Goal: Task Accomplishment & Management: Use online tool/utility

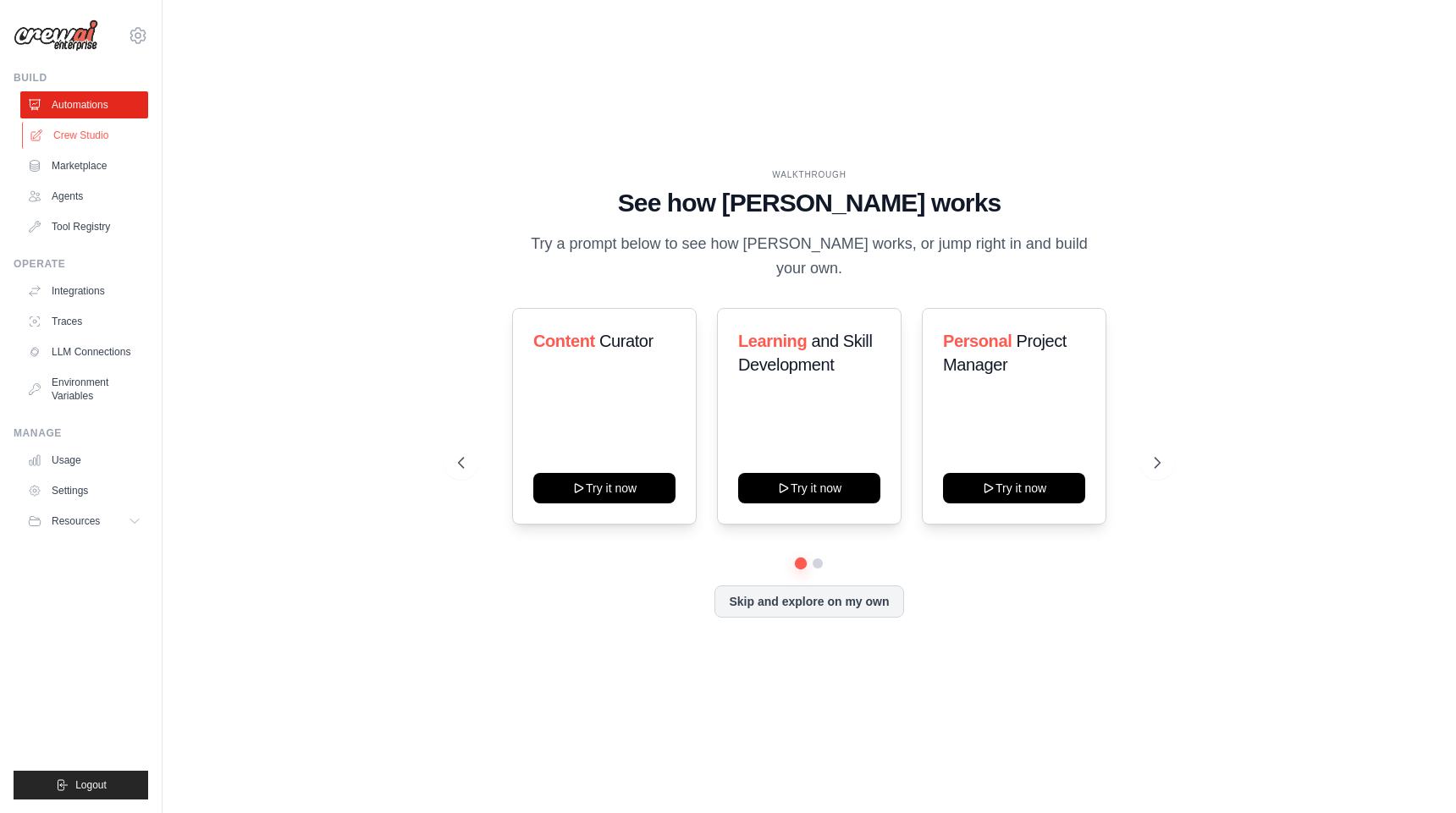
click at [97, 144] on link "Crew Studio" at bounding box center [86, 135] width 128 height 27
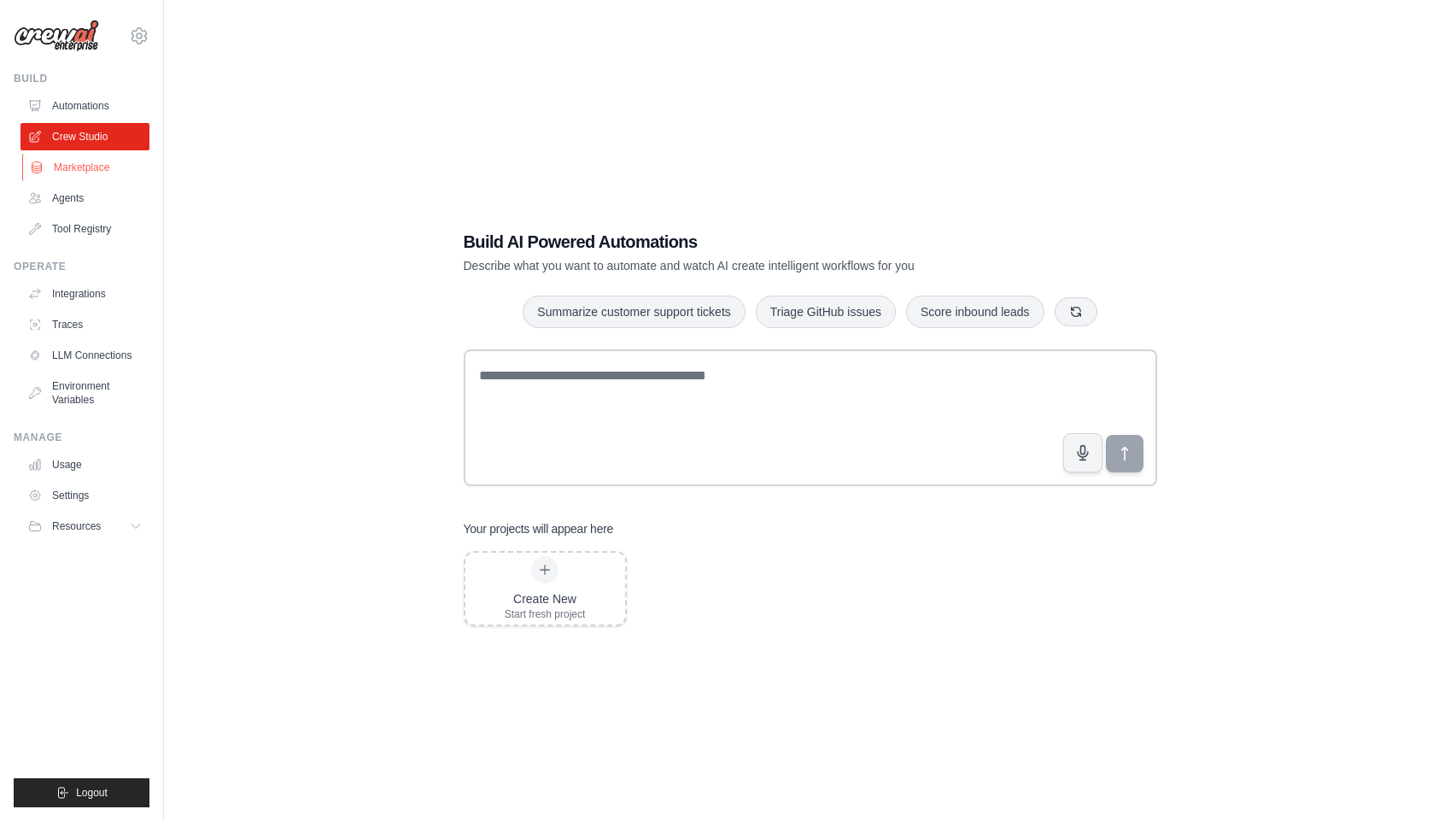
click at [96, 180] on link "Marketplace" at bounding box center [86, 168] width 129 height 28
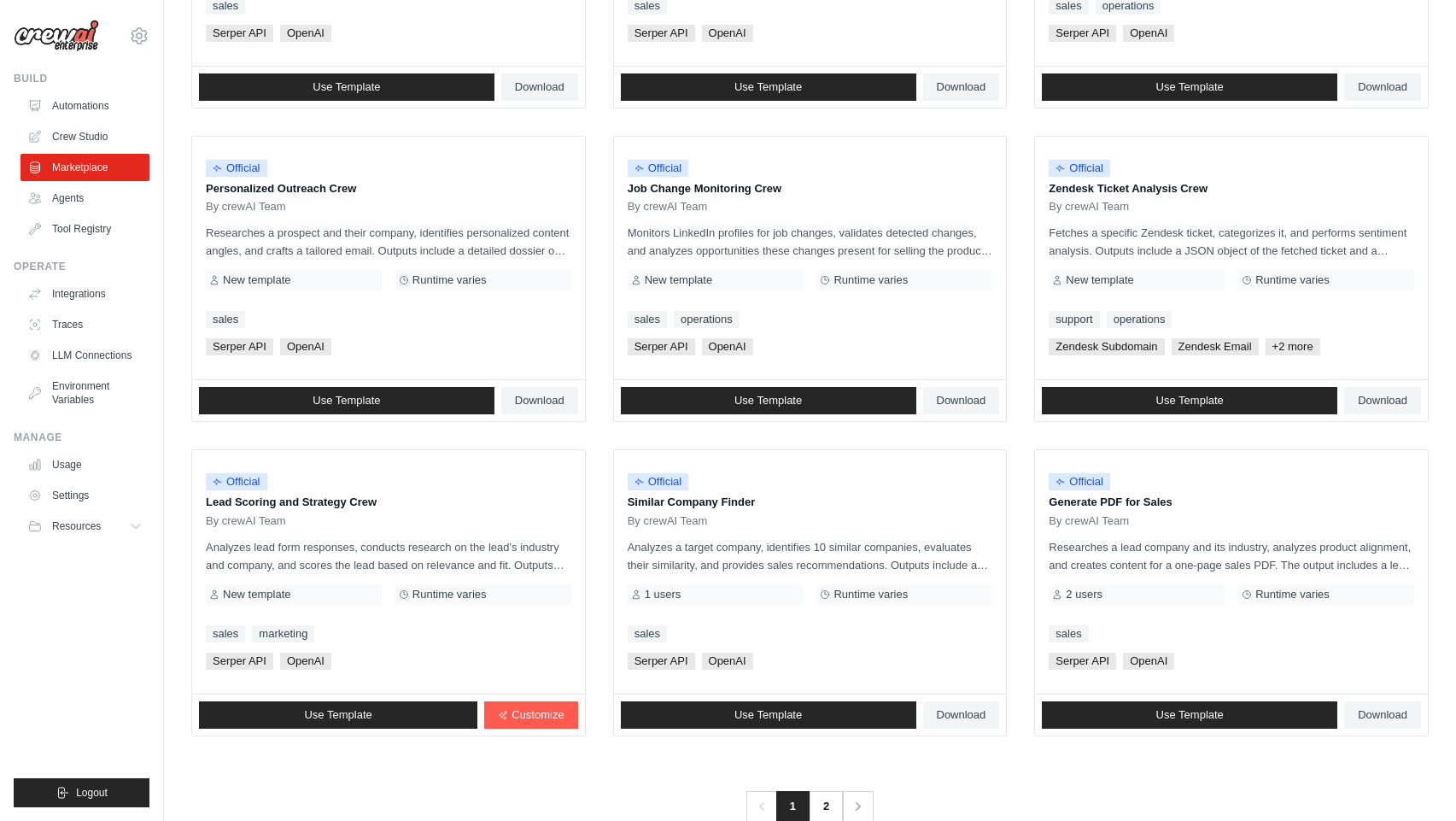
scroll to position [762, 0]
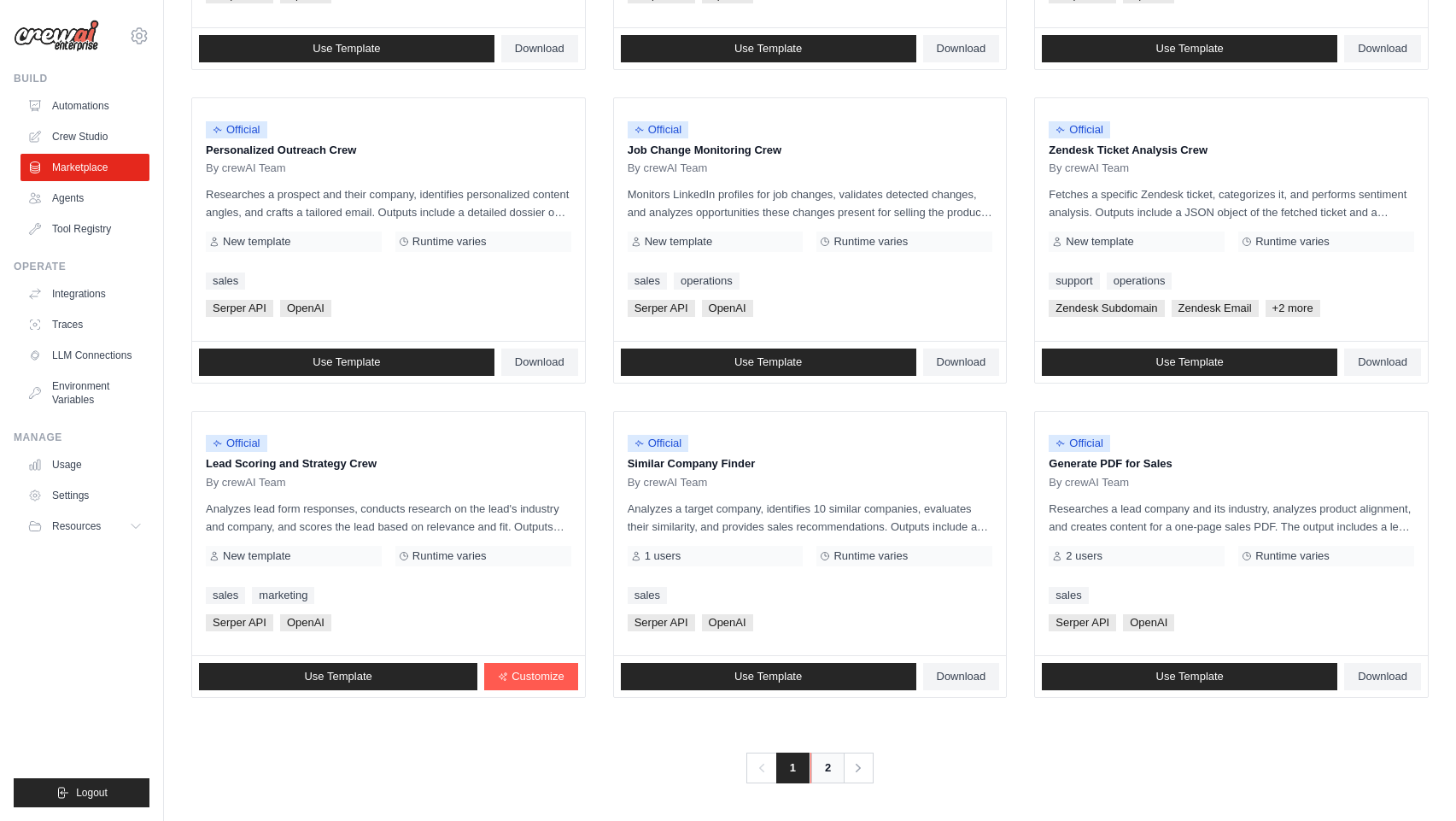
click at [821, 771] on link "2" at bounding box center [827, 768] width 35 height 31
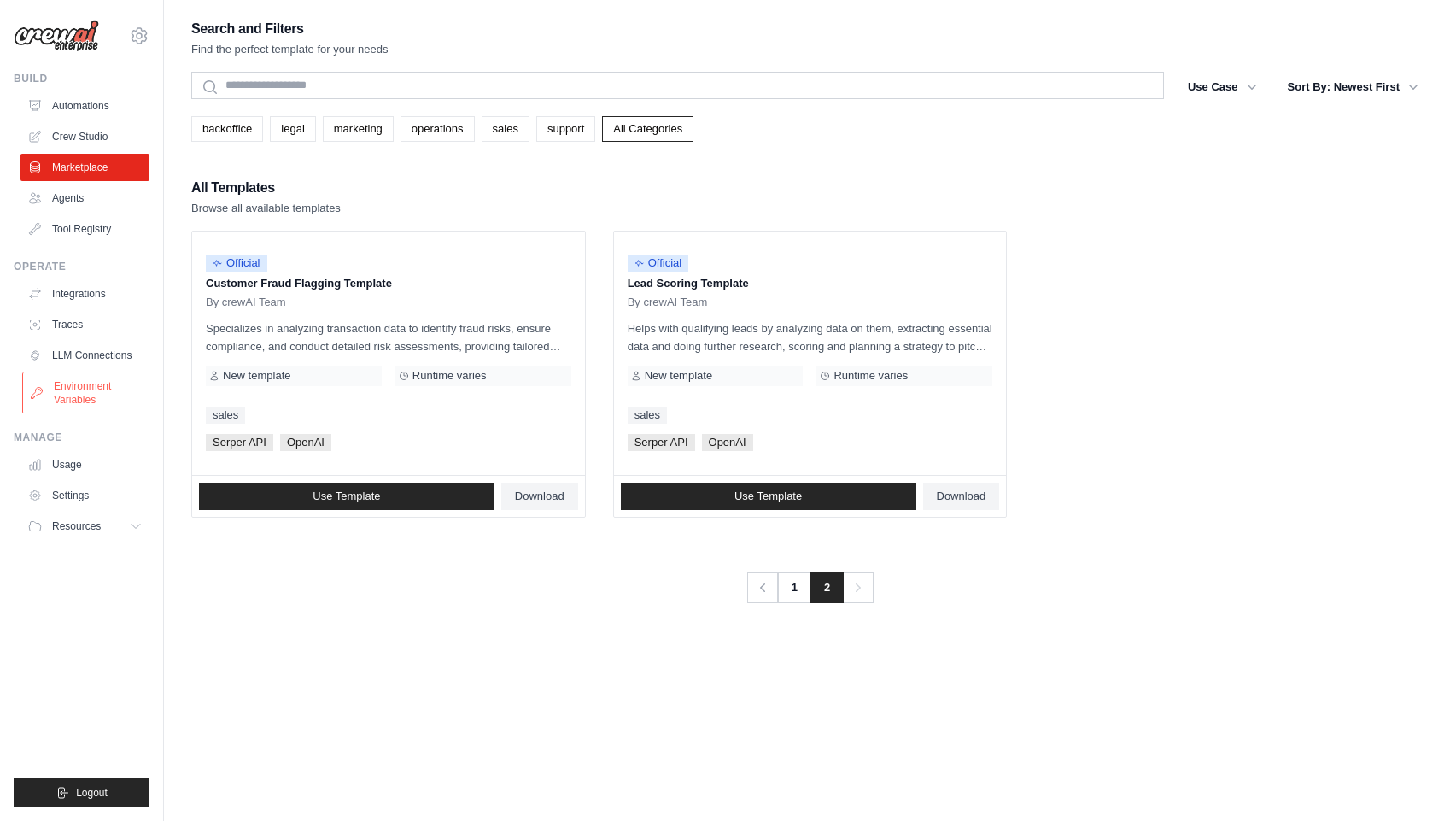
click at [93, 399] on link "Environment Variables" at bounding box center [86, 393] width 129 height 41
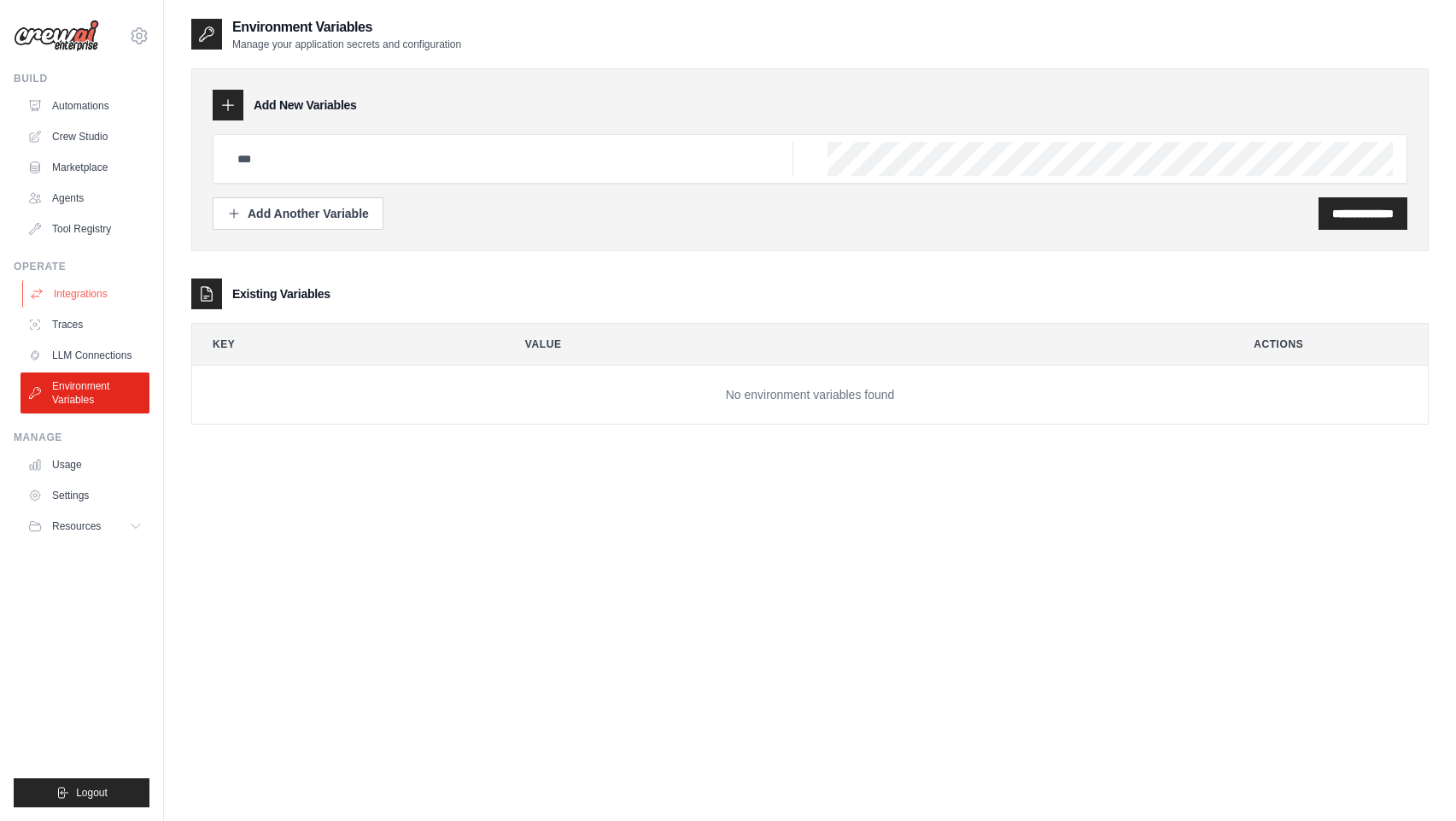
click at [74, 304] on link "Integrations" at bounding box center [86, 294] width 129 height 28
click at [74, 298] on link "Integrations" at bounding box center [86, 294] width 129 height 28
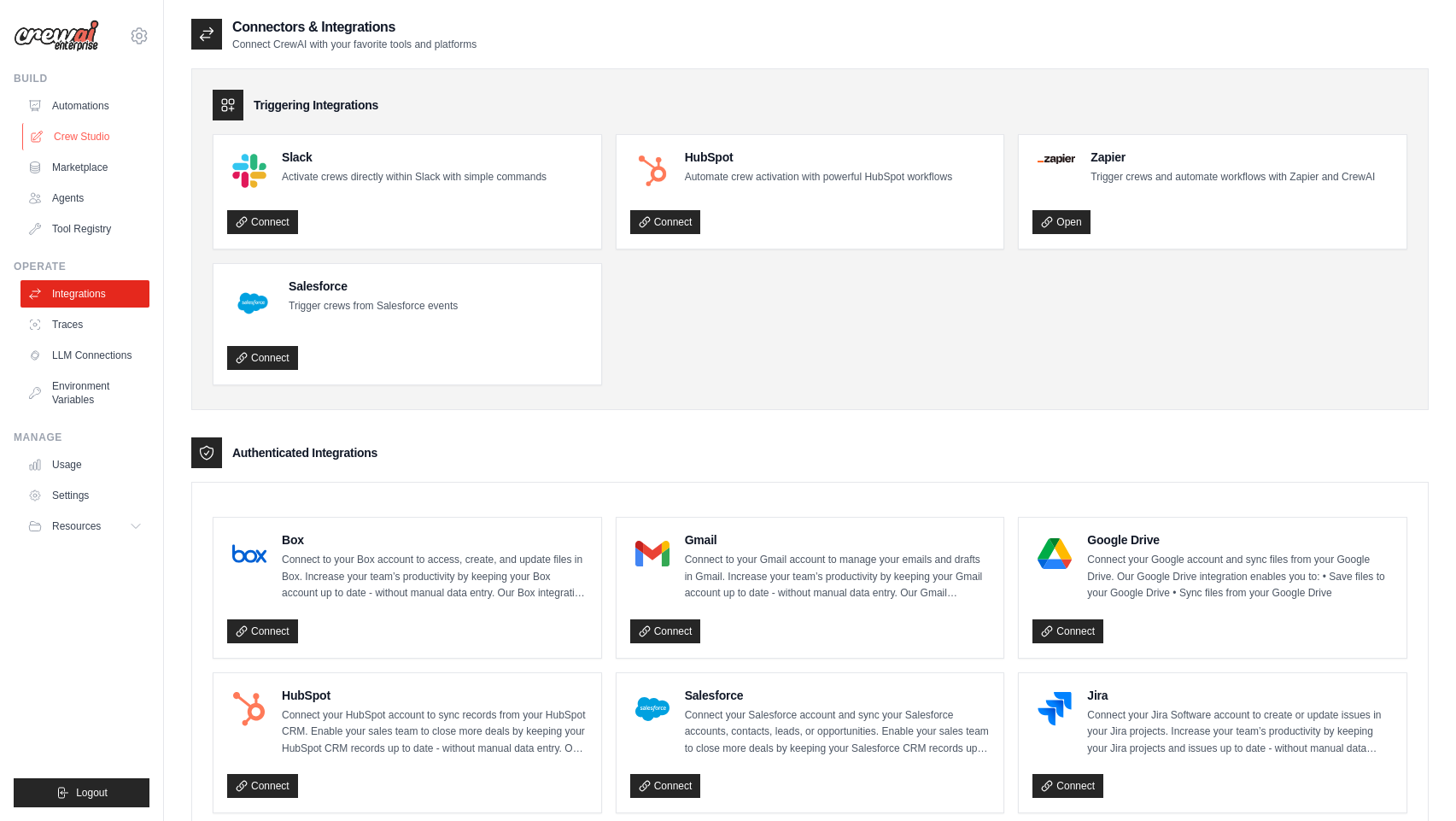
click at [83, 141] on link "Crew Studio" at bounding box center [86, 137] width 129 height 28
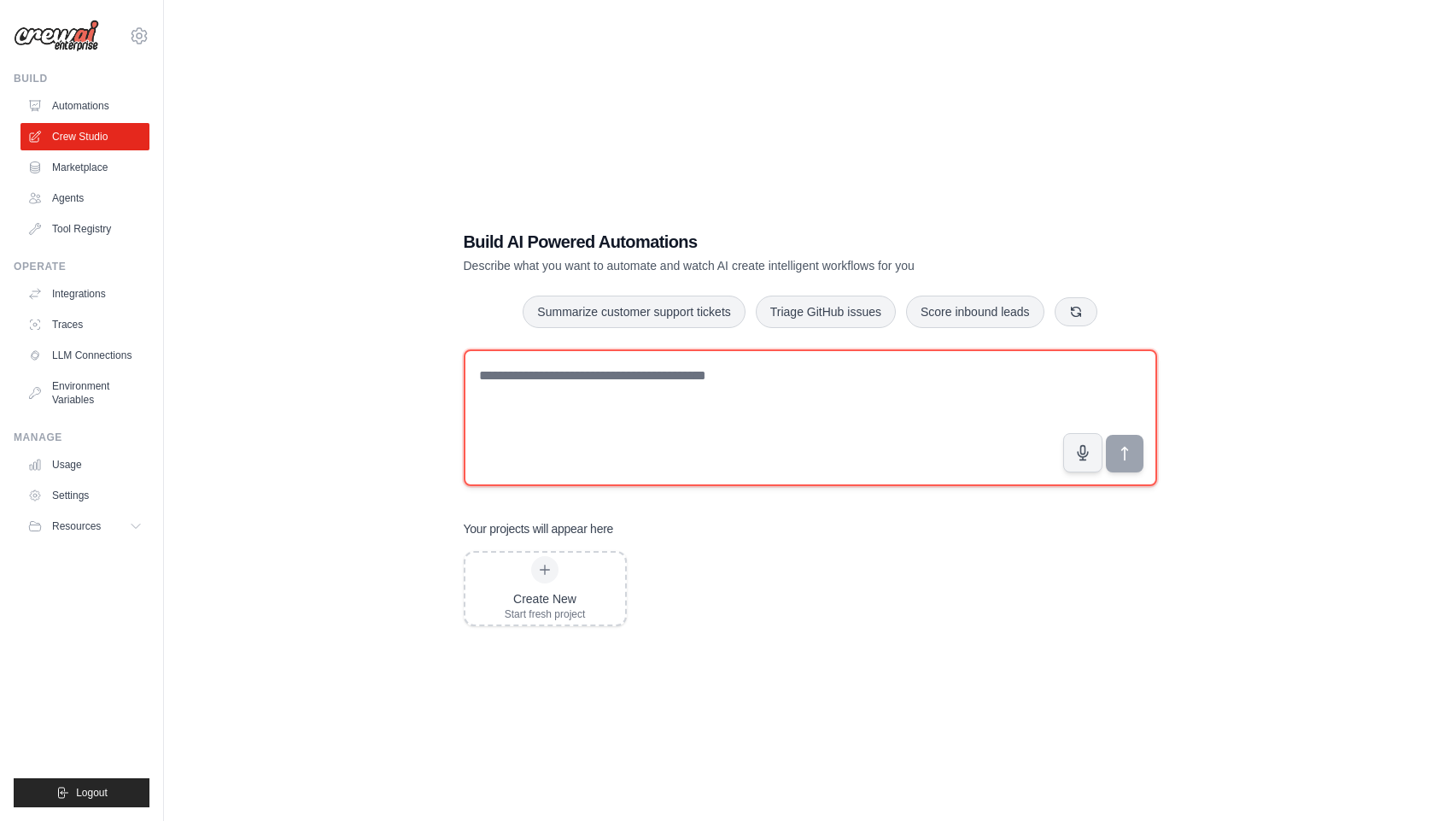
click at [926, 405] on textarea at bounding box center [810, 418] width 693 height 137
type textarea "*"
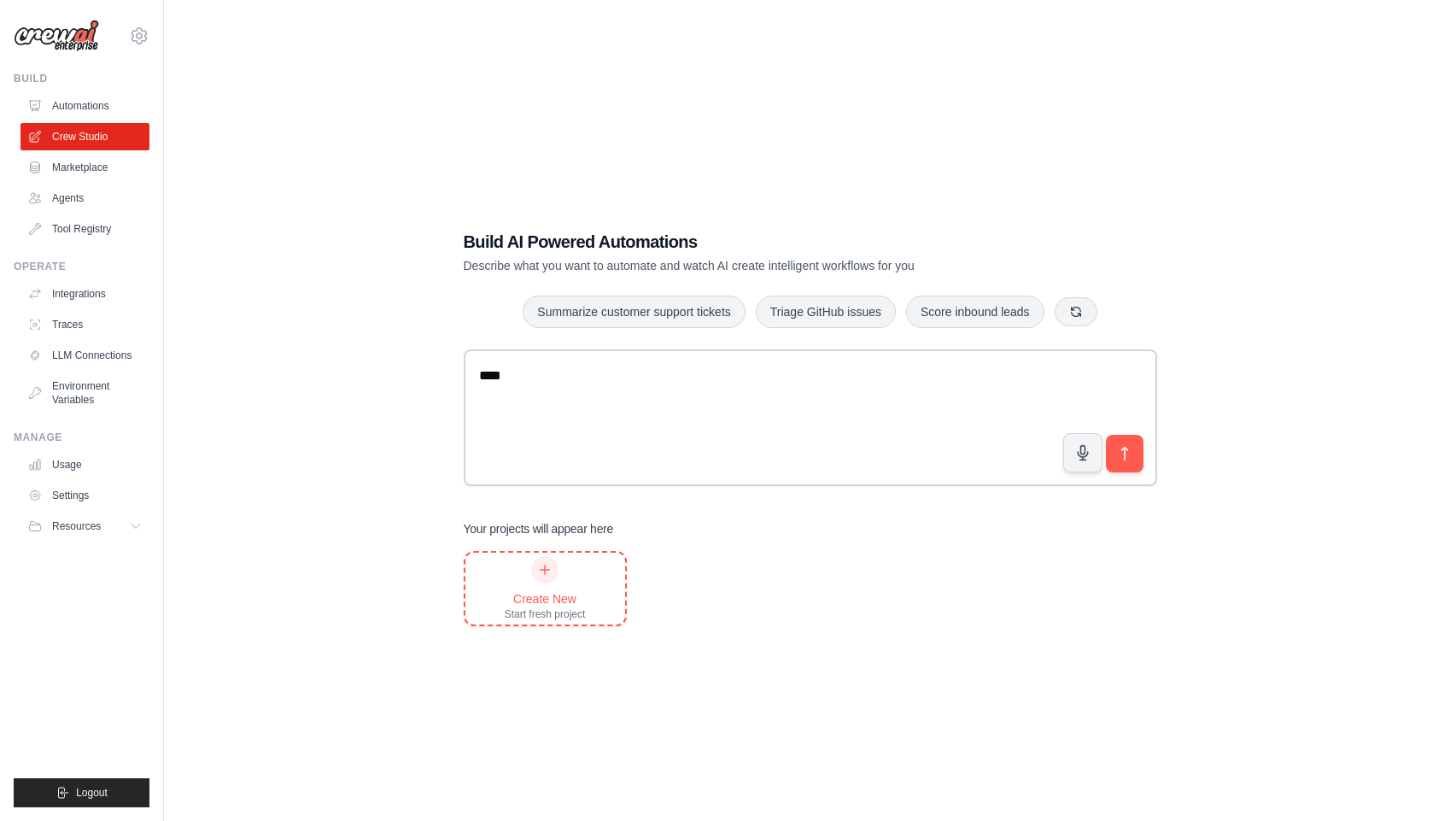
click at [535, 577] on div at bounding box center [545, 570] width 28 height 28
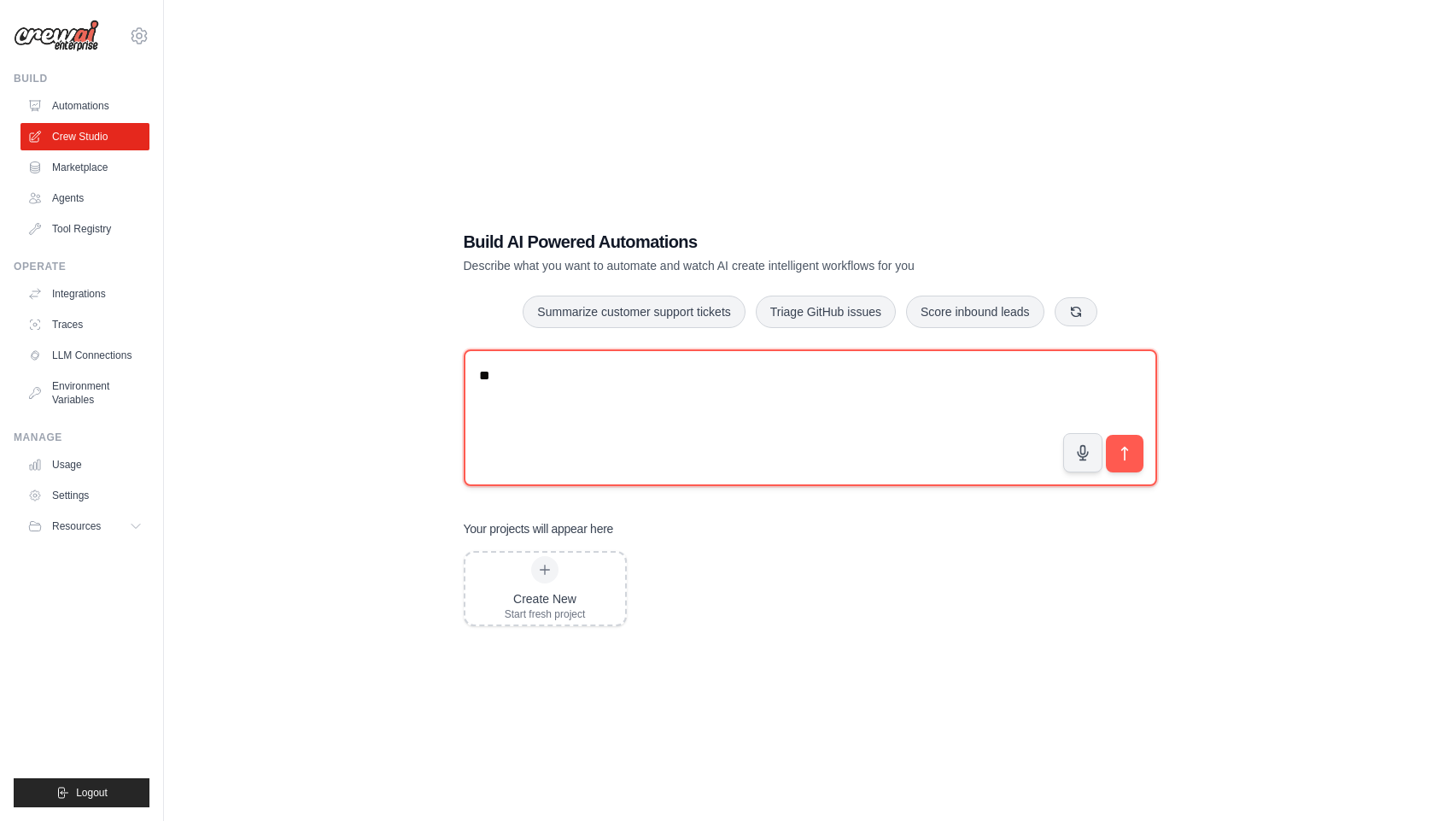
type textarea "*"
paste textarea "**********"
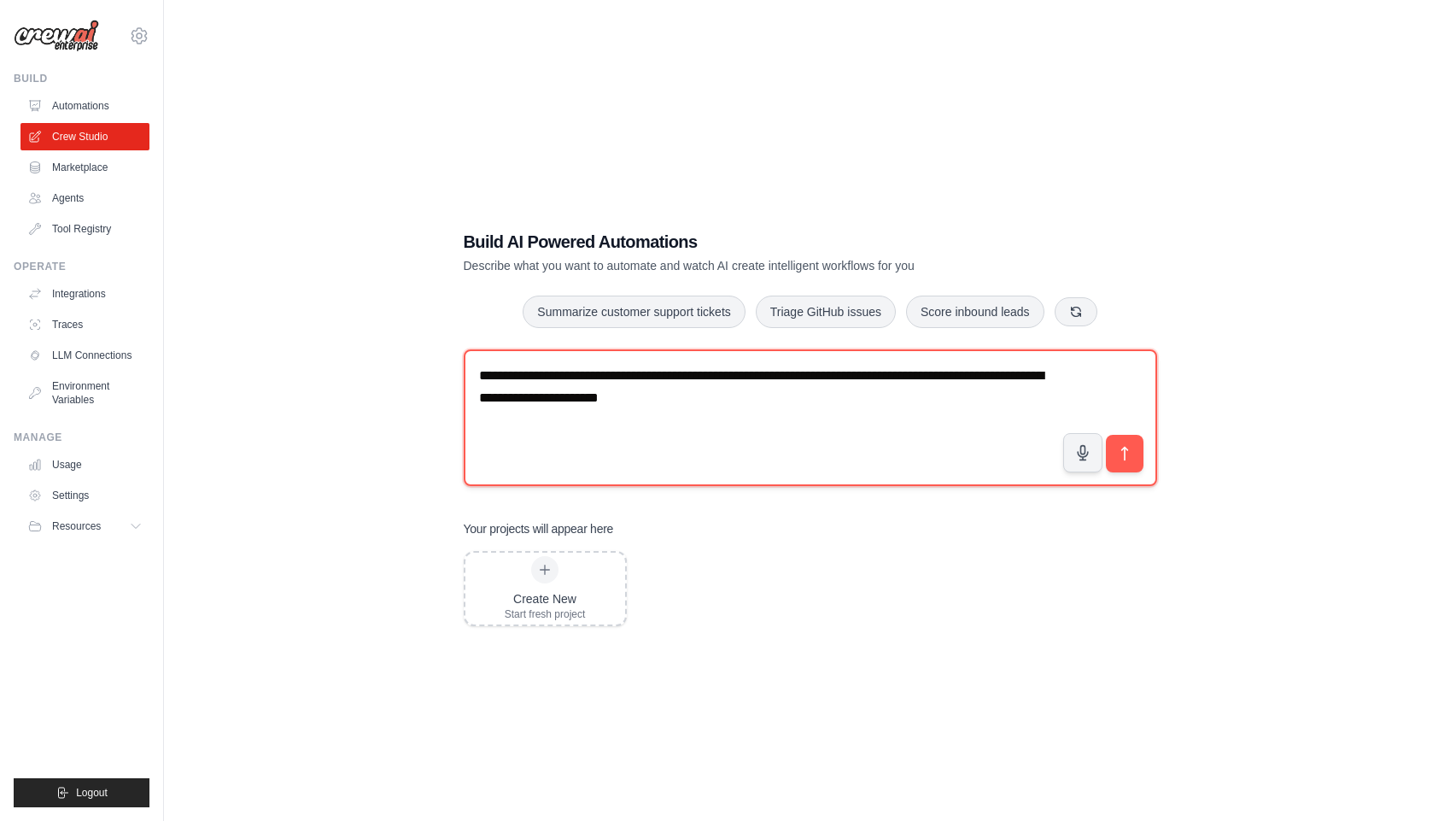
click at [628, 400] on textarea "**********" at bounding box center [810, 418] width 693 height 137
click at [793, 410] on textarea "**********" at bounding box center [810, 418] width 693 height 137
type textarea "**********"
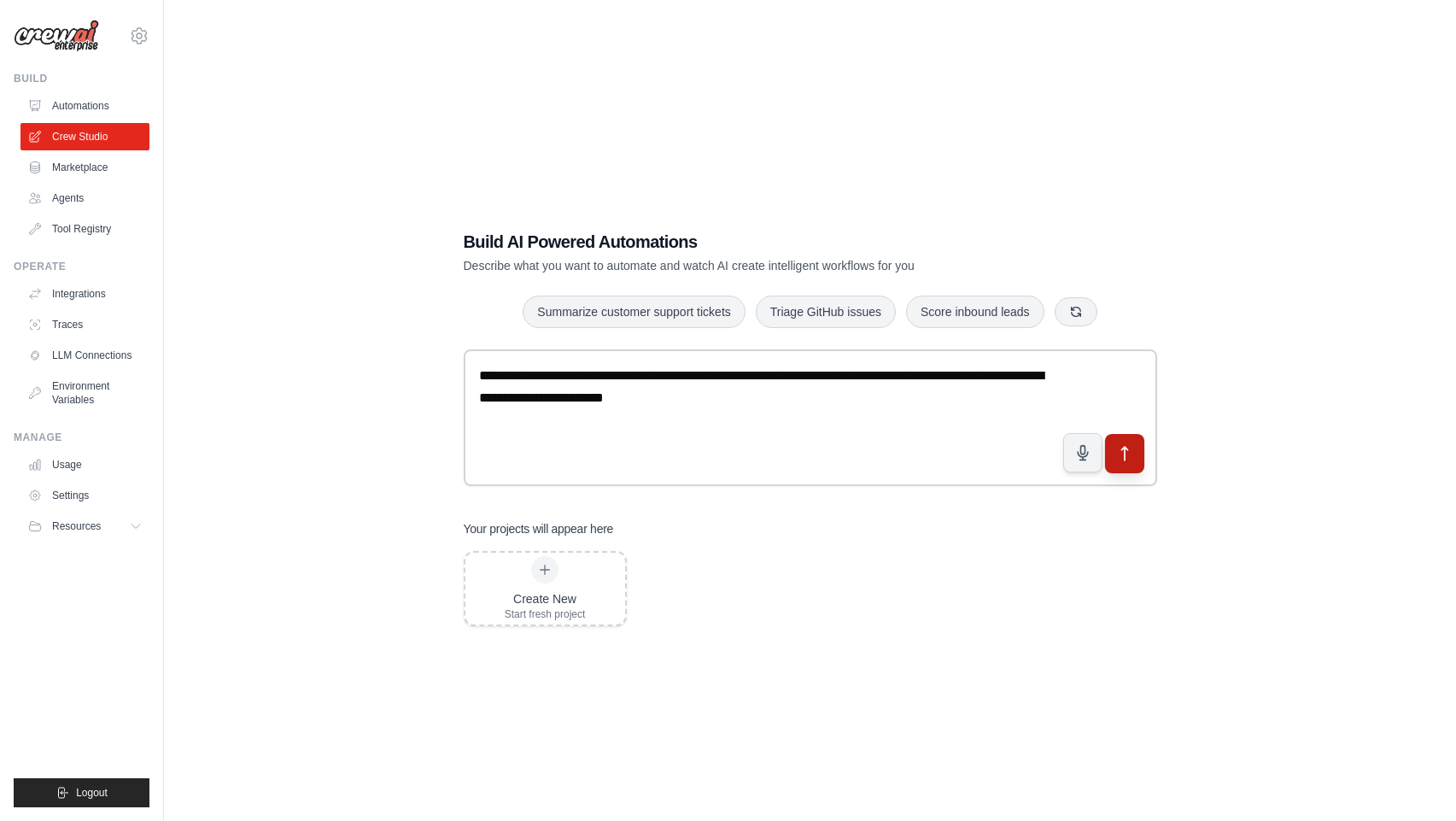
click at [1122, 464] on button "submit" at bounding box center [1123, 452] width 39 height 39
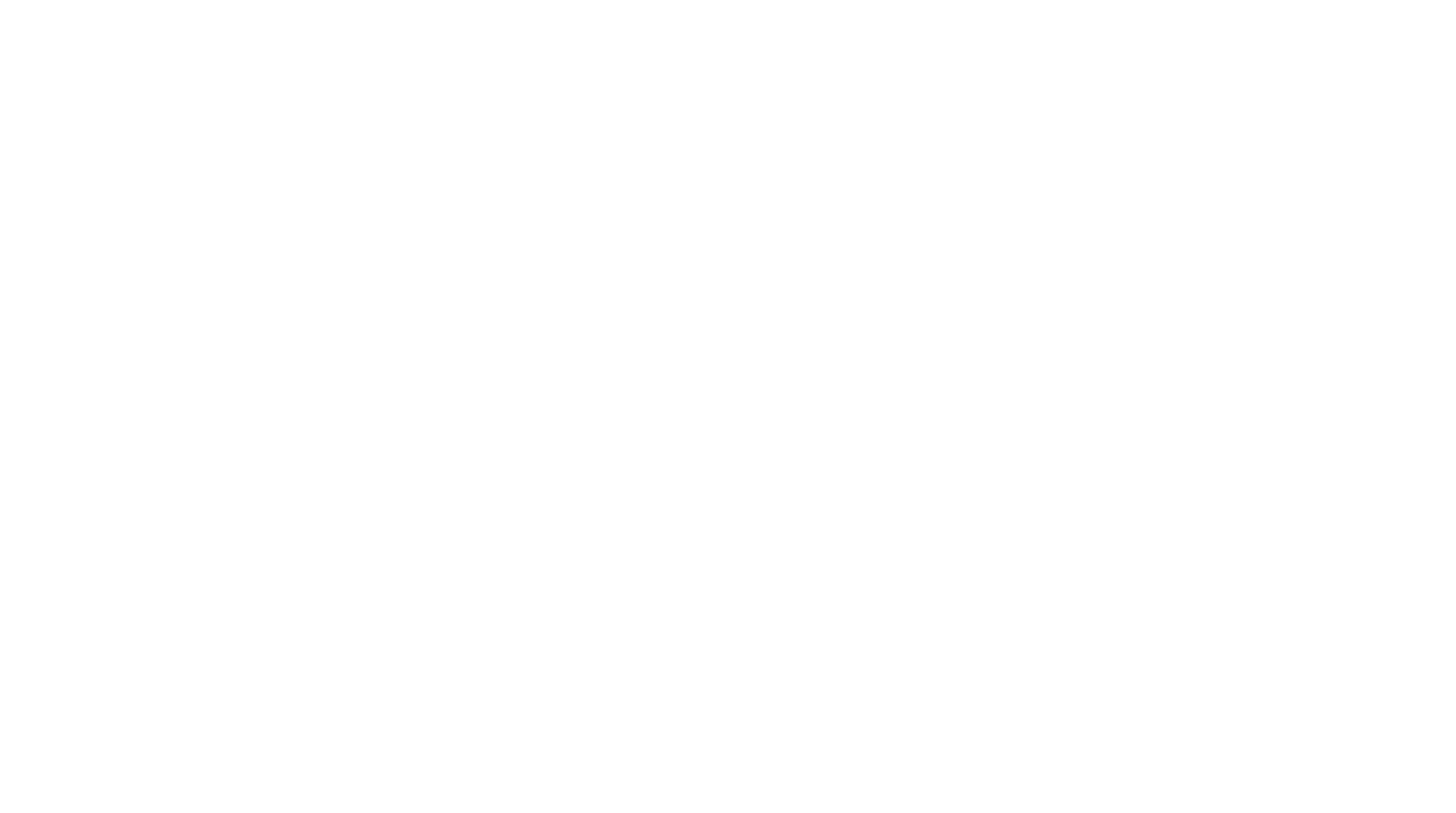
click at [572, 0] on html at bounding box center [728, 0] width 1456 height 0
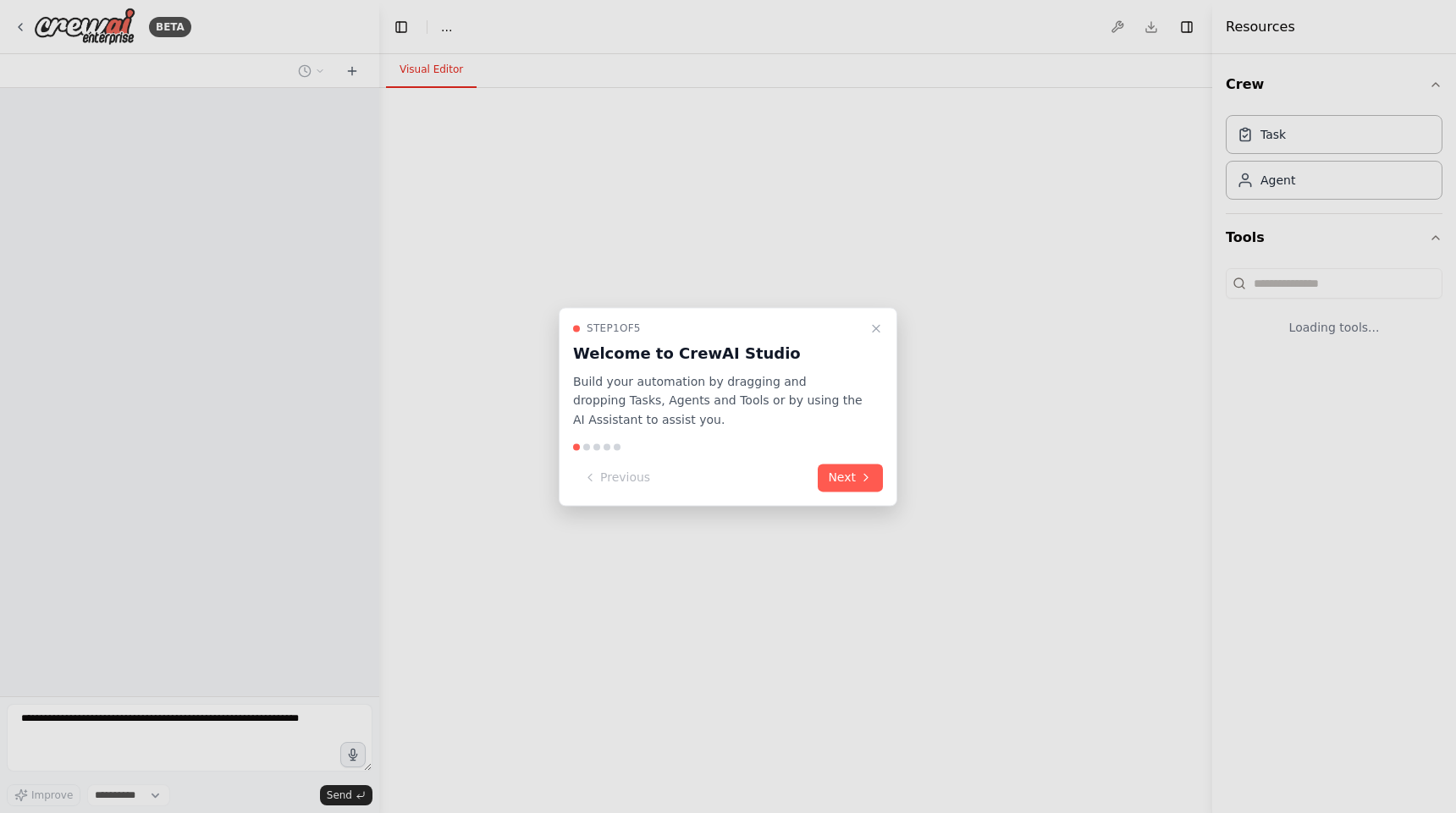
select select "****"
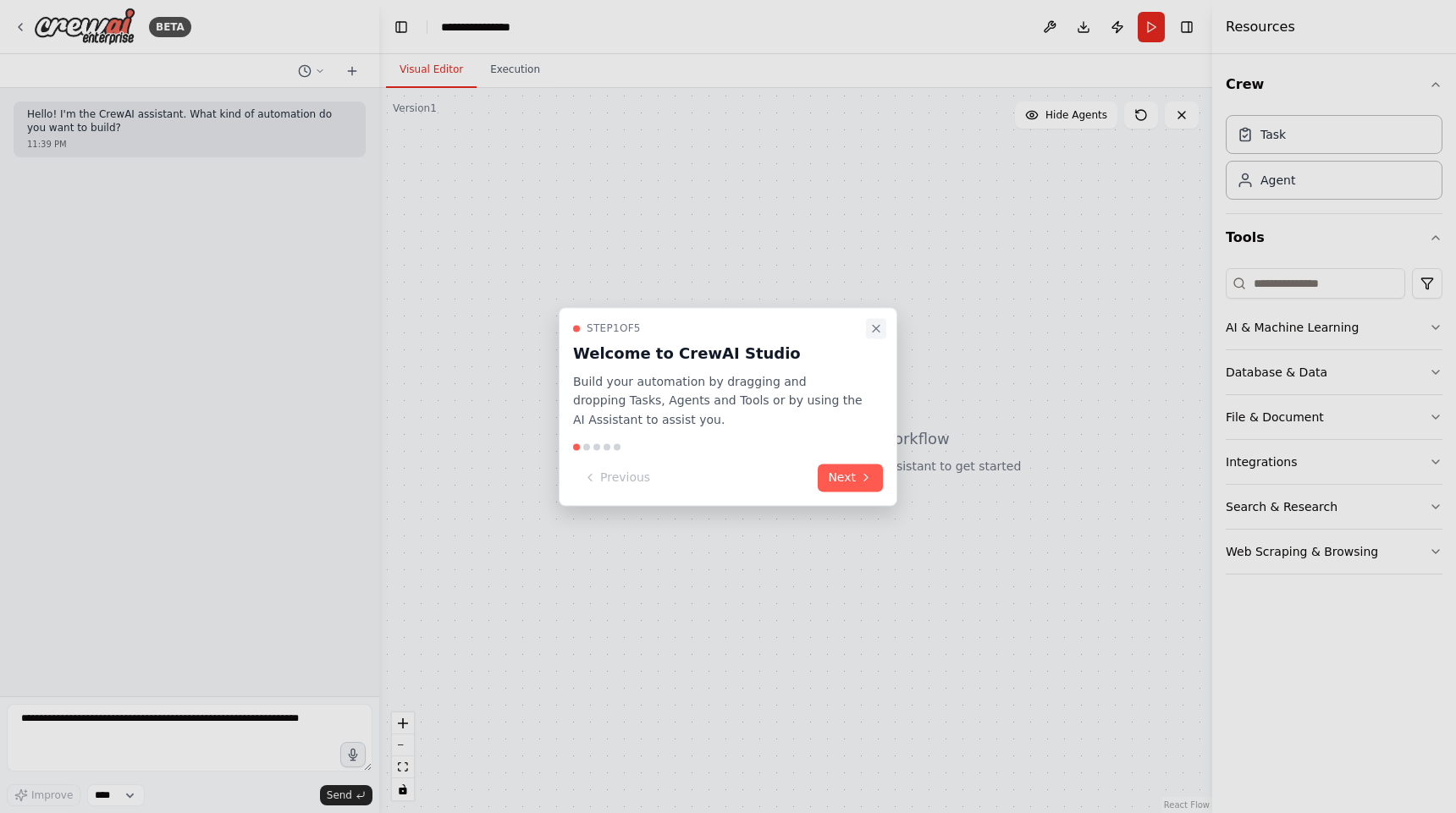
click at [880, 325] on icon "Close walkthrough" at bounding box center [876, 328] width 14 height 14
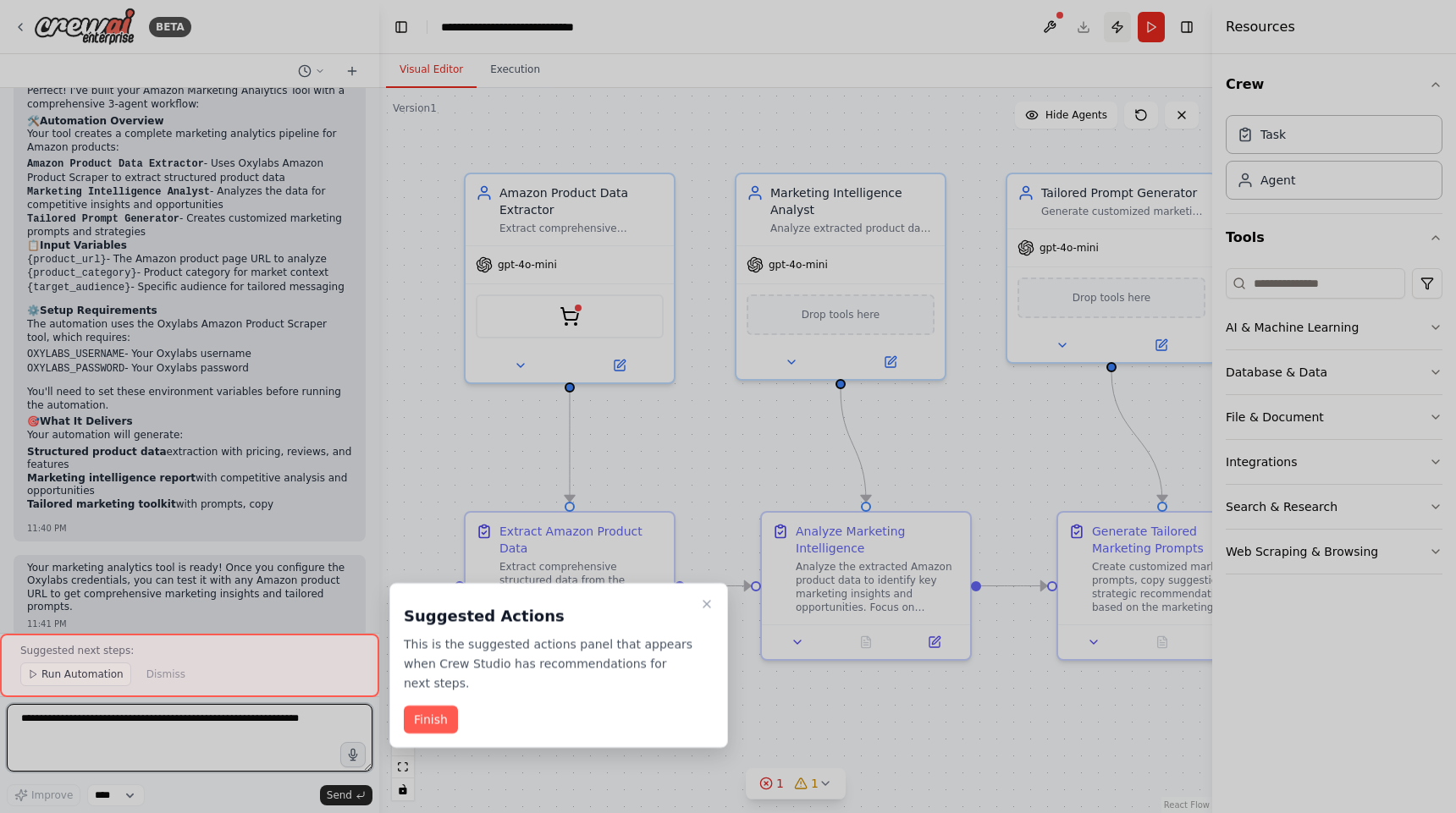
scroll to position [1307, 0]
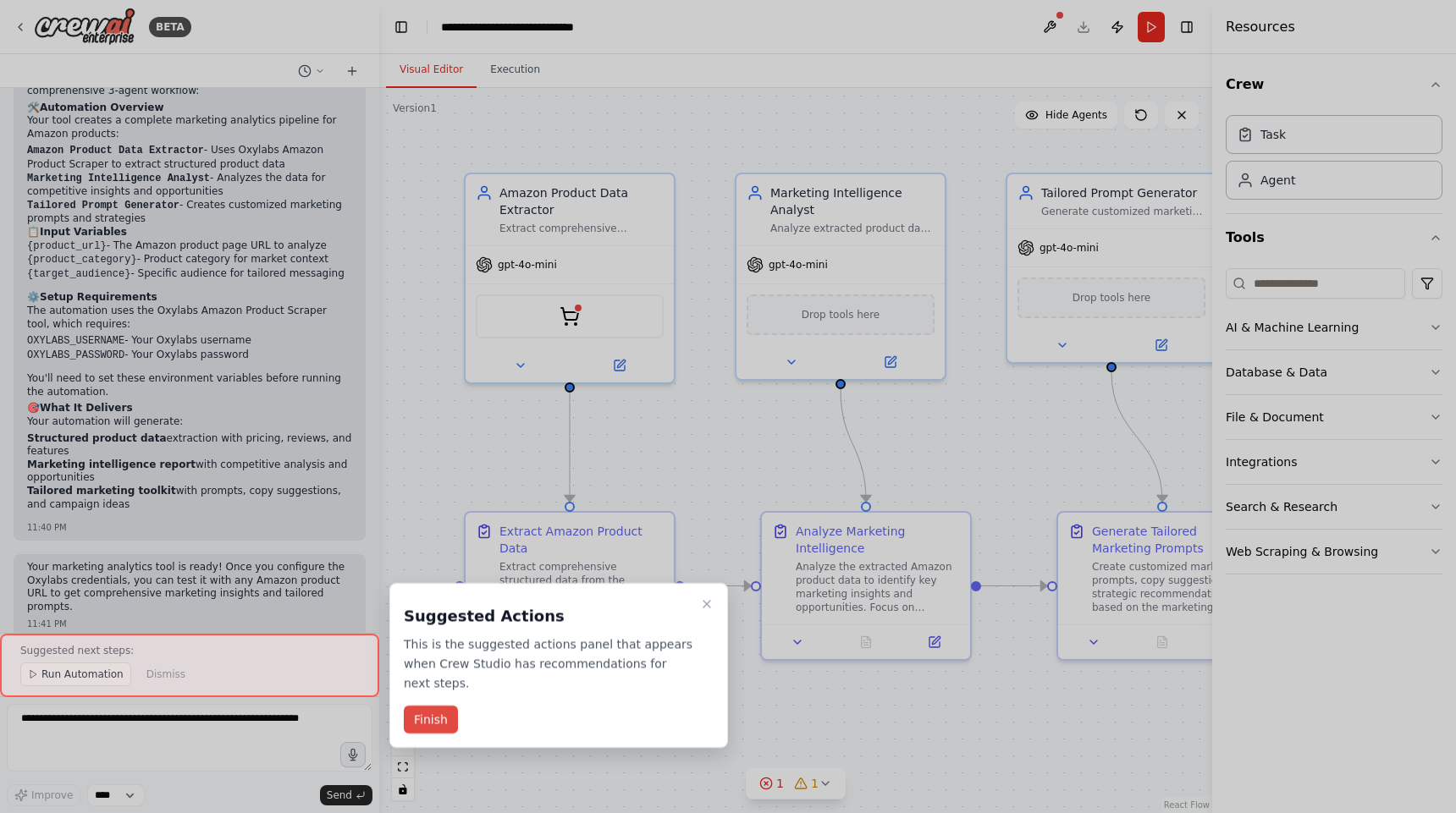
click at [440, 727] on button "Finish" at bounding box center [430, 720] width 54 height 28
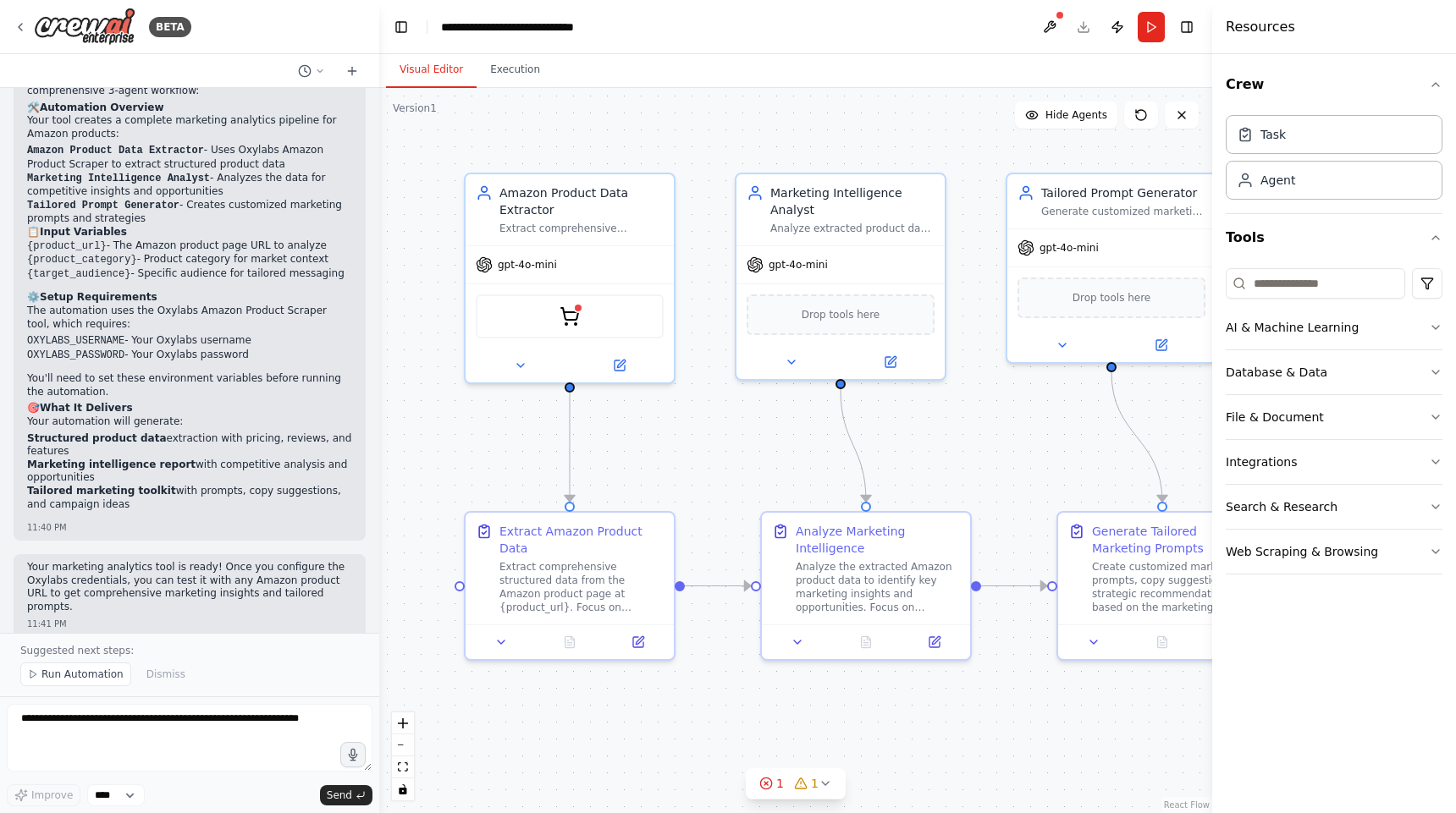
click at [967, 444] on div ".deletable-edge-delete-btn { width: 20px; height: 20px; border: 0px solid #ffff…" at bounding box center [796, 451] width 833 height 726
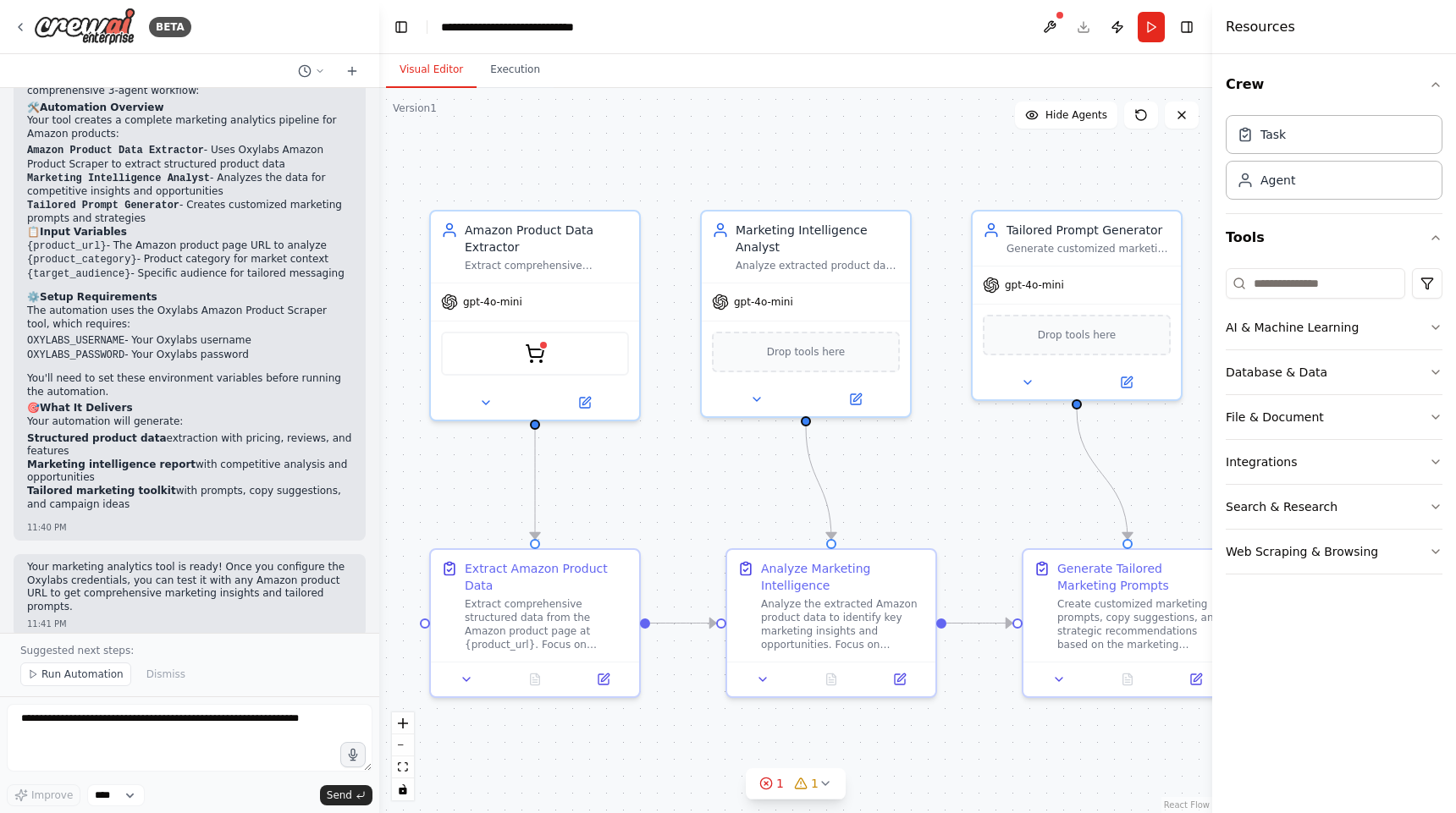
drag, startPoint x: 967, startPoint y: 444, endPoint x: 932, endPoint y: 481, distance: 50.9
click at [932, 481] on div ".deletable-edge-delete-btn { width: 20px; height: 20px; border: 0px solid #ffff…" at bounding box center [796, 451] width 833 height 726
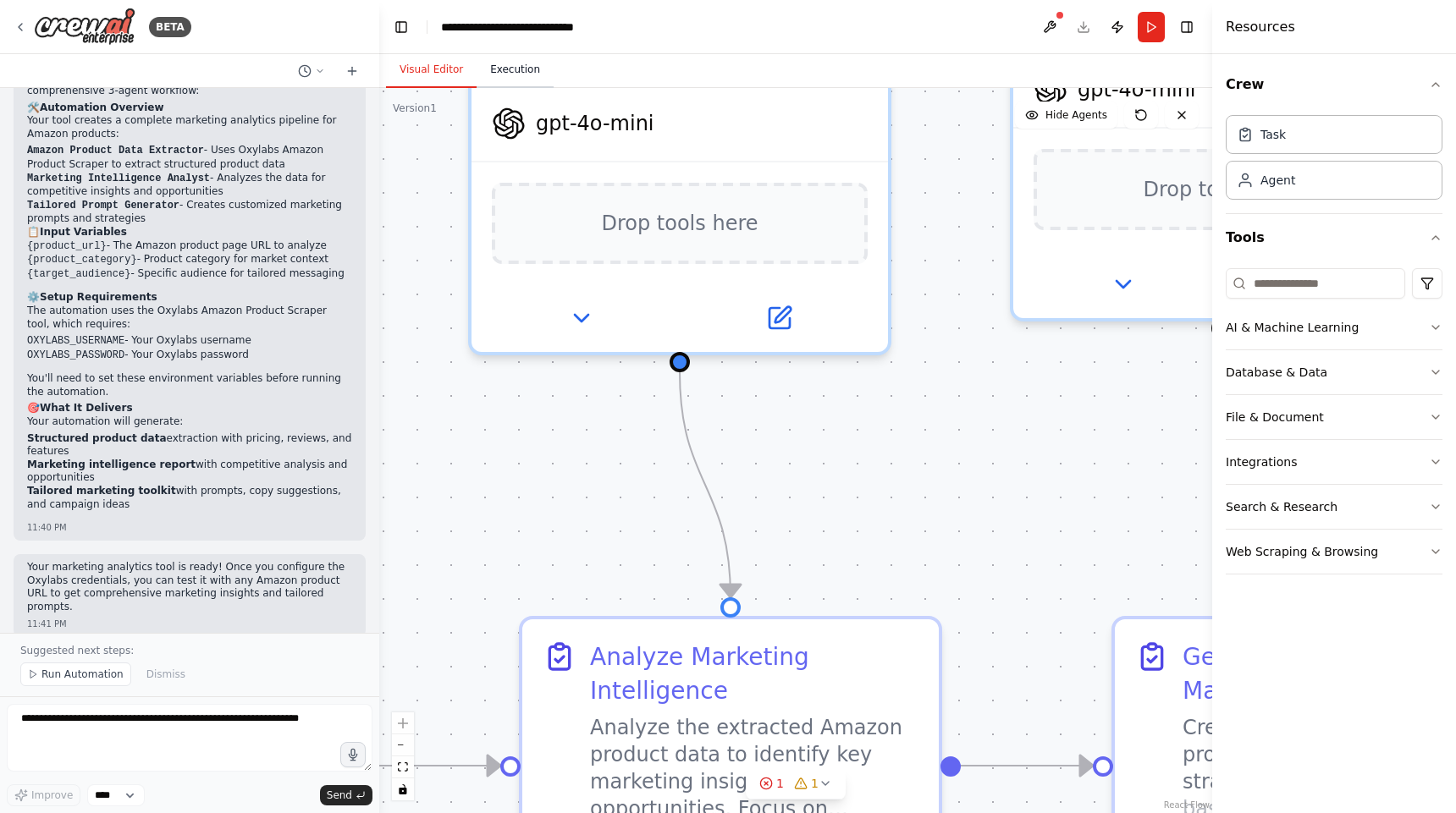
click at [522, 78] on button "Execution" at bounding box center [515, 69] width 77 height 35
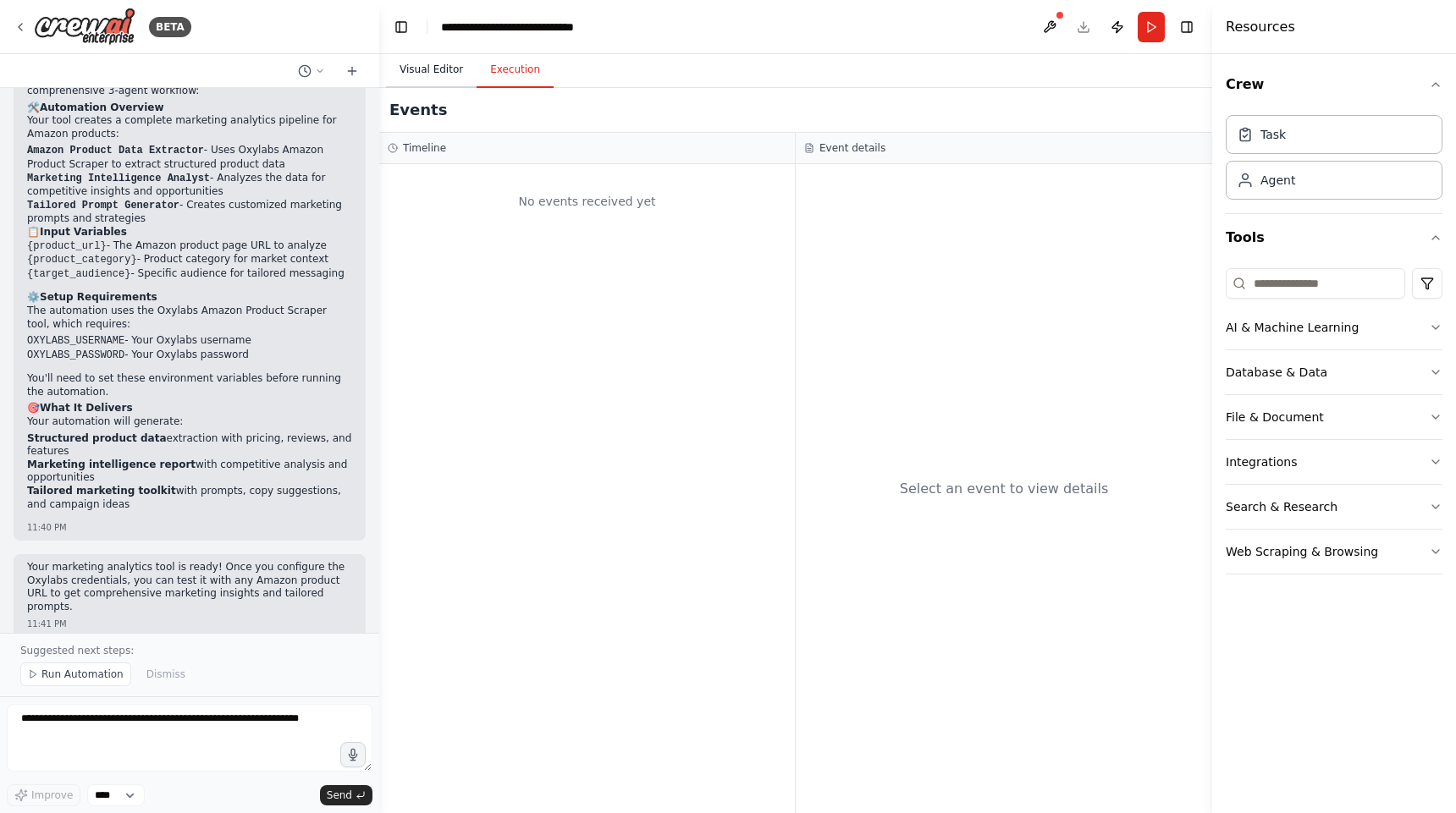
click at [427, 75] on button "Visual Editor" at bounding box center [431, 69] width 91 height 35
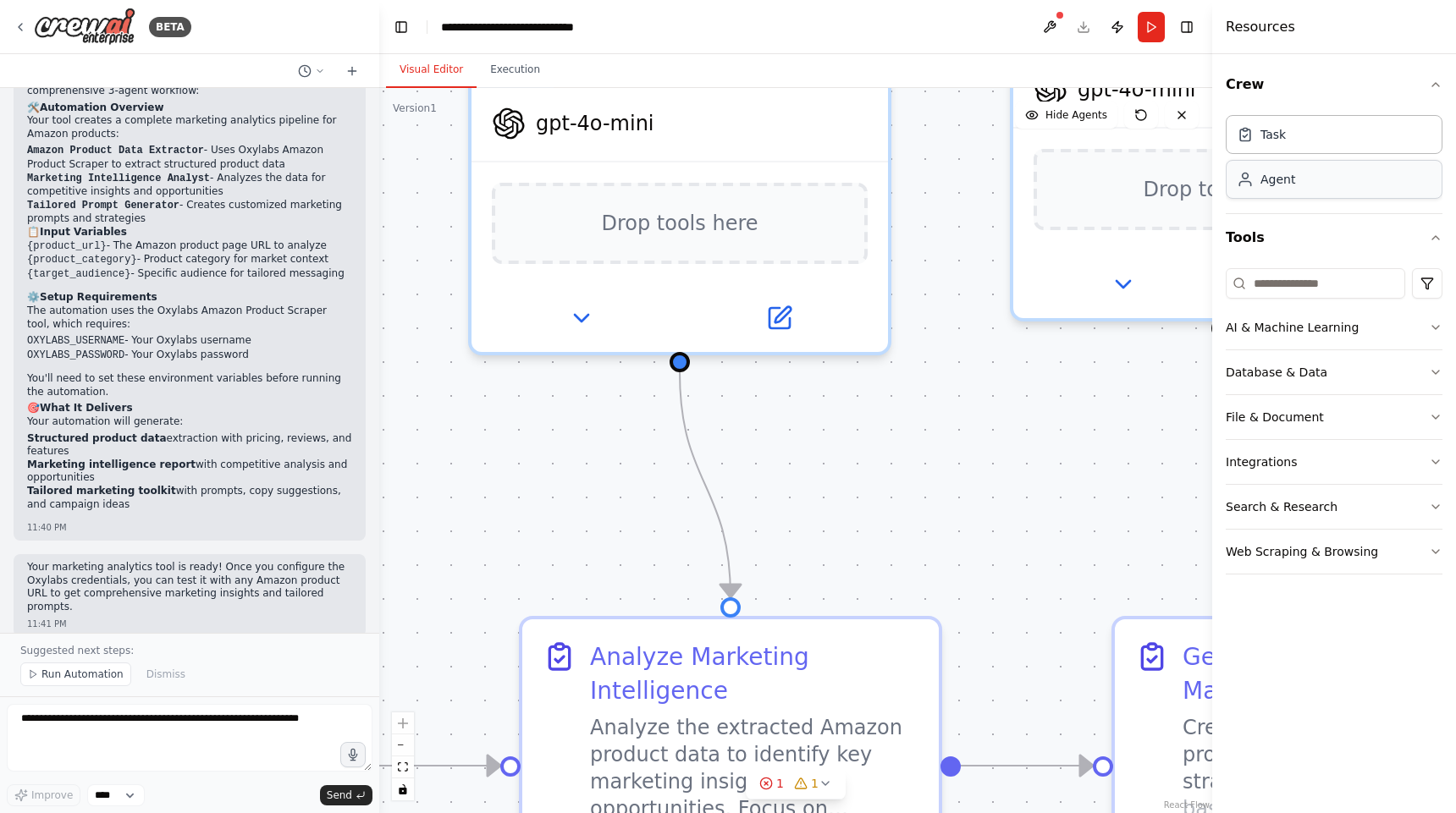
click at [1285, 190] on div "Agent" at bounding box center [1333, 179] width 217 height 39
click at [1276, 144] on div "Task" at bounding box center [1333, 134] width 217 height 39
click at [1069, 395] on div ".deletable-edge-delete-btn { width: 20px; height: 20px; border: 0px solid #ffff…" at bounding box center [796, 451] width 833 height 726
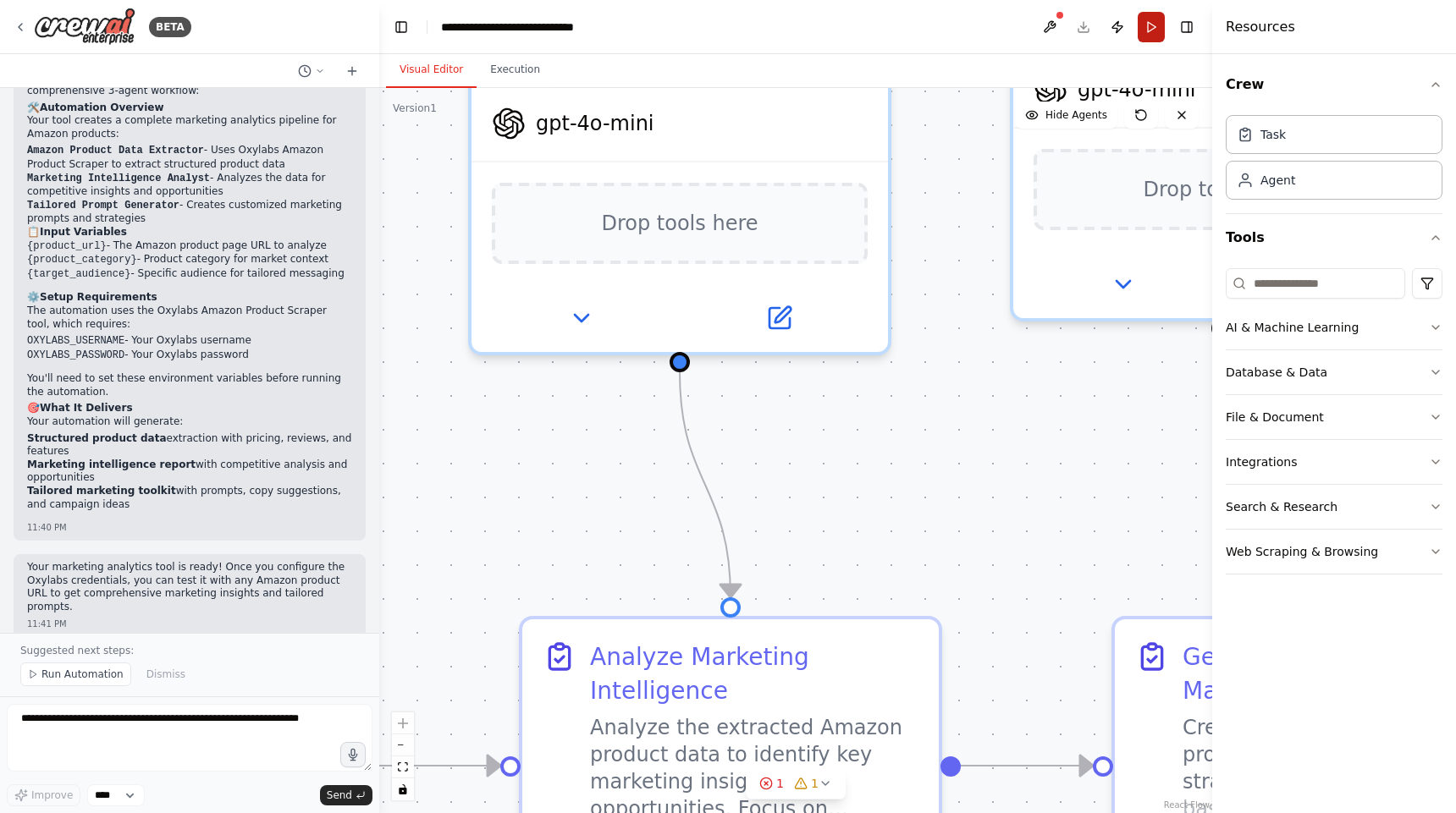
click at [1150, 15] on button "Run" at bounding box center [1152, 27] width 27 height 31
click at [1150, 15] on header "**********" at bounding box center [796, 27] width 833 height 54
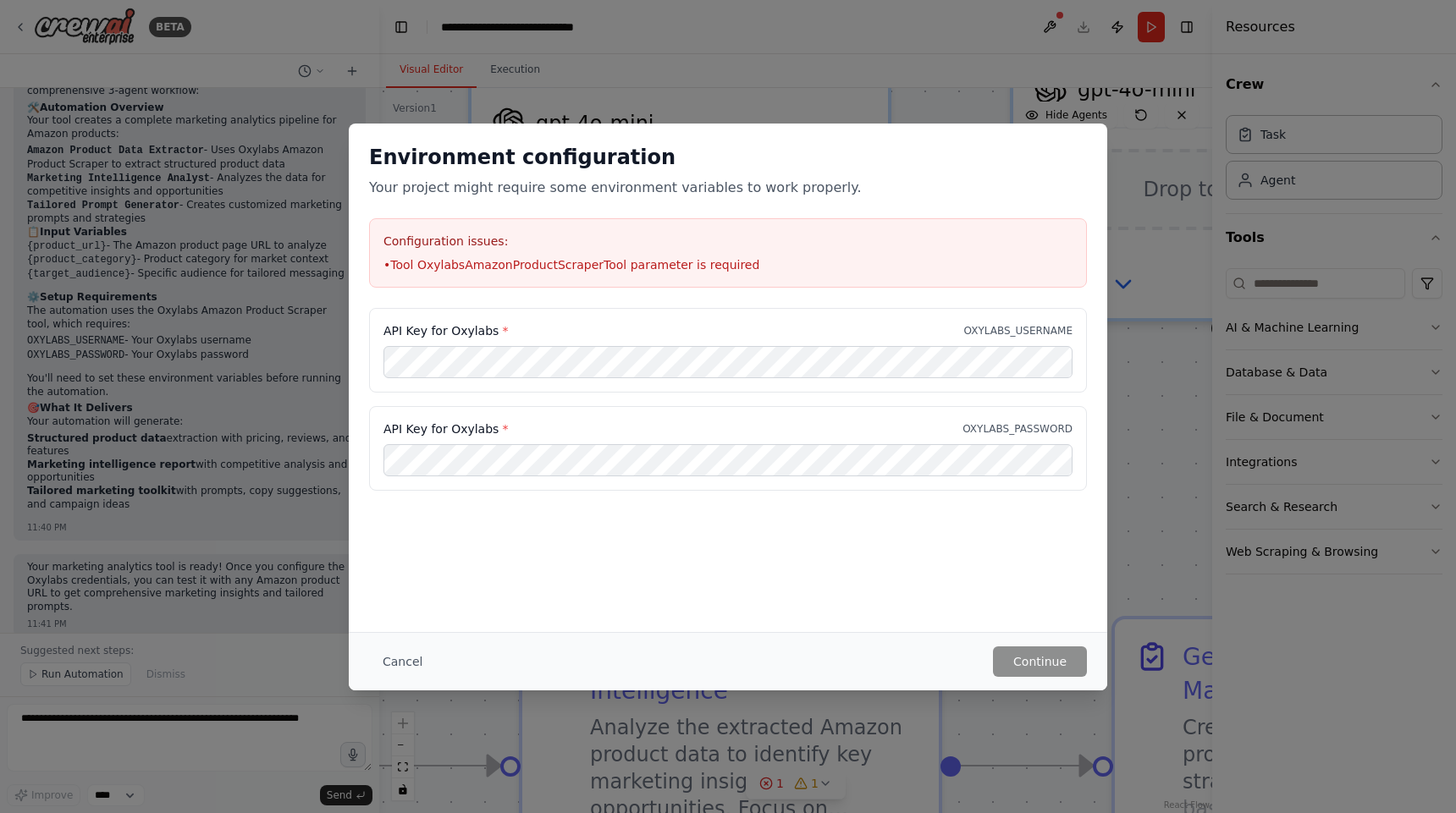
click at [1180, 157] on div "Environment configuration Your project might require some environment variables…" at bounding box center [728, 406] width 1456 height 813
click at [410, 666] on button "Cancel" at bounding box center [403, 662] width 67 height 31
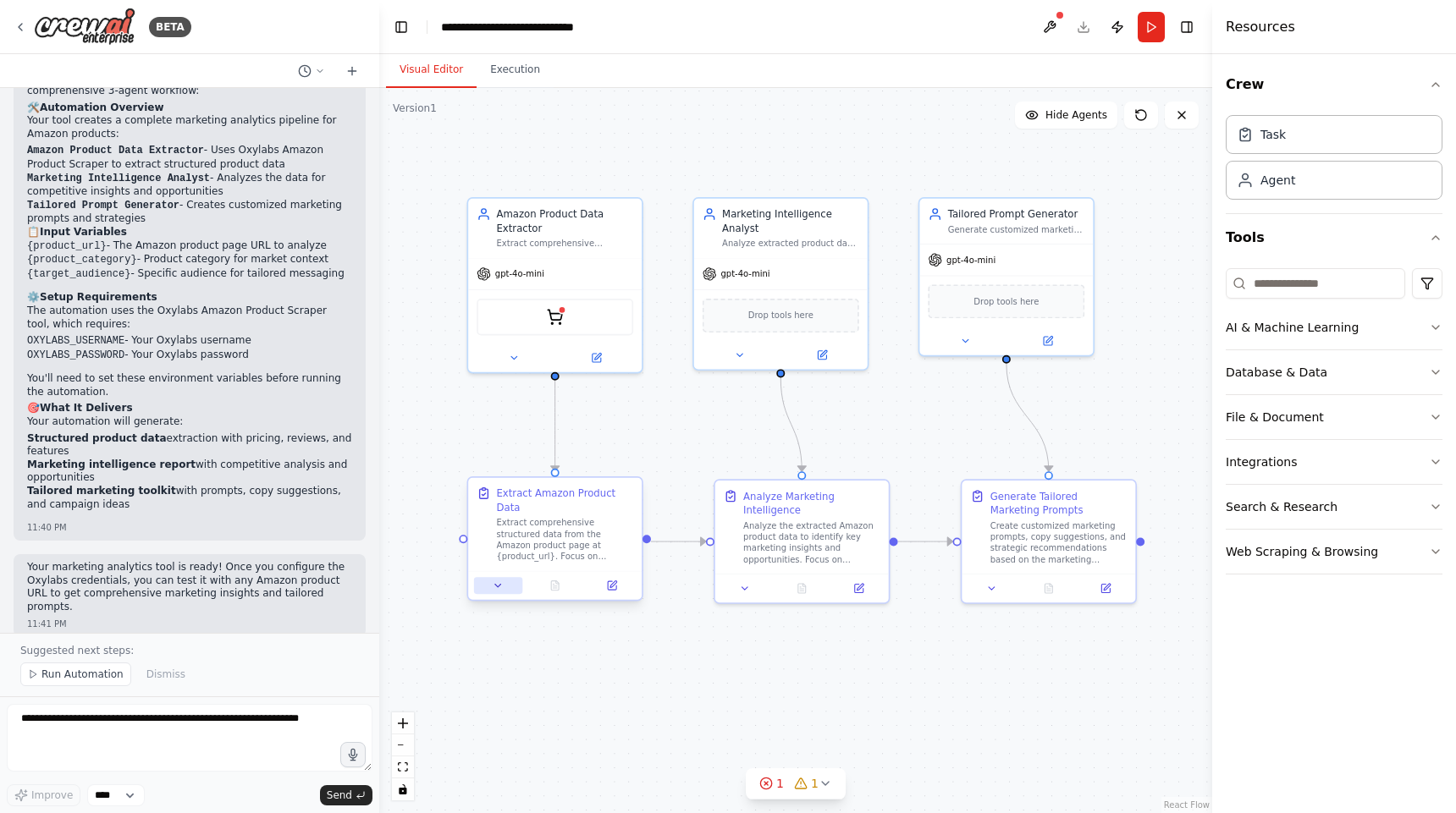
click at [500, 586] on icon at bounding box center [498, 585] width 11 height 11
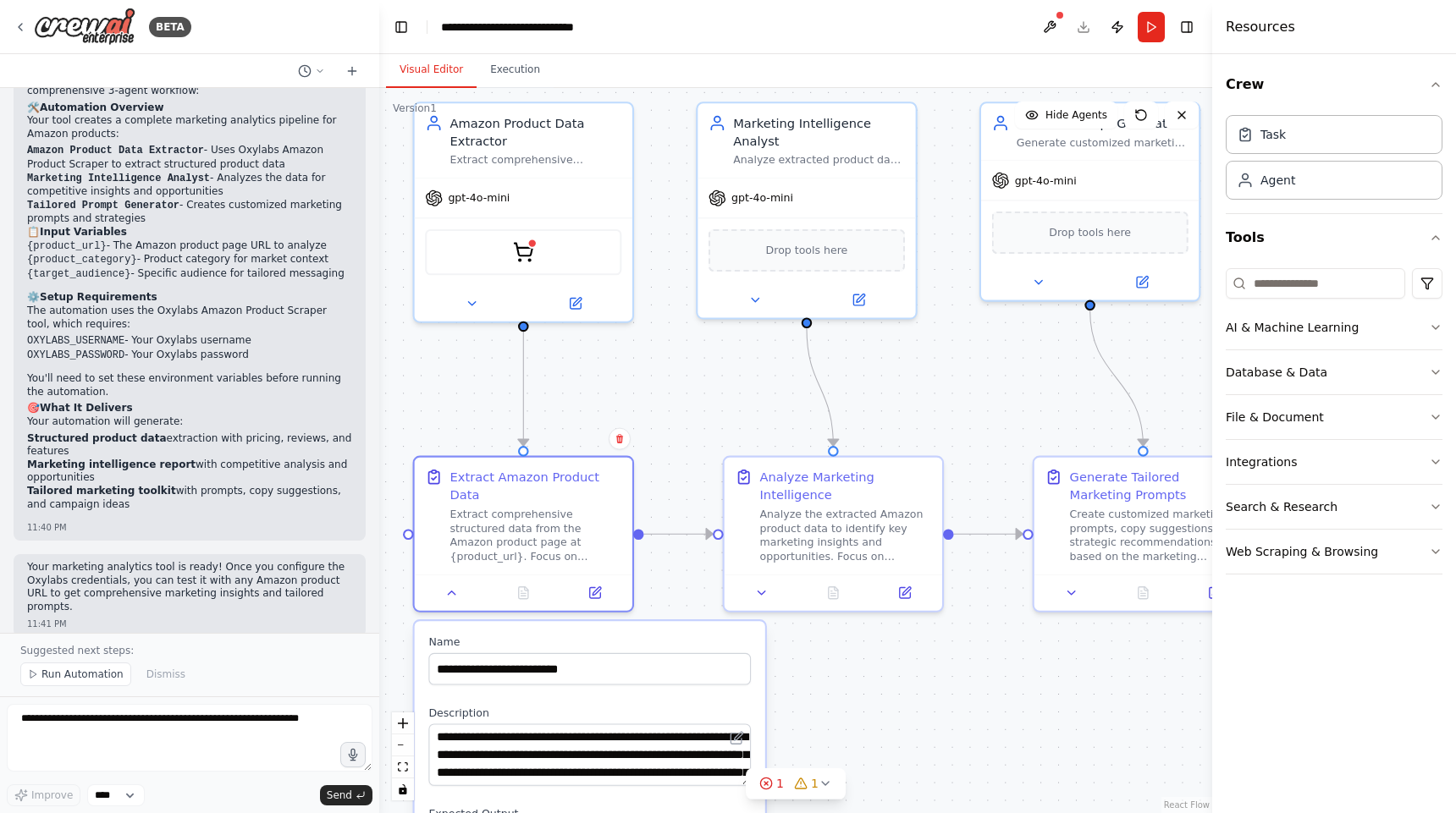
click at [869, 725] on div ".deletable-edge-delete-btn { width: 20px; height: 20px; border: 0px solid #ffff…" at bounding box center [796, 451] width 833 height 726
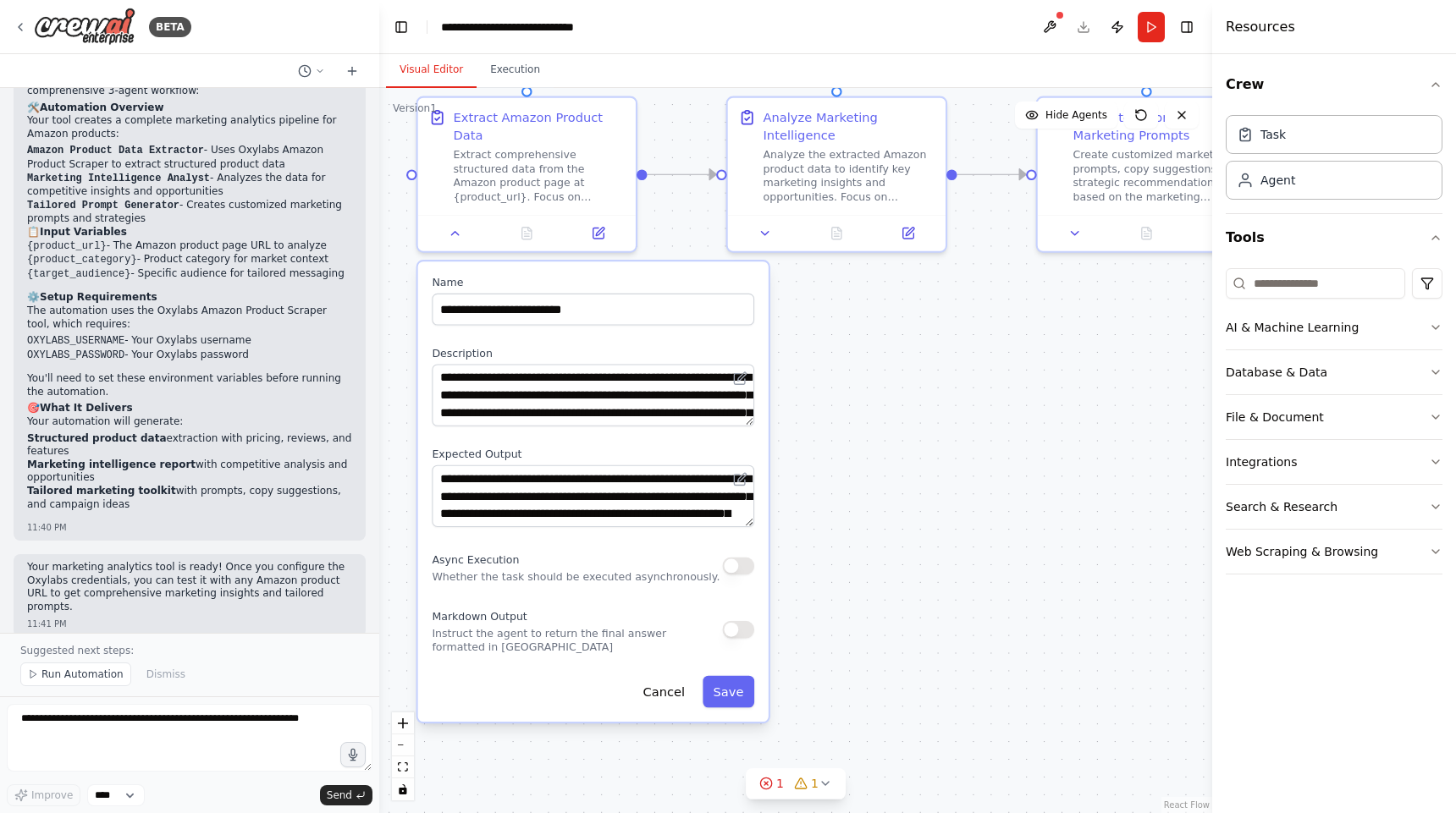
drag, startPoint x: 869, startPoint y: 725, endPoint x: 872, endPoint y: 365, distance: 360.0
click at [872, 365] on div ".deletable-edge-delete-btn { width: 20px; height: 20px; border: 0px solid #ffff…" at bounding box center [796, 451] width 833 height 726
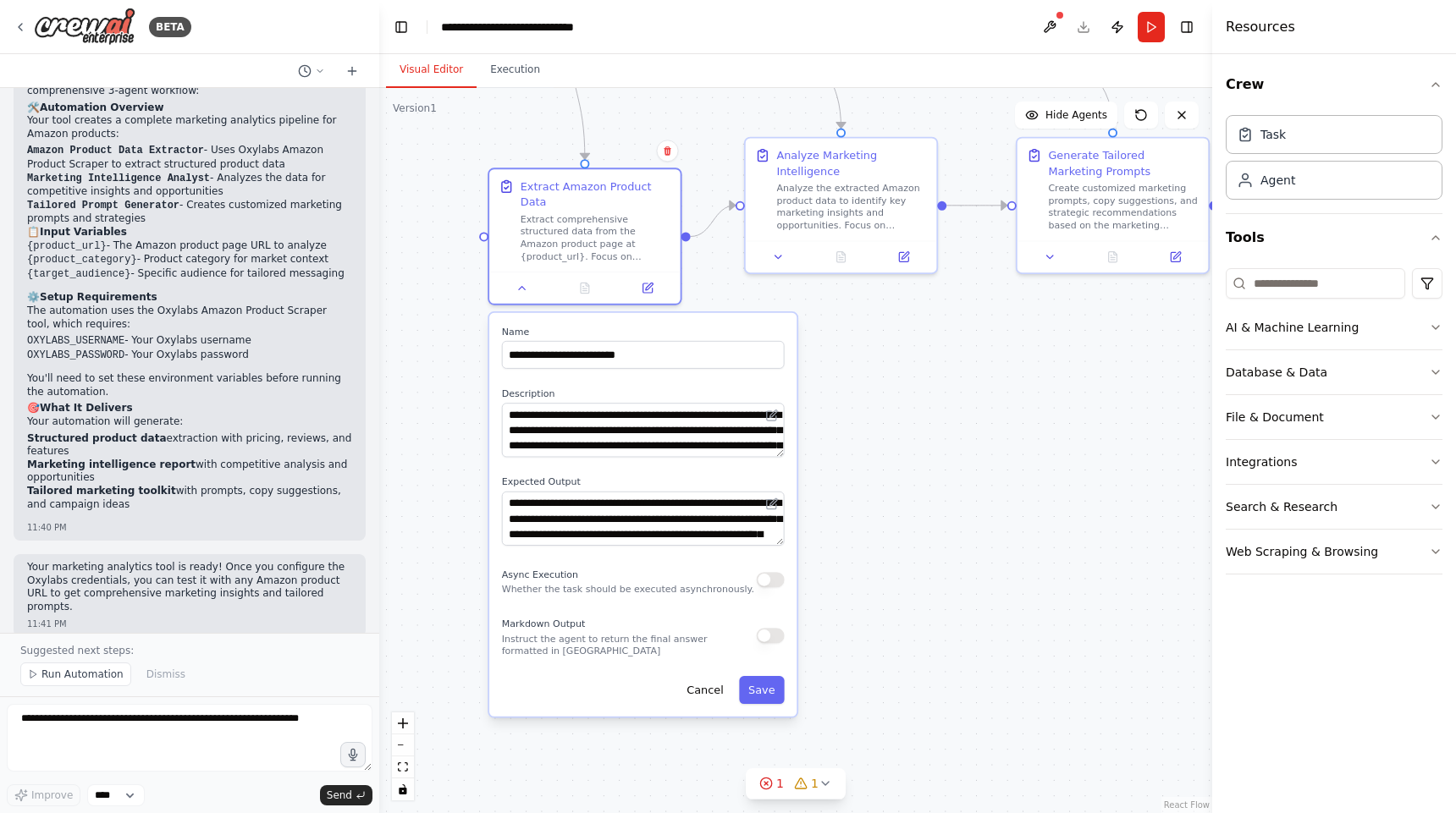
drag, startPoint x: 762, startPoint y: 386, endPoint x: 770, endPoint y: 409, distance: 24.4
click at [770, 409] on button at bounding box center [772, 415] width 19 height 19
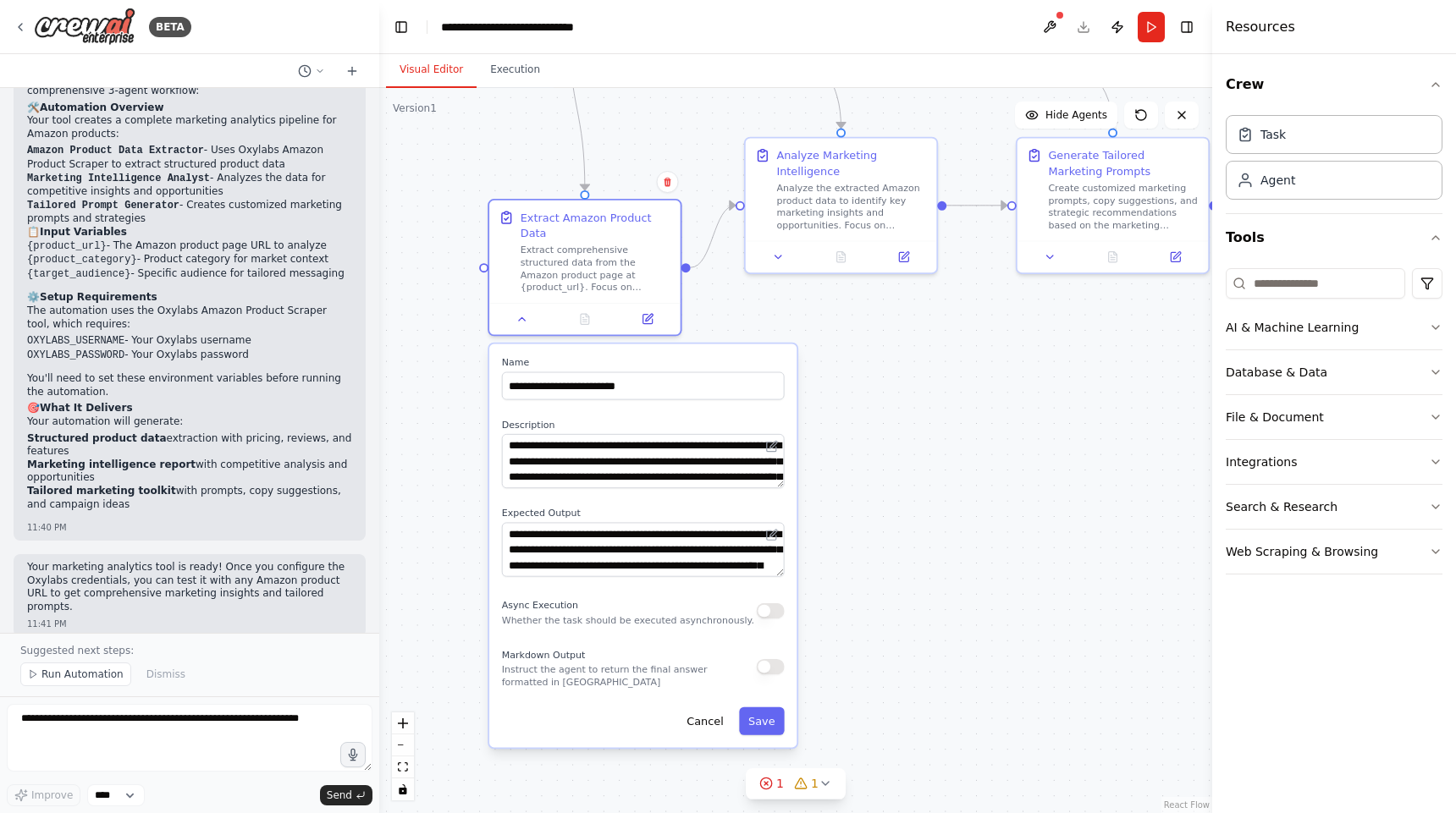
drag, startPoint x: 779, startPoint y: 417, endPoint x: 782, endPoint y: 444, distance: 27.2
click at [782, 444] on div "**********" at bounding box center [644, 461] width 283 height 54
click at [529, 314] on button at bounding box center [522, 317] width 53 height 19
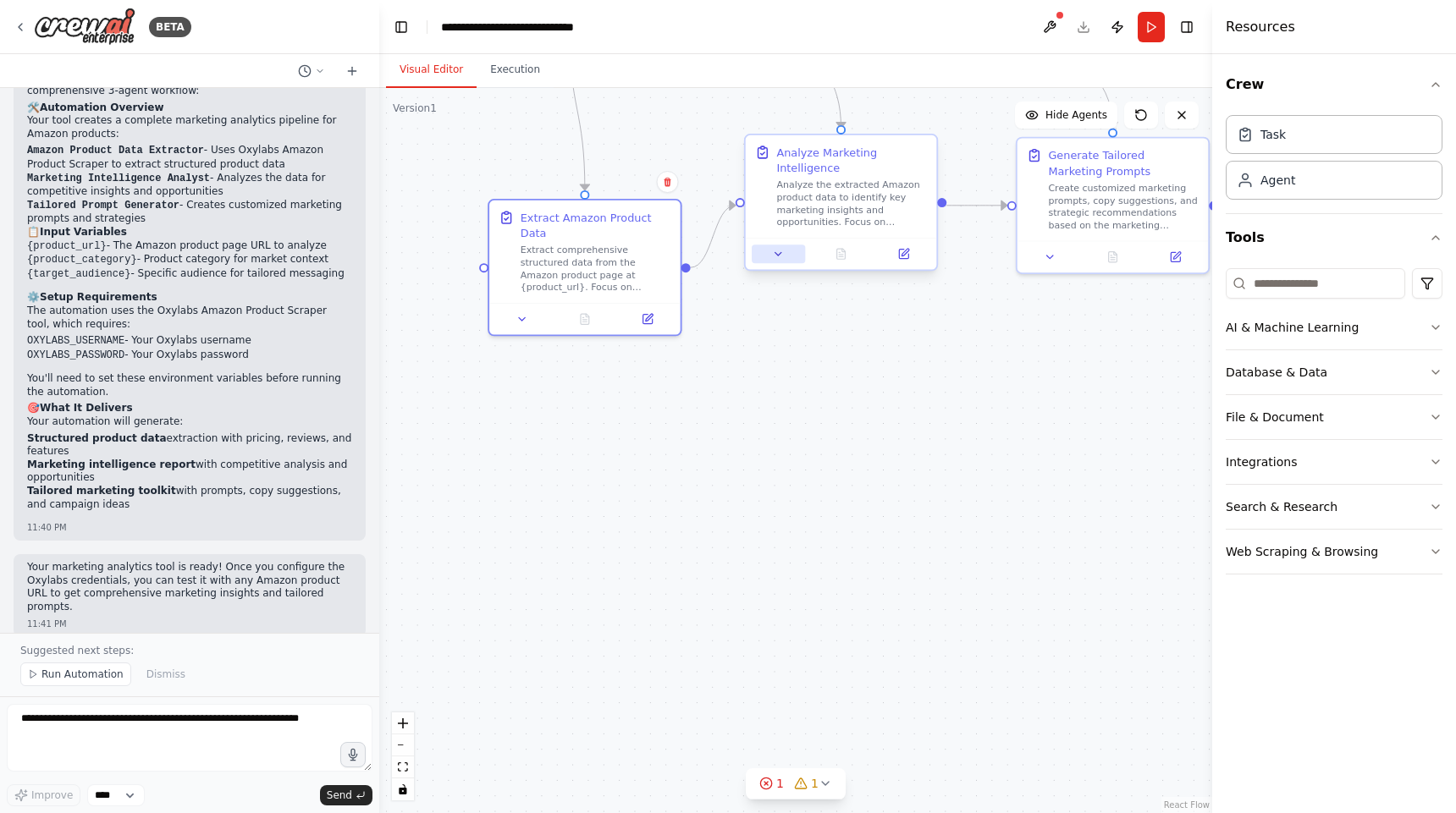
click at [788, 257] on button at bounding box center [778, 254] width 53 height 19
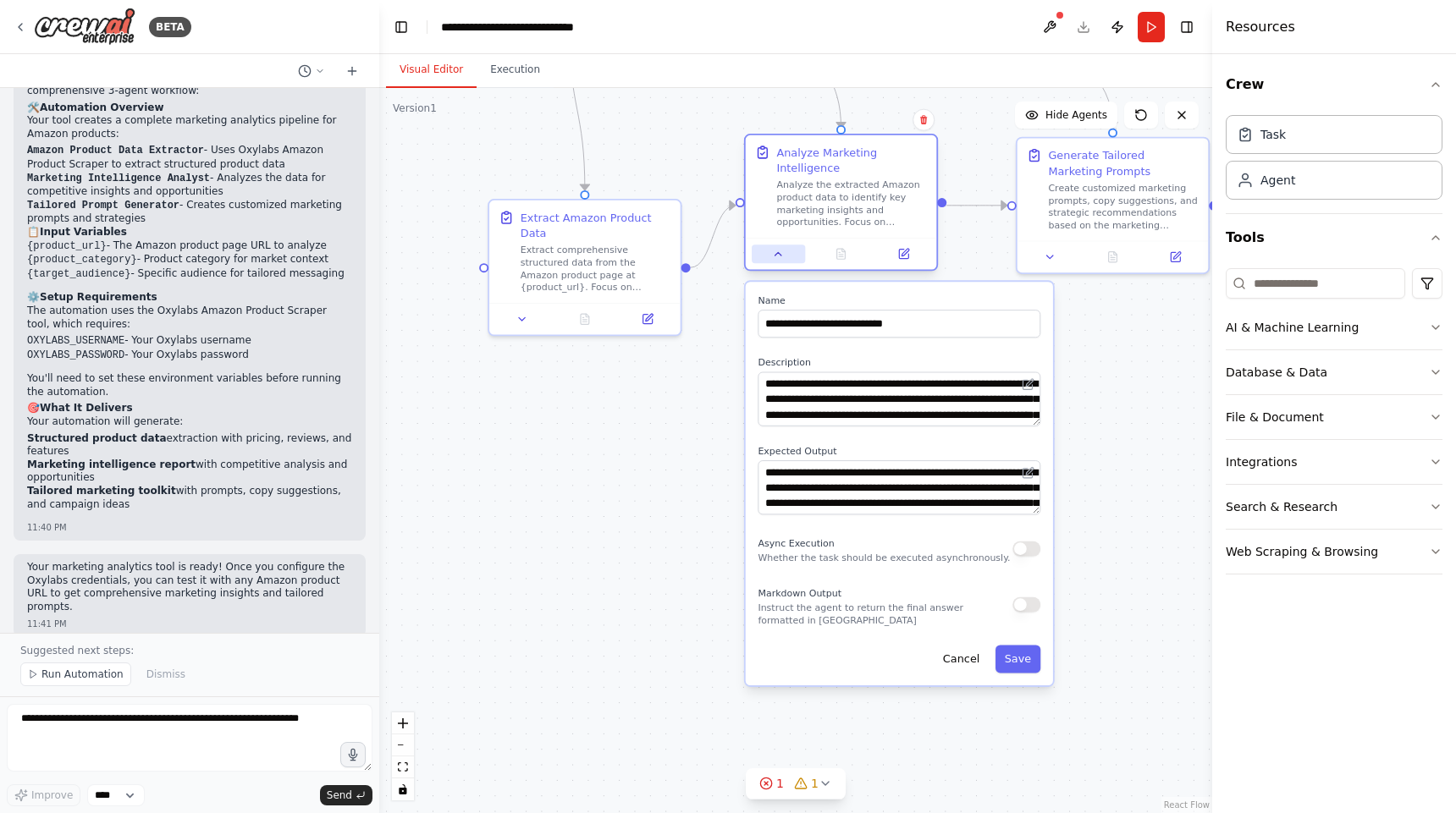
click at [788, 257] on button at bounding box center [778, 254] width 53 height 19
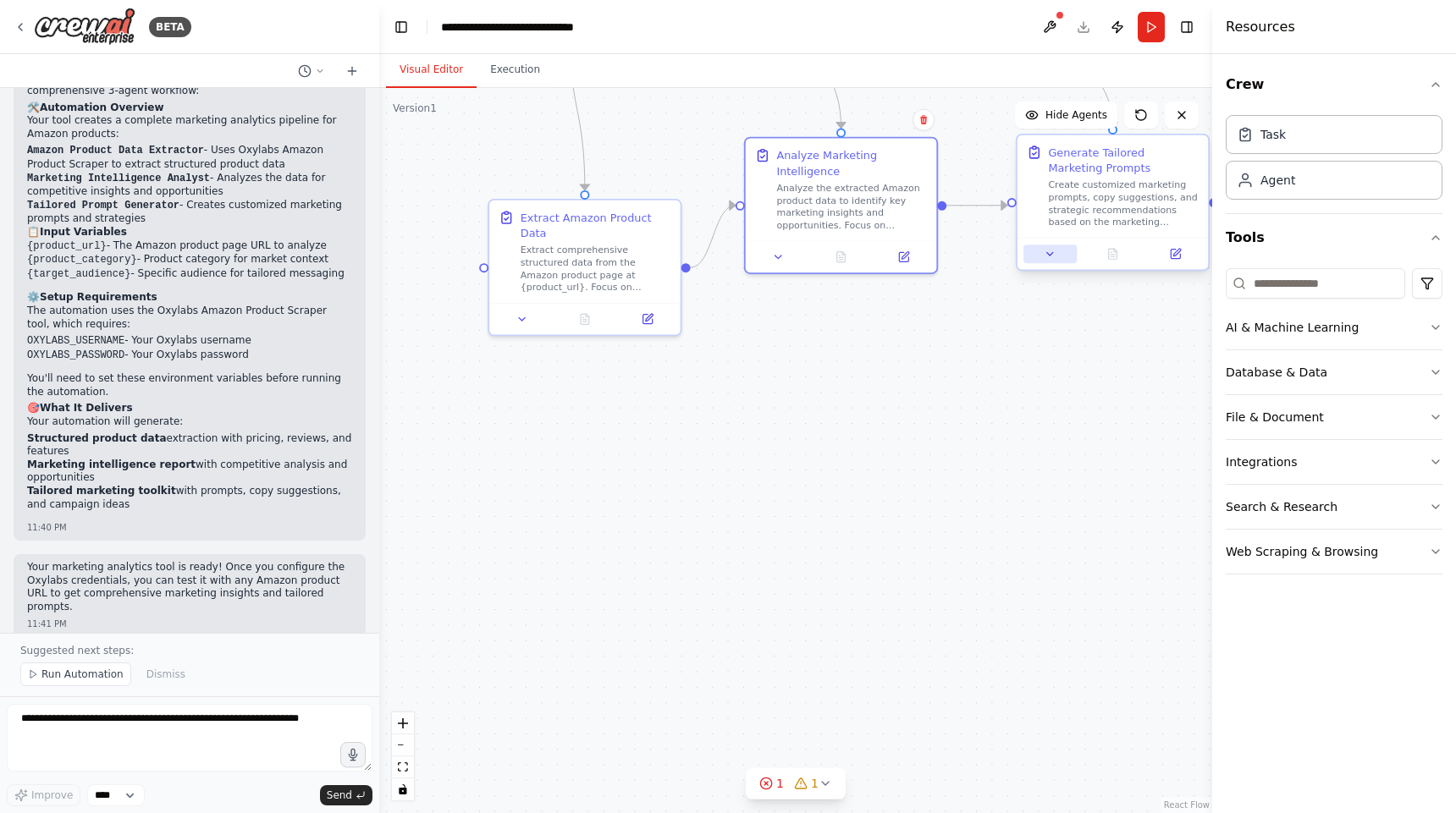
click at [1052, 258] on icon at bounding box center [1050, 254] width 13 height 13
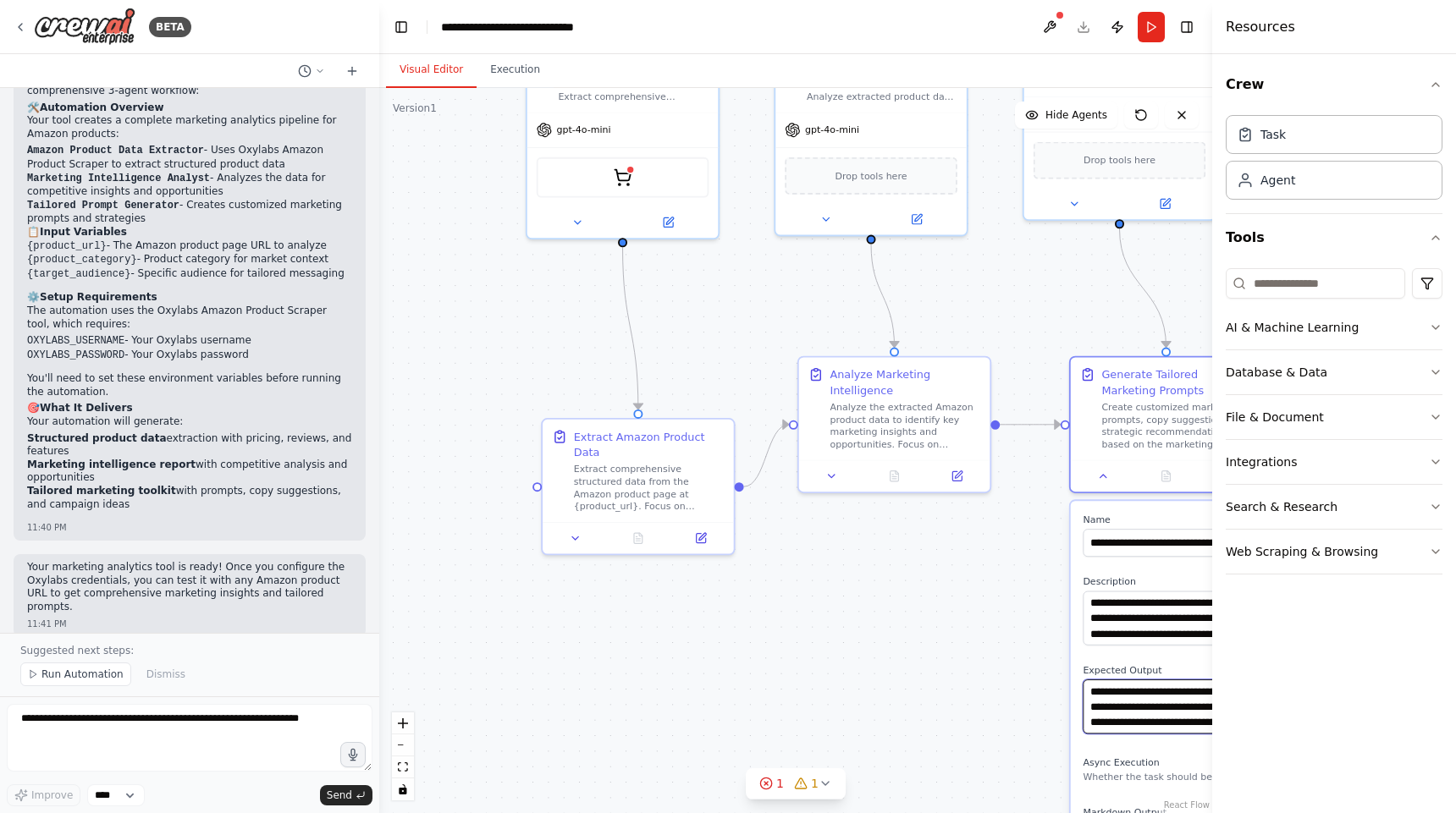
drag, startPoint x: 926, startPoint y: 471, endPoint x: 960, endPoint y: 692, distance: 223.6
click at [960, 692] on div ".deletable-edge-delete-btn { width: 20px; height: 20px; border: 0px solid #ffff…" at bounding box center [796, 451] width 833 height 726
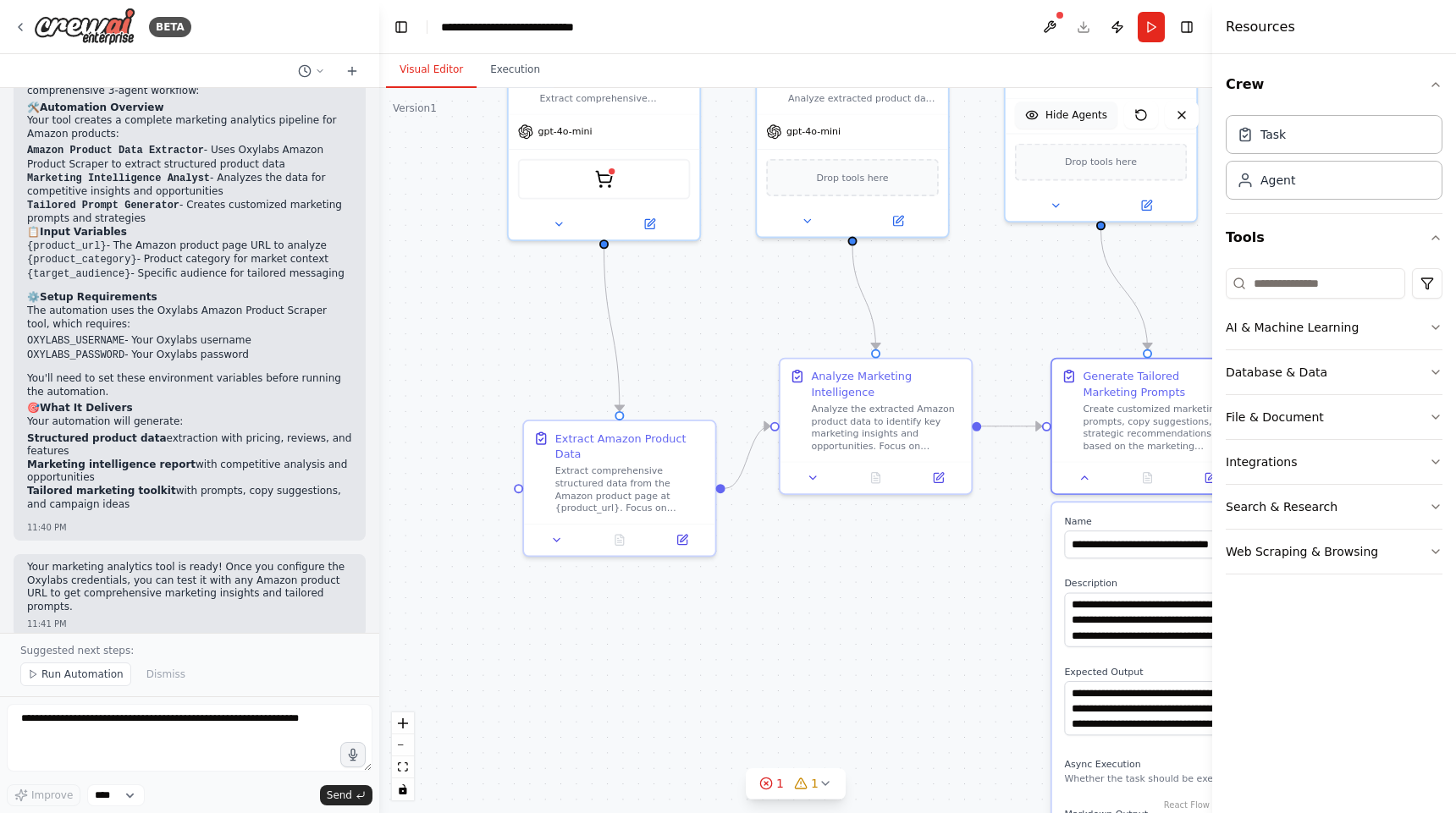
click at [1057, 125] on button "Hide Agents" at bounding box center [1066, 116] width 103 height 27
click at [1057, 125] on button "Show Agents" at bounding box center [1064, 116] width 106 height 27
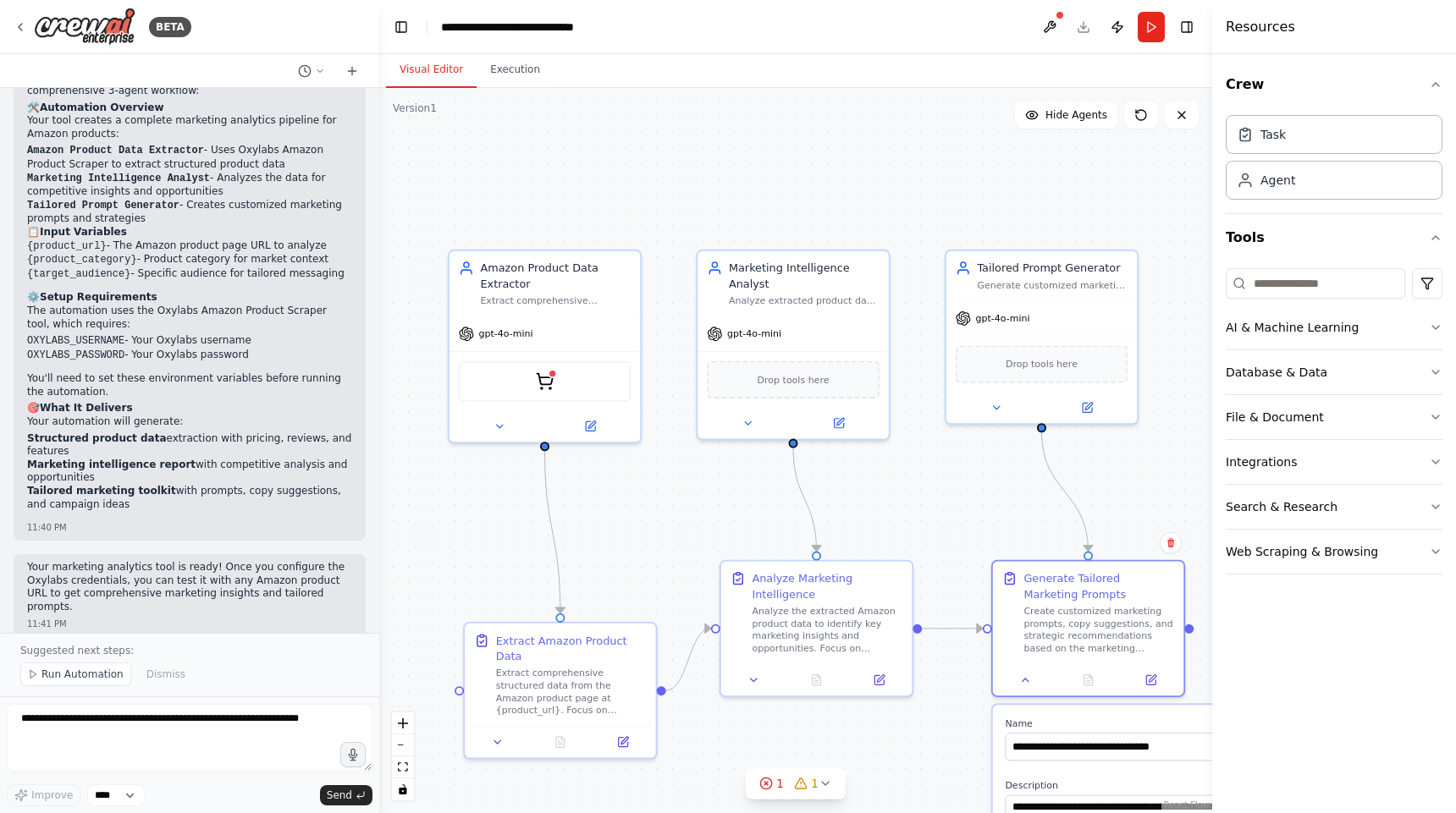
drag, startPoint x: 1003, startPoint y: 296, endPoint x: 943, endPoint y: 498, distance: 210.7
click at [943, 498] on div ".deletable-edge-delete-btn { width: 20px; height: 20px; border: 0px solid #ffff…" at bounding box center [796, 451] width 833 height 726
click at [721, 342] on div "gpt-4o-mini" at bounding box center [793, 331] width 191 height 34
click at [549, 381] on img at bounding box center [545, 379] width 19 height 19
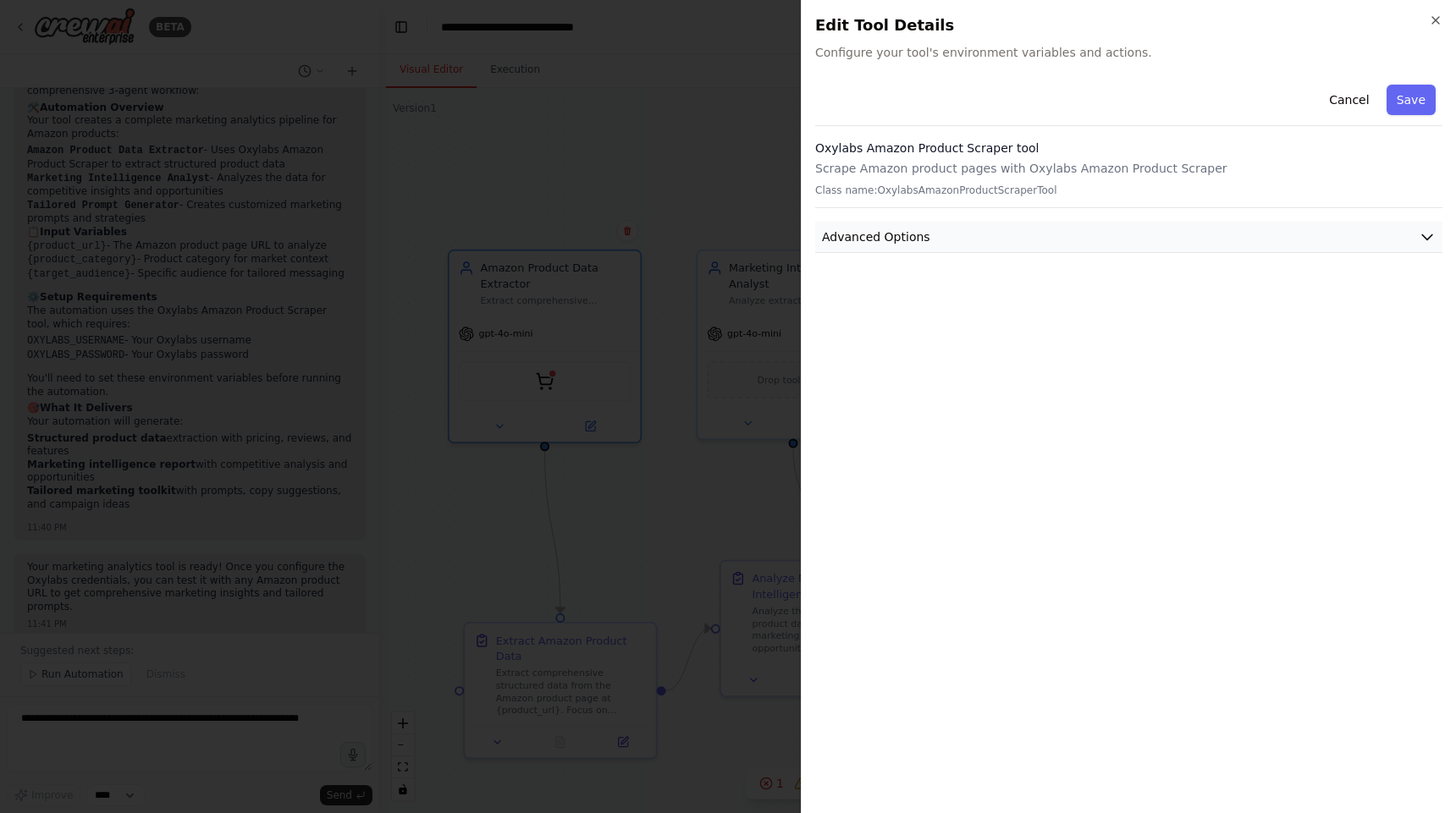
click at [1098, 225] on button "Advanced Options" at bounding box center [1129, 237] width 627 height 32
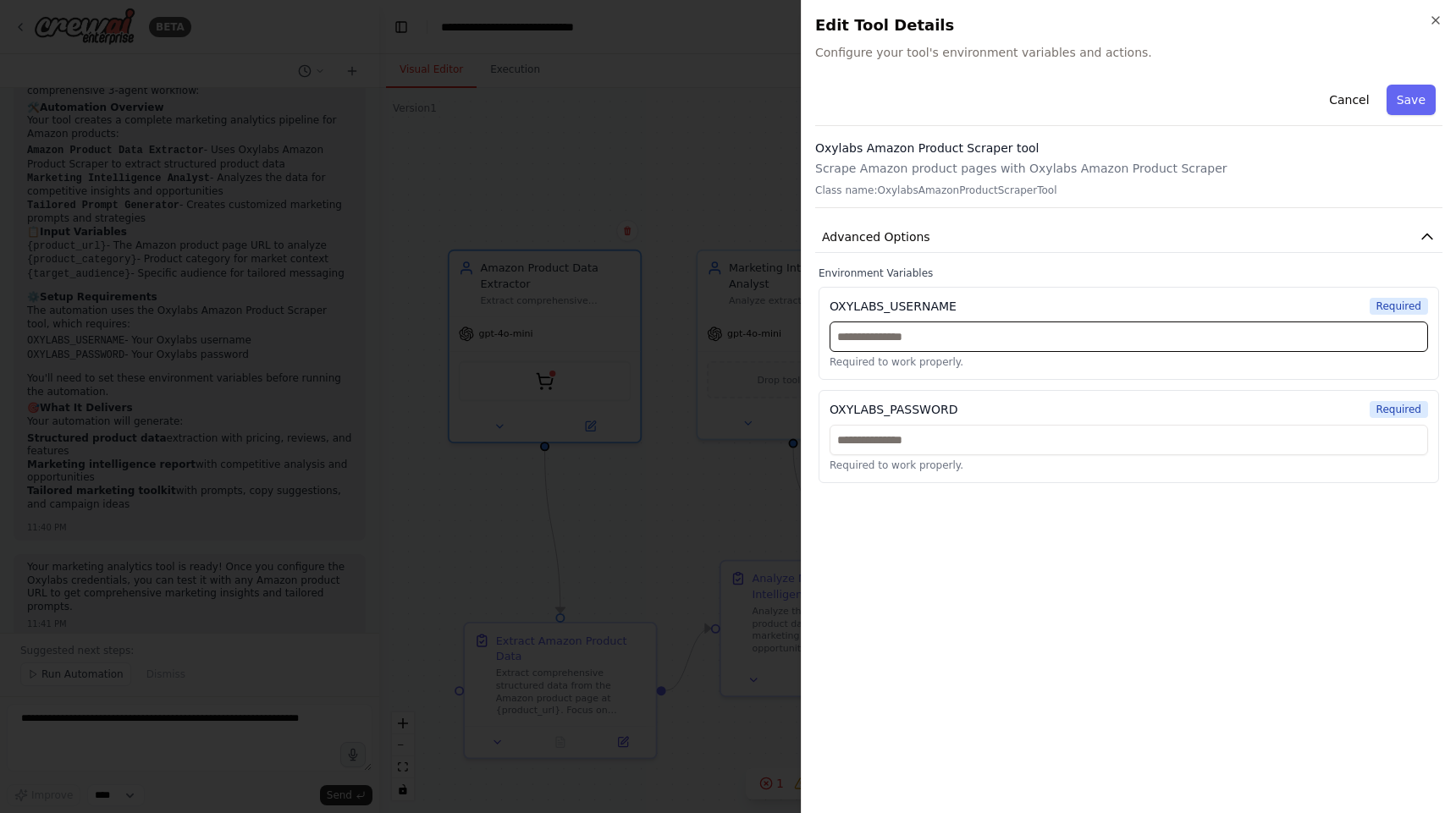
click at [1105, 324] on input "text" at bounding box center [1129, 337] width 598 height 31
click at [1352, 94] on button "Cancel" at bounding box center [1349, 100] width 60 height 31
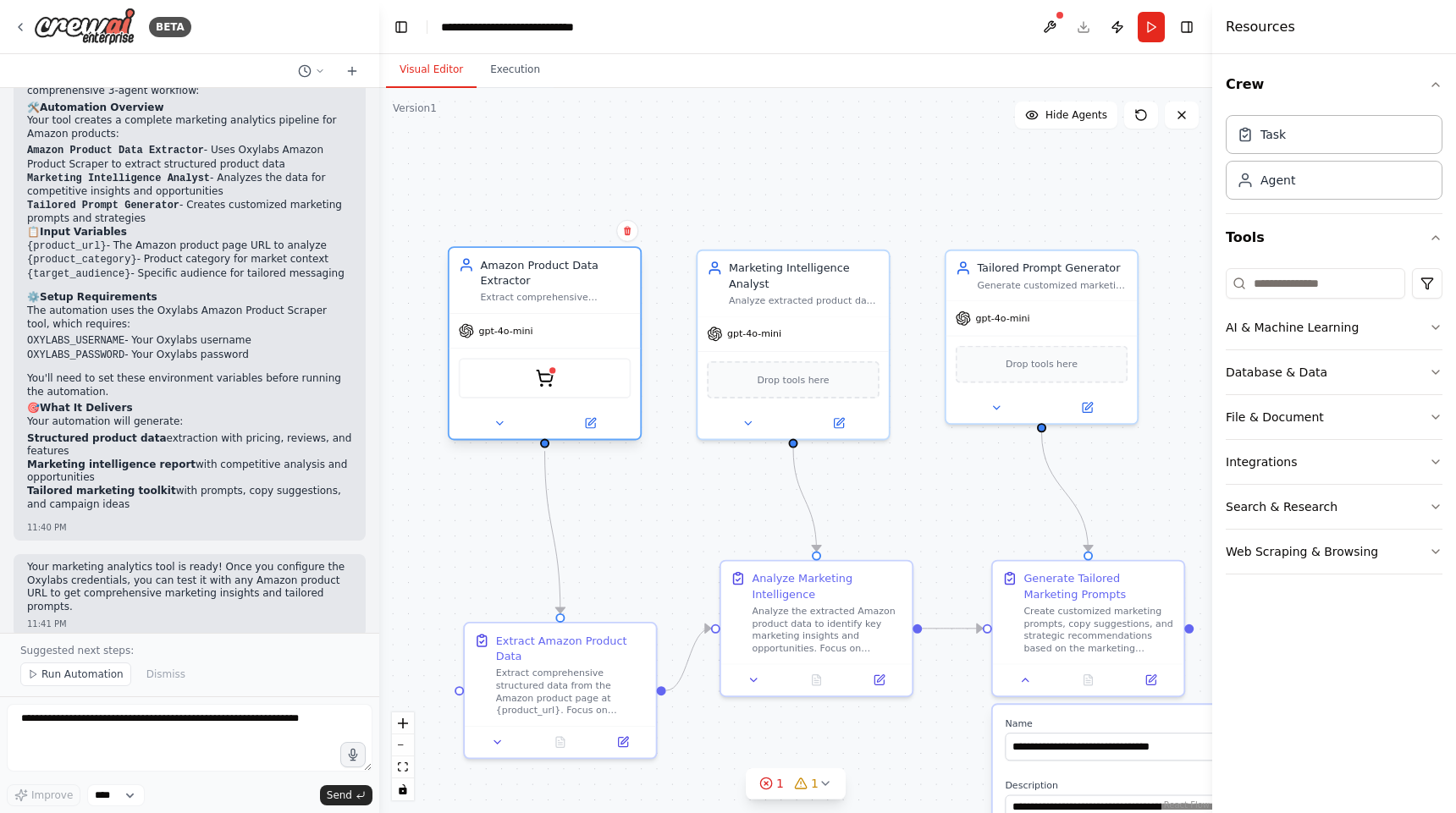
click at [472, 334] on icon at bounding box center [466, 331] width 15 height 15
click at [589, 425] on icon at bounding box center [592, 421] width 8 height 8
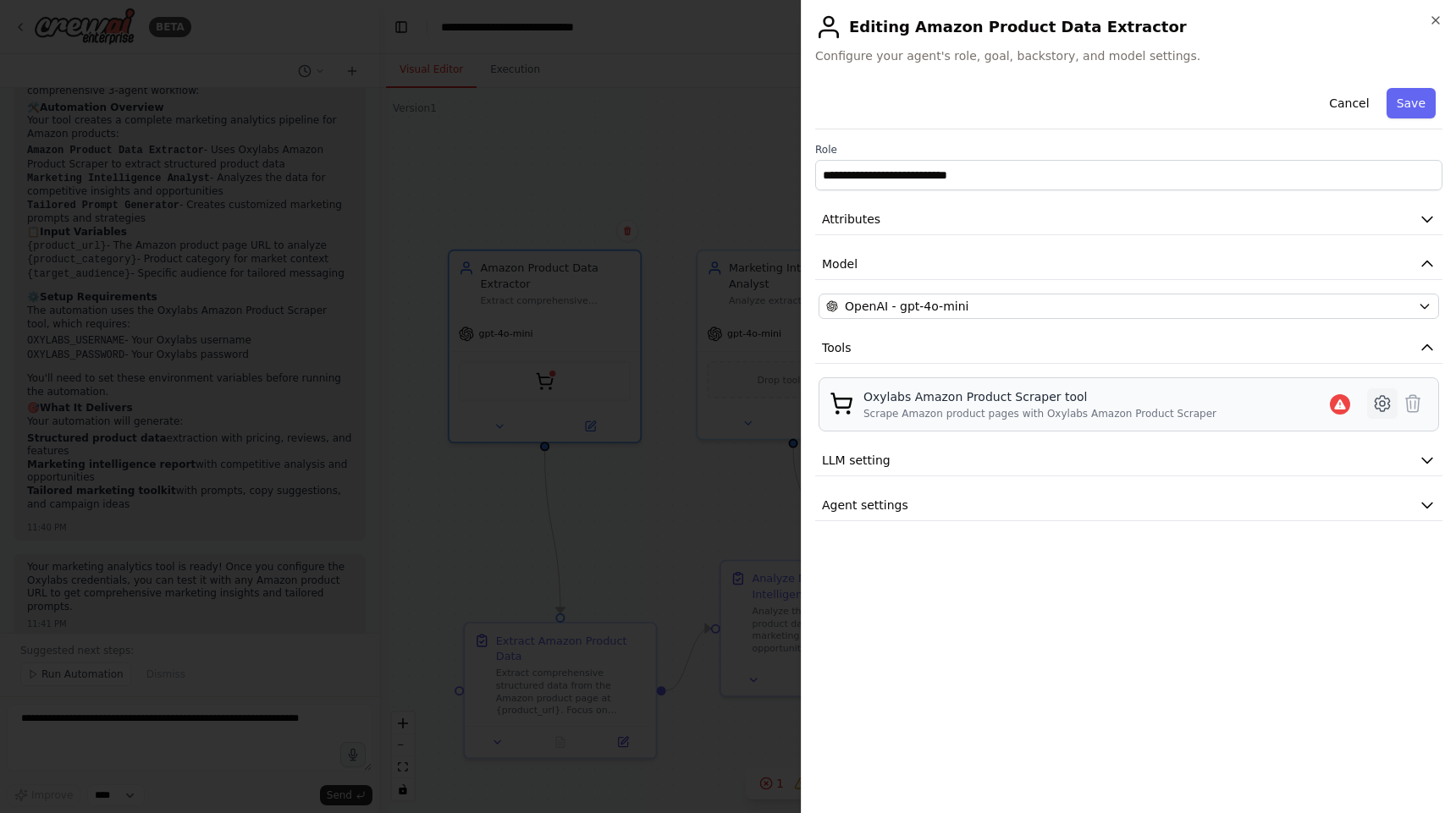
click at [1389, 406] on icon at bounding box center [1381, 404] width 15 height 15
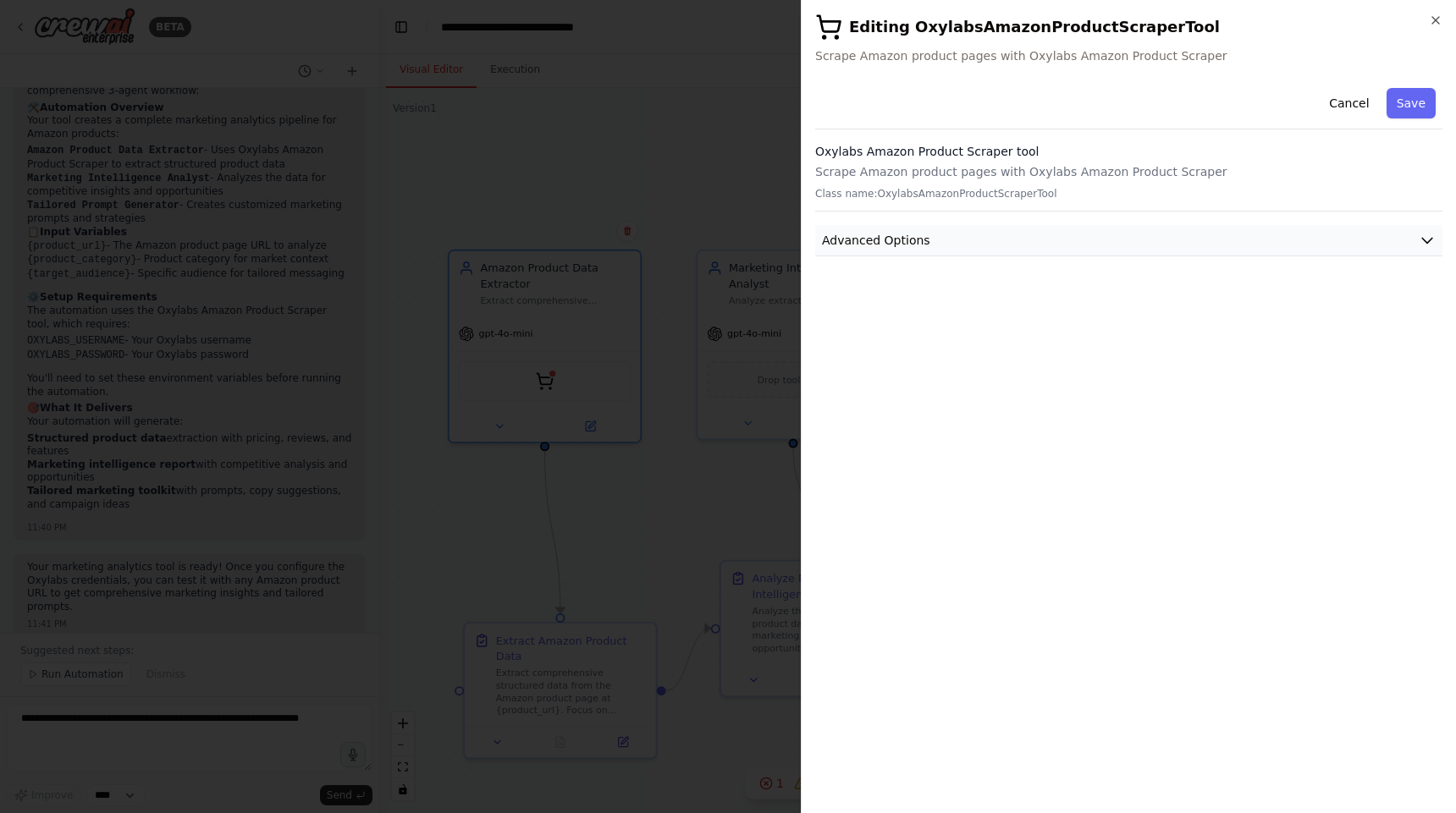
click at [1421, 247] on icon "button" at bounding box center [1428, 241] width 17 height 17
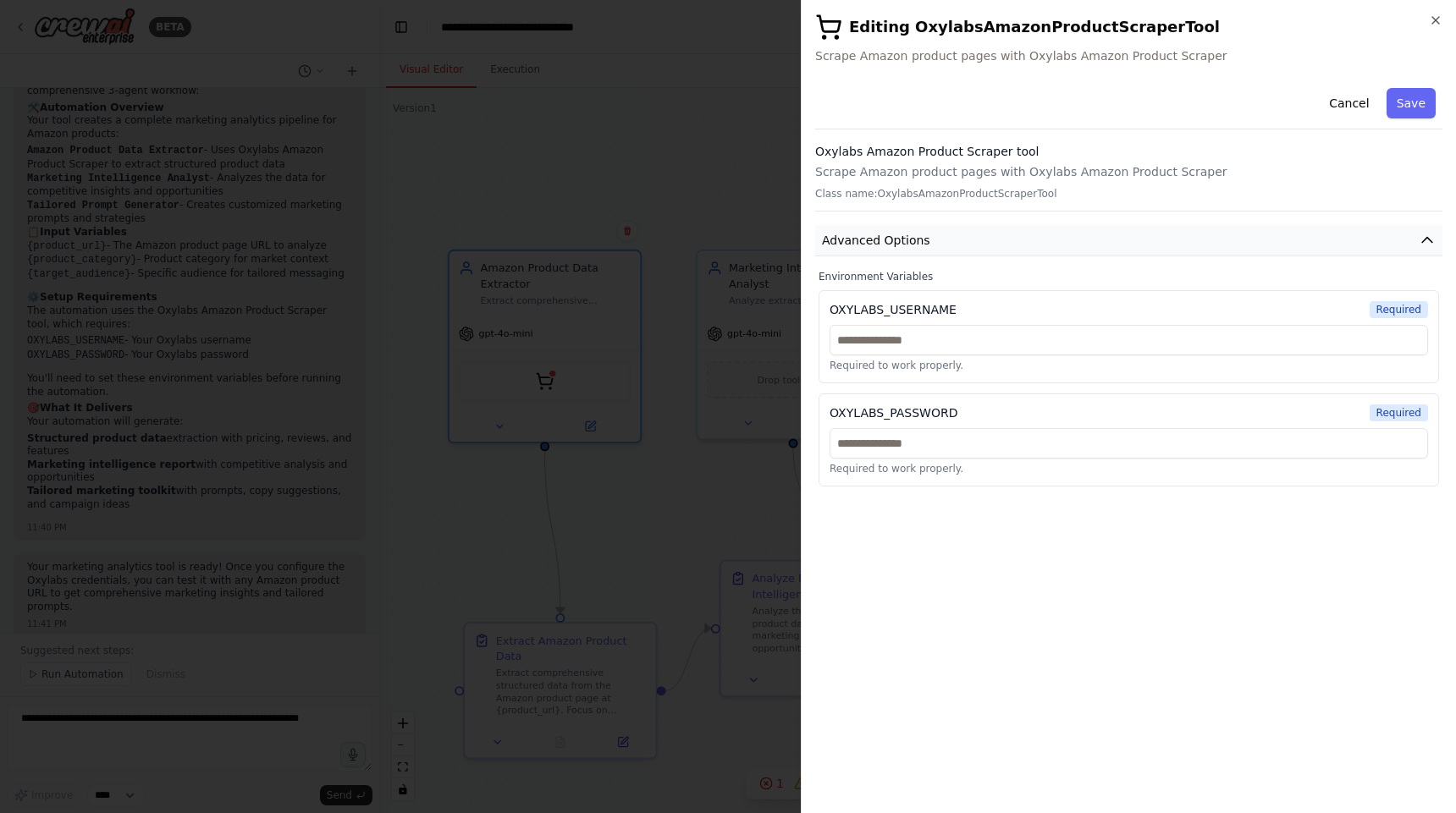
click at [1421, 247] on icon "button" at bounding box center [1428, 241] width 17 height 17
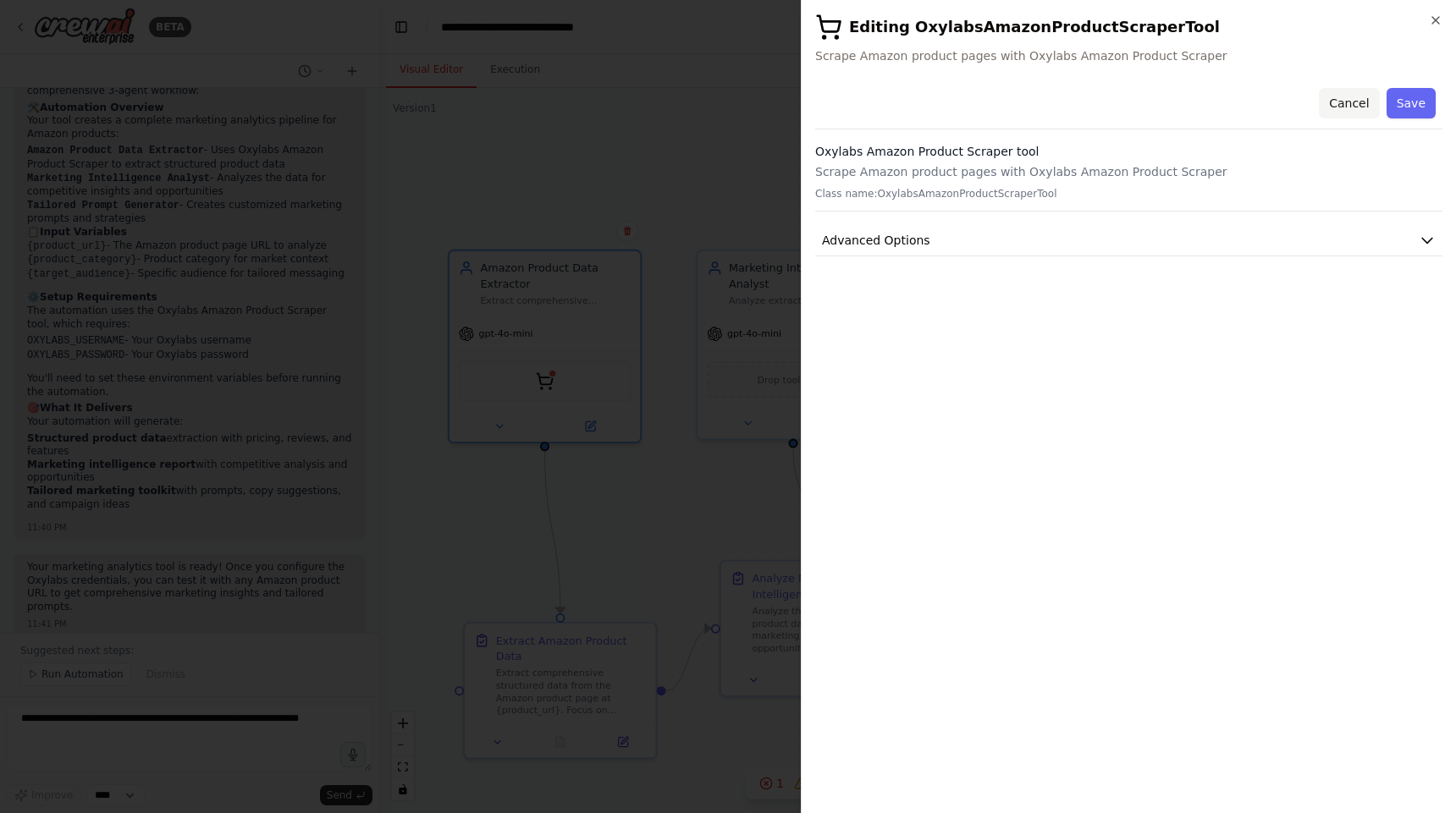
click at [1349, 112] on button "Cancel" at bounding box center [1349, 104] width 60 height 31
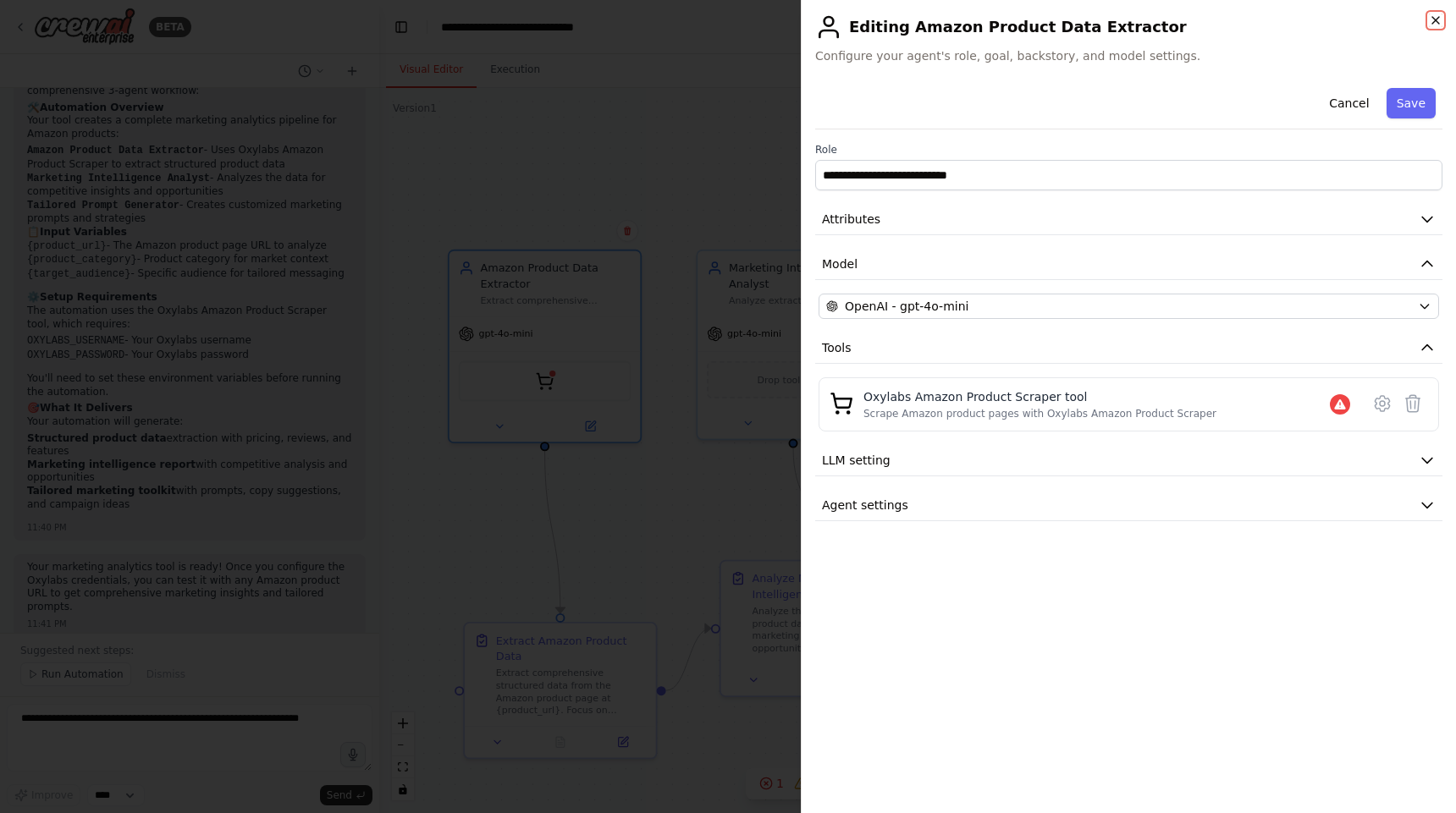
click at [1437, 21] on icon "button" at bounding box center [1435, 21] width 7 height 7
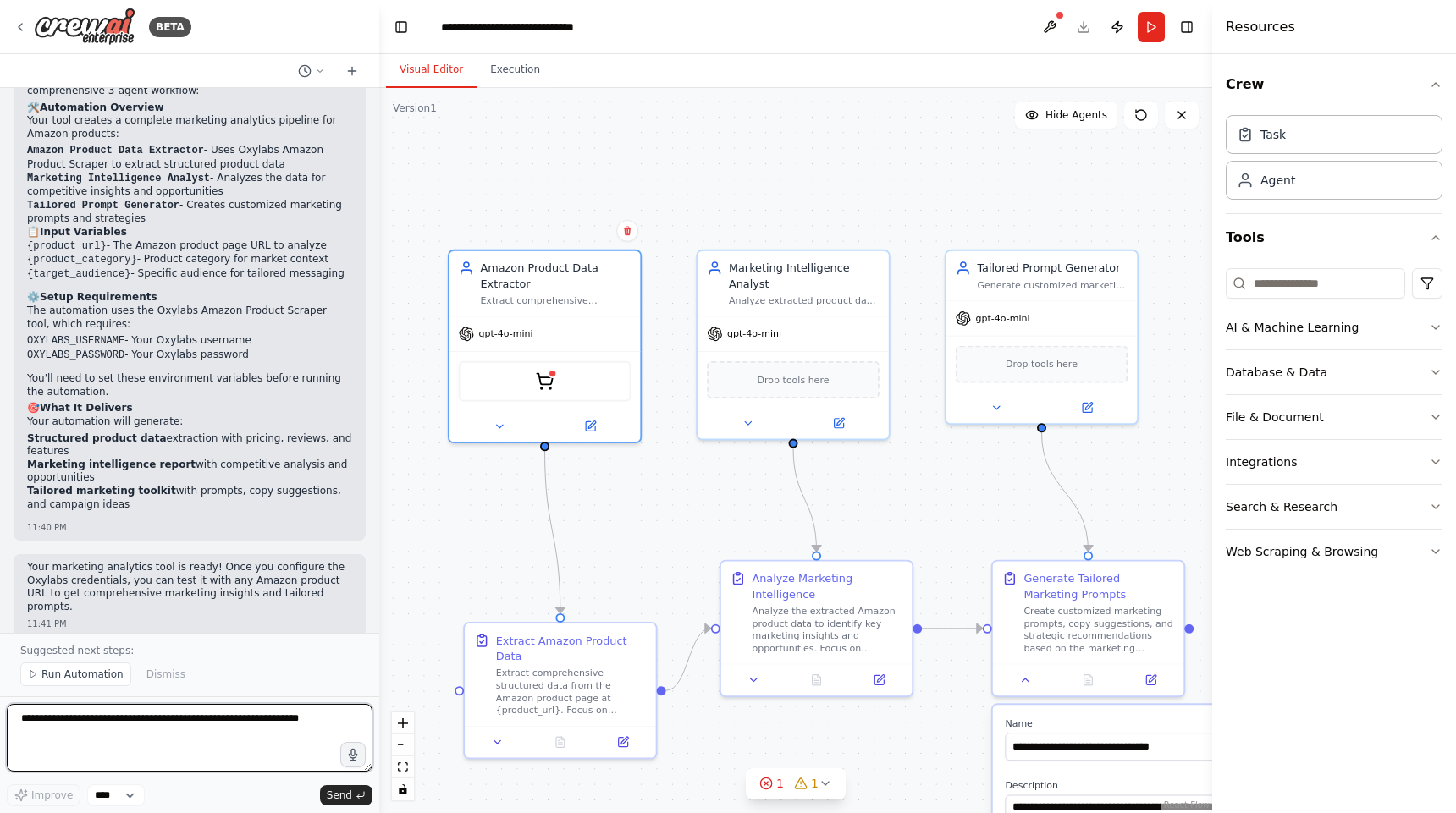
click at [106, 748] on textarea at bounding box center [189, 738] width 366 height 68
type textarea "**********"
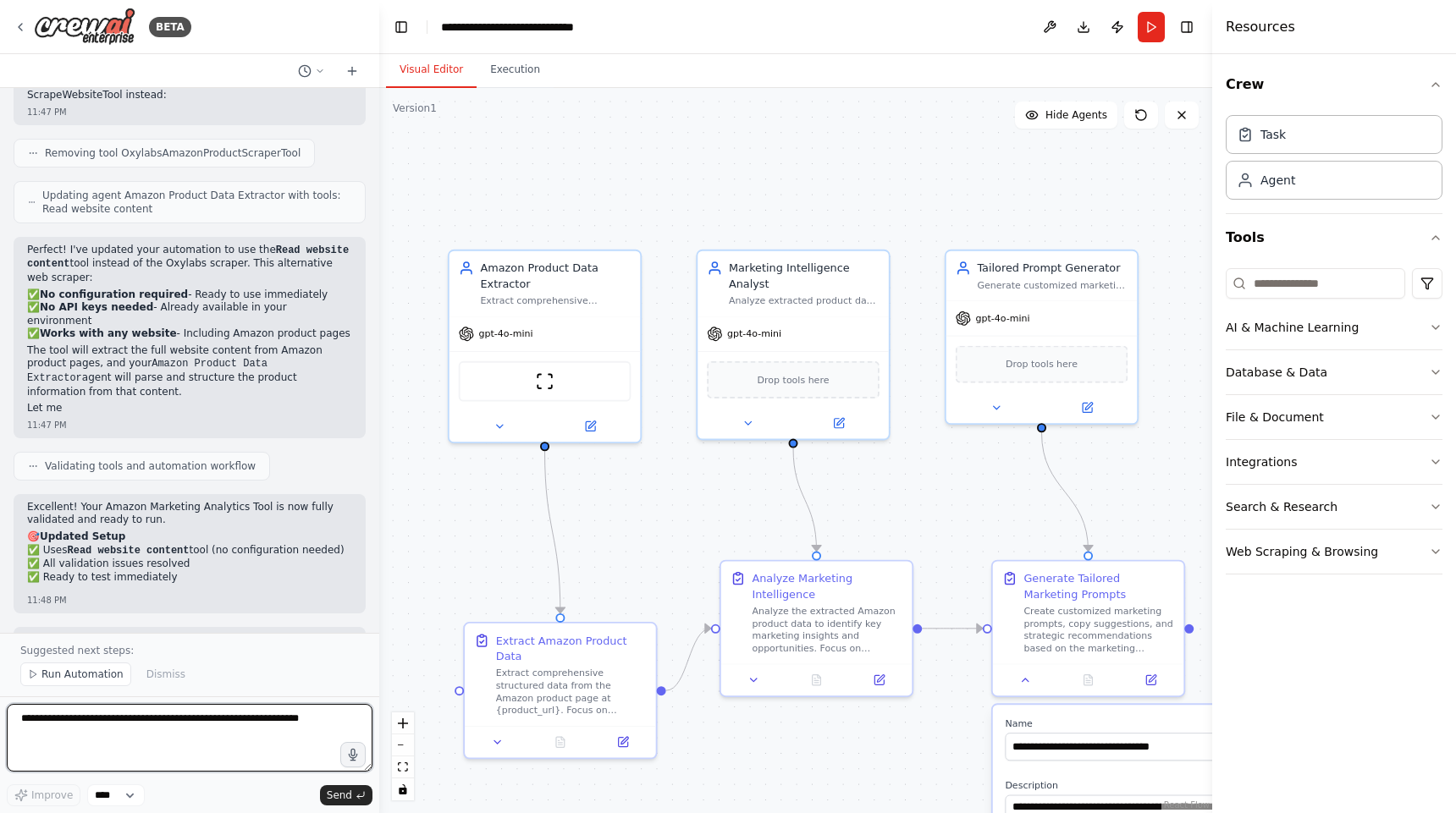
scroll to position [2425, 0]
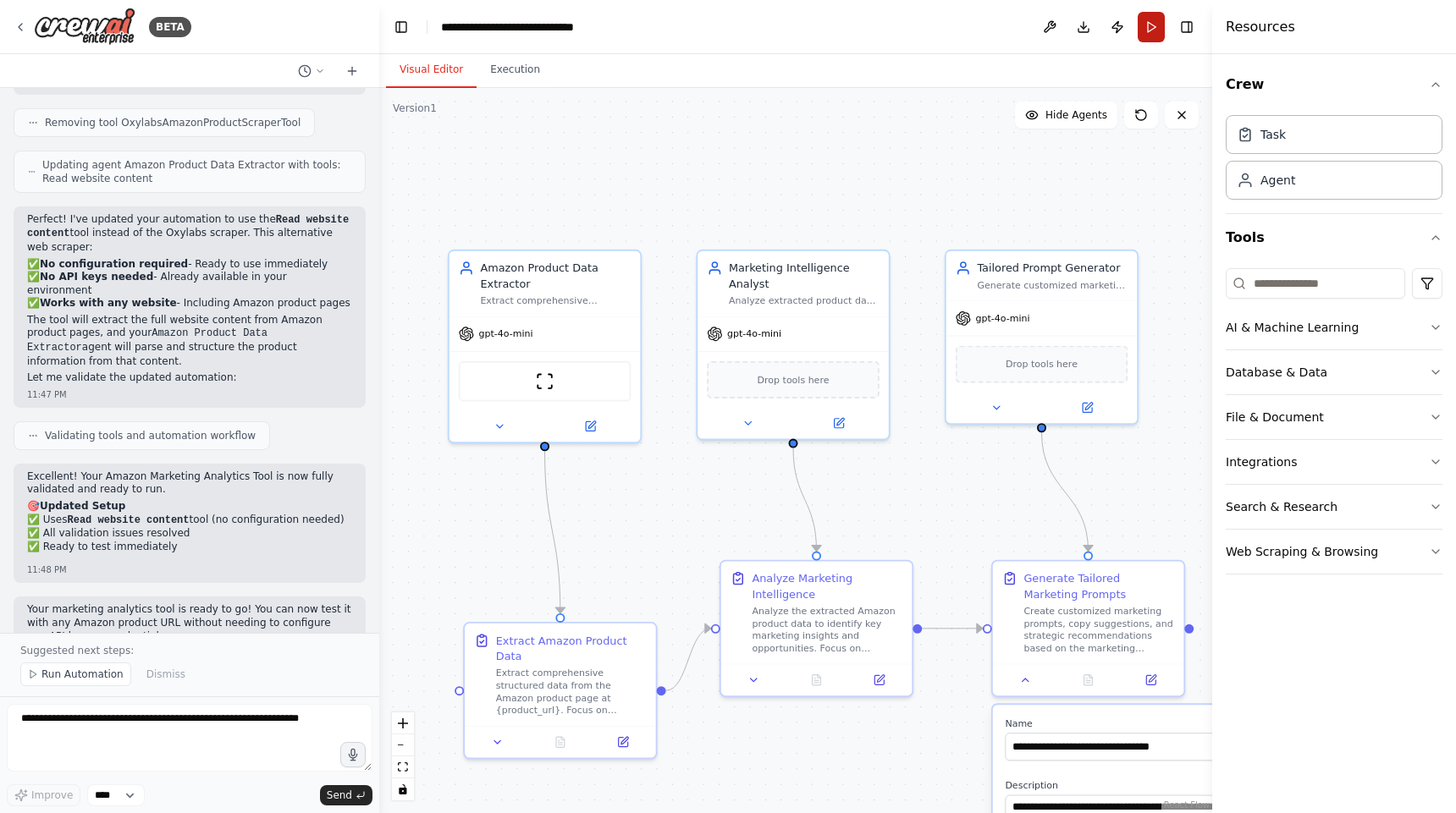
click at [1153, 35] on button "Run" at bounding box center [1152, 27] width 27 height 31
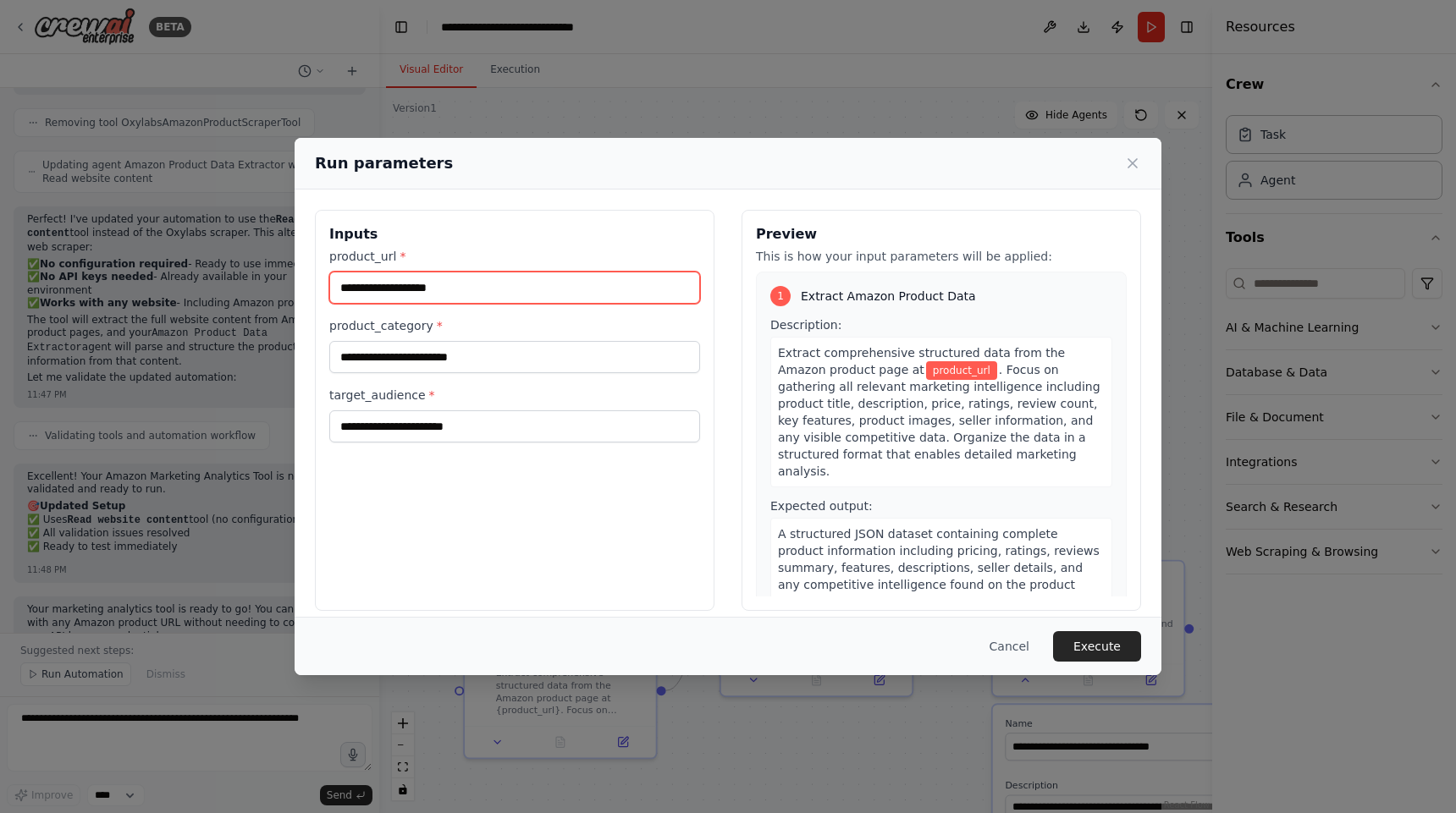
click at [507, 302] on input "product_url *" at bounding box center [514, 288] width 371 height 33
click at [1022, 643] on button "Cancel" at bounding box center [1010, 647] width 67 height 31
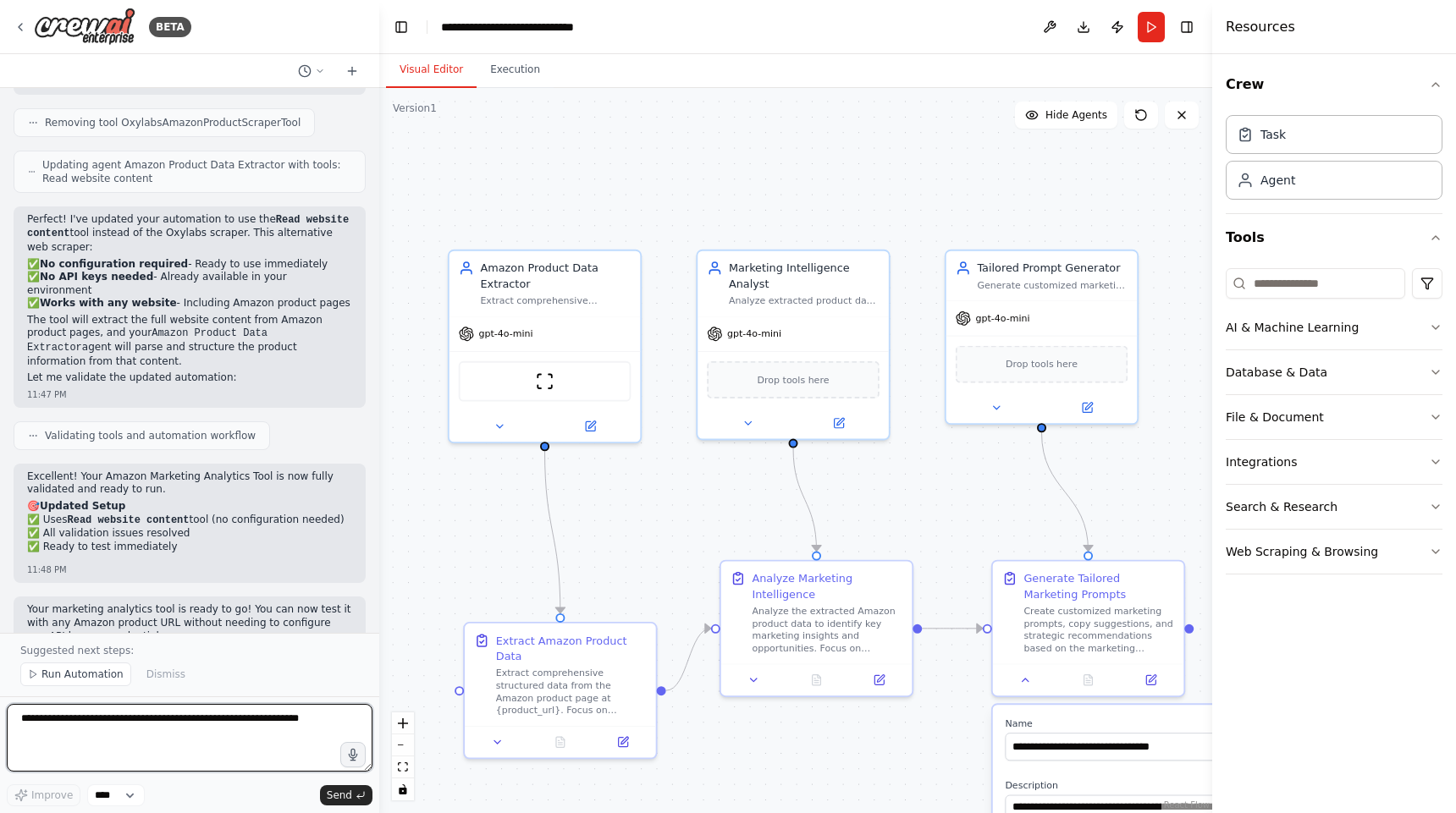
click at [221, 722] on textarea at bounding box center [189, 738] width 366 height 68
type textarea "*"
type textarea "**********"
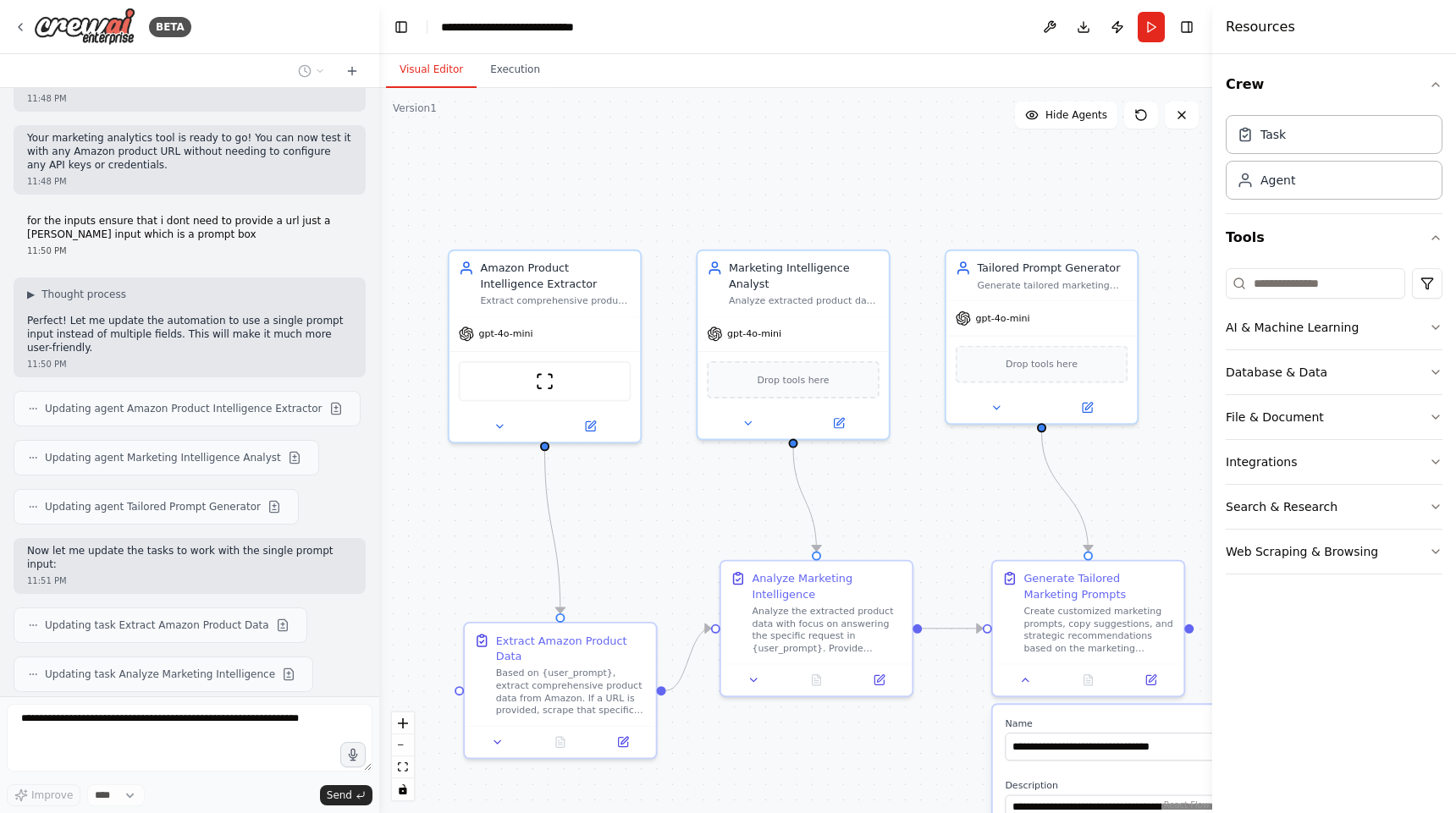
scroll to position [2946, 0]
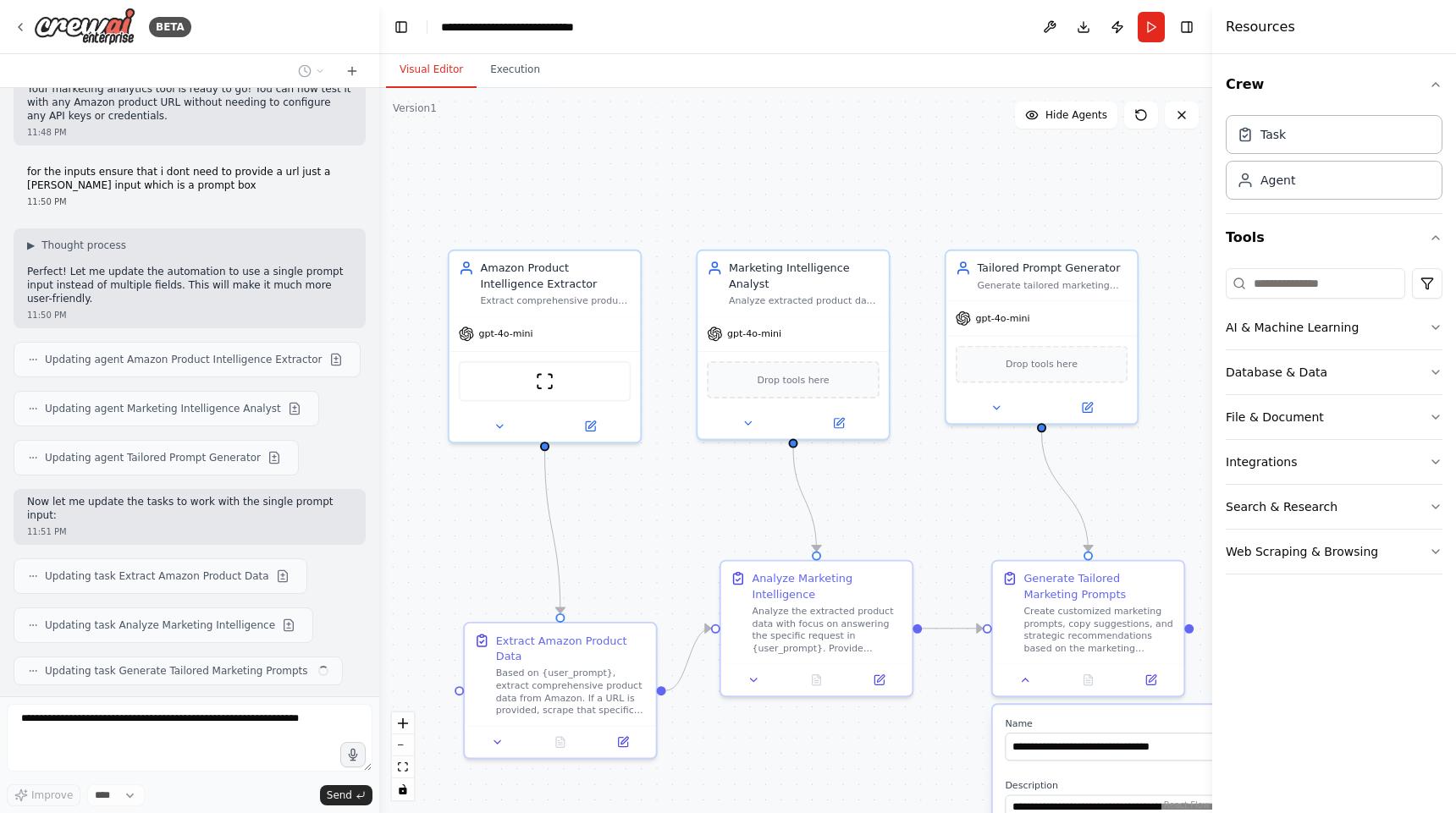
type textarea "**********"
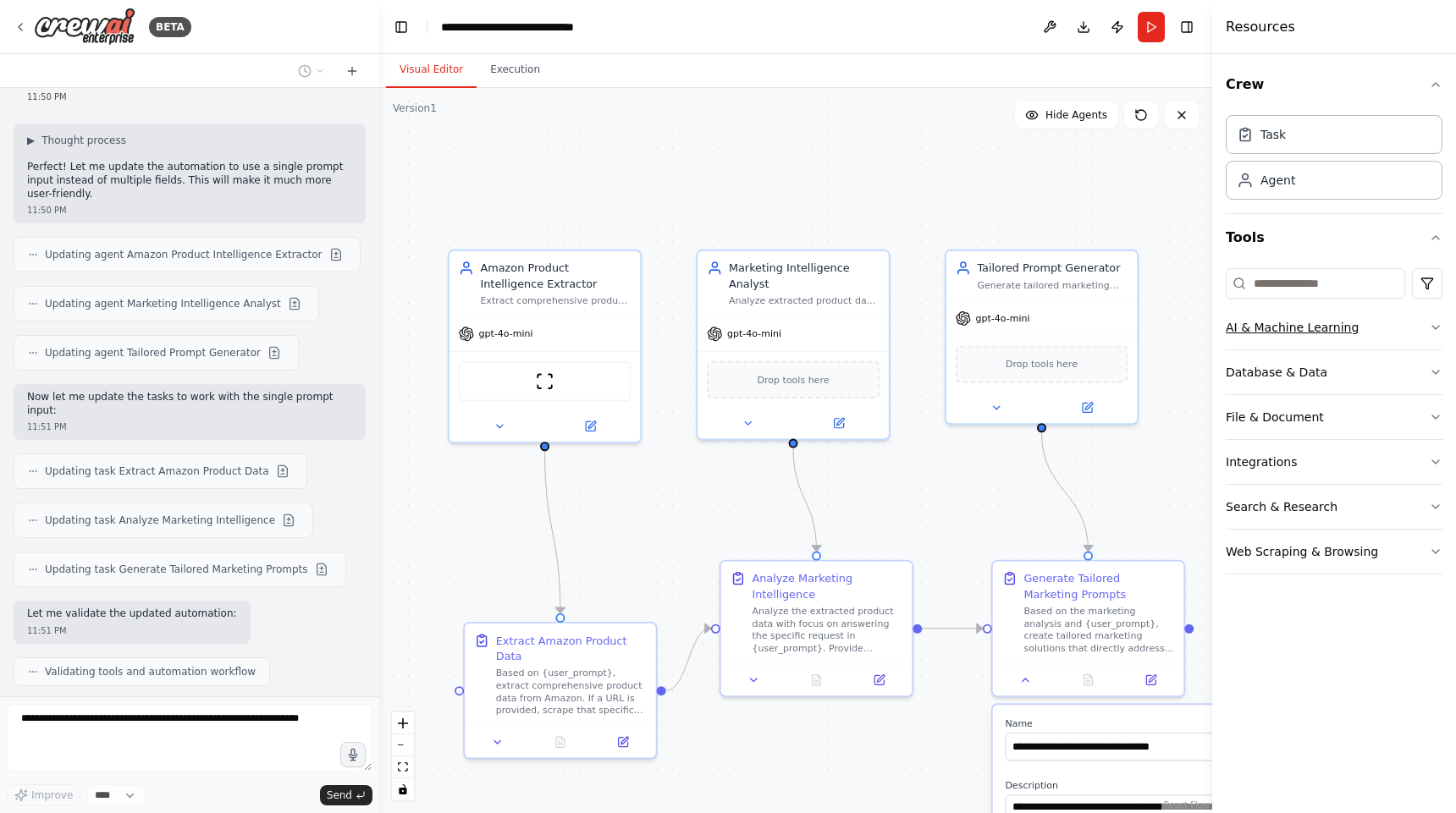
click at [1385, 332] on button "AI & Machine Learning" at bounding box center [1333, 327] width 217 height 44
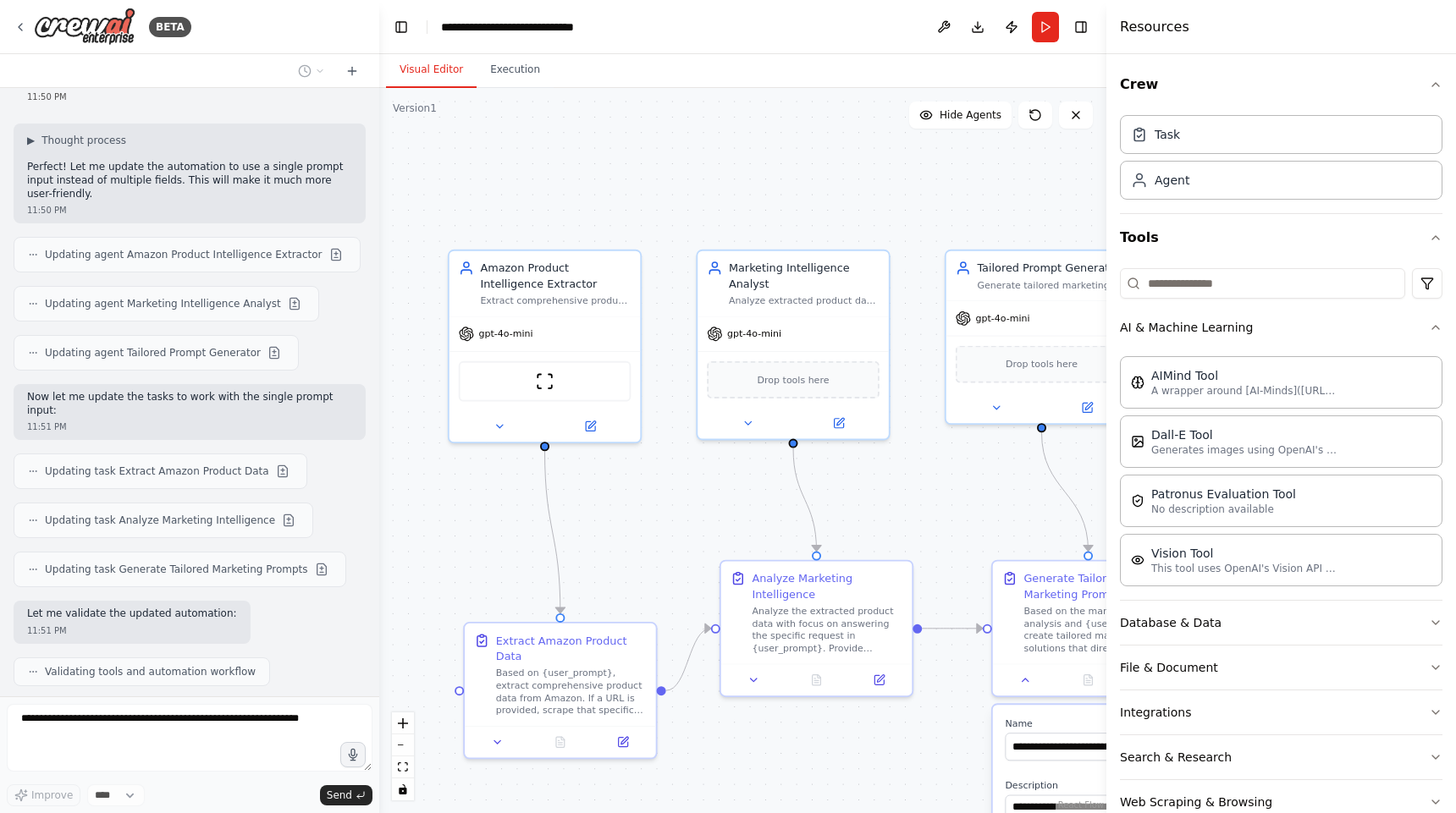
drag, startPoint x: 1213, startPoint y: 380, endPoint x: 1123, endPoint y: 356, distance: 93.1
click at [1113, 356] on div at bounding box center [1110, 406] width 7 height 813
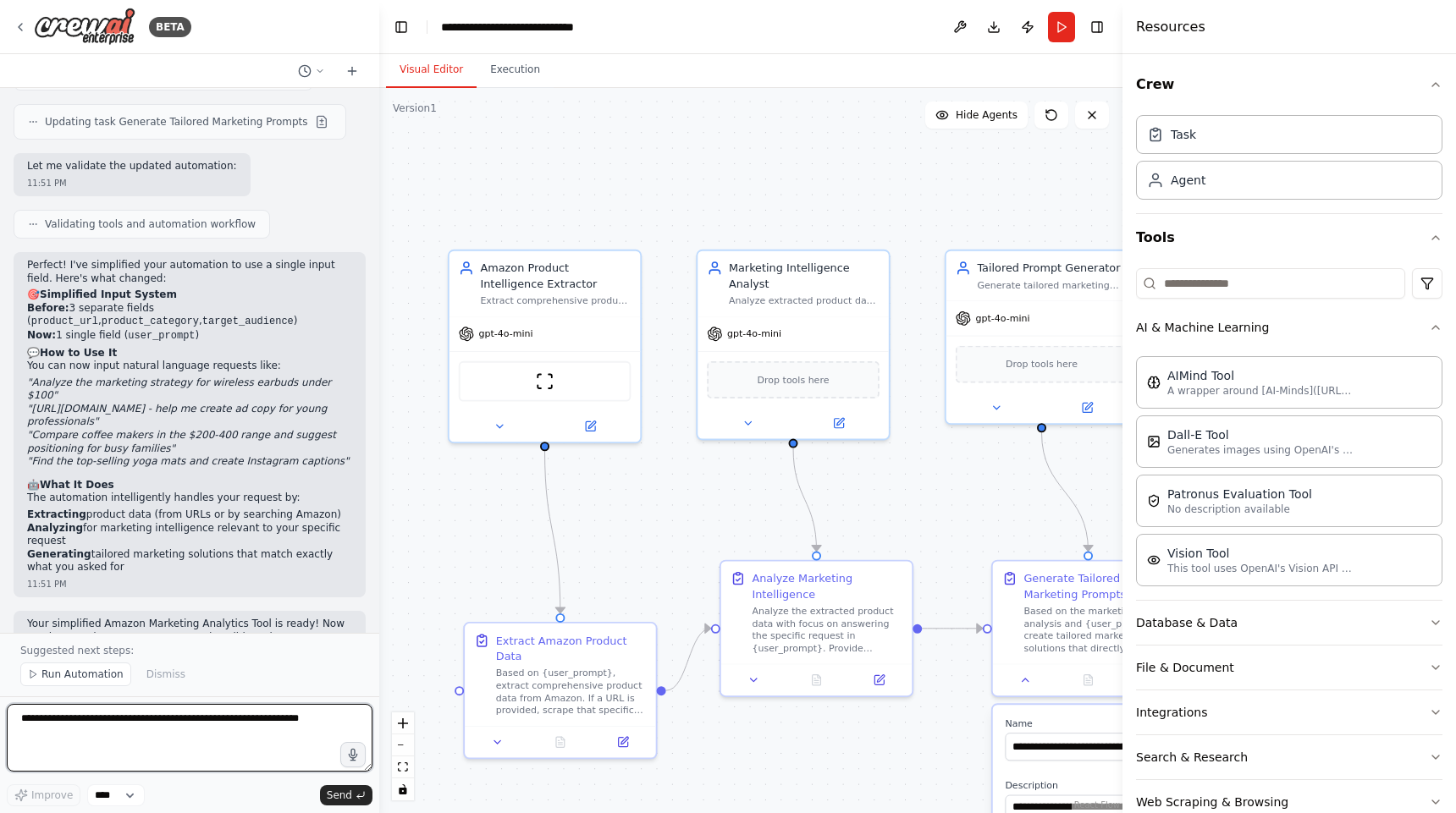
scroll to position [3512, 0]
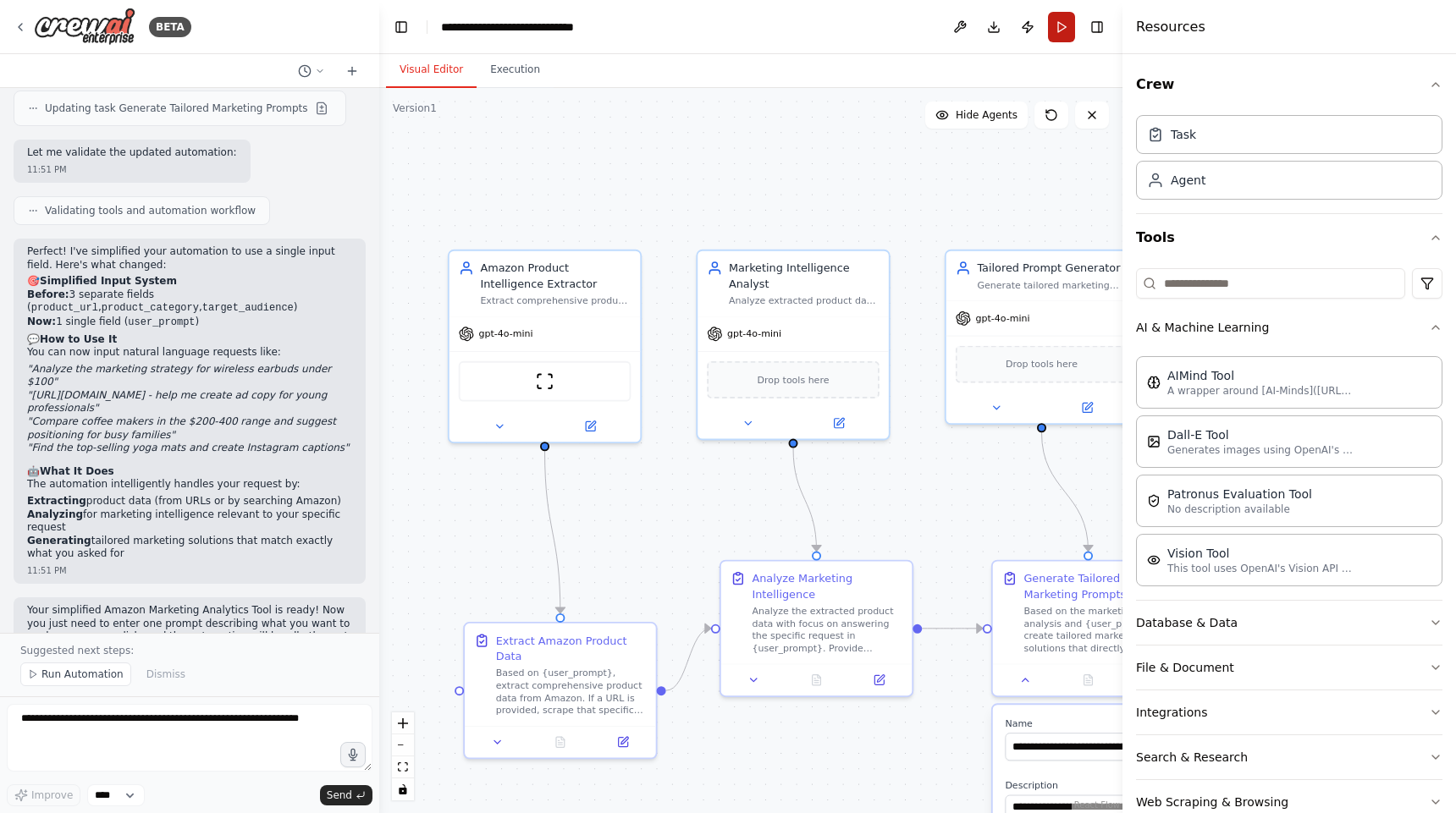
click at [1064, 33] on button "Run" at bounding box center [1062, 27] width 27 height 31
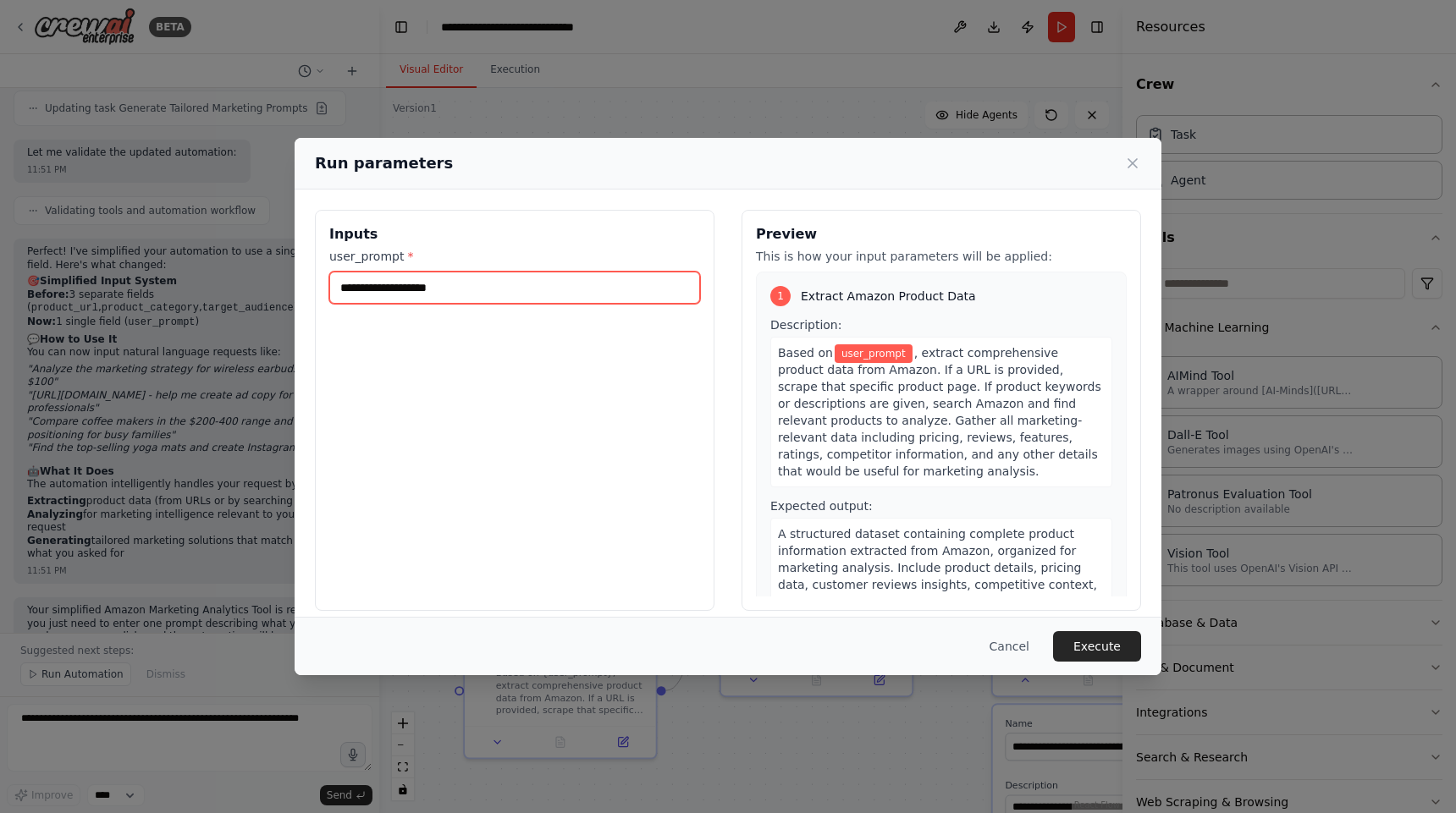
click at [506, 285] on input "user_prompt *" at bounding box center [514, 288] width 371 height 33
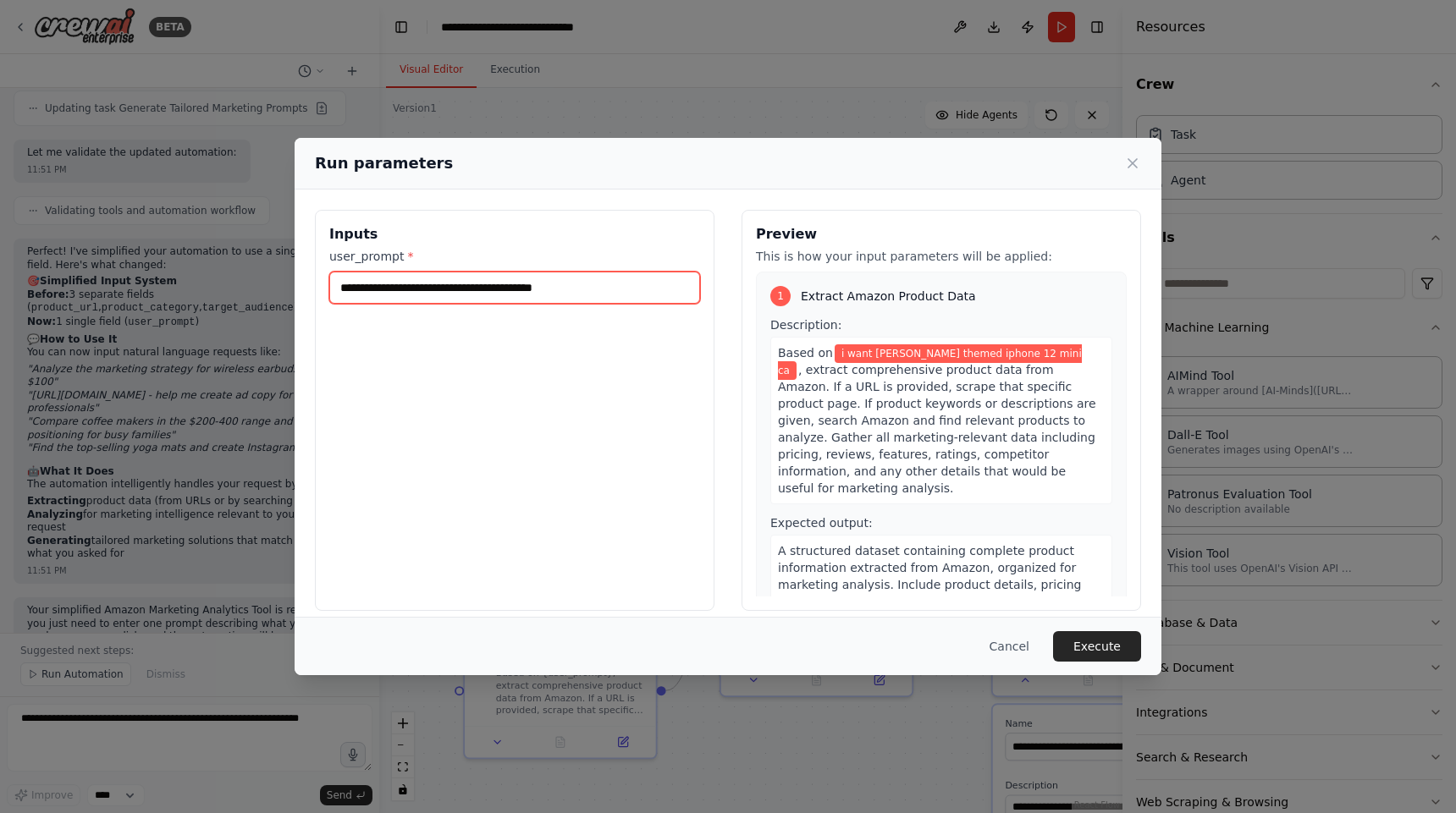
type input "**********"
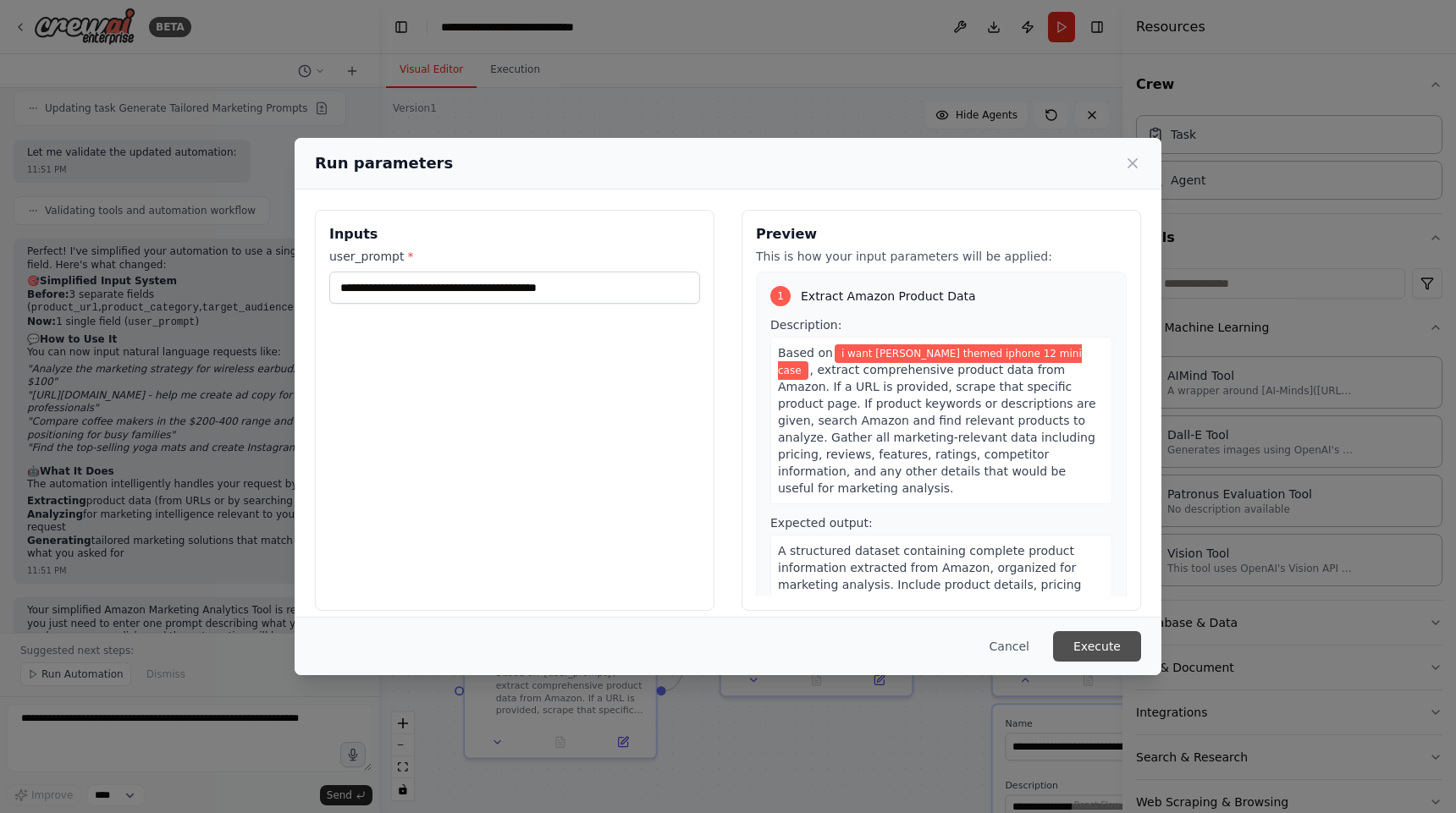
click at [1098, 651] on button "Execute" at bounding box center [1097, 647] width 88 height 31
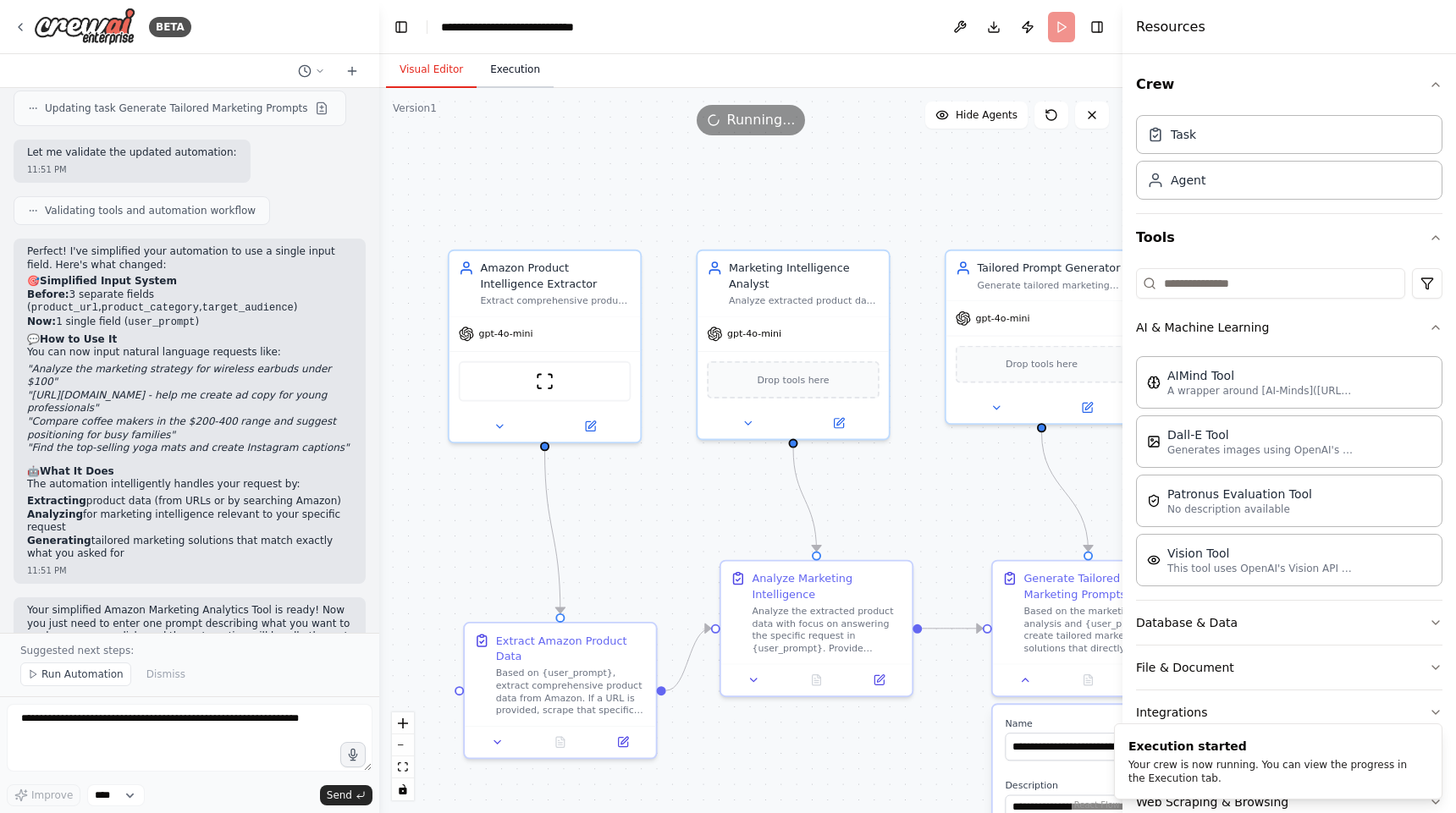
click at [525, 66] on button "Execution" at bounding box center [515, 69] width 77 height 35
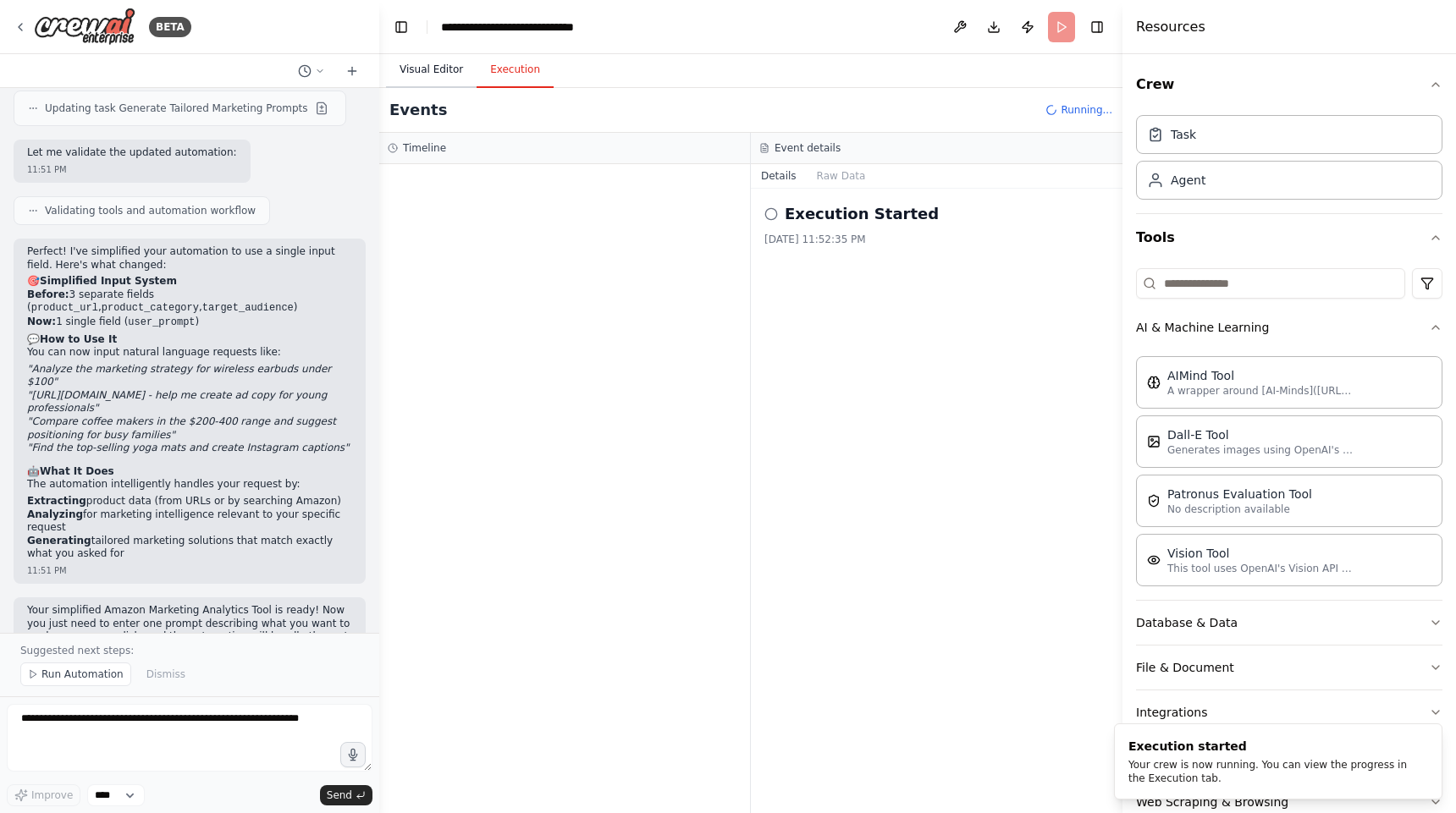
click at [419, 60] on button "Visual Editor" at bounding box center [431, 69] width 91 height 35
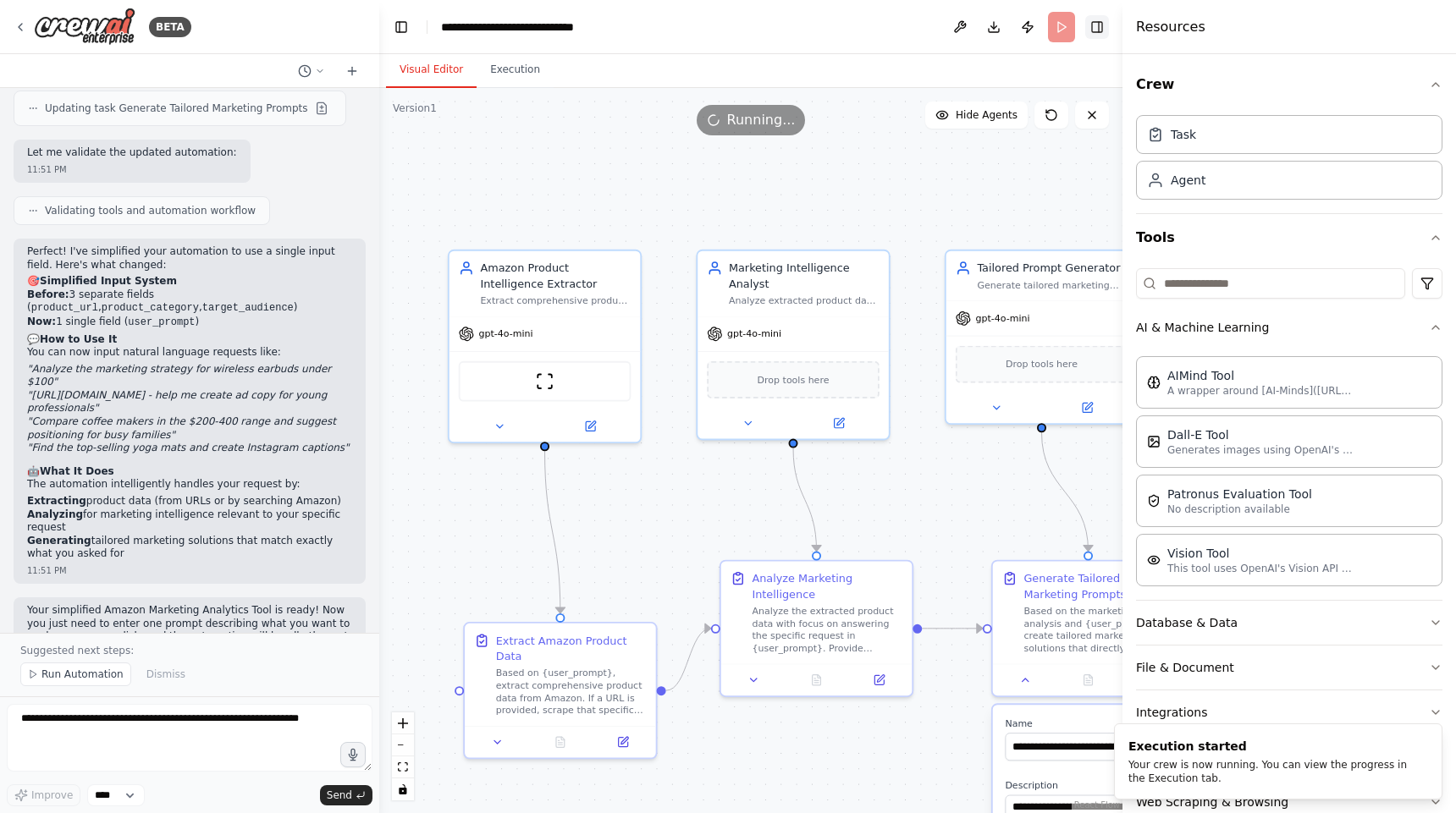
click at [1101, 25] on button "Toggle Right Sidebar" at bounding box center [1097, 27] width 24 height 24
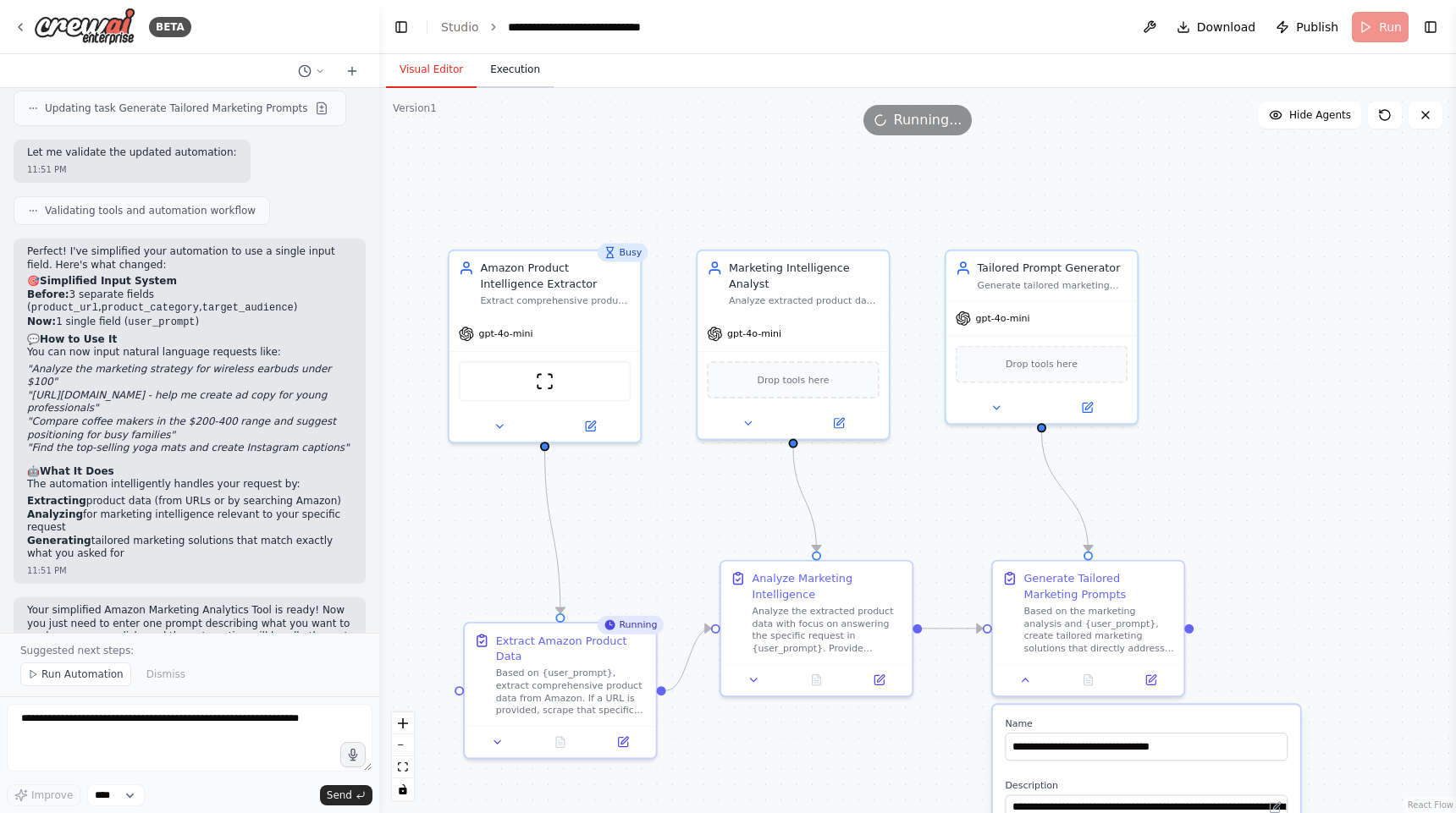
click at [512, 71] on button "Execution" at bounding box center [515, 69] width 77 height 35
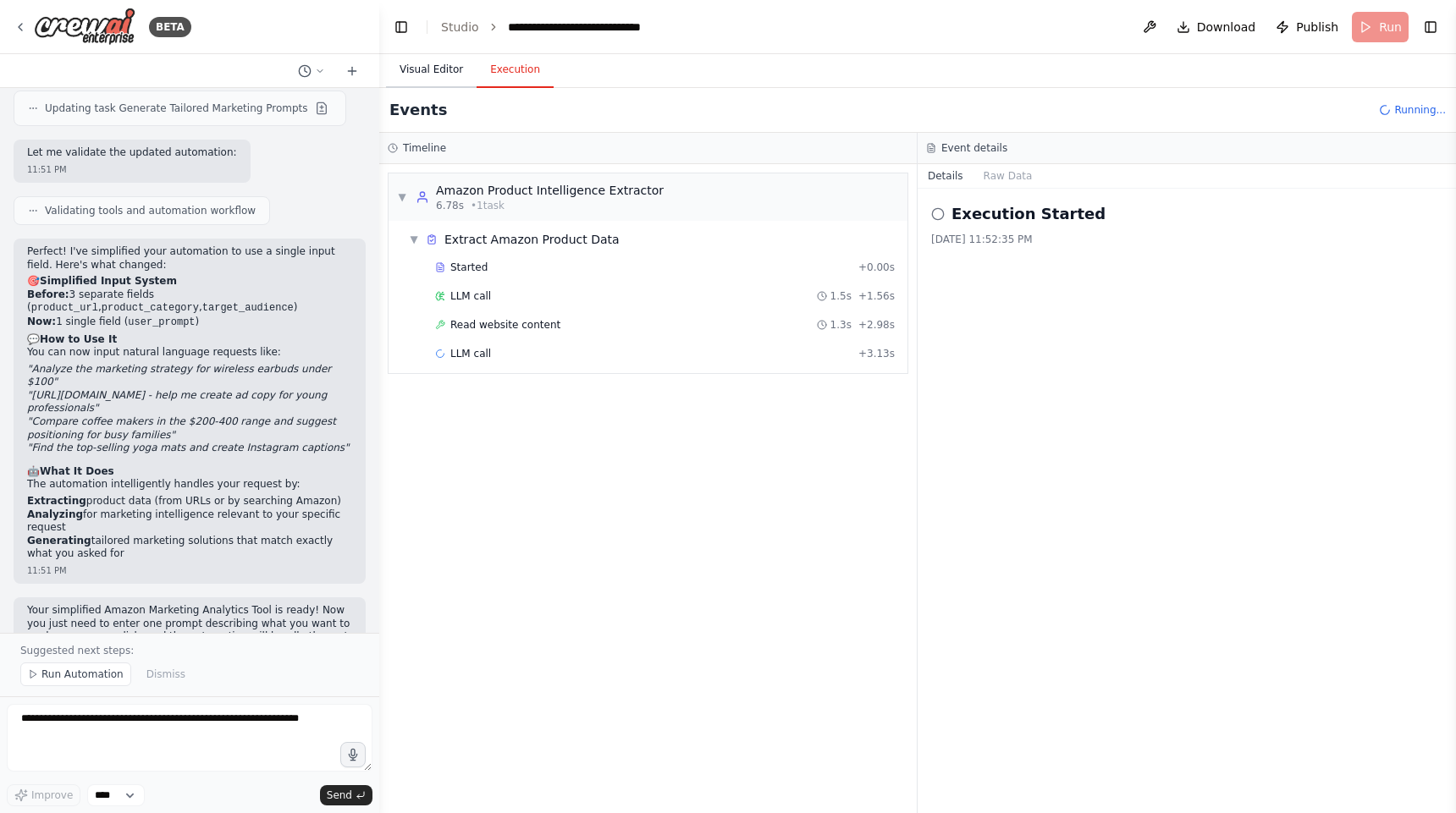
click at [425, 81] on button "Visual Editor" at bounding box center [431, 69] width 91 height 35
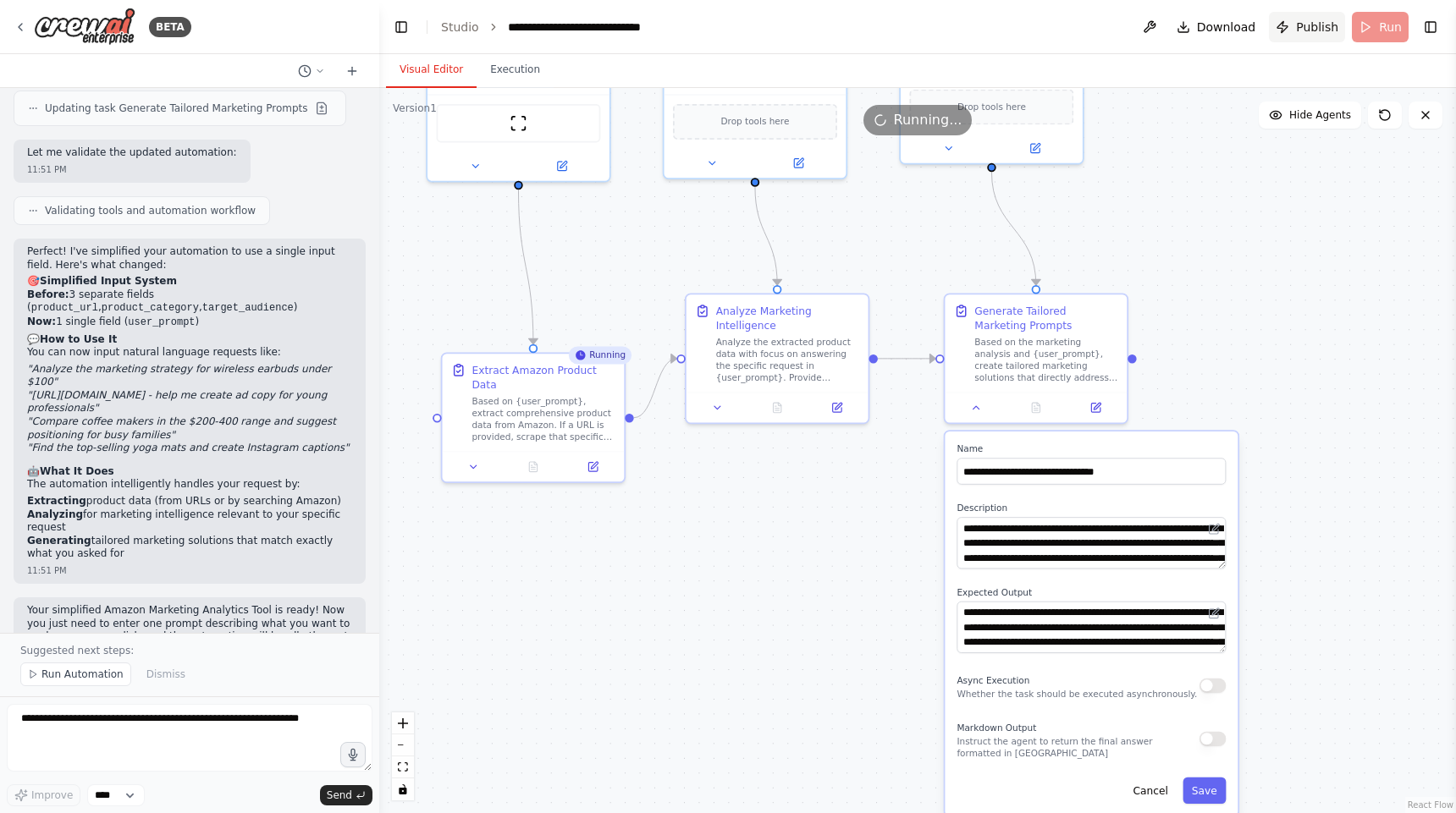
drag, startPoint x: 1343, startPoint y: 292, endPoint x: 1279, endPoint y: 37, distance: 262.9
click at [1279, 38] on main "**********" at bounding box center [918, 406] width 1077 height 813
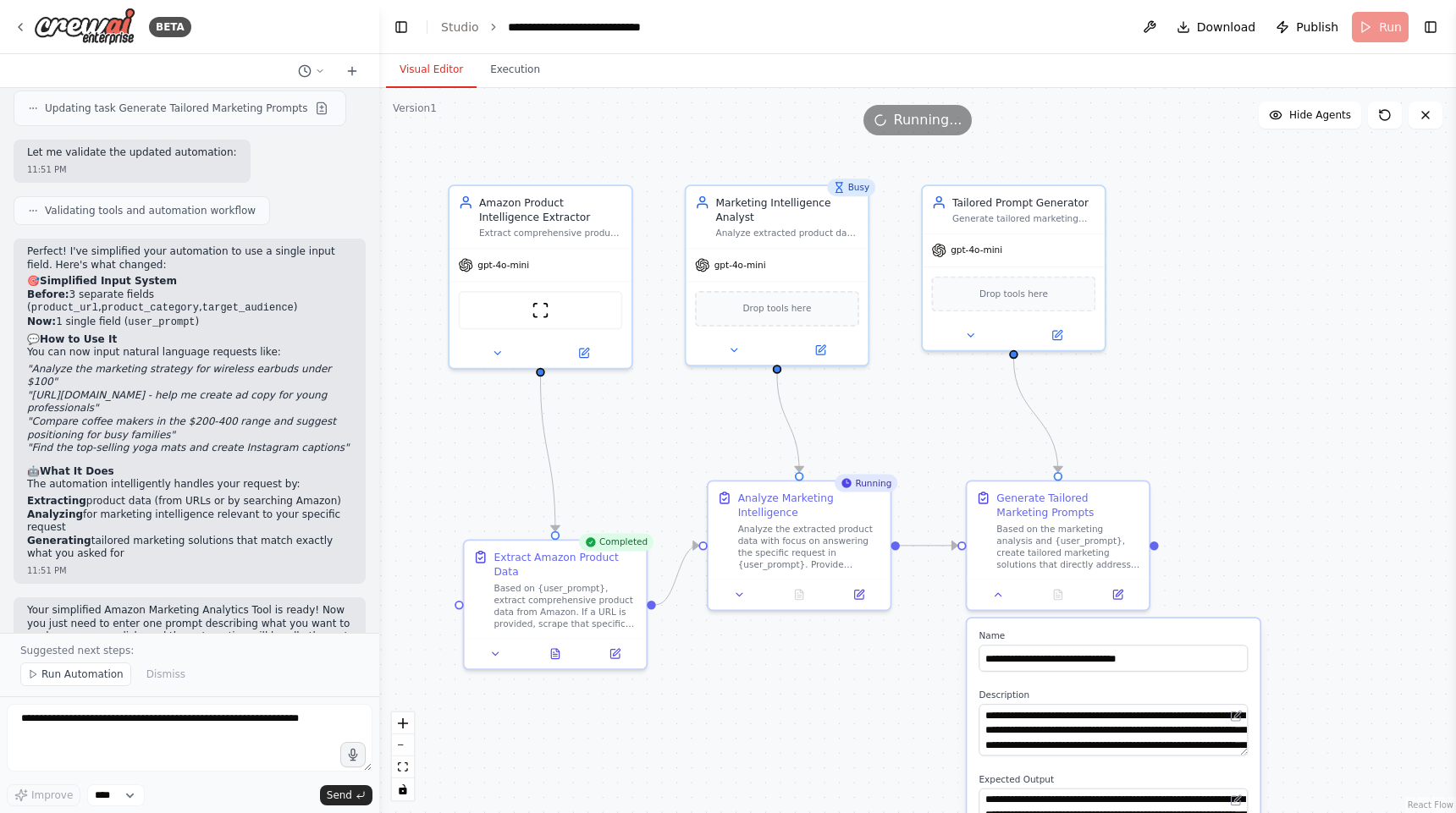
drag, startPoint x: 1279, startPoint y: 338, endPoint x: 1300, endPoint y: 524, distance: 187.2
click at [1300, 524] on div ".deletable-edge-delete-btn { width: 20px; height: 20px; border: 0px solid #ffff…" at bounding box center [918, 451] width 1077 height 726
click at [529, 68] on button "Execution" at bounding box center [515, 69] width 77 height 35
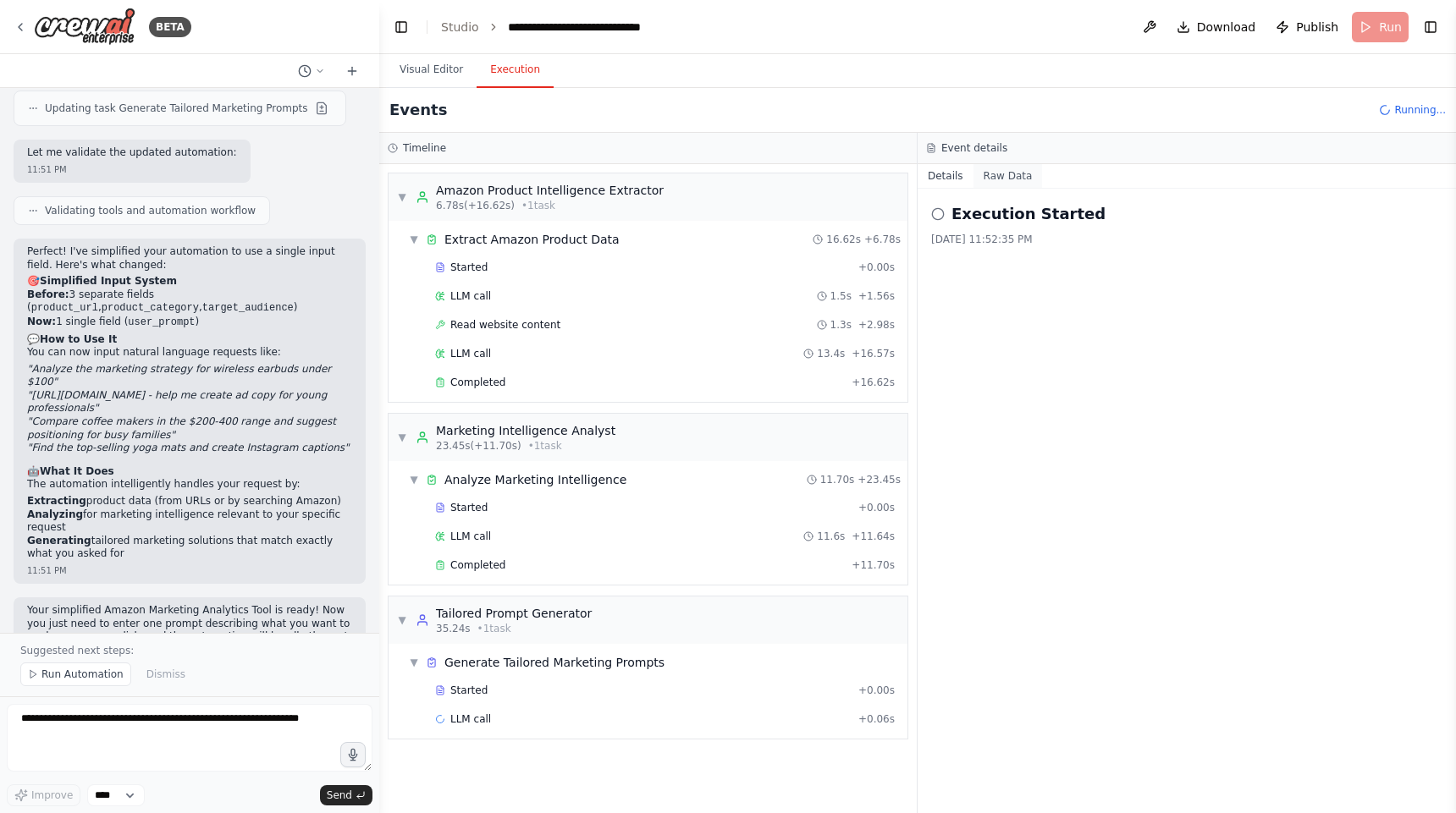
click at [998, 179] on button "Raw Data" at bounding box center [1008, 176] width 69 height 24
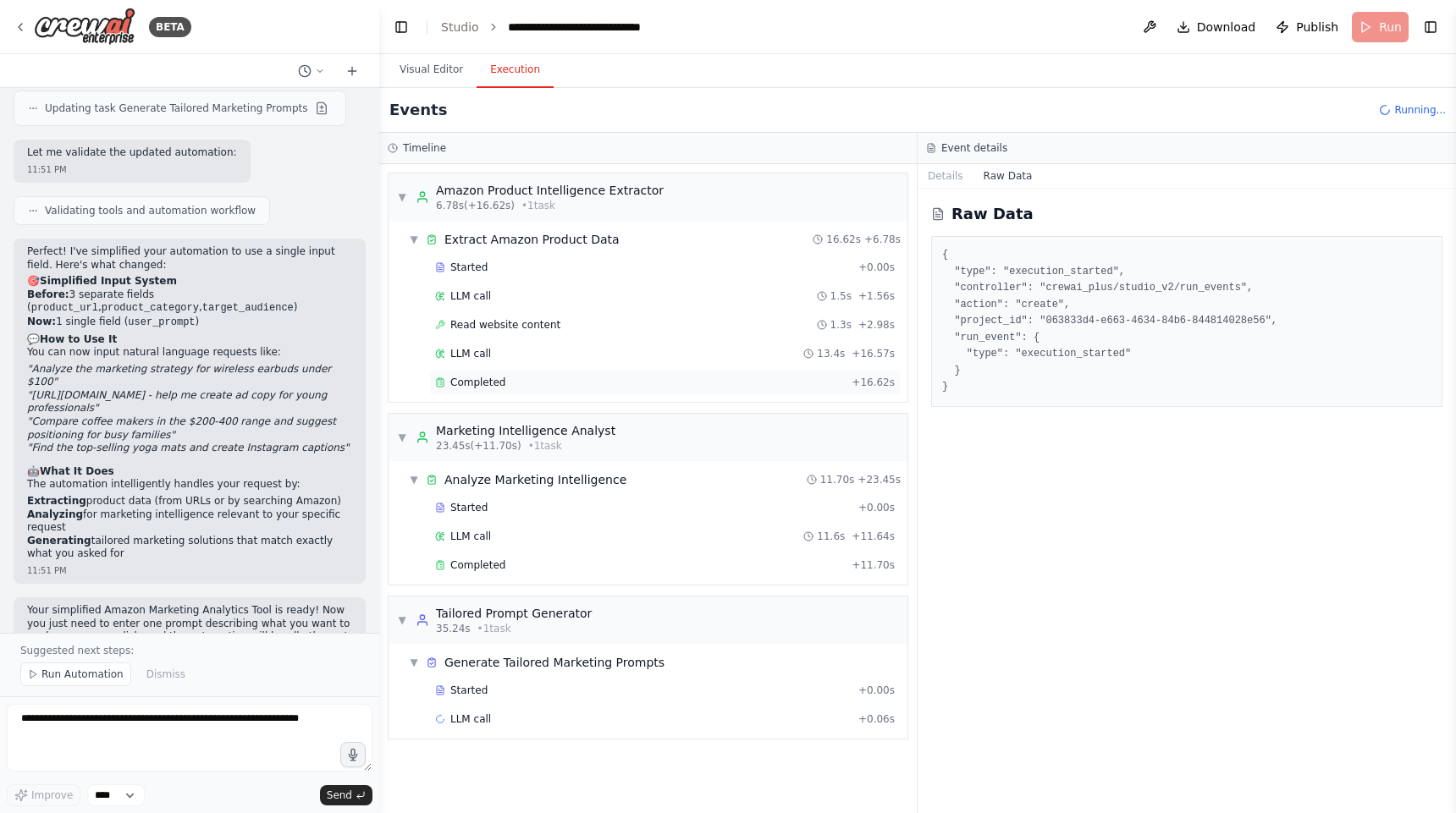
click at [494, 384] on span "Completed" at bounding box center [478, 383] width 55 height 14
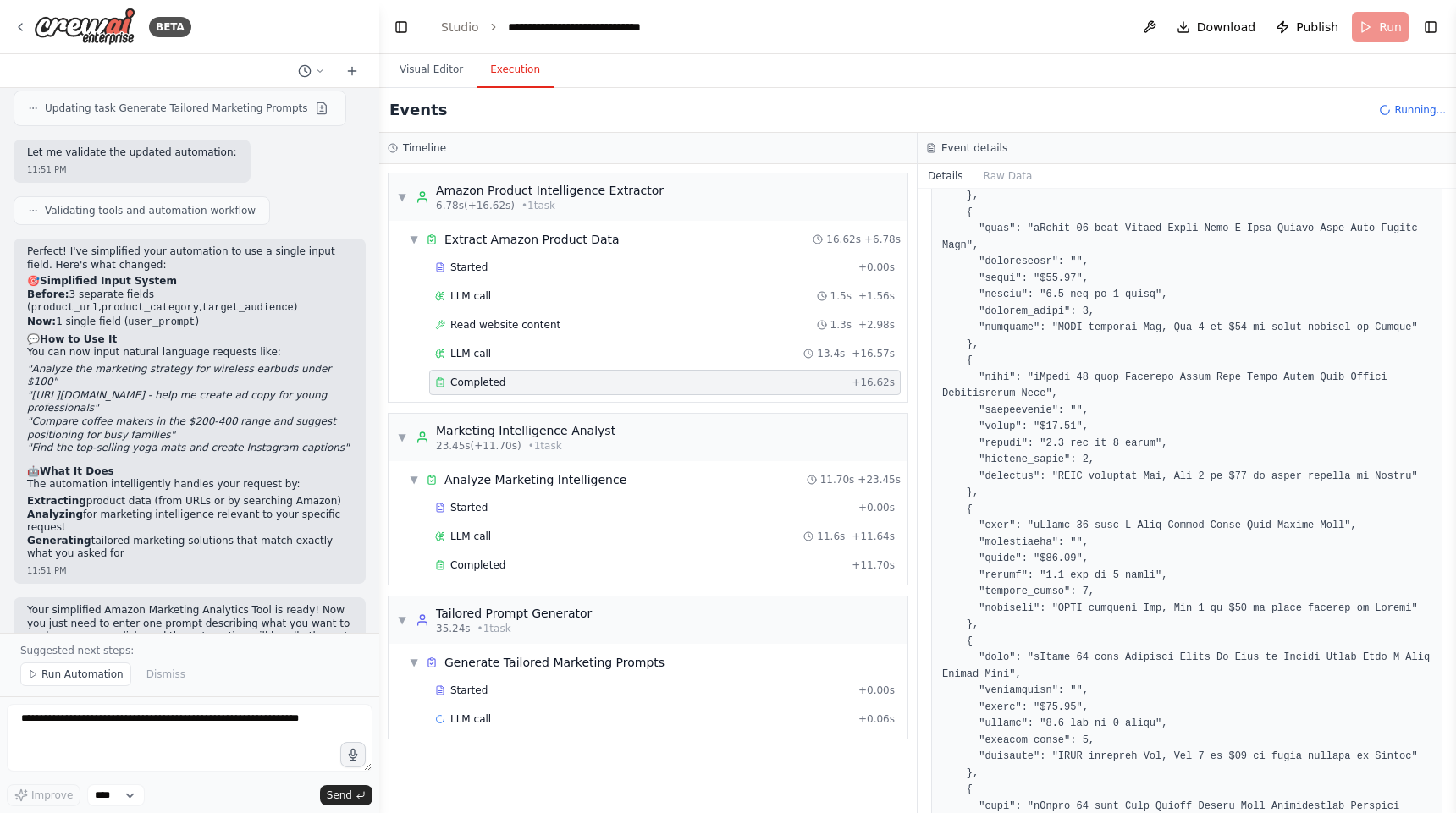
scroll to position [731, 0]
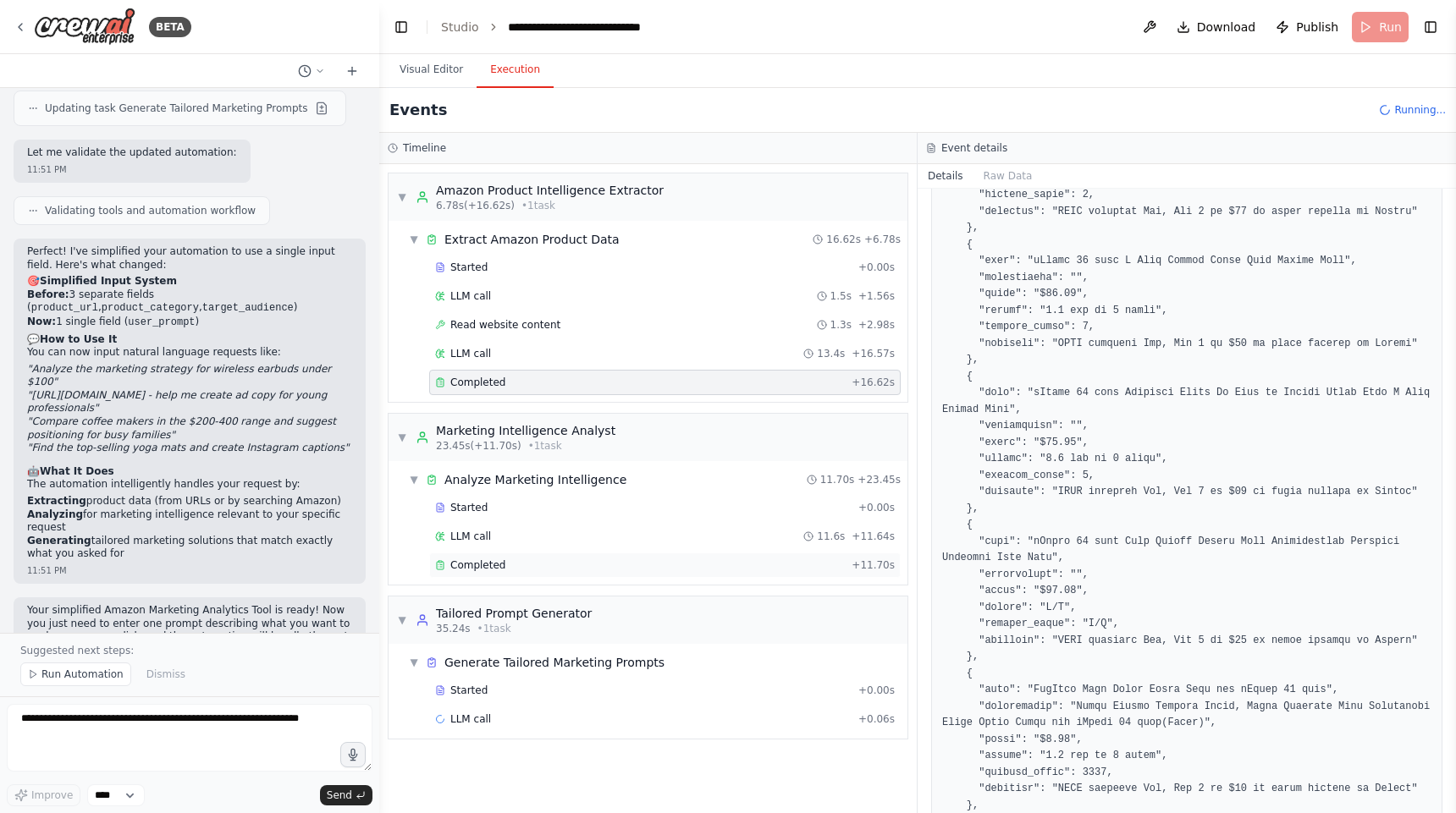
click at [505, 562] on div "Completed" at bounding box center [640, 565] width 410 height 14
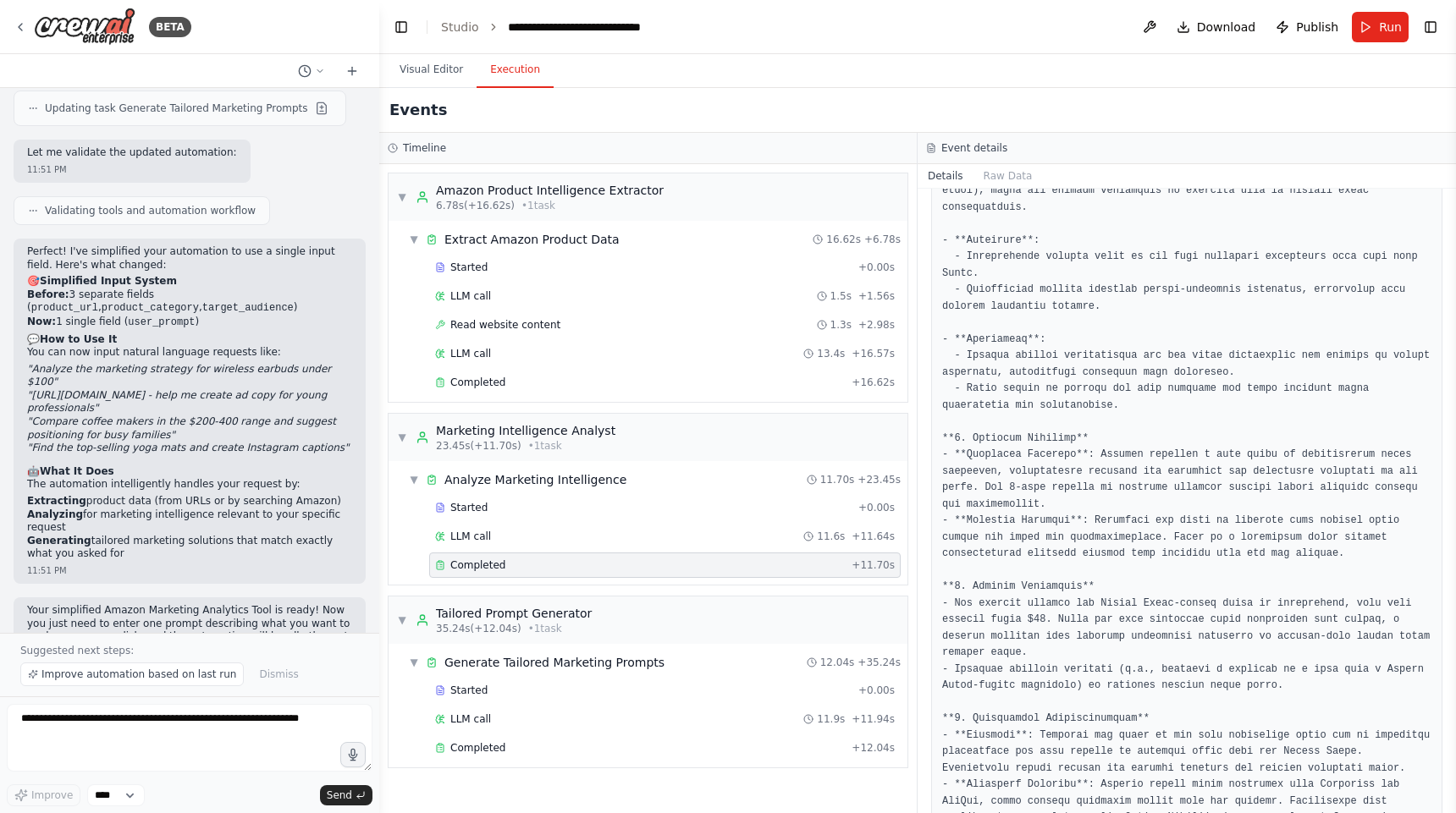
scroll to position [936, 0]
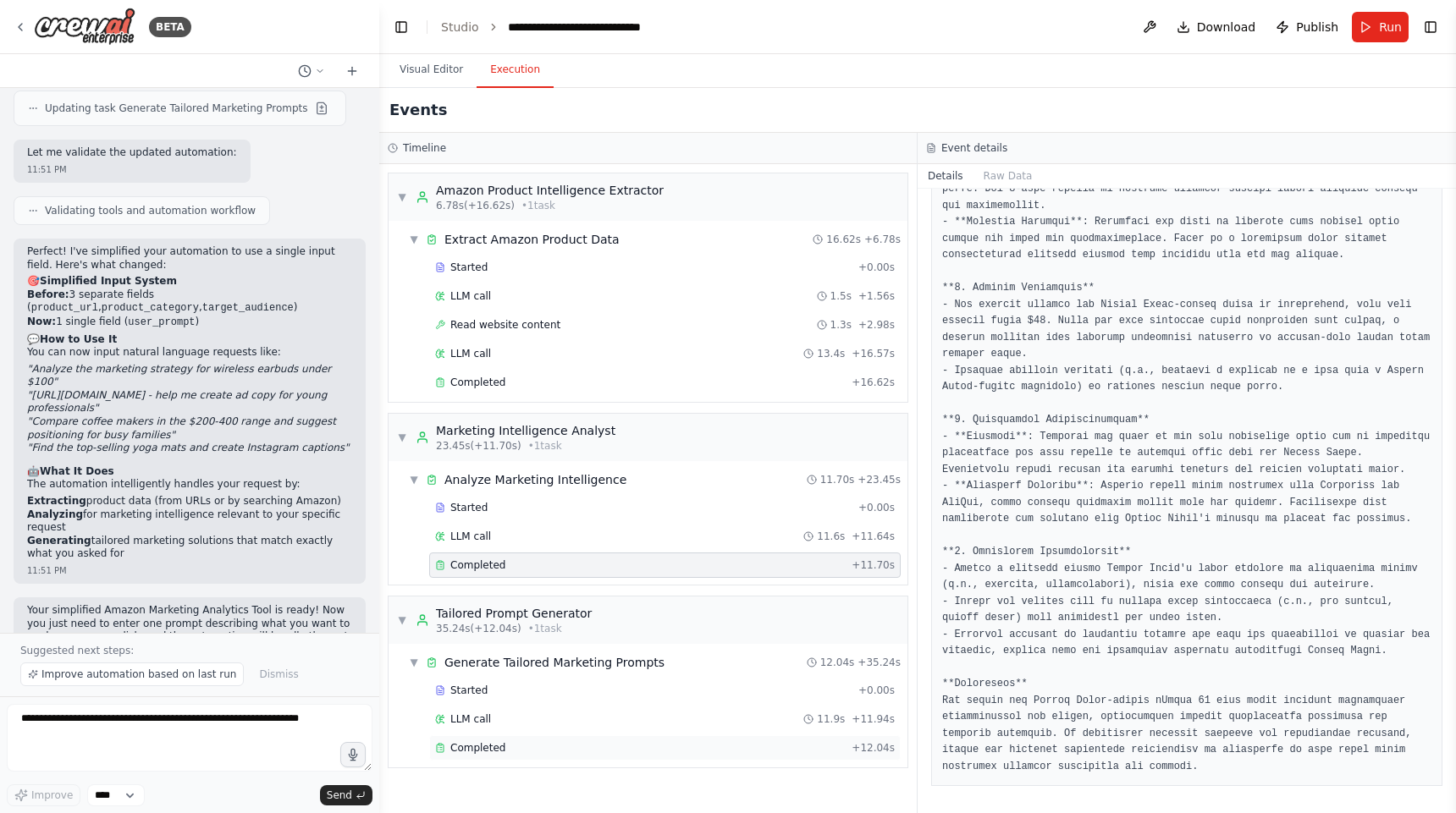
click at [492, 749] on span "Completed" at bounding box center [478, 748] width 55 height 14
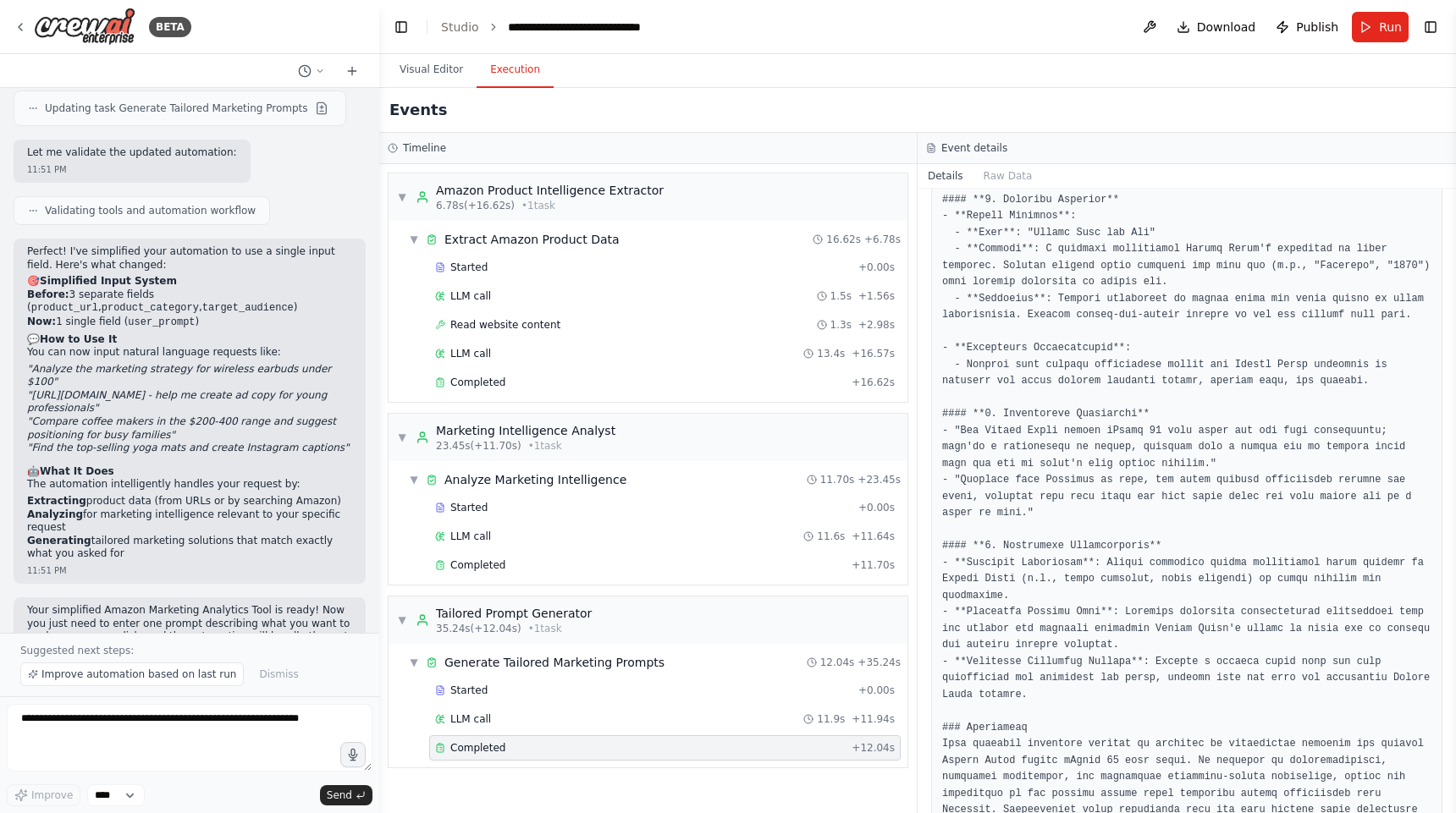
scroll to position [1017, 0]
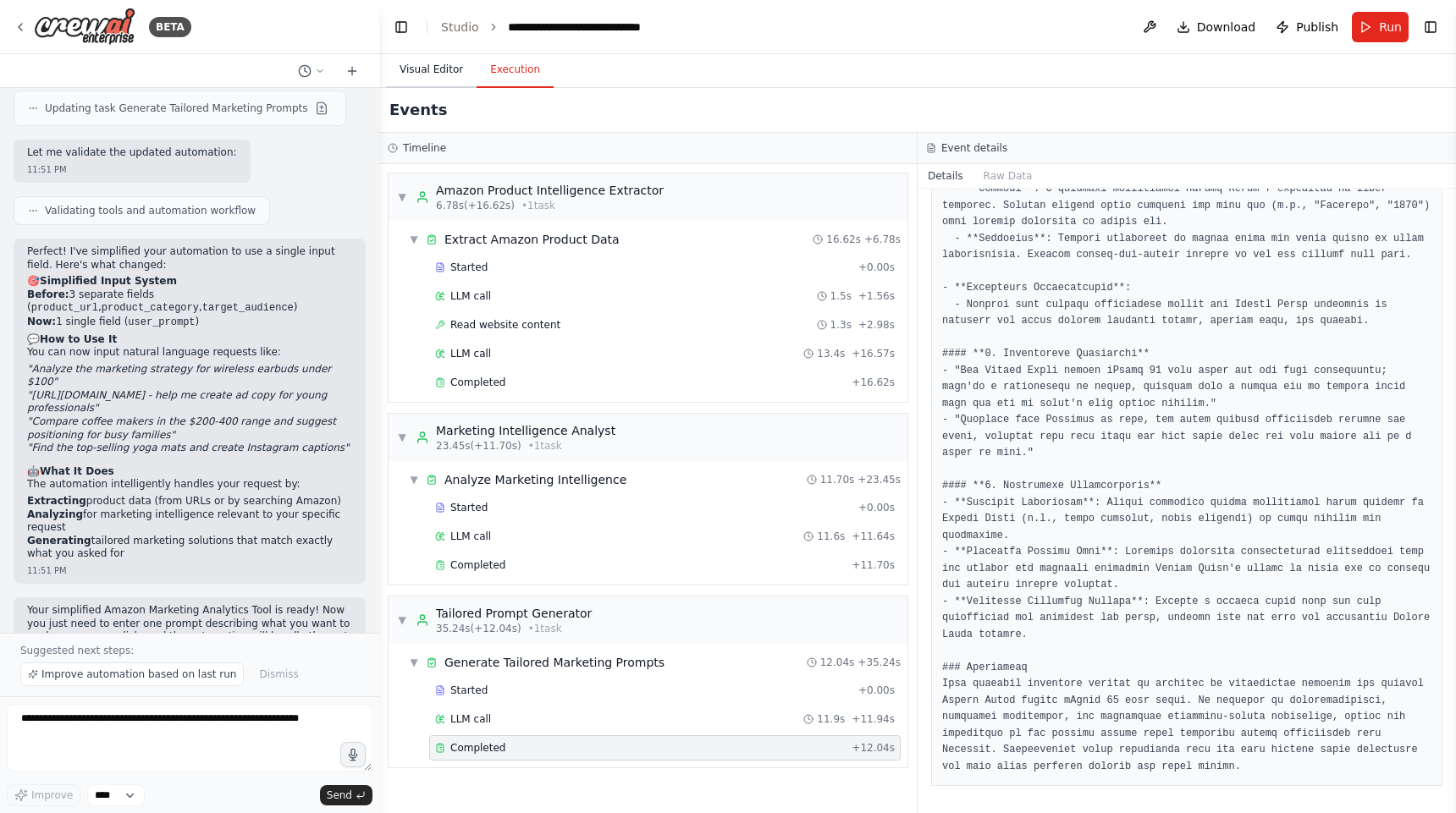
click at [417, 66] on button "Visual Editor" at bounding box center [431, 69] width 91 height 35
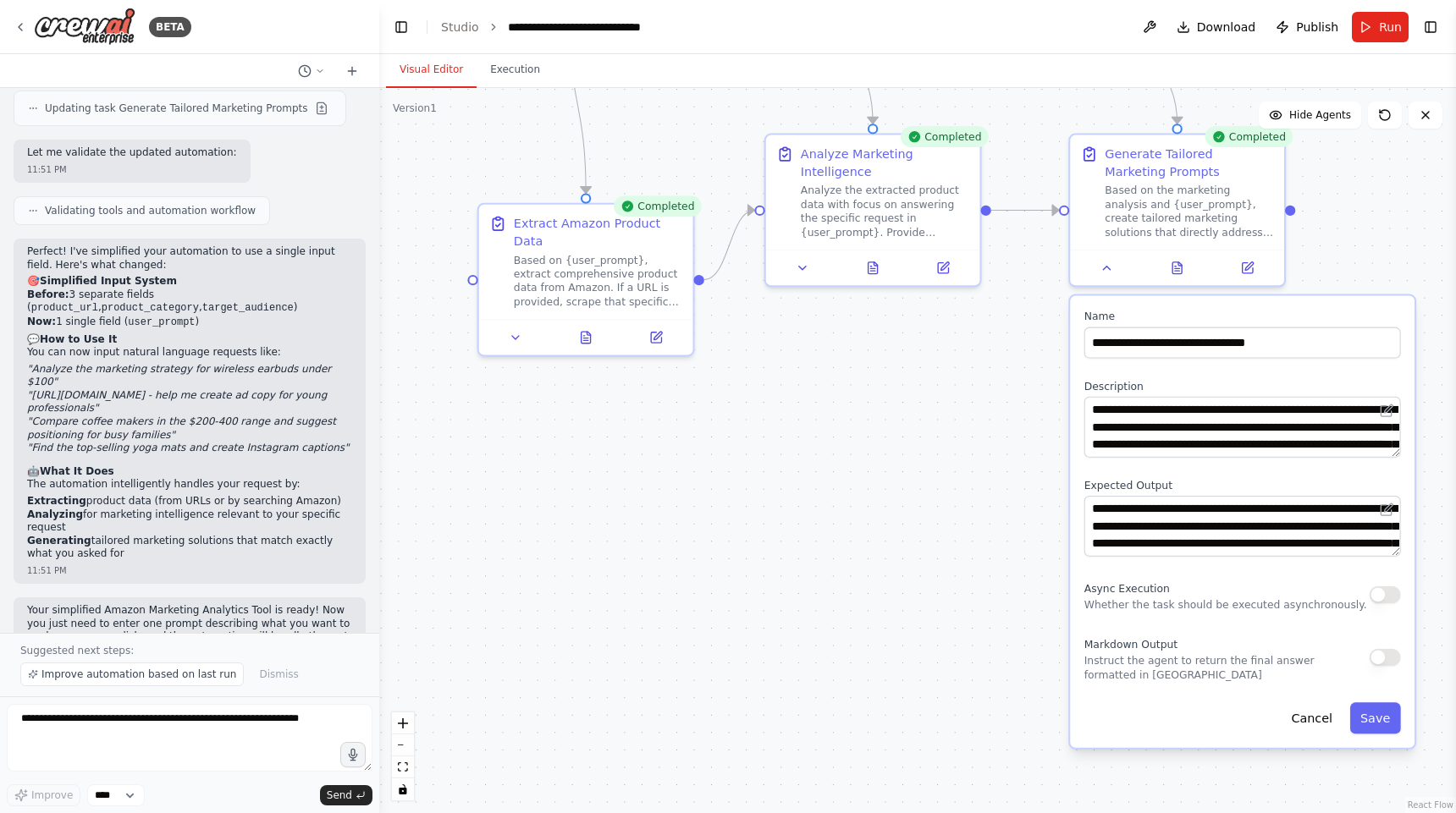
drag, startPoint x: 933, startPoint y: 408, endPoint x: 993, endPoint y: 57, distance: 356.1
click at [993, 57] on div "Visual Editor Execution Version 1 Show Tools Hide Agents .deletable-edge-delete…" at bounding box center [918, 433] width 1077 height 759
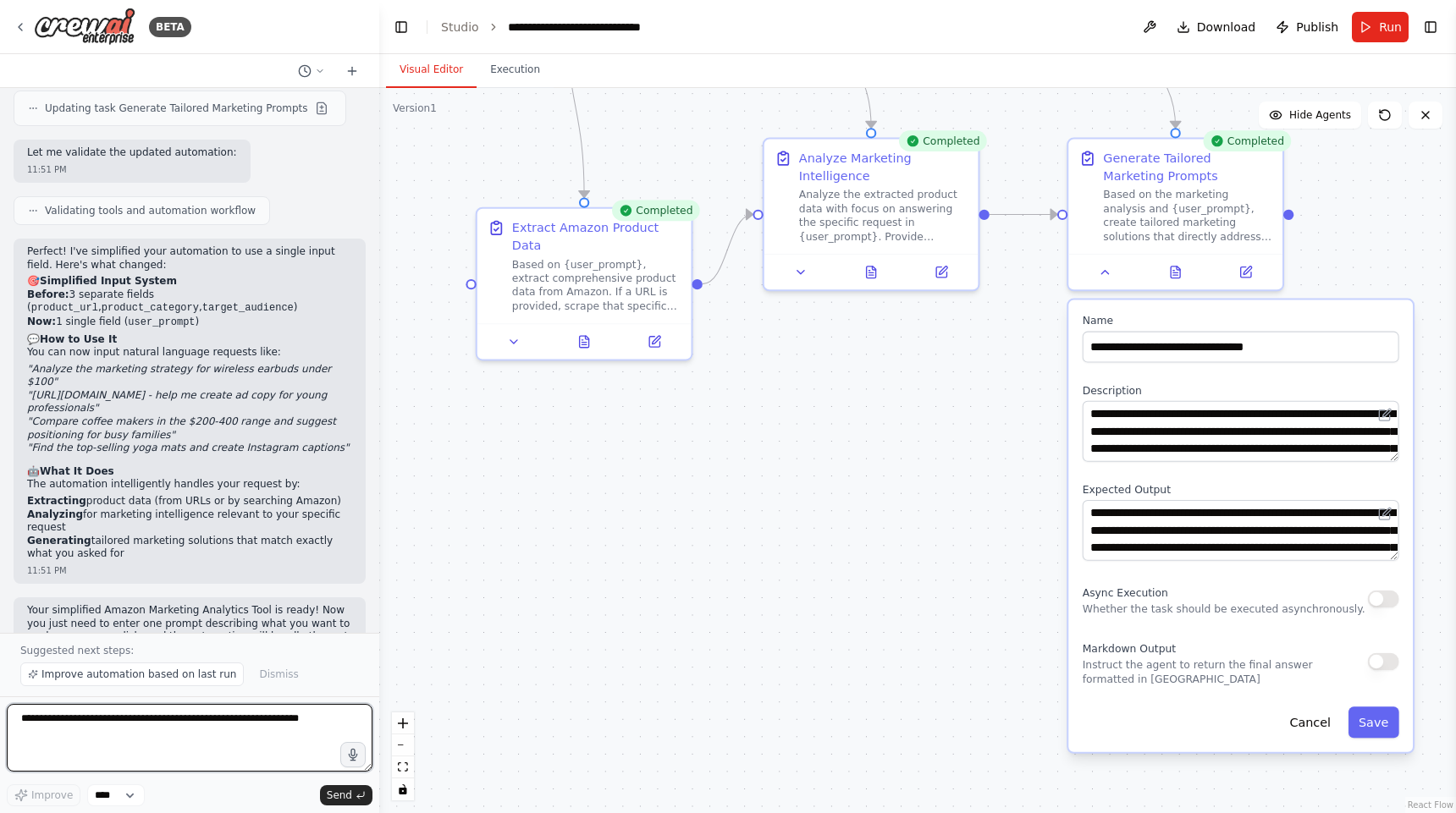
click at [193, 744] on textarea at bounding box center [189, 738] width 366 height 68
type textarea "*"
type textarea "**********"
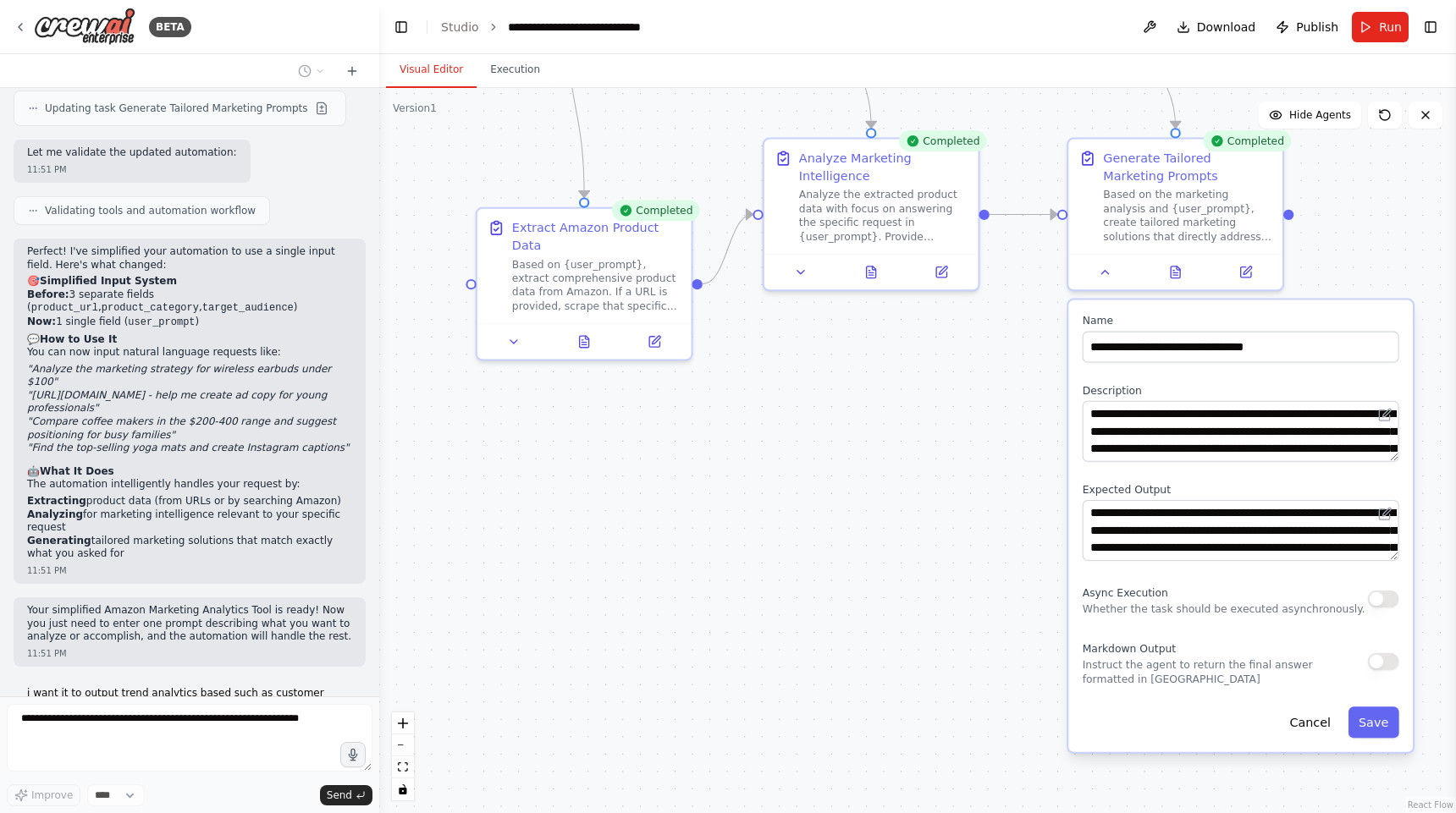
scroll to position [3562, 0]
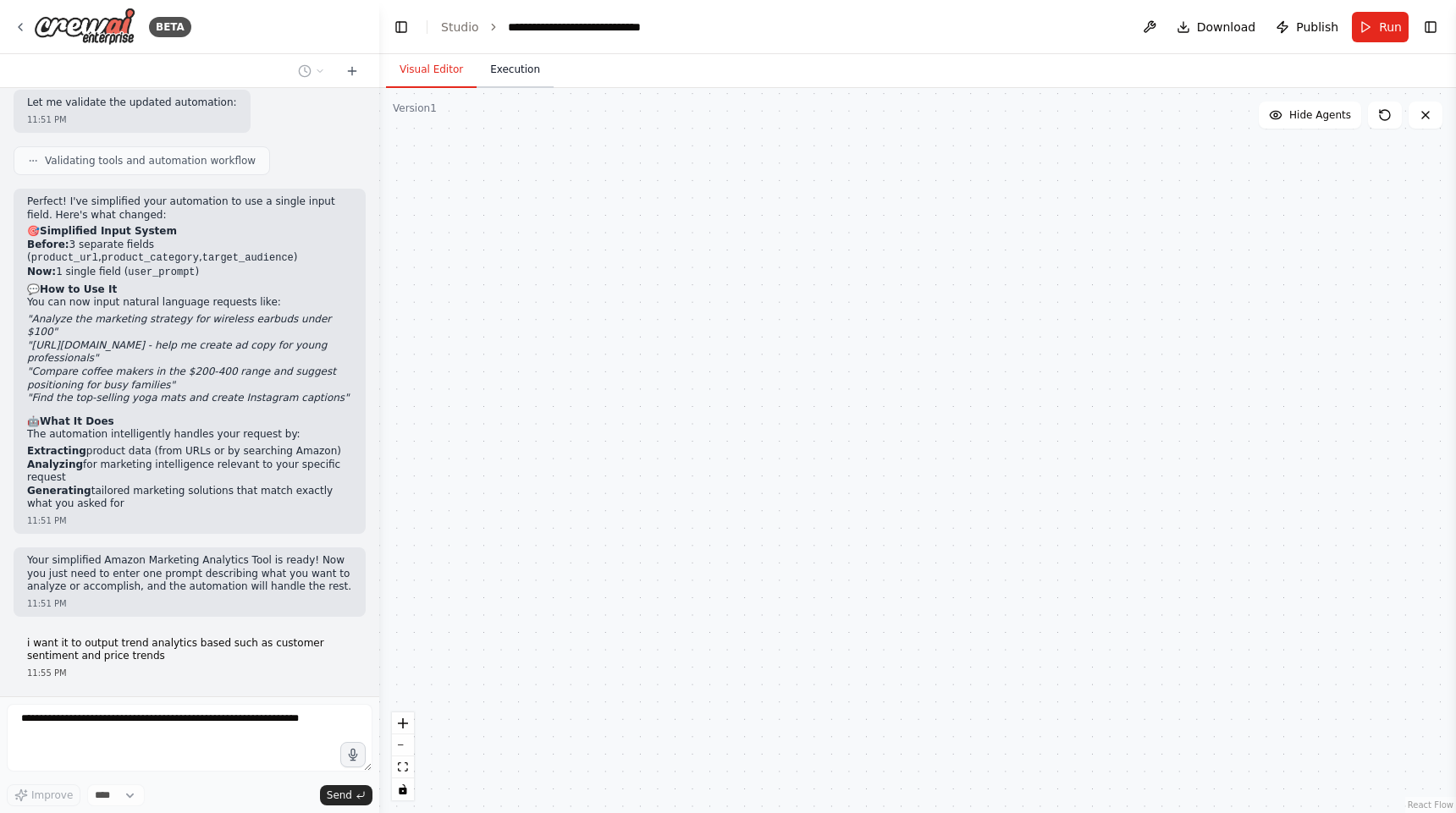
type input "**********"
type textarea "**********"
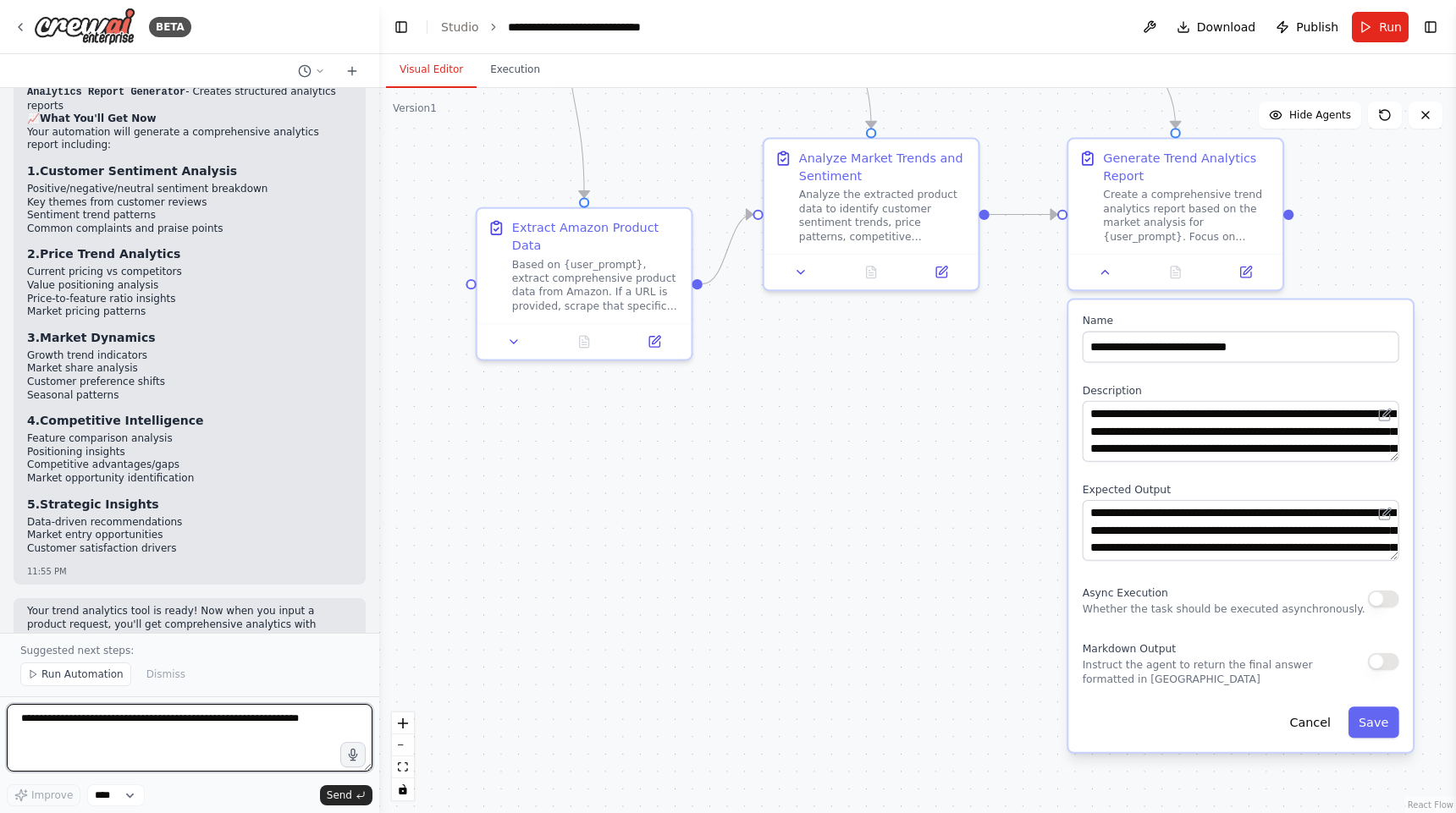
scroll to position [4675, 0]
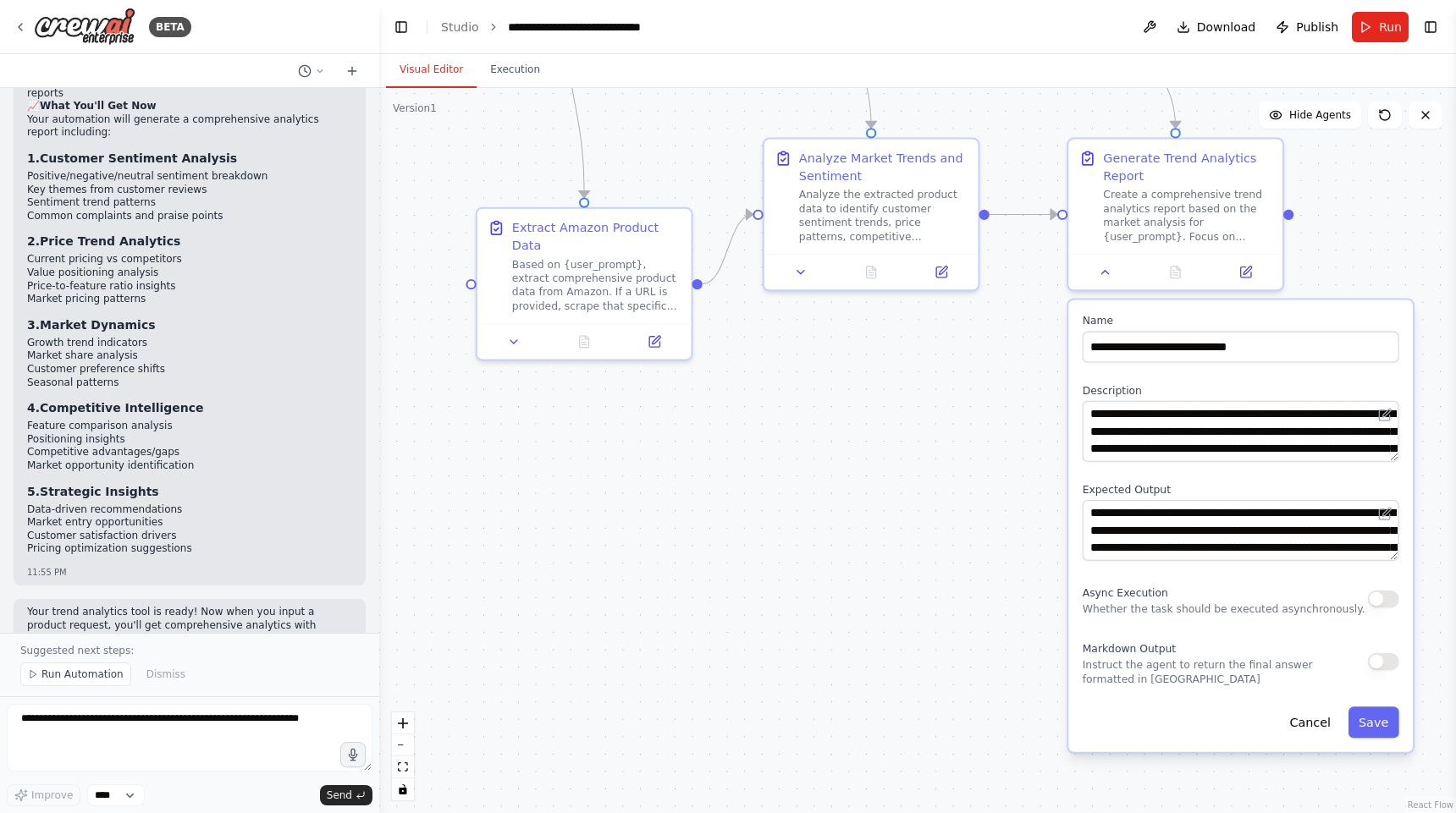
click at [896, 630] on div ".deletable-edge-delete-btn { width: 20px; height: 20px; border: 0px solid #ffff…" at bounding box center [918, 451] width 1077 height 726
click at [1369, 35] on button "Run" at bounding box center [1381, 27] width 57 height 31
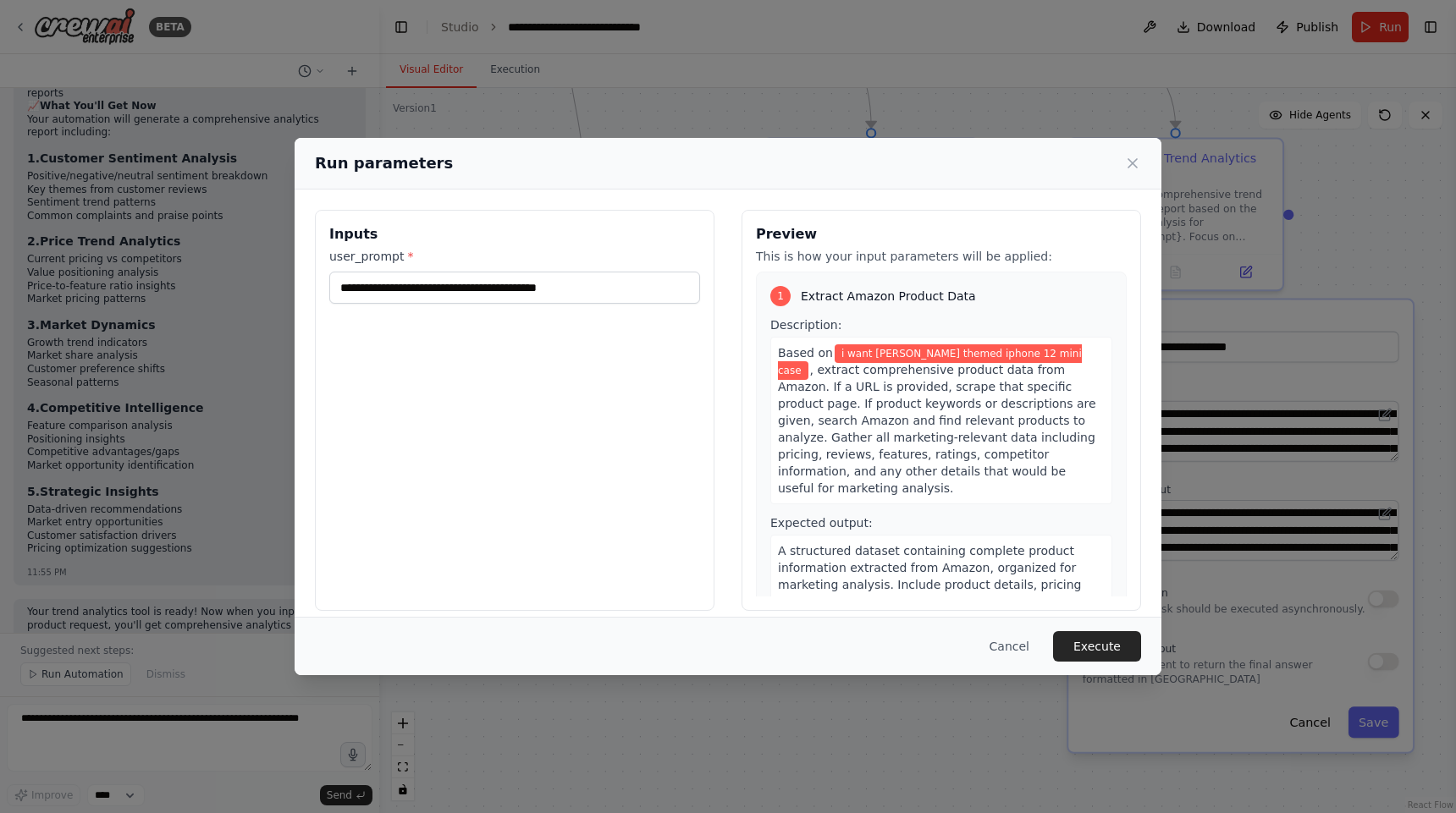
click at [1093, 661] on div "Cancel Execute" at bounding box center [728, 646] width 867 height 58
drag, startPoint x: 604, startPoint y: 286, endPoint x: 315, endPoint y: 271, distance: 289.4
click at [315, 271] on div "**********" at bounding box center [514, 410] width 399 height 401
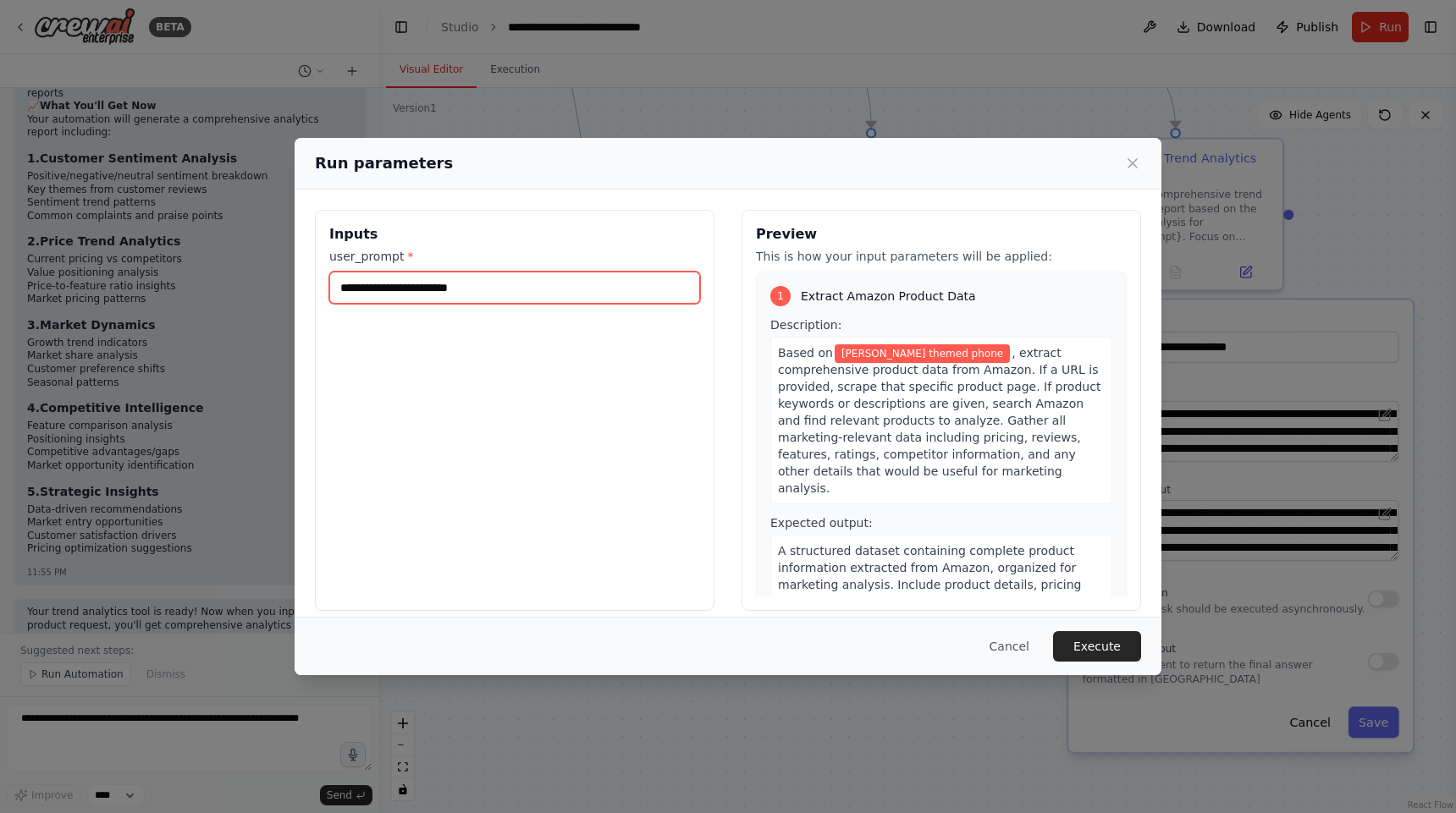
click at [561, 285] on input "**********" at bounding box center [514, 288] width 371 height 33
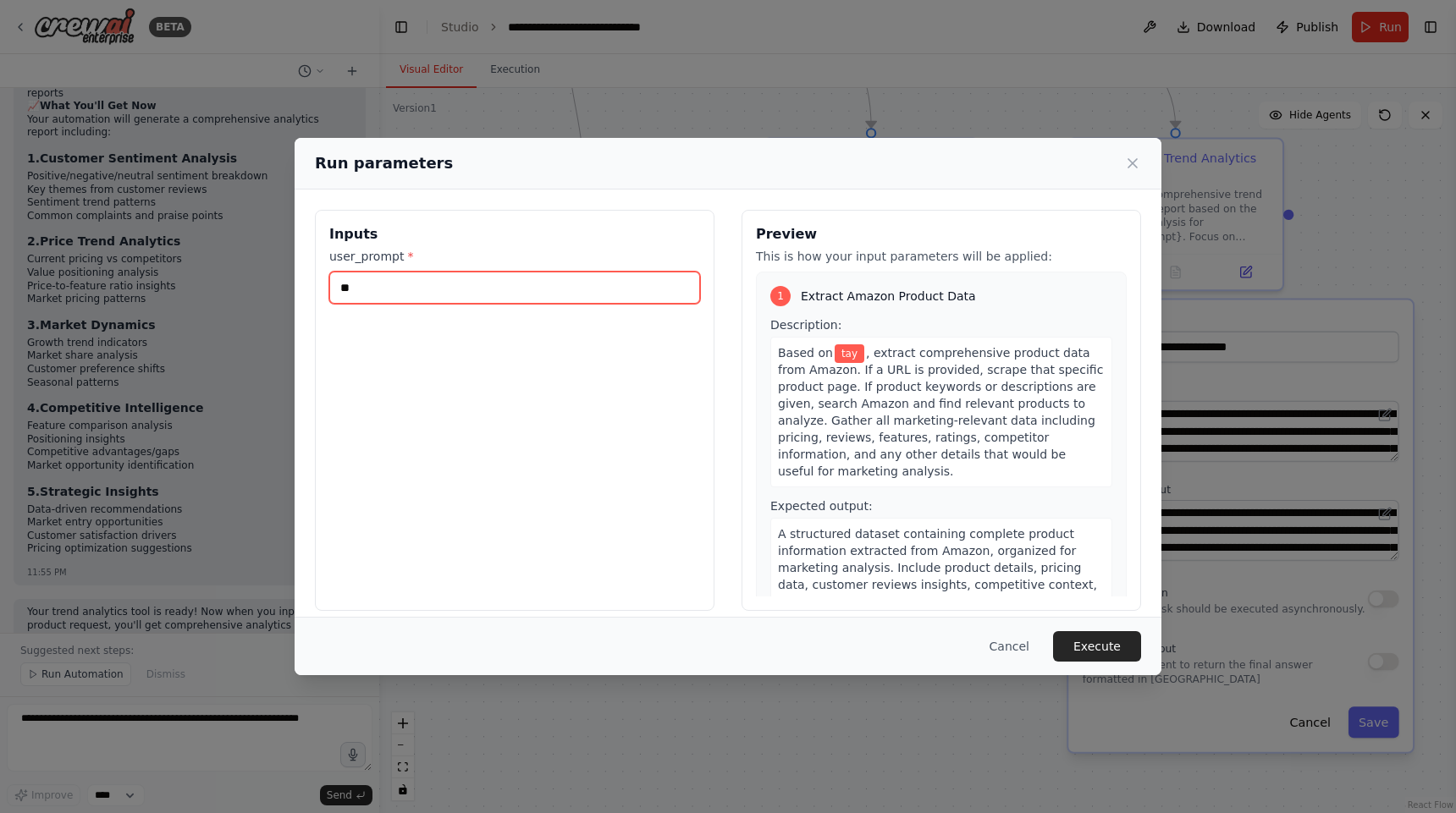
type input "*"
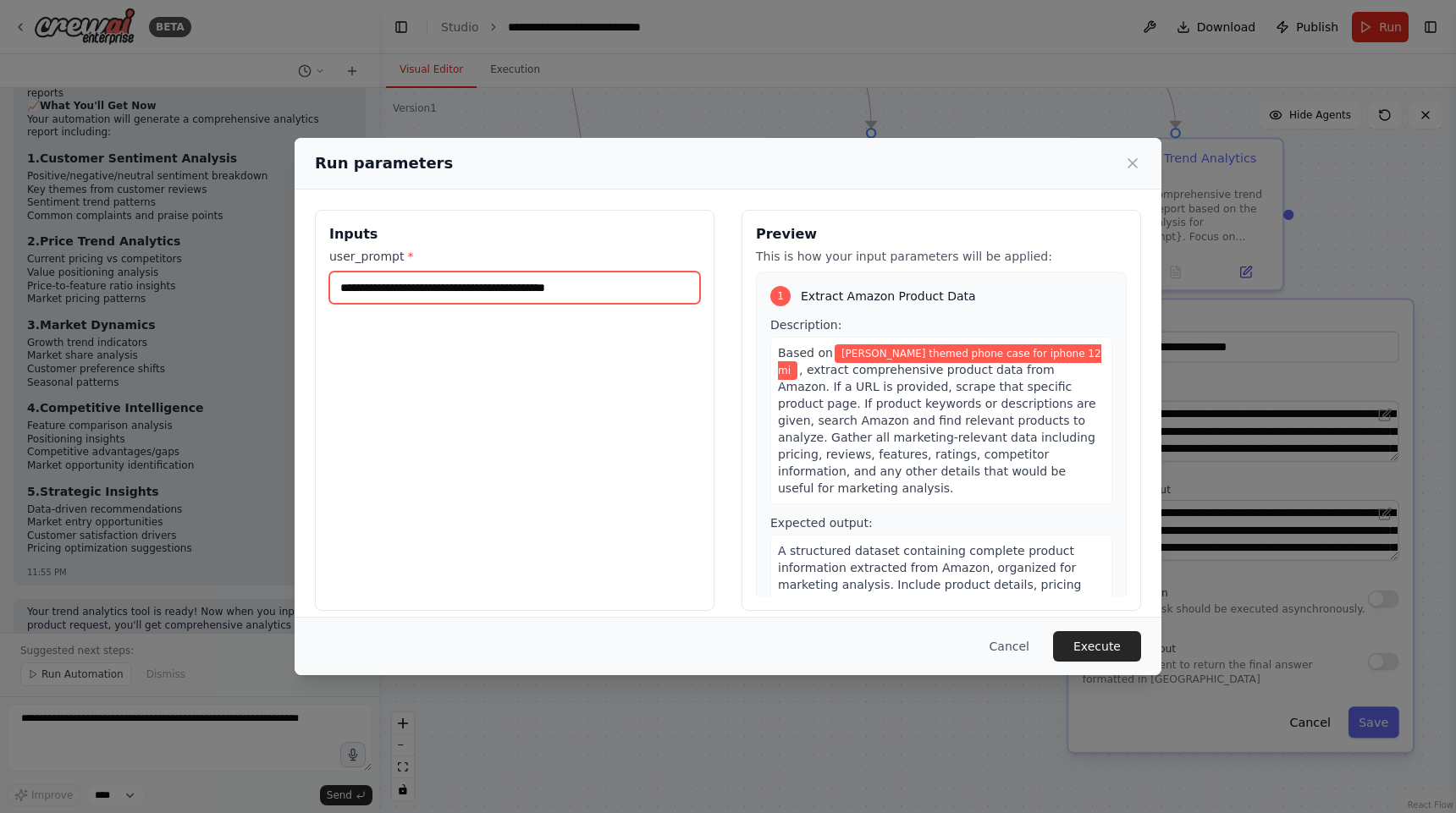
type input "**********"
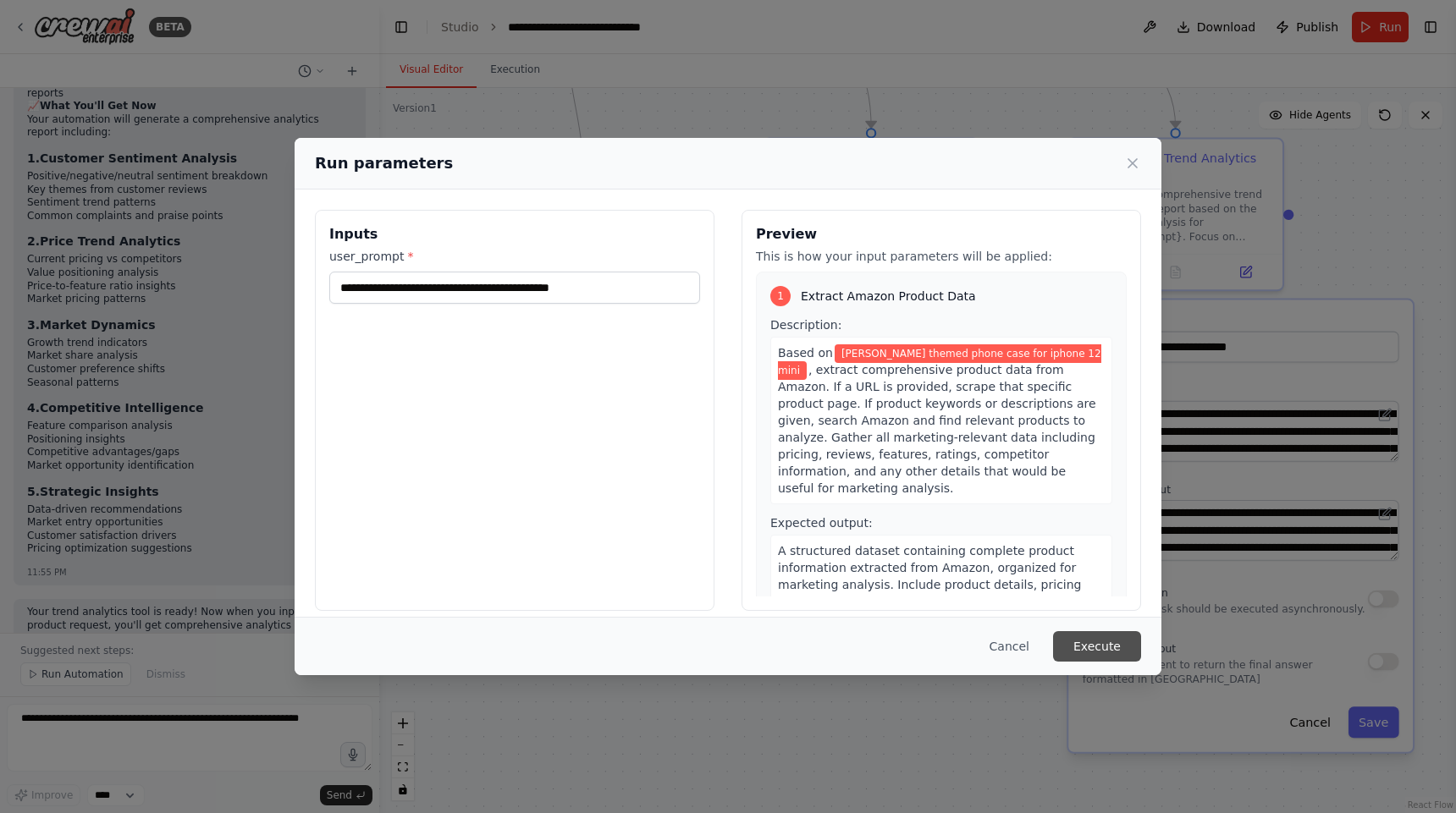
click at [1094, 655] on button "Execute" at bounding box center [1097, 647] width 88 height 31
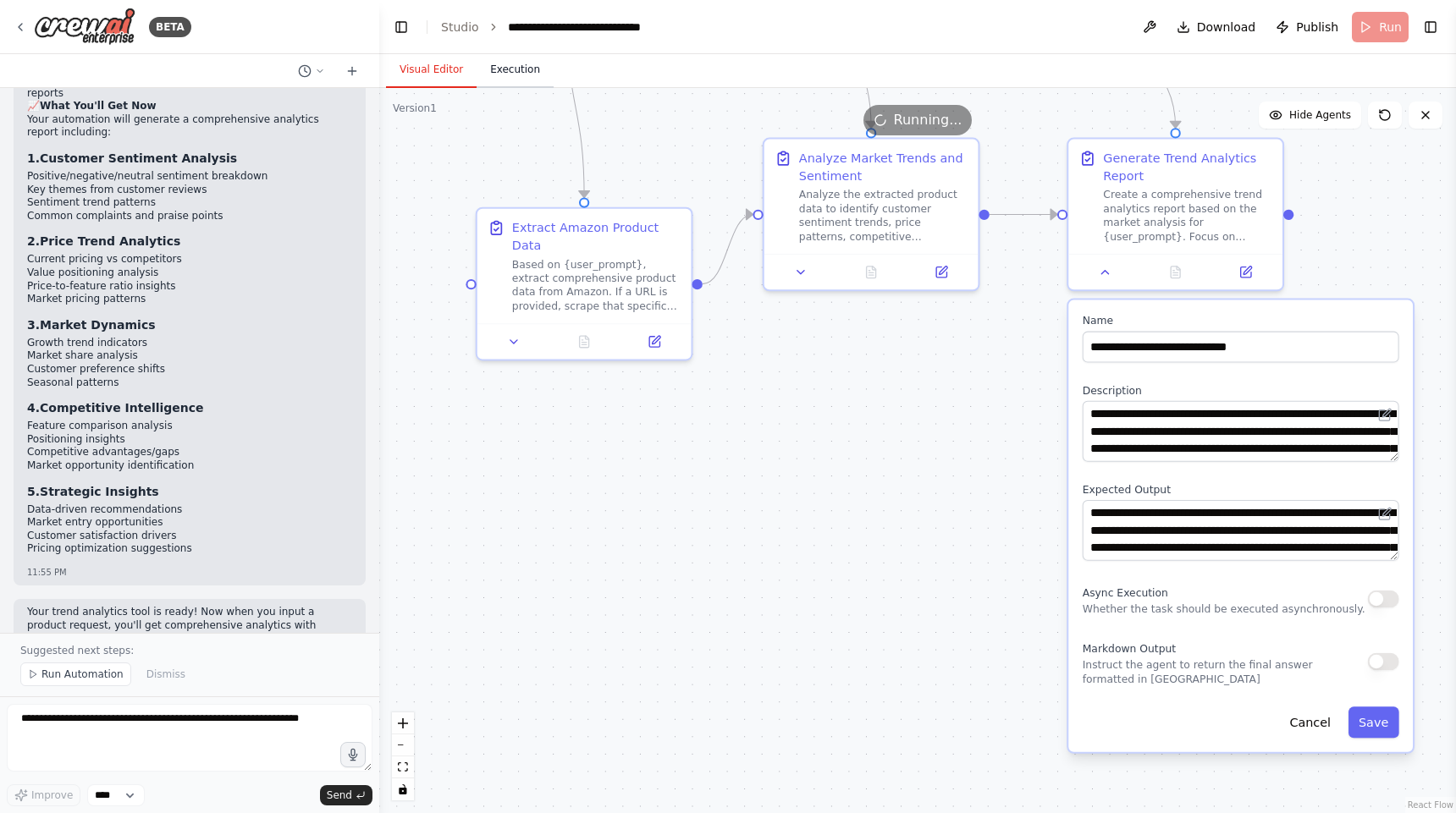
click at [517, 81] on button "Execution" at bounding box center [515, 69] width 77 height 35
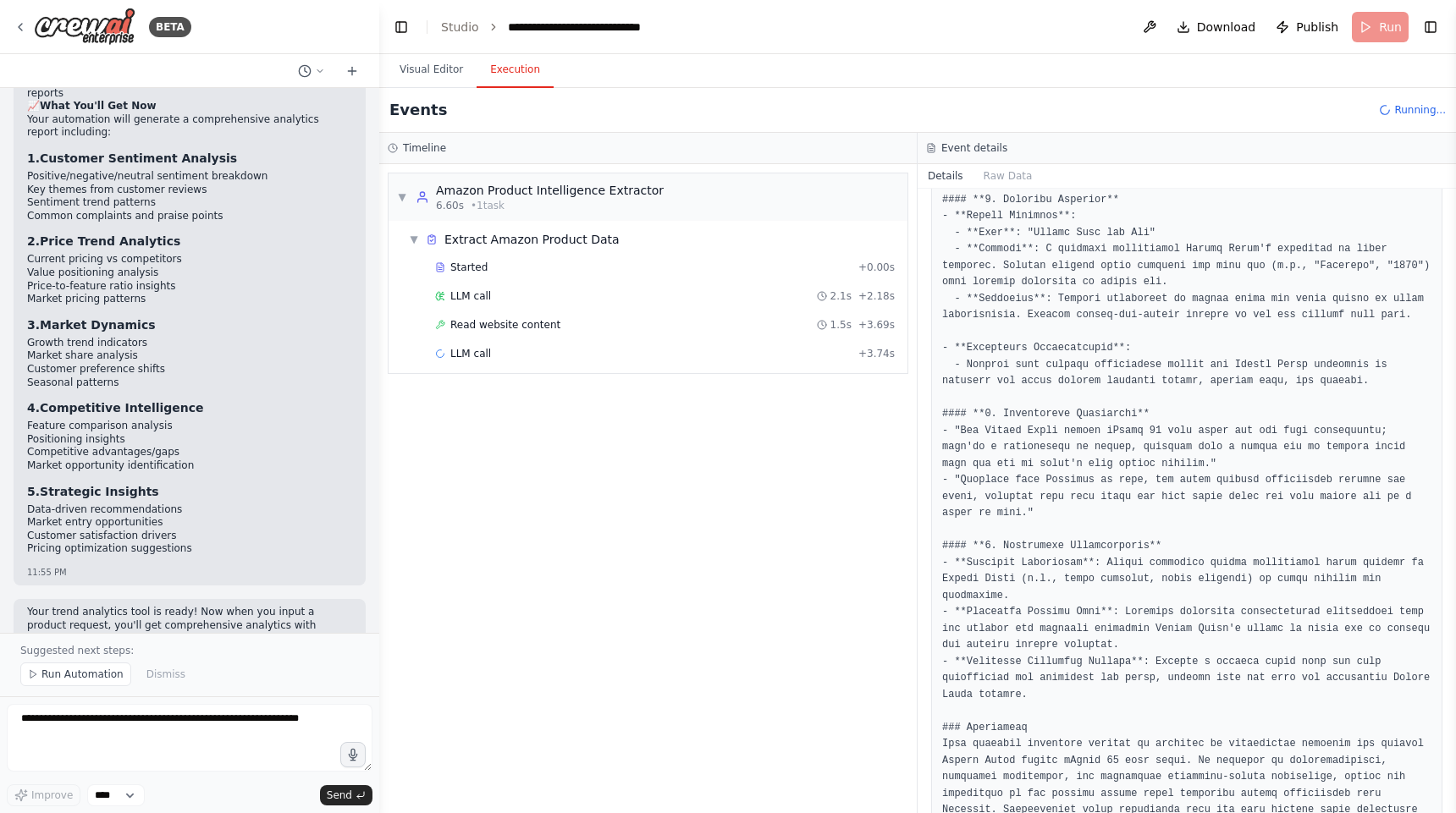
scroll to position [890, 0]
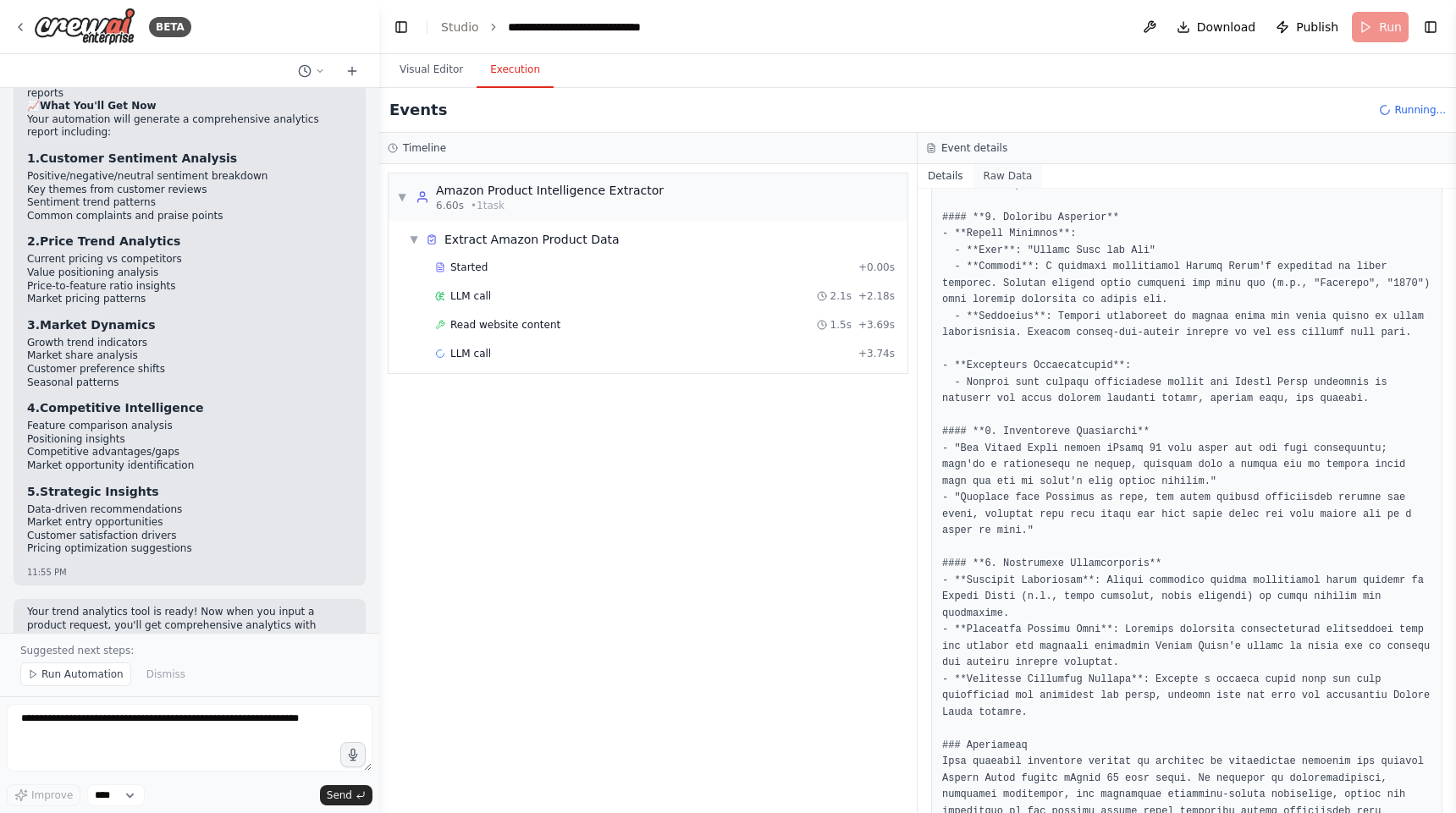
click at [1012, 181] on button "Raw Data" at bounding box center [1008, 176] width 69 height 24
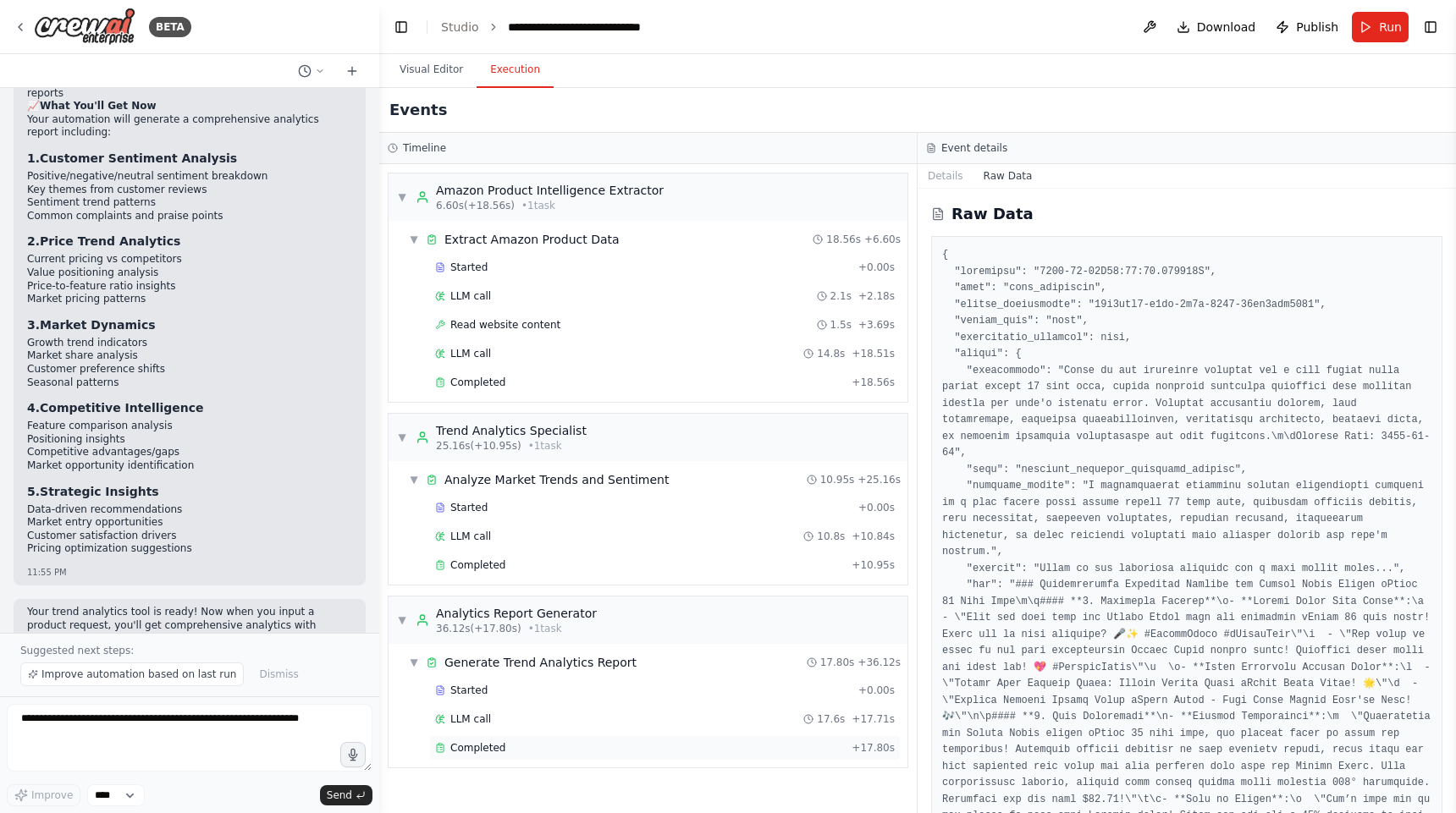
click at [509, 745] on div "Completed" at bounding box center [640, 748] width 410 height 14
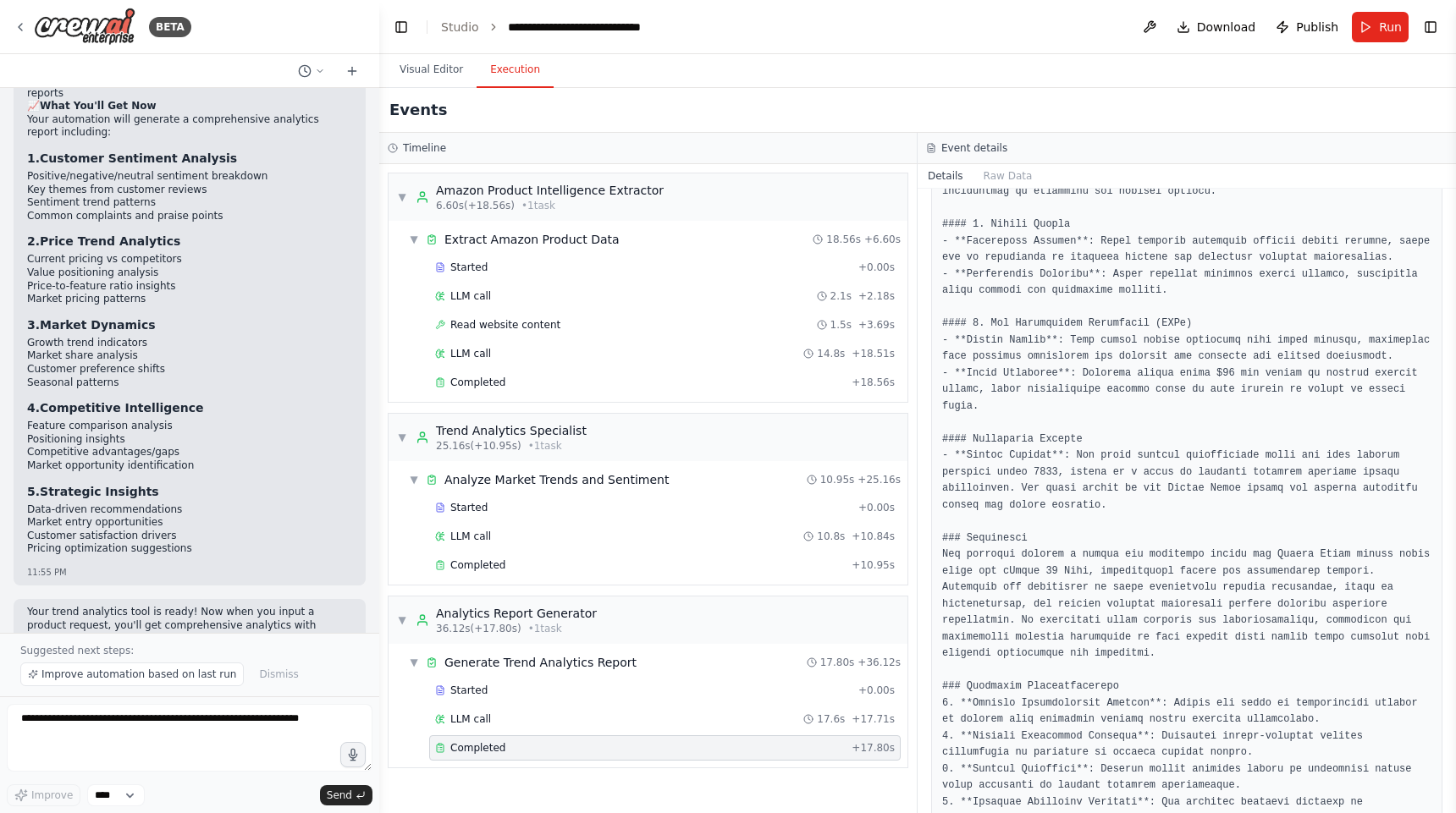
scroll to position [1364, 0]
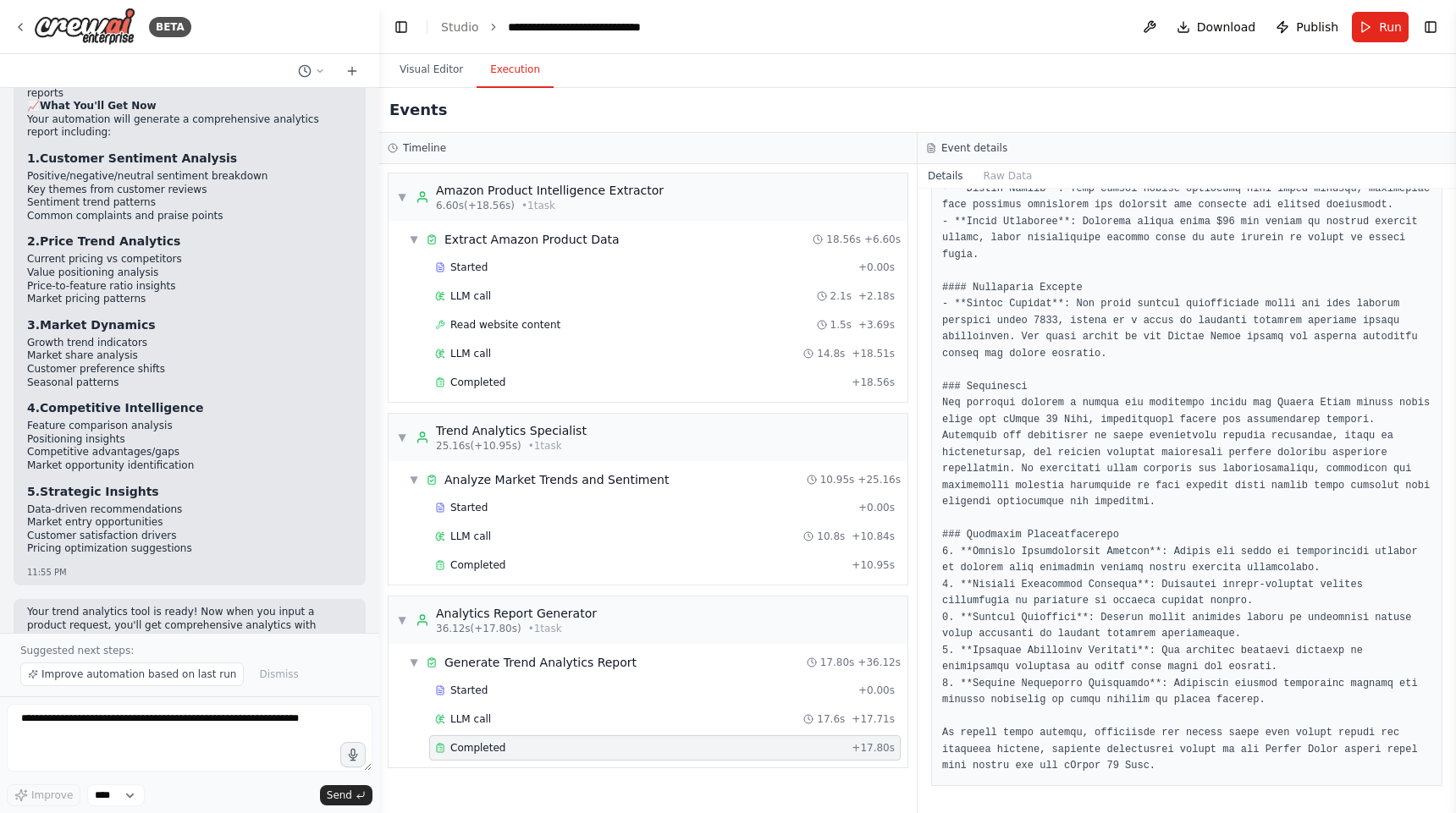
click at [181, 736] on textarea at bounding box center [189, 738] width 366 height 68
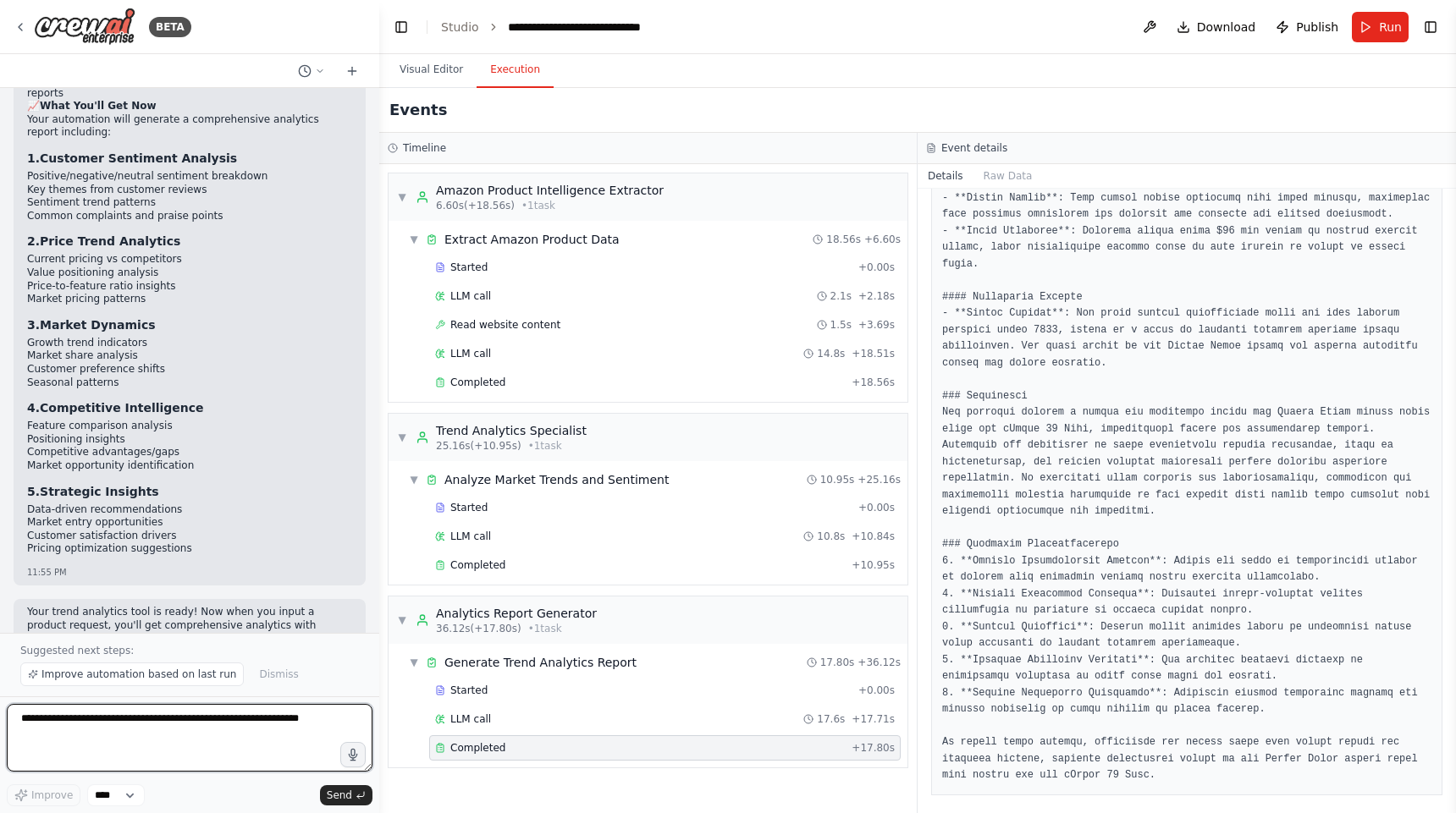
scroll to position [1298, 0]
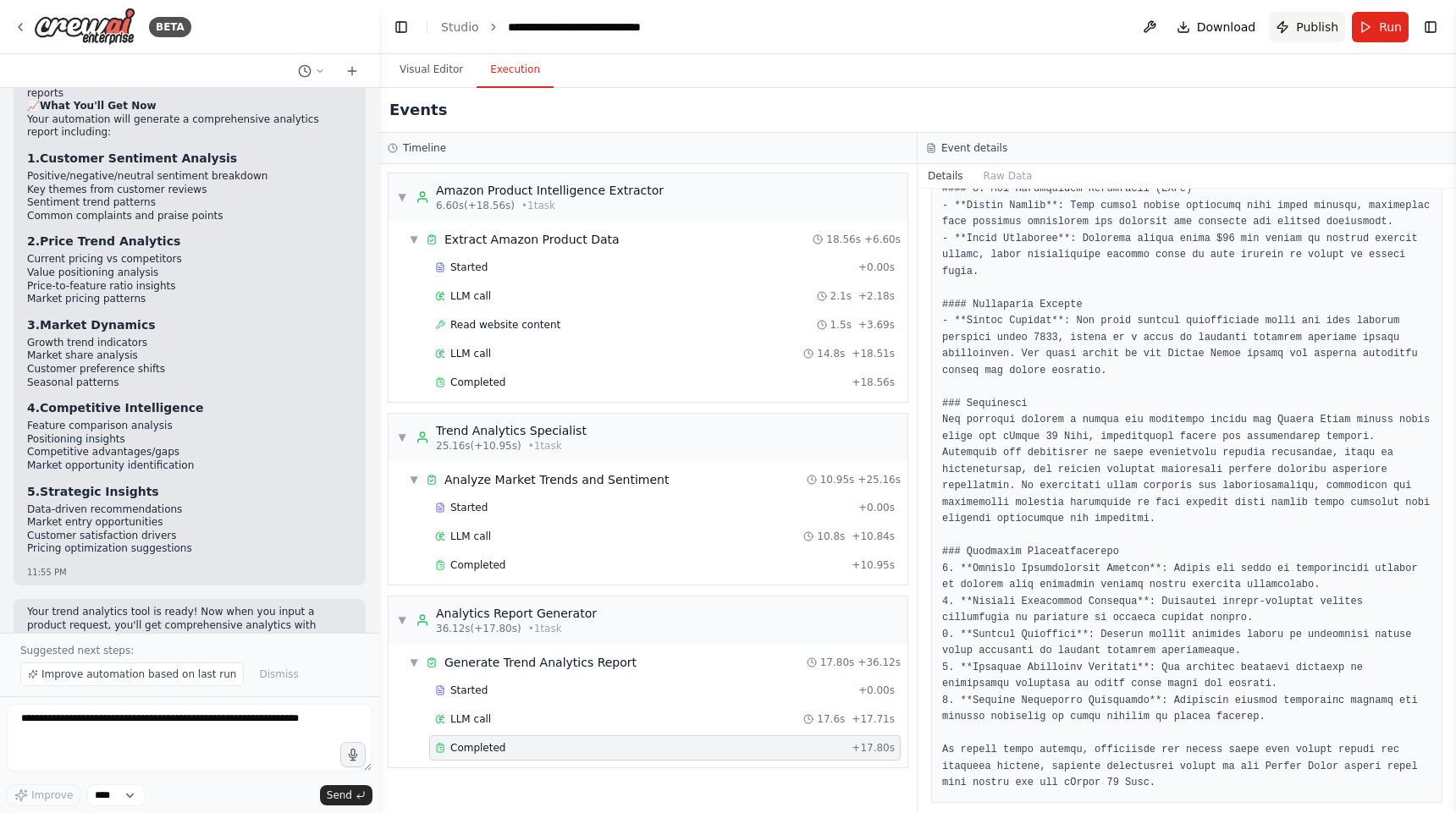
click at [1311, 27] on span "Publish" at bounding box center [1316, 27] width 42 height 17
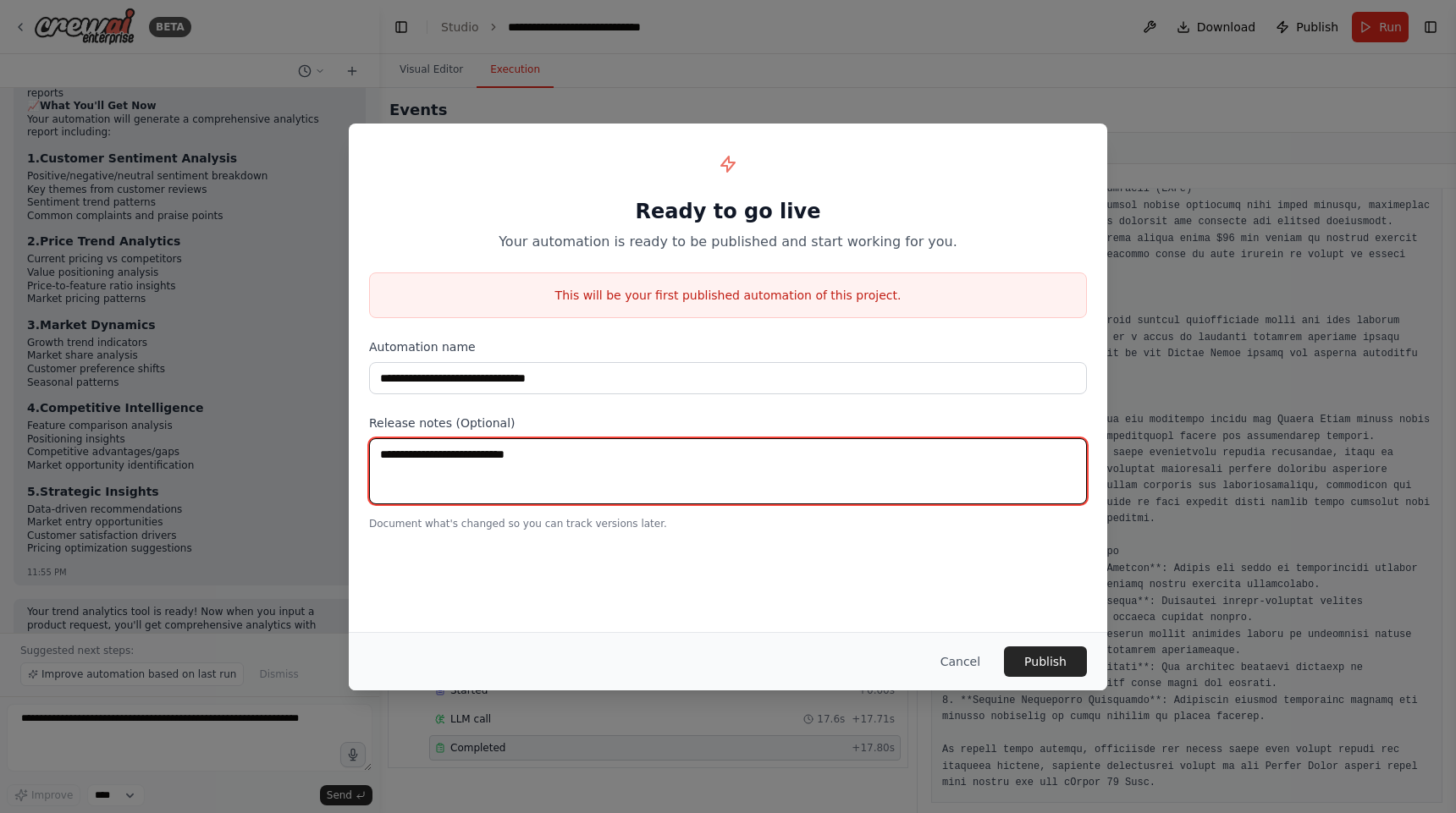
click at [749, 497] on textarea at bounding box center [728, 471] width 718 height 66
click at [1046, 653] on button "Publish" at bounding box center [1046, 662] width 83 height 31
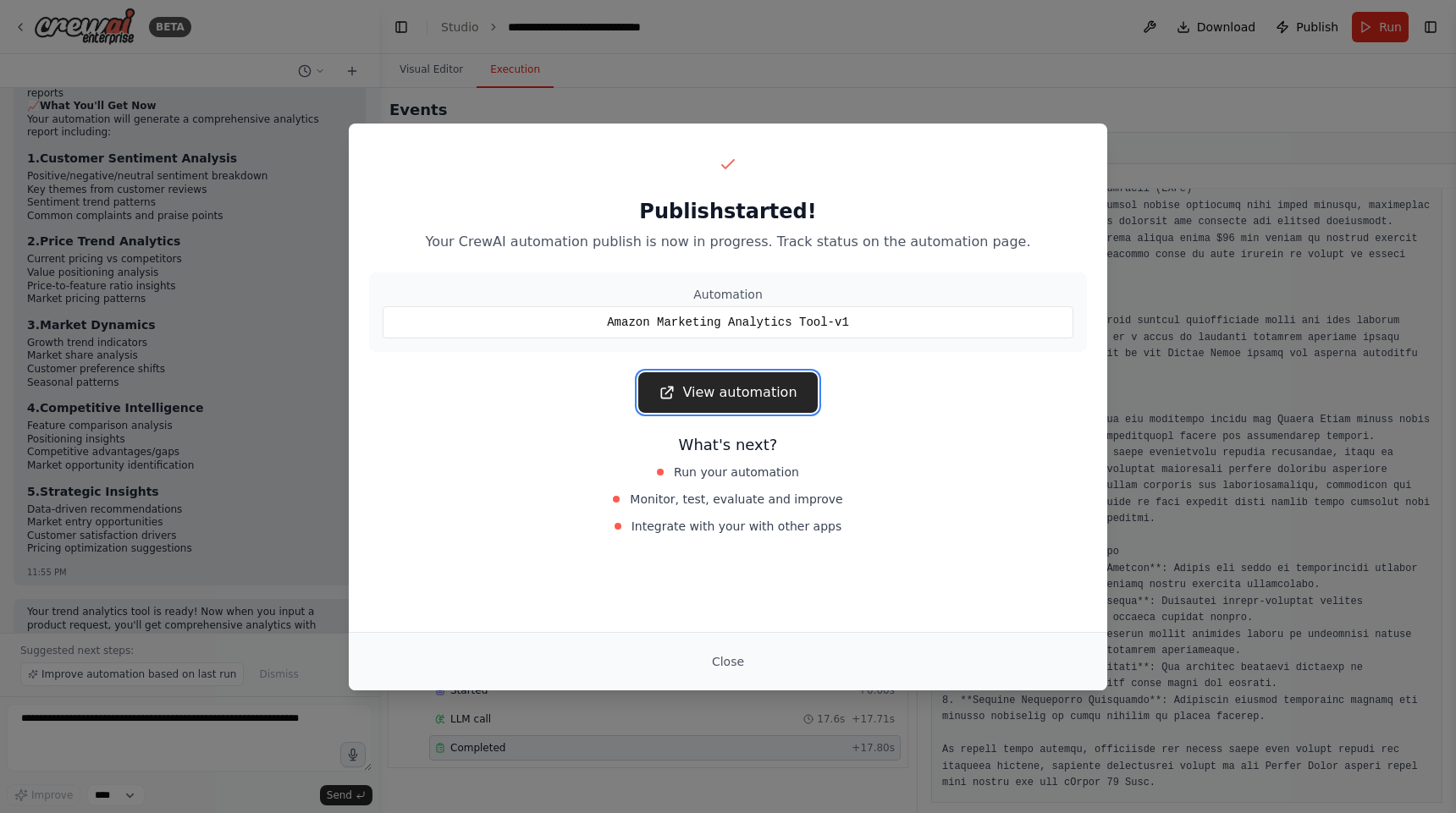
click at [785, 386] on link "View automation" at bounding box center [728, 392] width 178 height 40
click at [779, 384] on link "View automation" at bounding box center [728, 392] width 178 height 40
click at [742, 388] on link "View automation" at bounding box center [728, 392] width 178 height 40
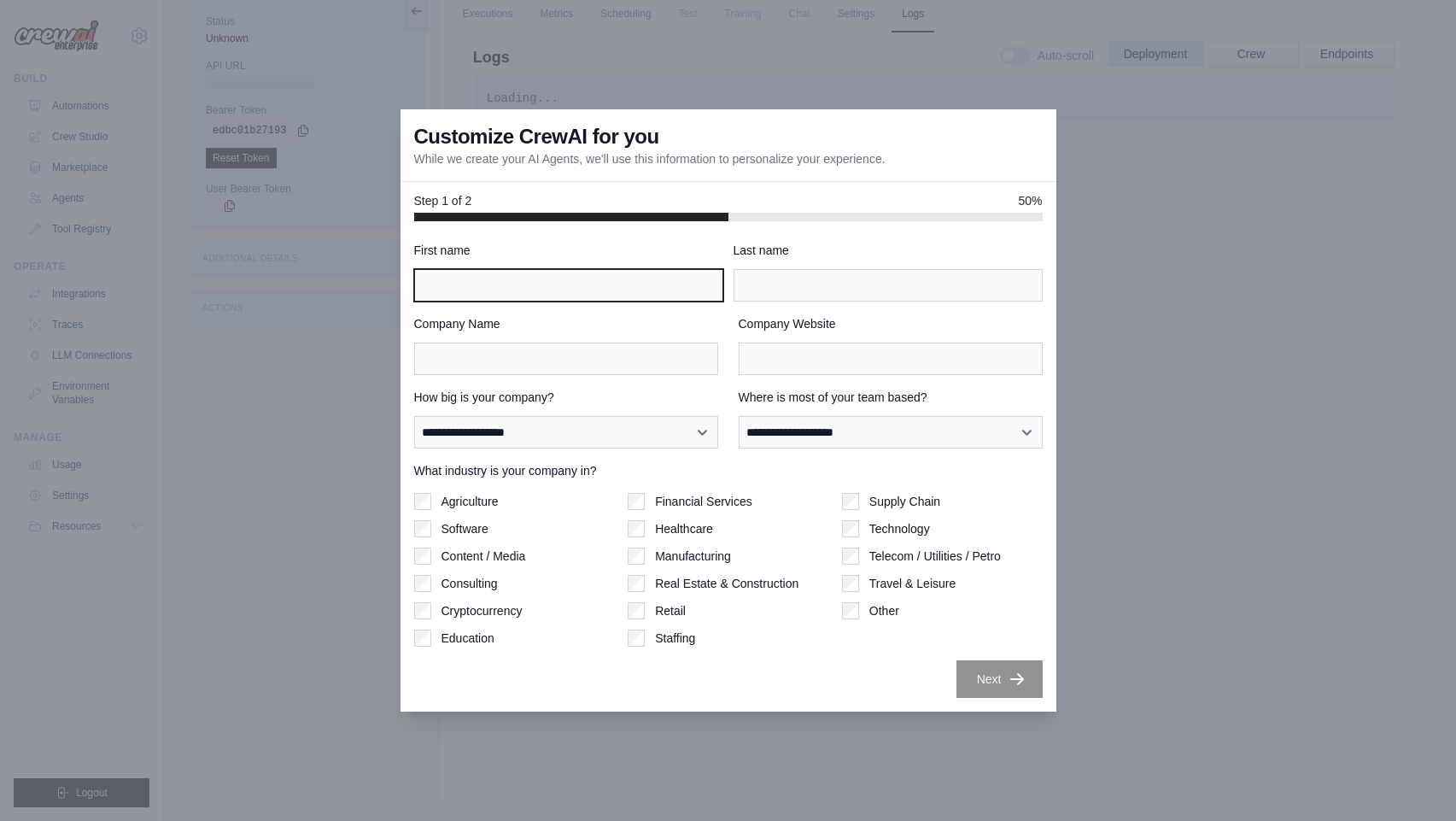
click at [666, 295] on input "First name" at bounding box center [569, 285] width 310 height 33
type input "*"
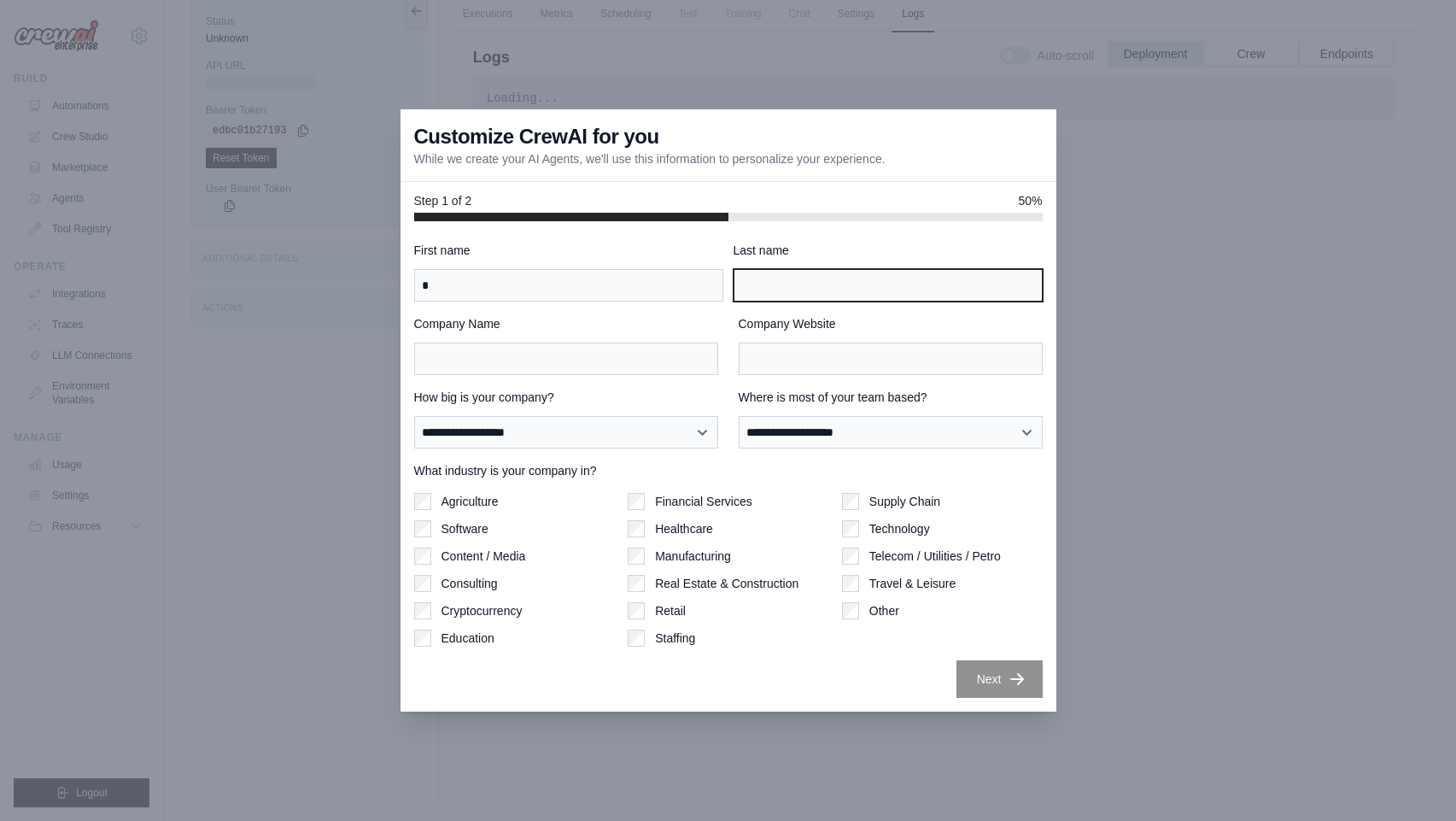
click at [812, 285] on input "Last name" at bounding box center [889, 285] width 310 height 33
type input "*"
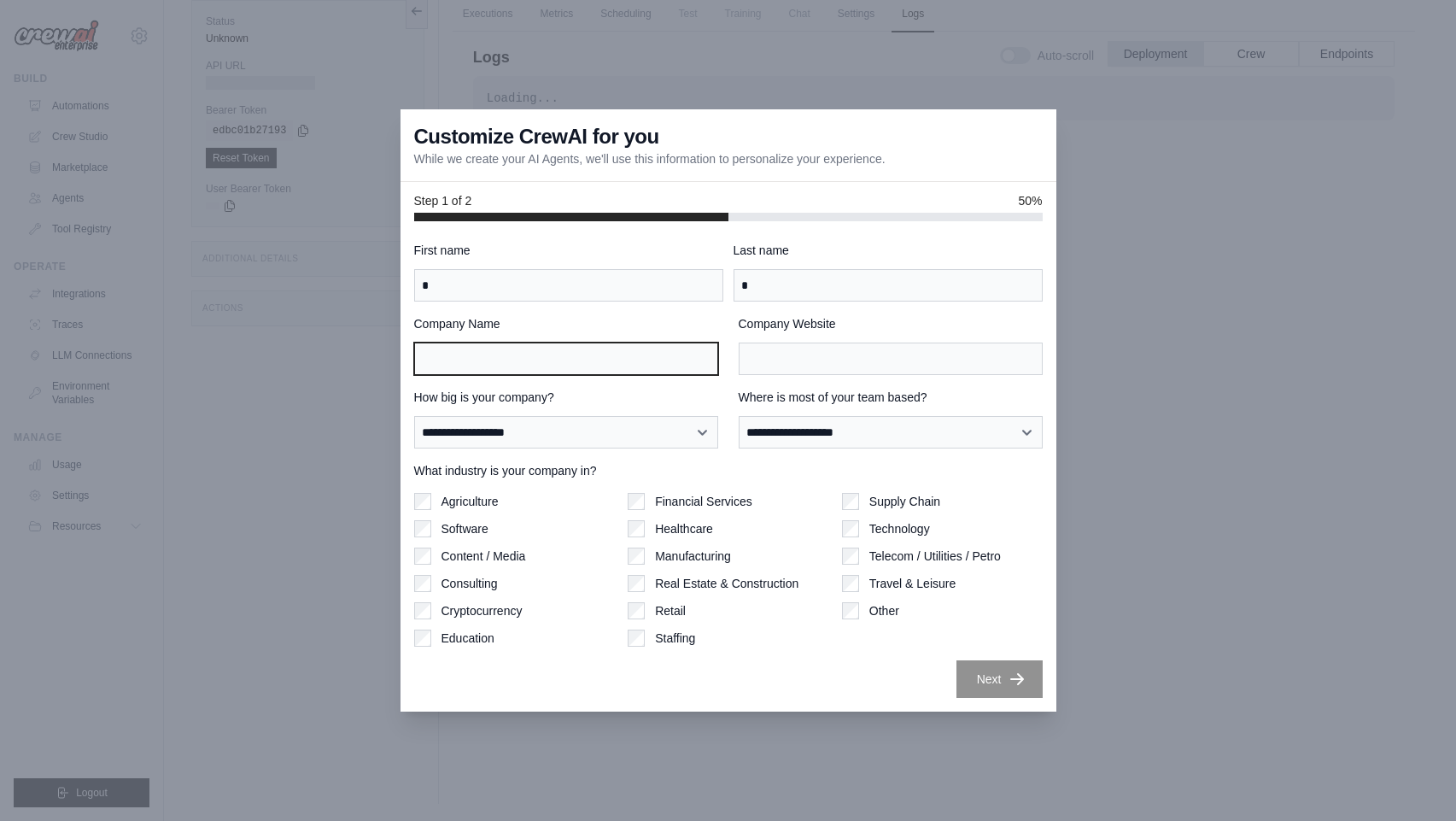
click at [591, 363] on input "Company Name" at bounding box center [566, 359] width 304 height 33
type input "*"
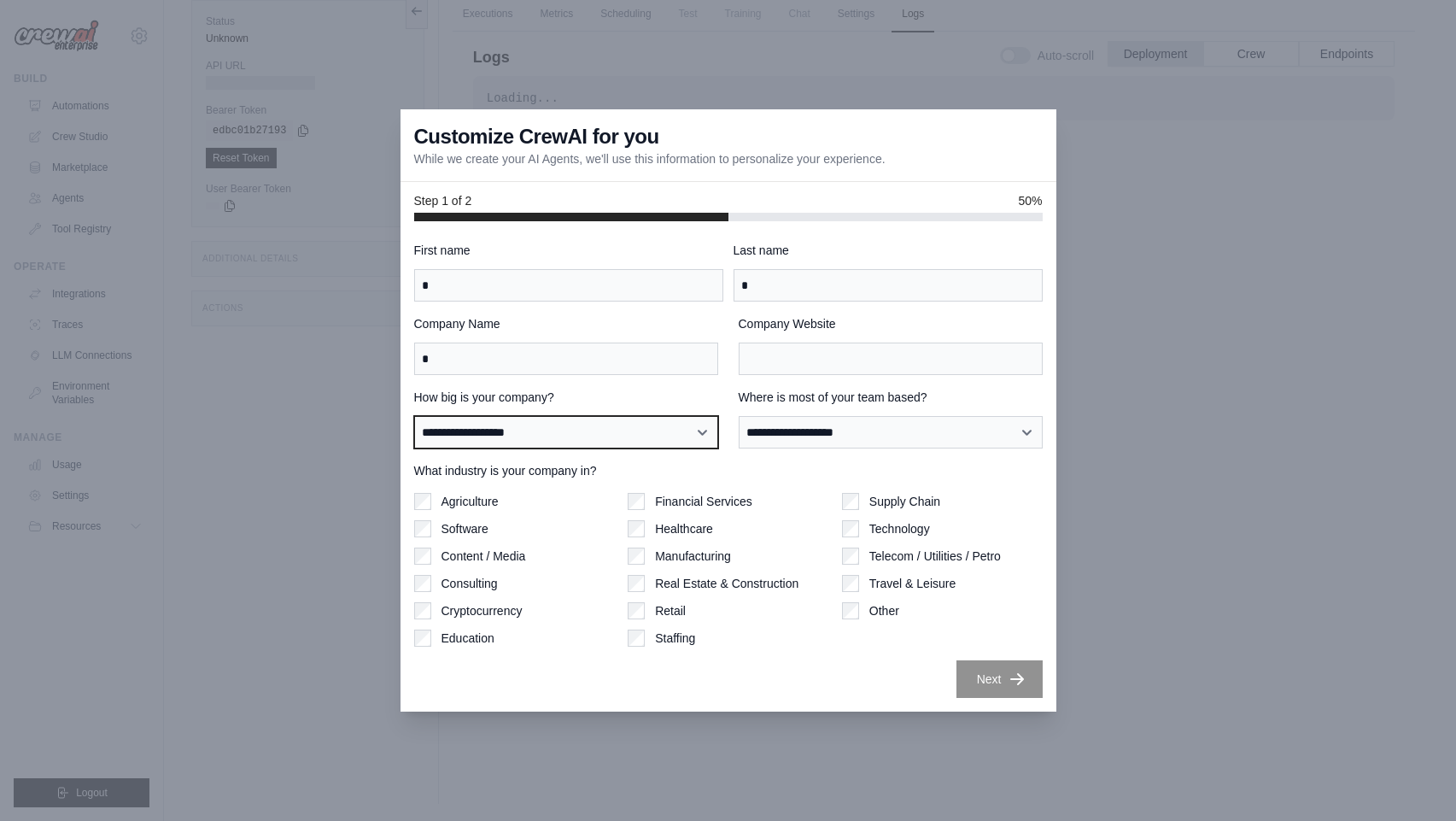
click at [634, 422] on select "**********" at bounding box center [566, 433] width 304 height 33
select select "**********"
click at [414, 416] on select "**********" at bounding box center [566, 433] width 304 height 33
click at [503, 641] on div "Education" at bounding box center [514, 638] width 201 height 17
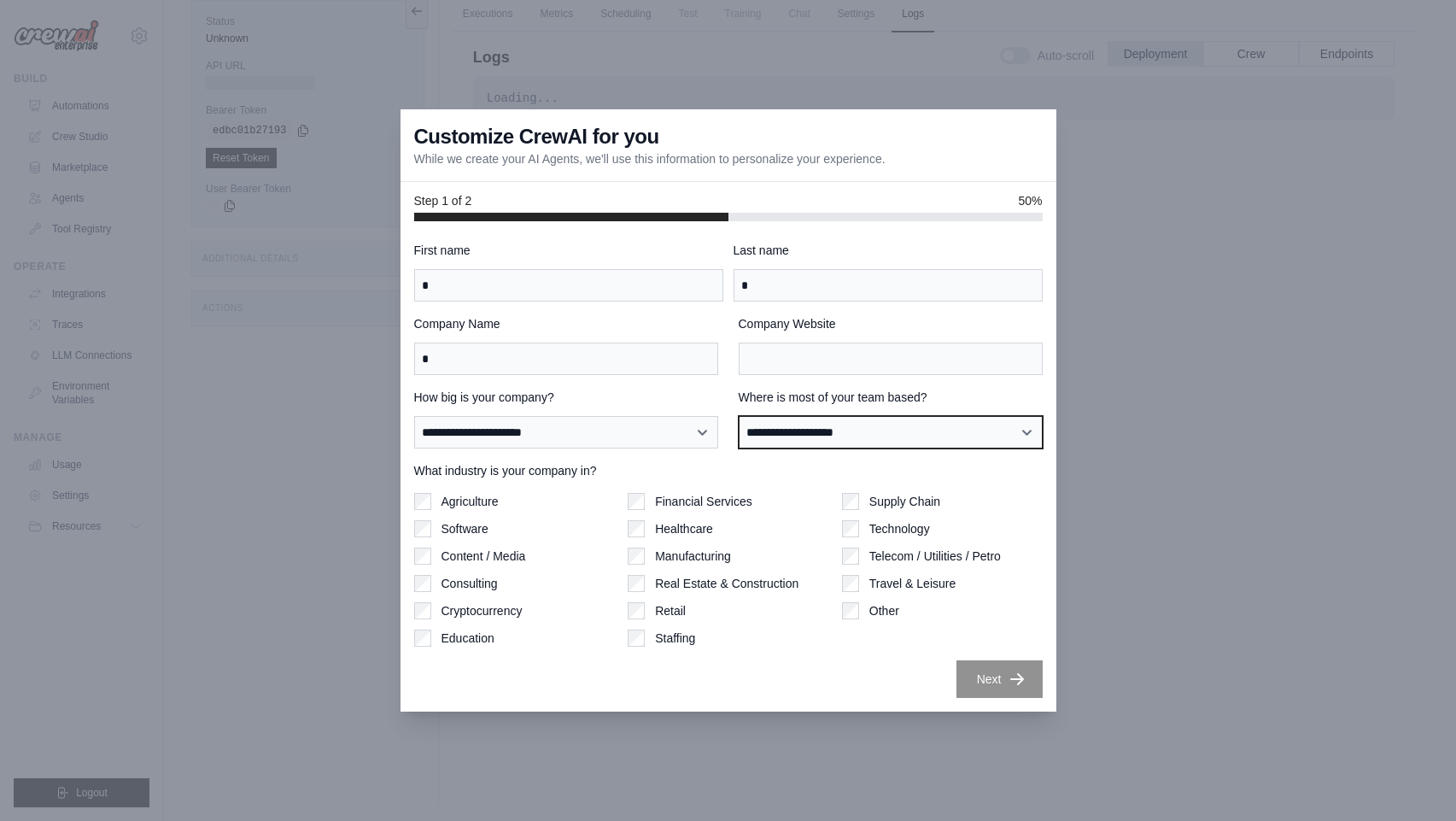
click at [894, 432] on select "**********" at bounding box center [891, 433] width 304 height 33
select select "**********"
click at [738, 416] on select "**********" at bounding box center [891, 433] width 304 height 33
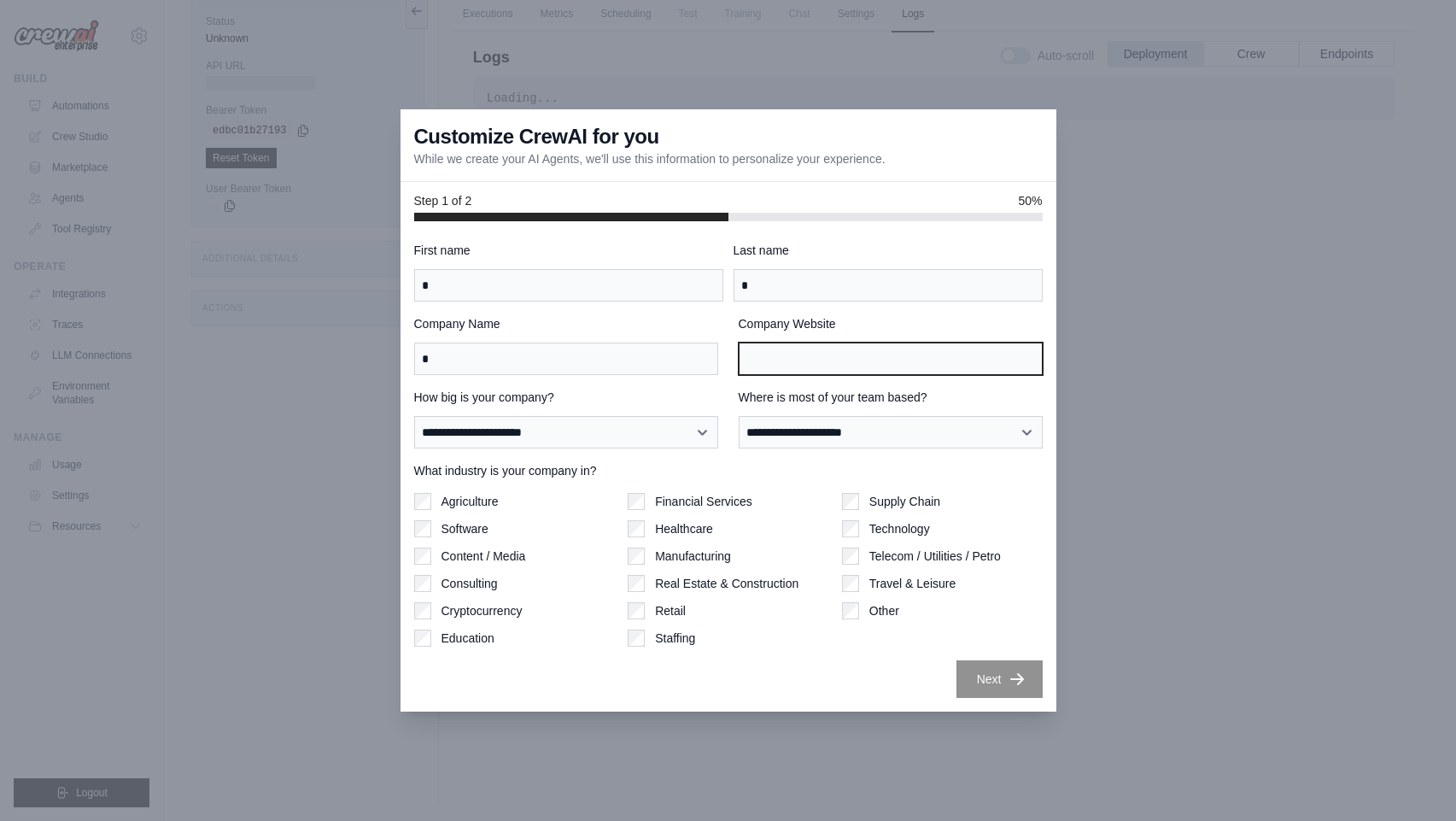
click at [872, 362] on input "Company Website" at bounding box center [891, 359] width 304 height 33
type input "*"
click at [987, 686] on button "Next" at bounding box center [999, 678] width 86 height 37
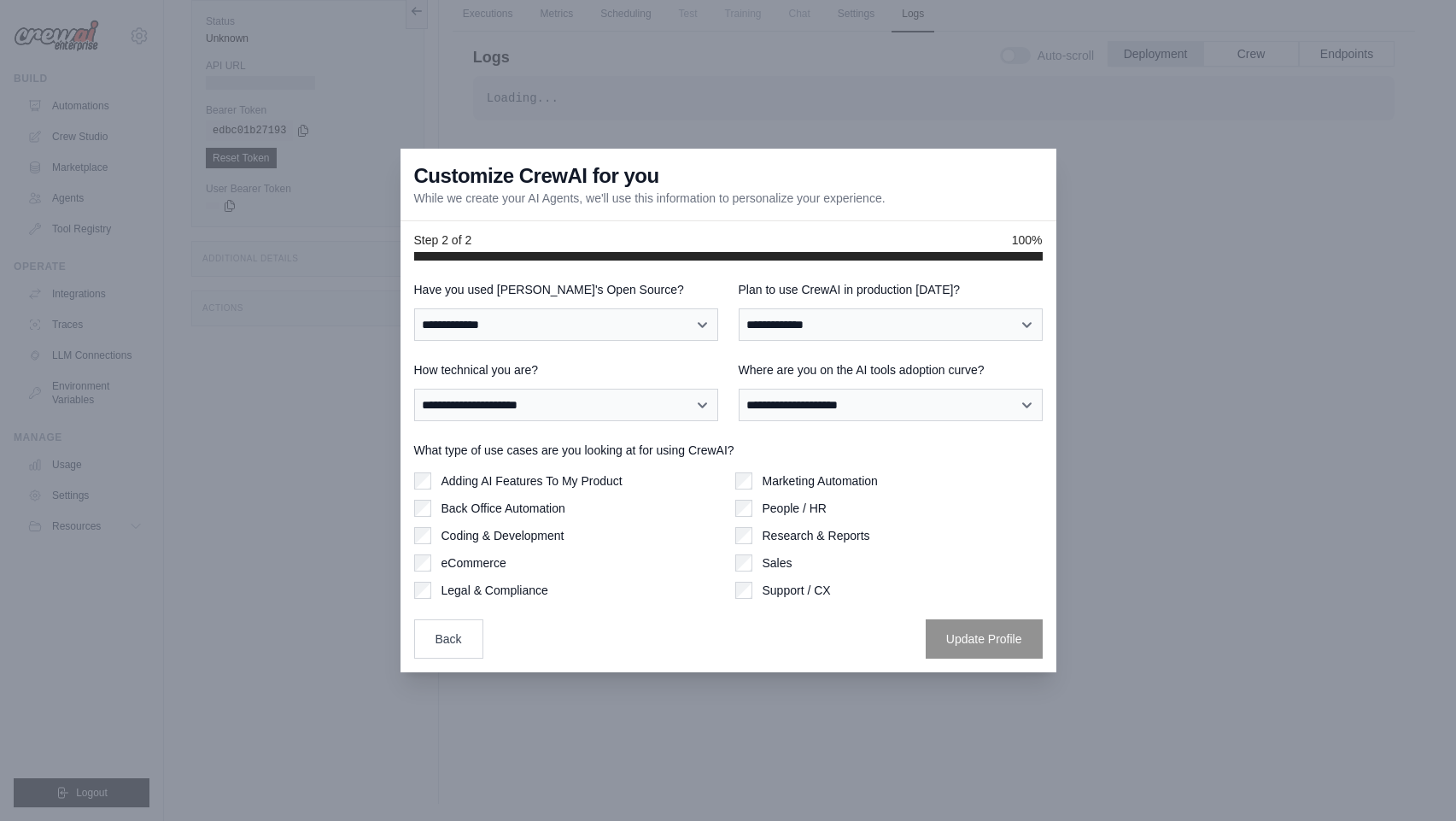
click at [597, 306] on div "**********" at bounding box center [566, 311] width 304 height 60
click at [597, 319] on select "**********" at bounding box center [566, 325] width 304 height 33
select select "**"
click at [414, 309] on select "**********" at bounding box center [566, 325] width 304 height 33
click at [730, 342] on div "**********" at bounding box center [728, 470] width 629 height 378
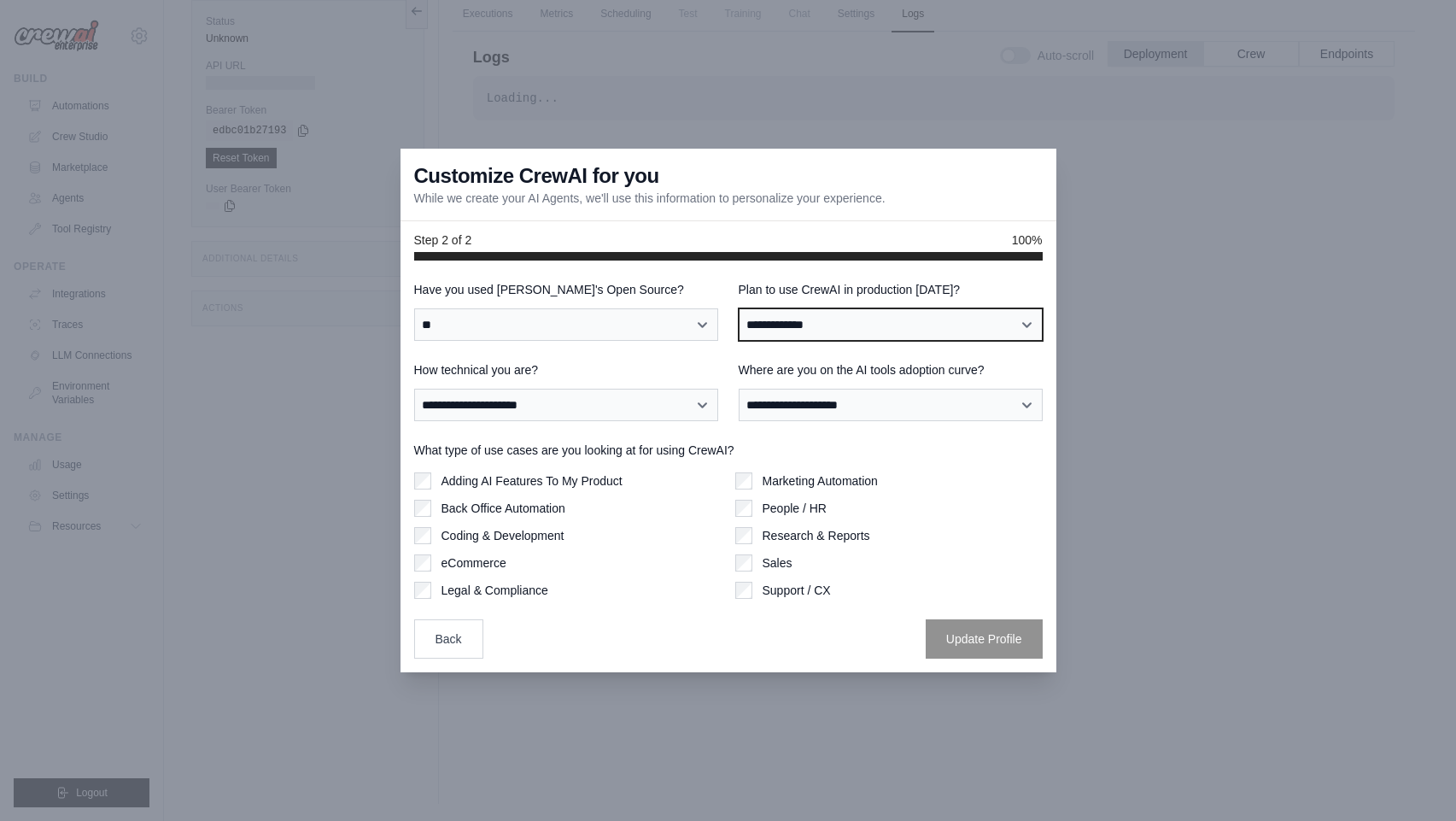
click at [775, 332] on select "**********" at bounding box center [891, 325] width 304 height 33
select select "*****"
click at [738, 309] on select "**********" at bounding box center [891, 325] width 304 height 33
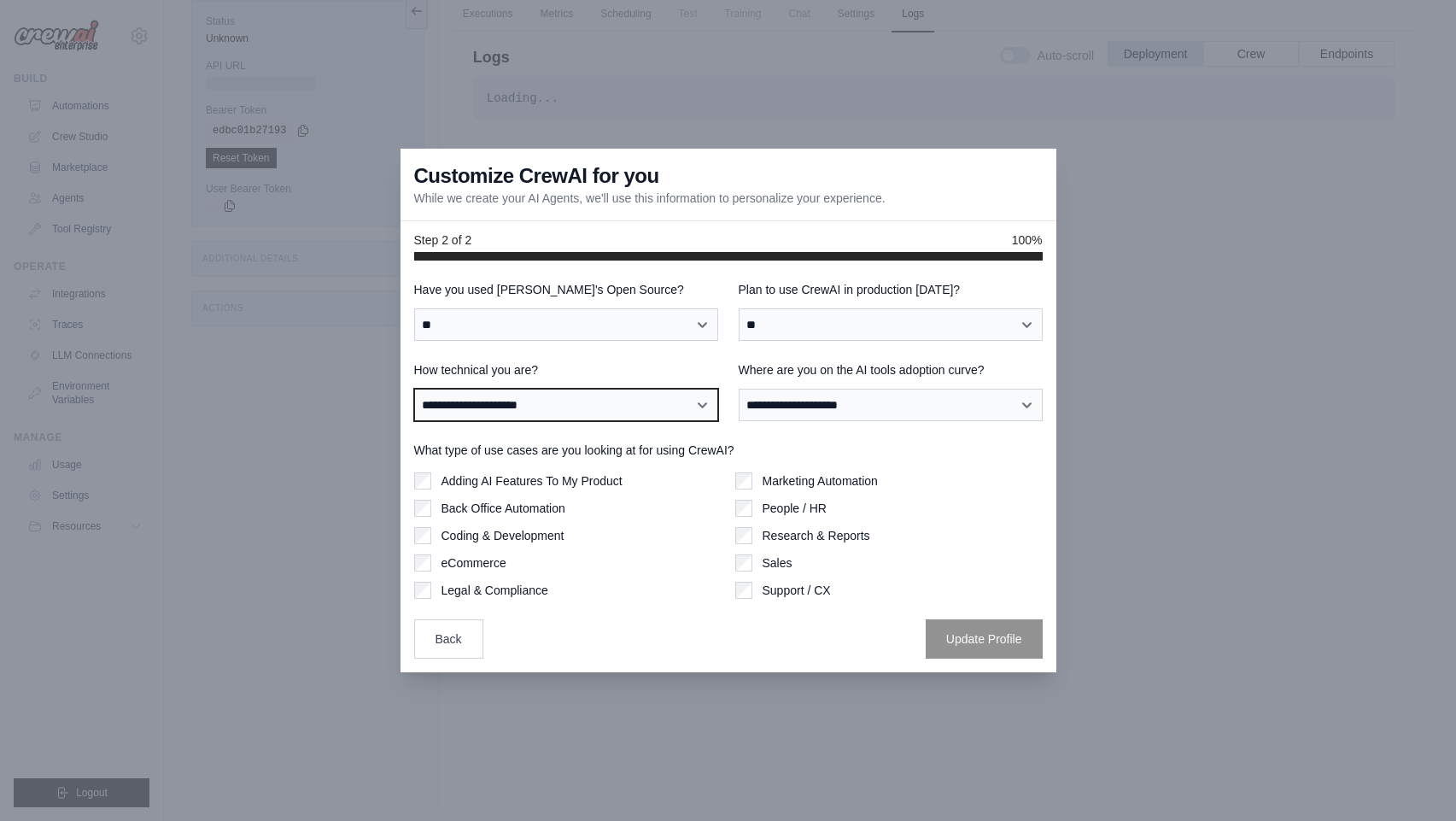
click at [682, 405] on select "**********" at bounding box center [566, 405] width 304 height 33
select select "**********"
click at [414, 388] on select "**********" at bounding box center [566, 405] width 304 height 33
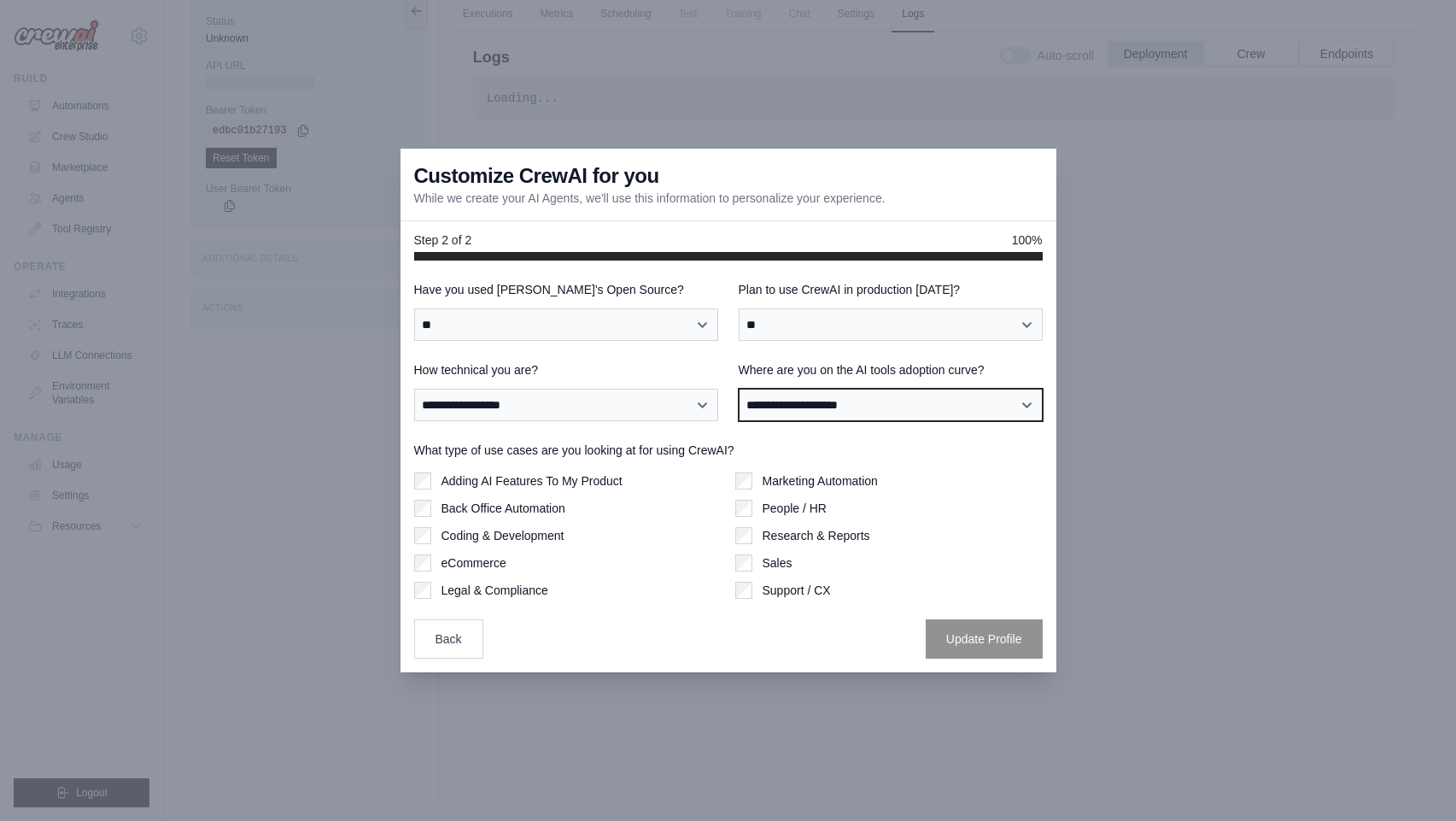
click at [832, 407] on select "**********" at bounding box center [891, 405] width 304 height 33
select select "**********"
click at [738, 388] on select "**********" at bounding box center [891, 405] width 304 height 33
click at [584, 480] on label "Adding AI Features To My Product" at bounding box center [532, 481] width 181 height 17
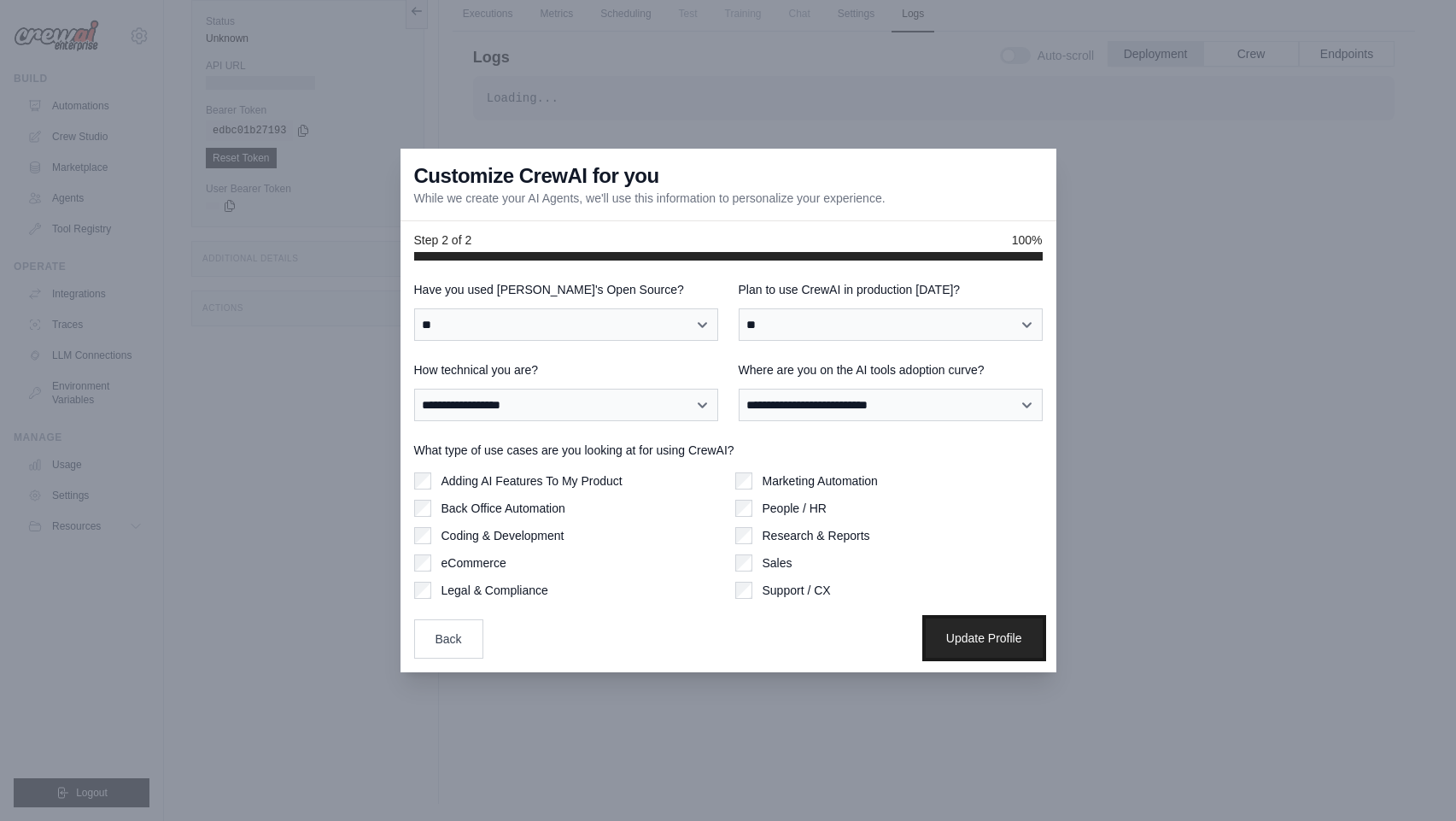
click at [1002, 633] on button "Update Profile" at bounding box center [984, 638] width 117 height 39
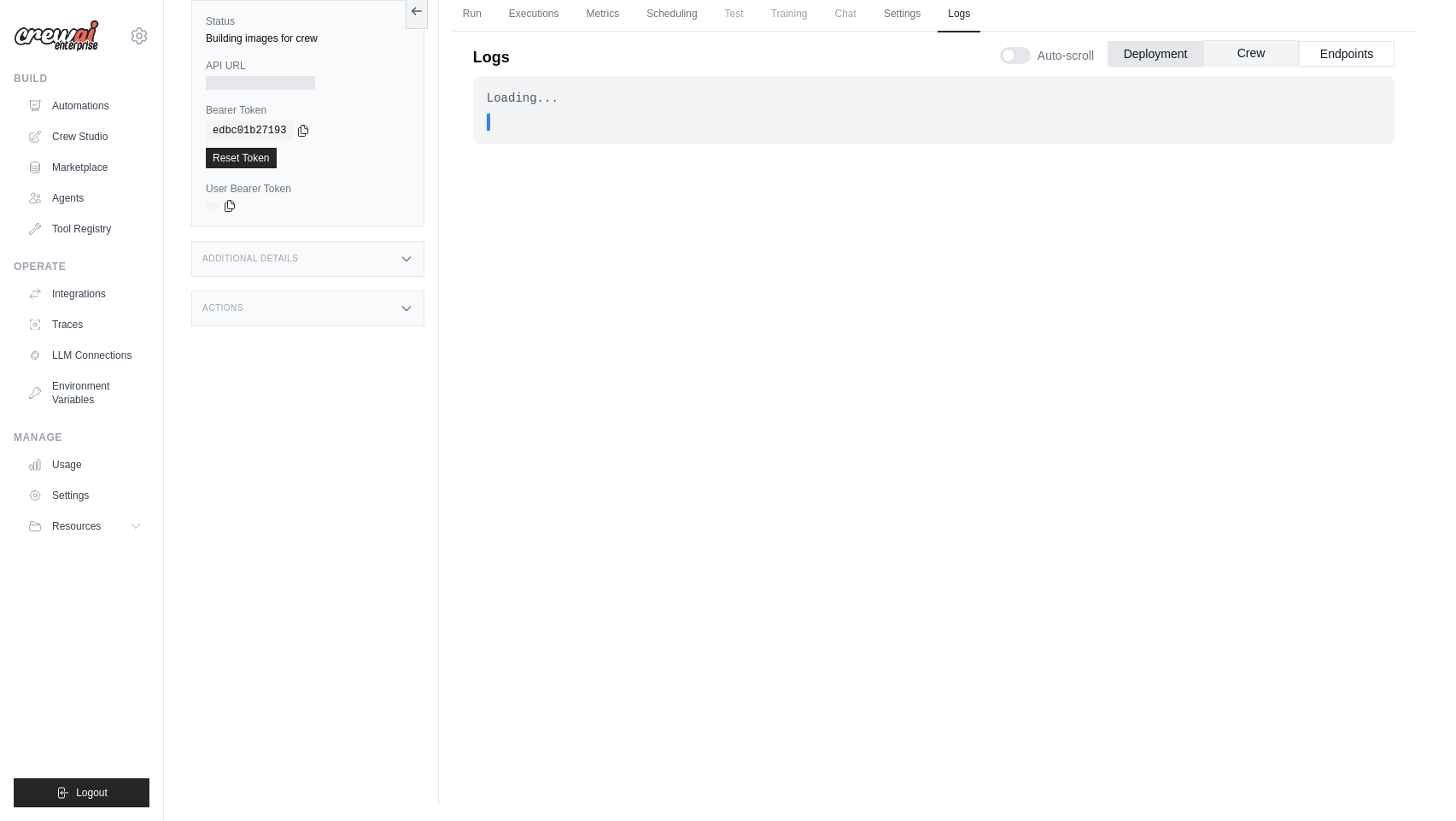
click at [1259, 57] on button "Crew" at bounding box center [1251, 53] width 96 height 26
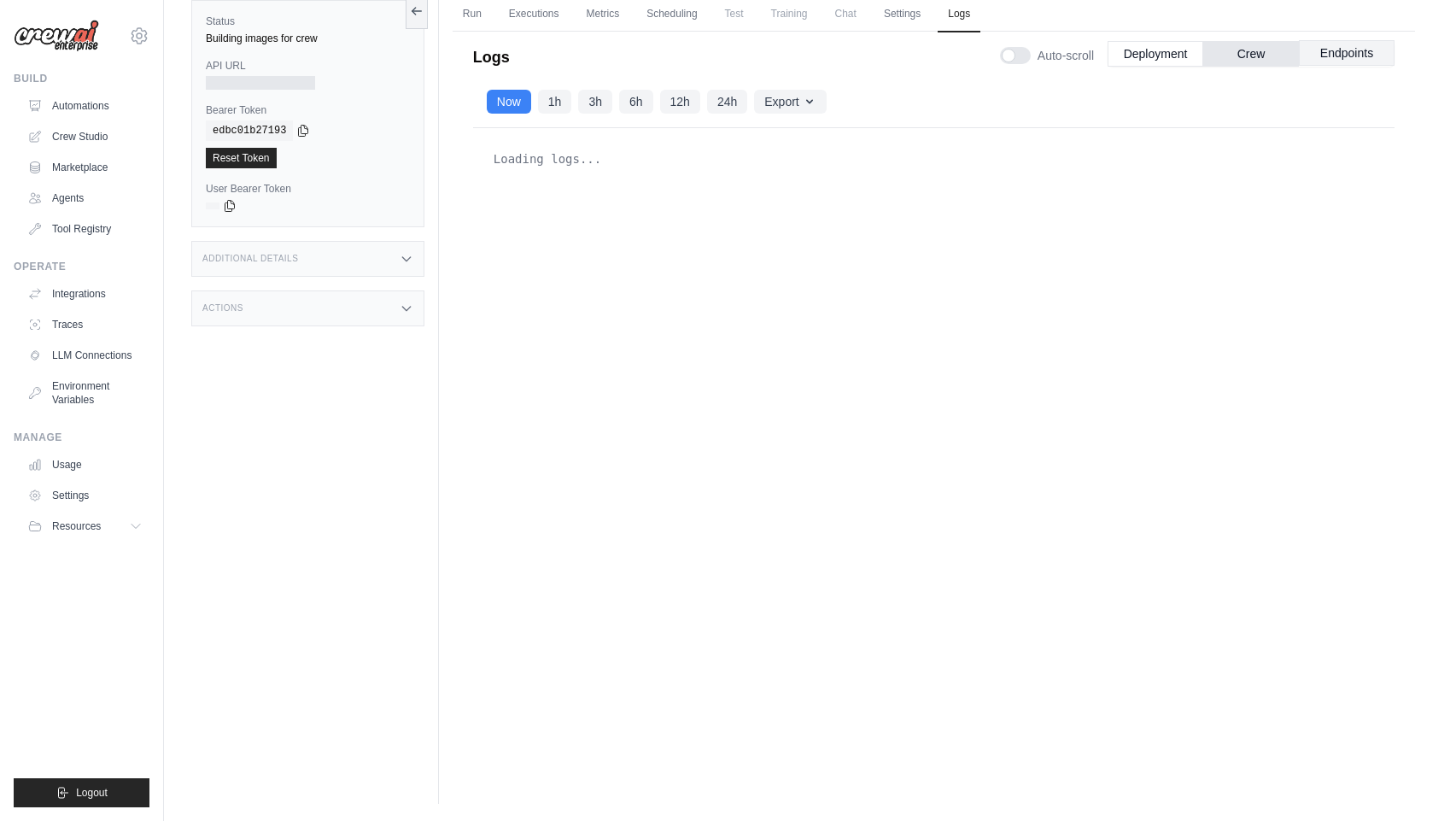
click at [1330, 58] on button "Endpoints" at bounding box center [1346, 53] width 96 height 26
click at [1196, 62] on button "Deployment" at bounding box center [1155, 53] width 96 height 26
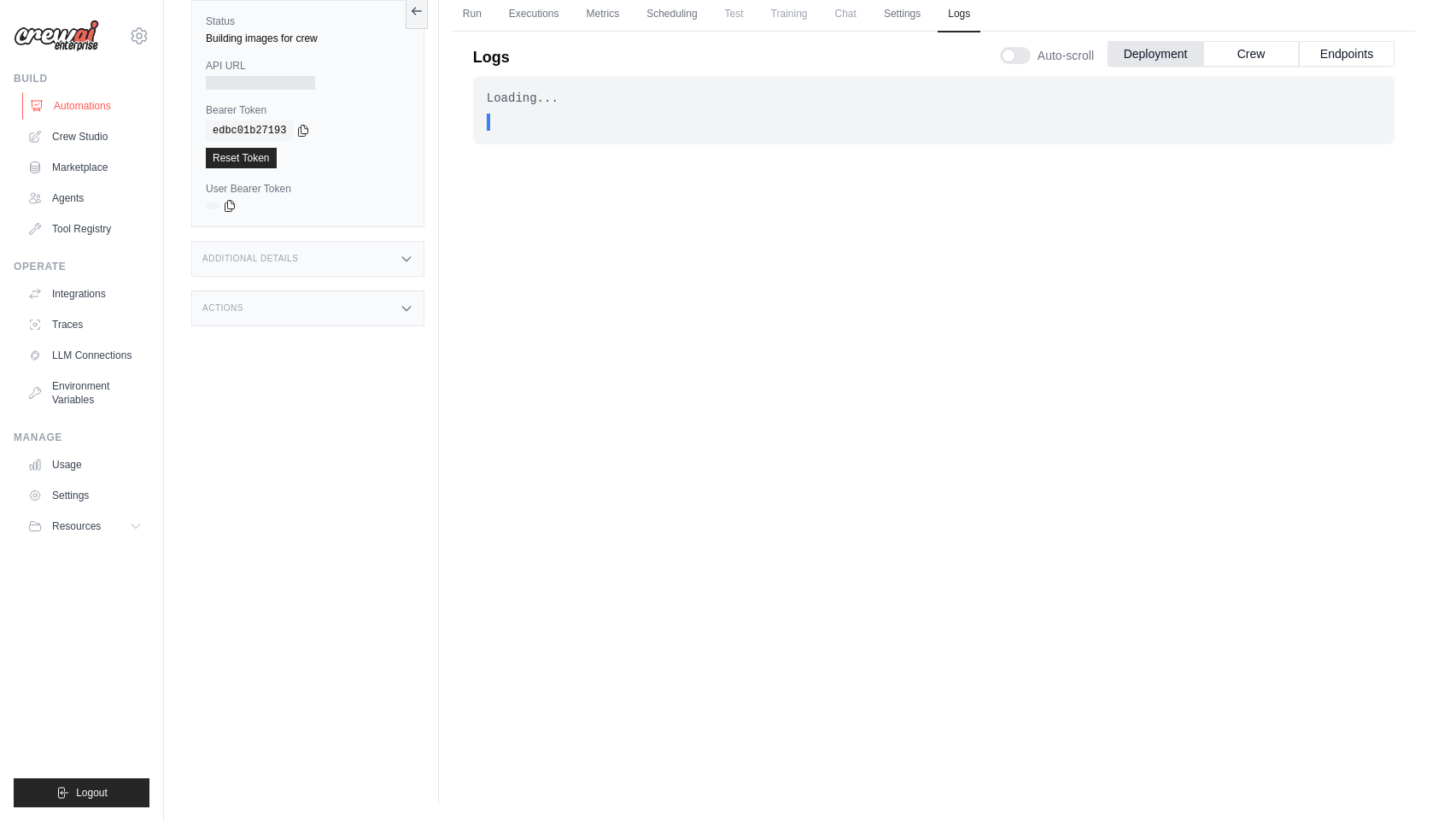
click at [115, 106] on link "Automations" at bounding box center [86, 106] width 129 height 28
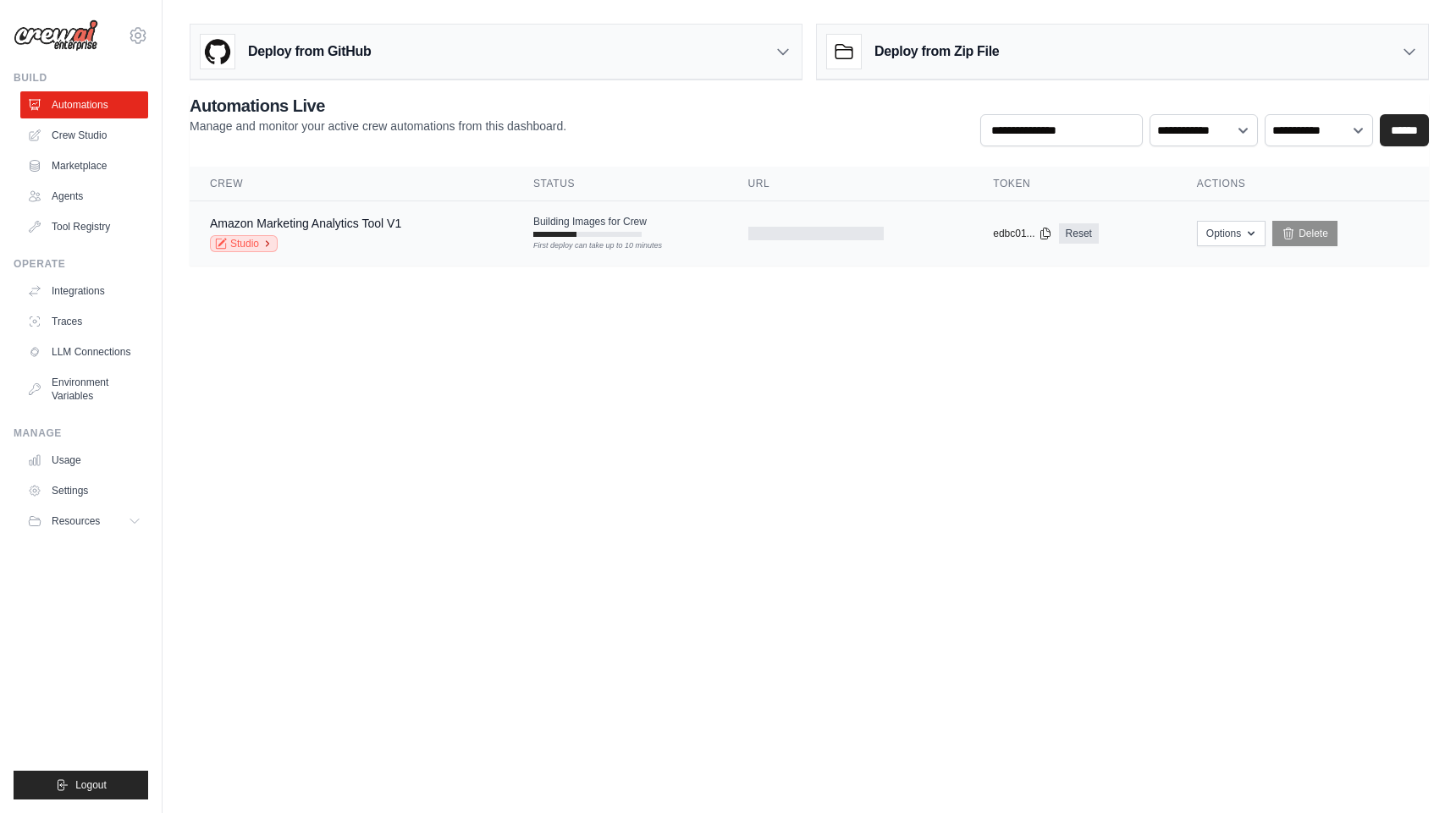
click at [261, 247] on link "Studio" at bounding box center [243, 244] width 68 height 17
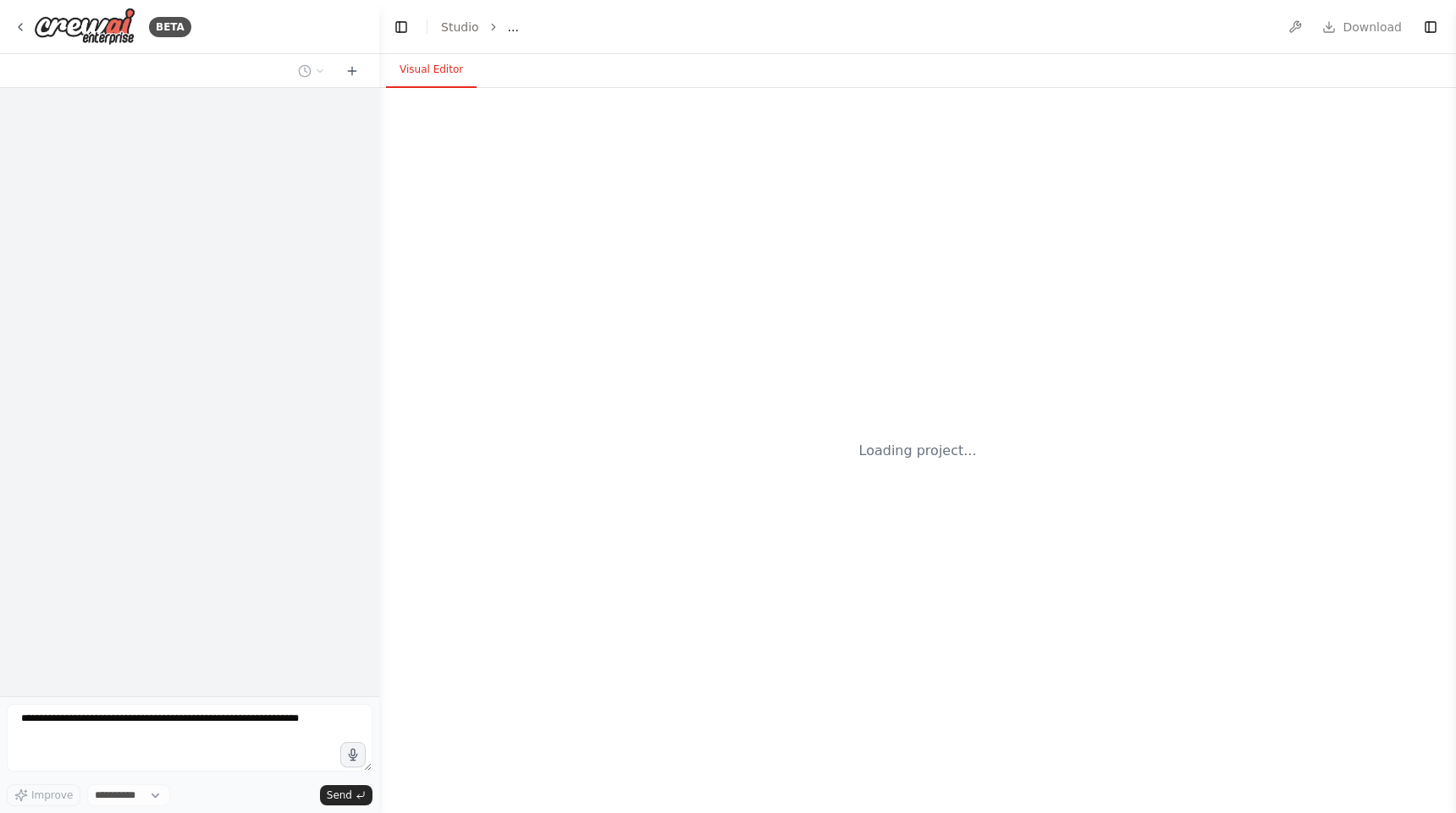
select select "****"
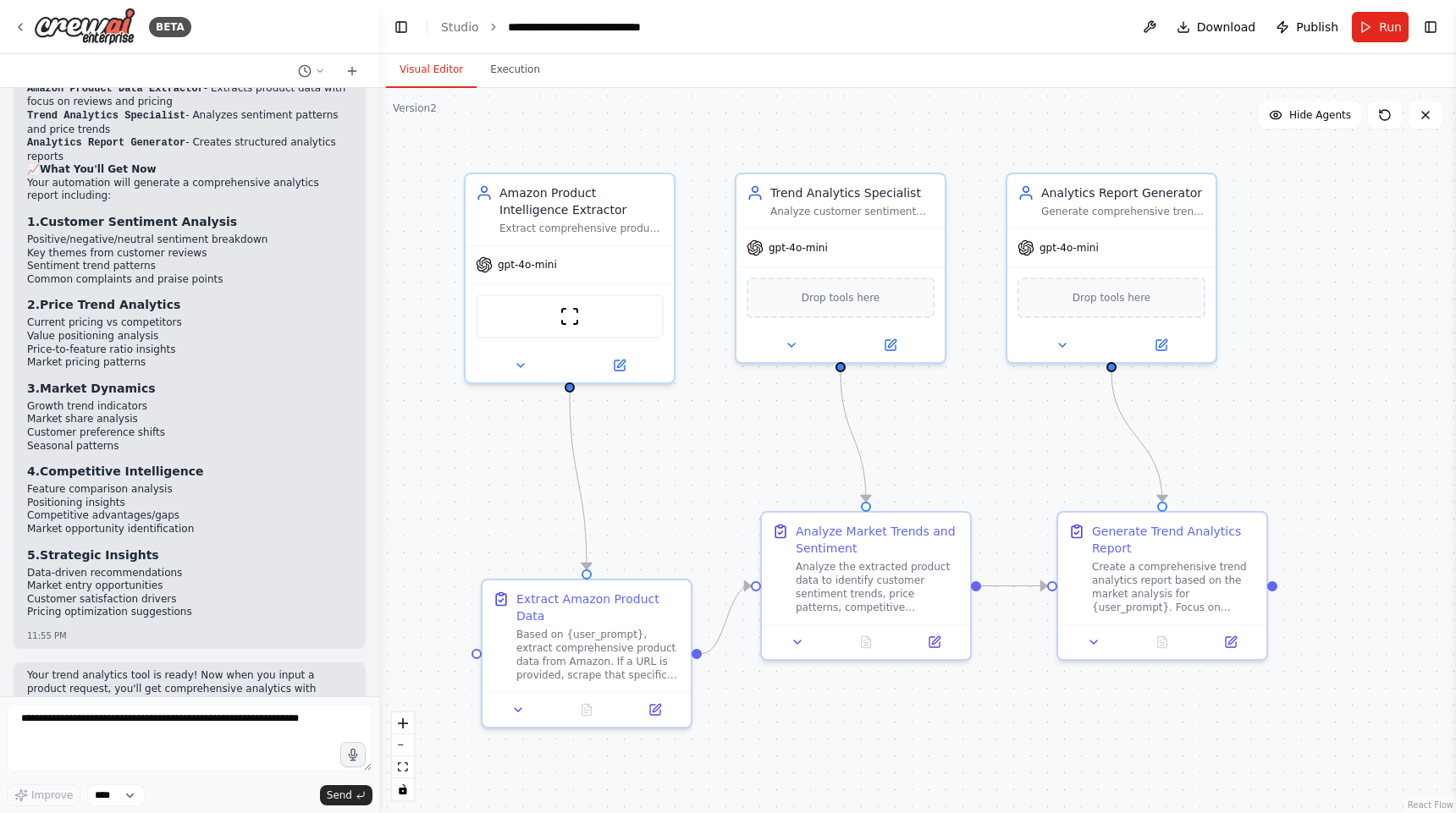
scroll to position [4612, 0]
click at [1437, 22] on button "Toggle Right Sidebar" at bounding box center [1431, 27] width 24 height 24
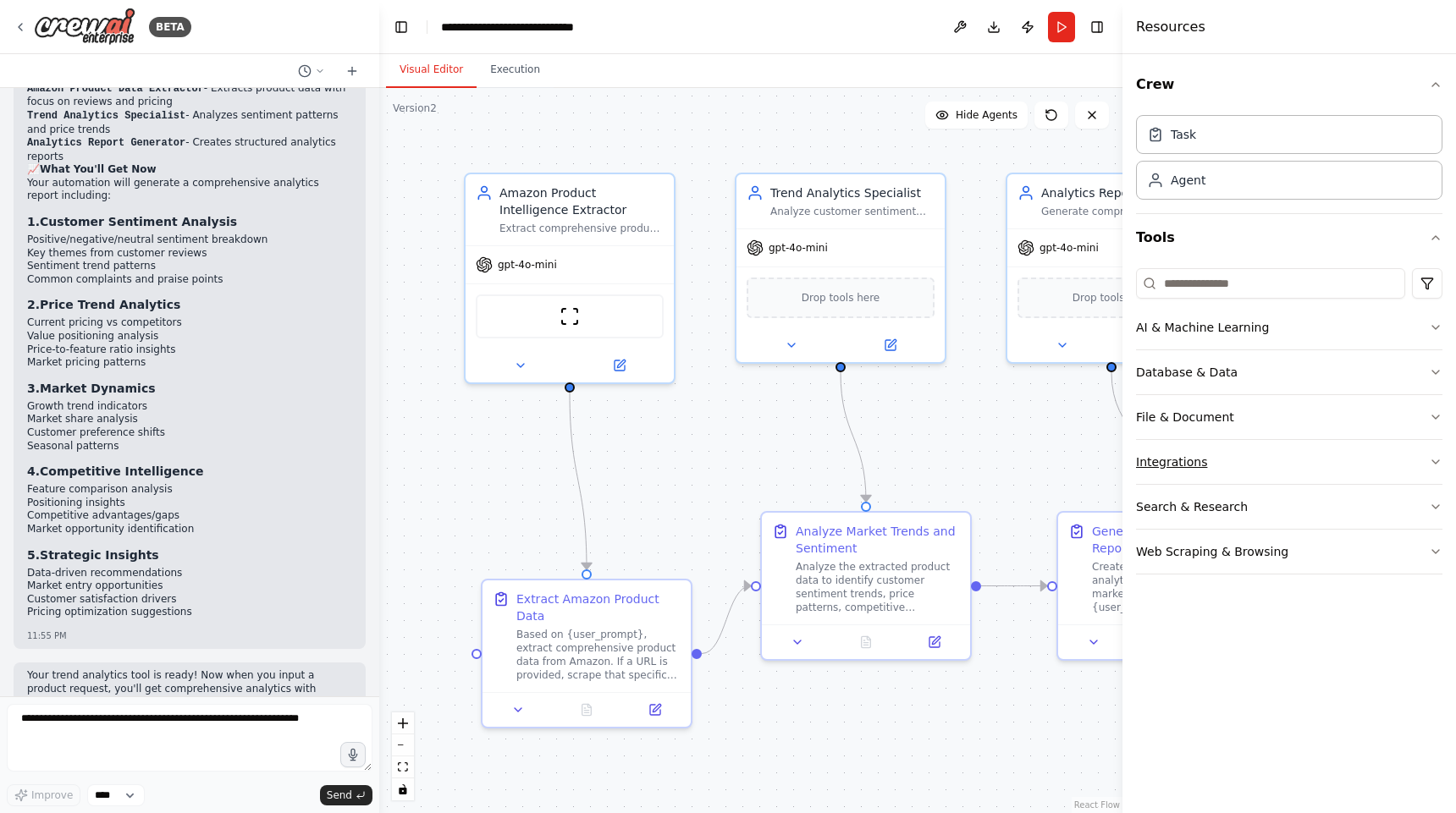
click at [1250, 465] on button "Integrations" at bounding box center [1290, 462] width 307 height 44
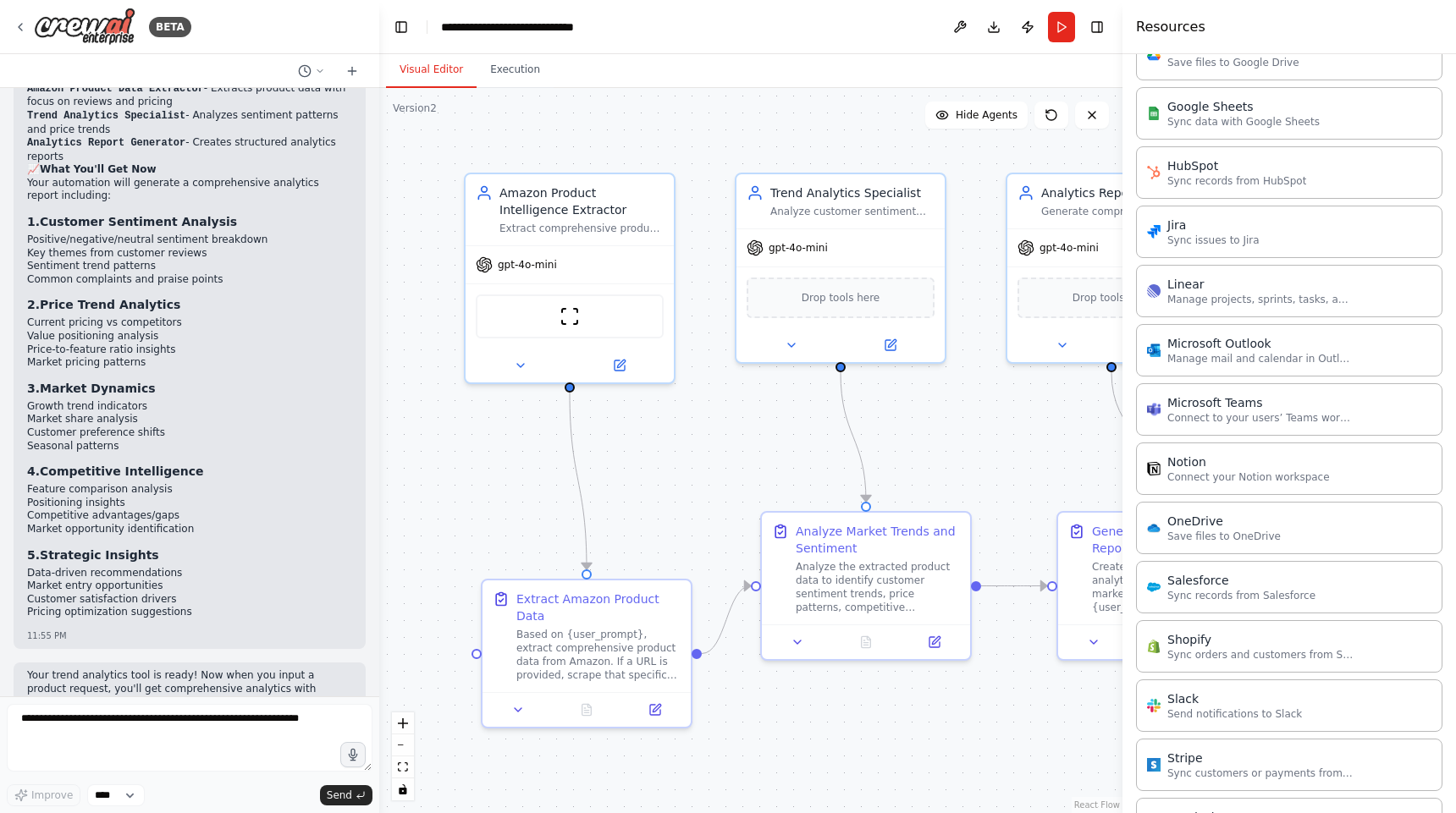
scroll to position [1046, 0]
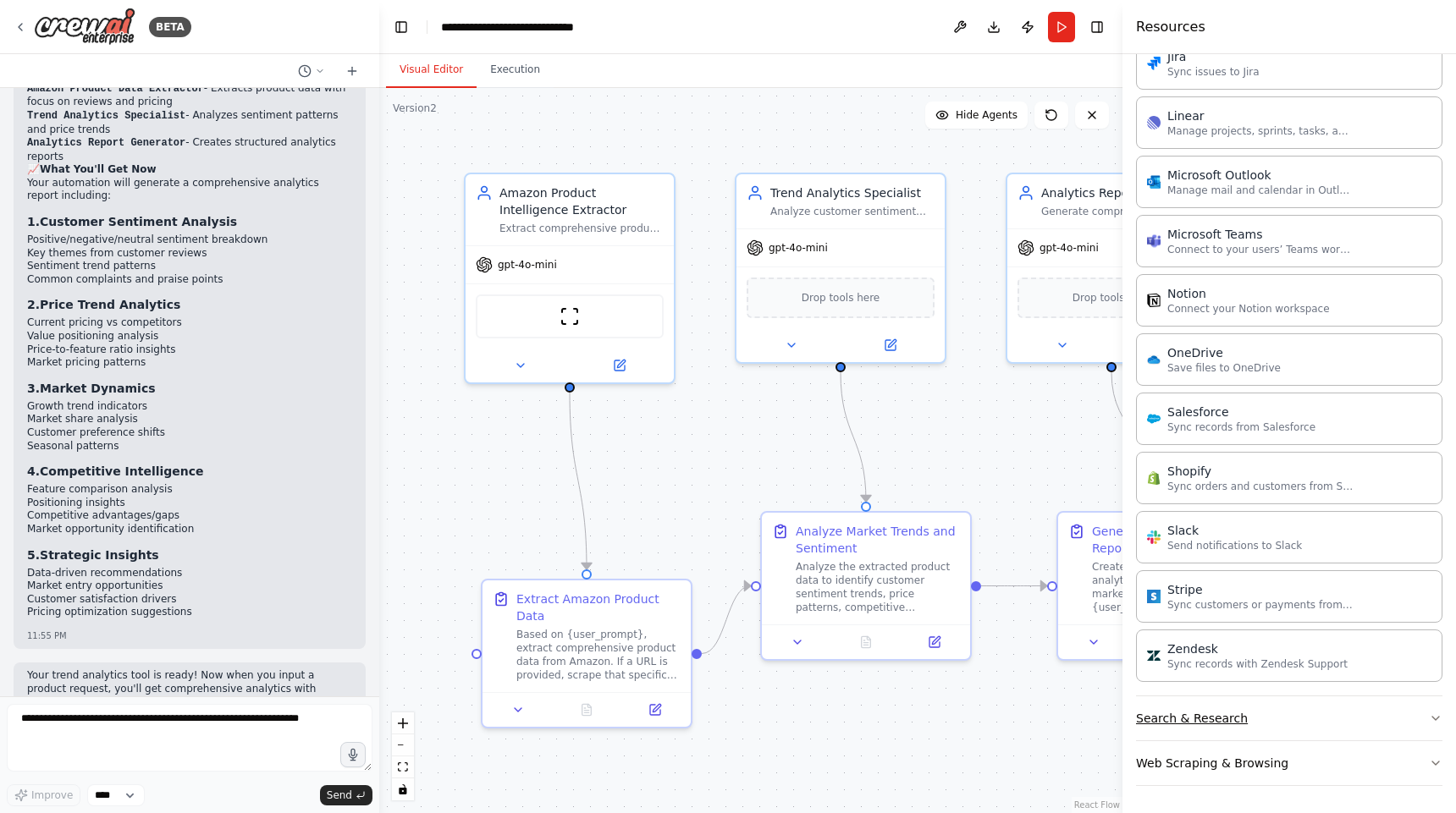
click at [1261, 725] on button "Search & Research" at bounding box center [1290, 718] width 307 height 44
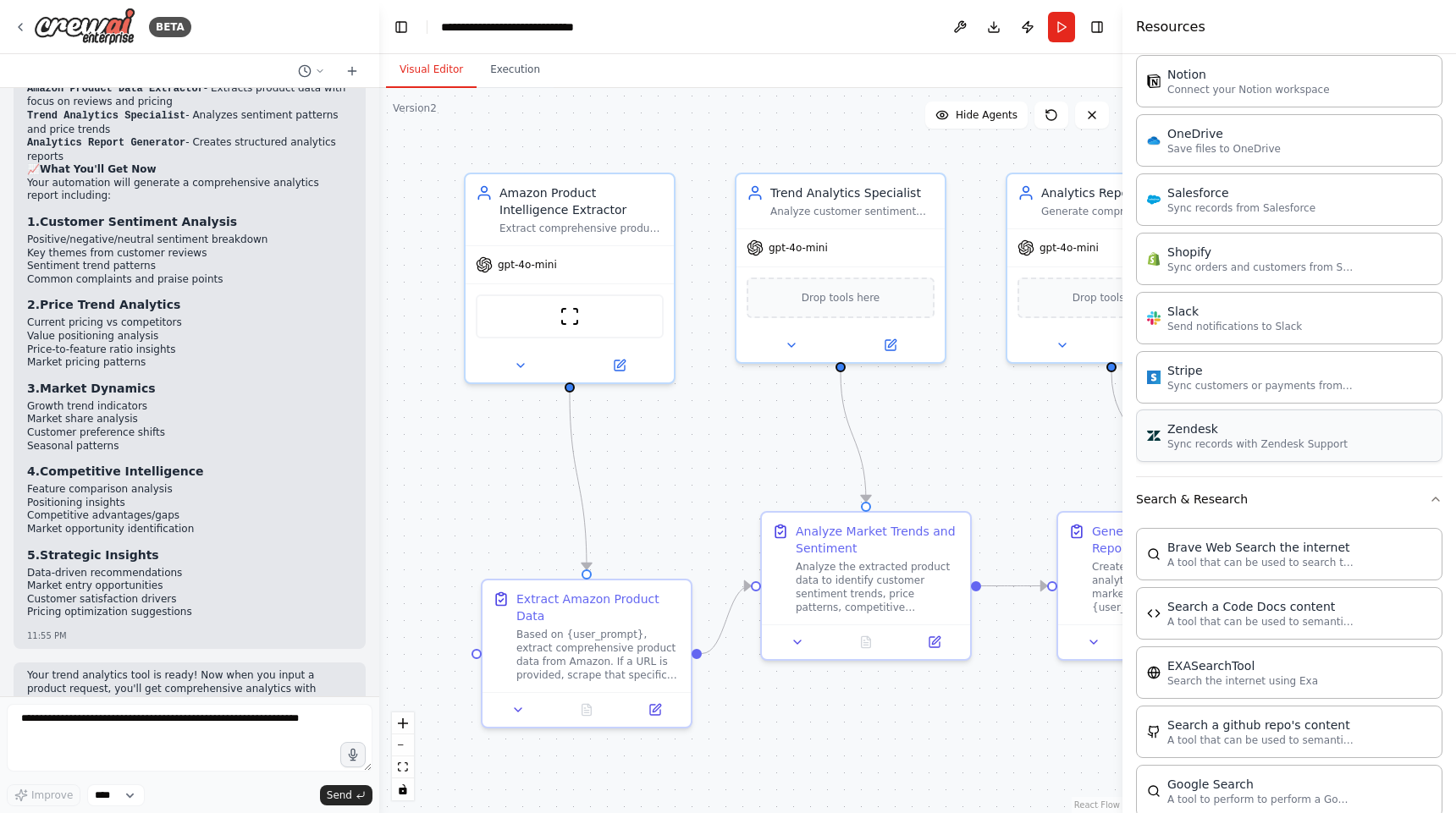
scroll to position [1285, 0]
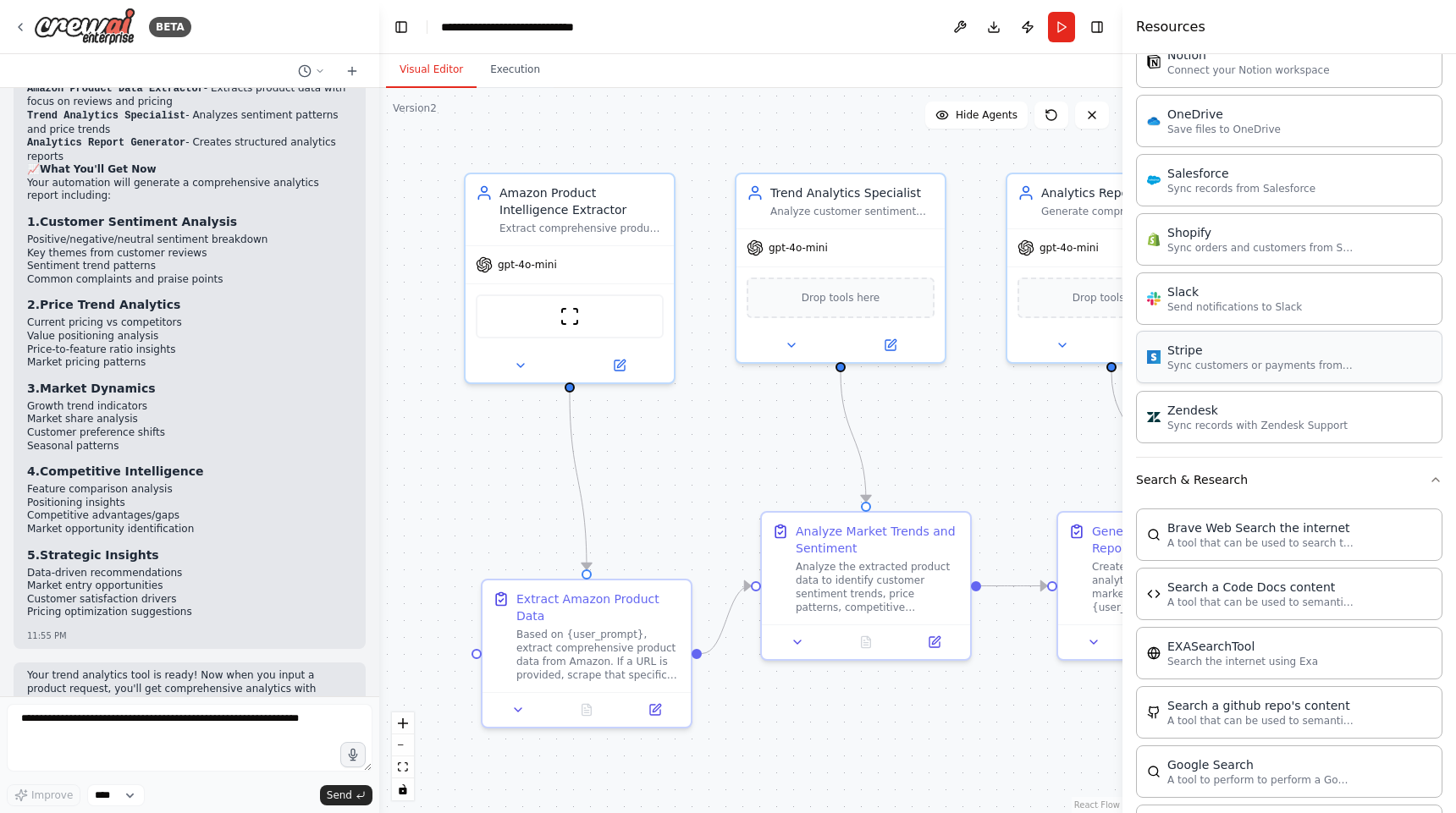
click at [1199, 351] on div "Stripe" at bounding box center [1260, 350] width 186 height 17
click at [1230, 429] on p "Sync records with Zendesk Support" at bounding box center [1257, 425] width 180 height 14
click at [946, 454] on div ".deletable-edge-delete-btn { width: 20px; height: 20px; border: 0px solid #ffff…" at bounding box center [751, 451] width 743 height 726
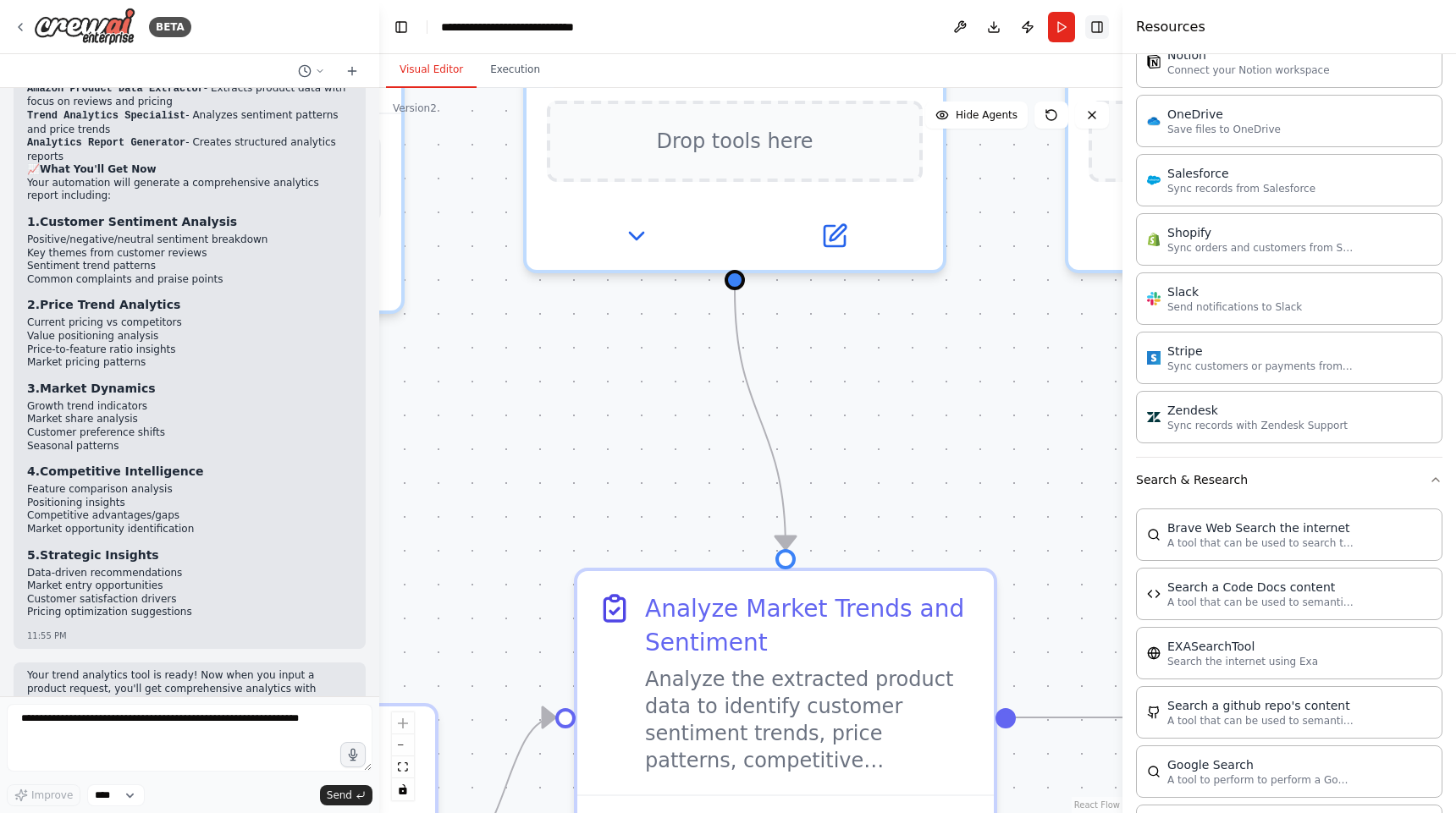
click at [1100, 27] on button "Toggle Right Sidebar" at bounding box center [1097, 27] width 24 height 24
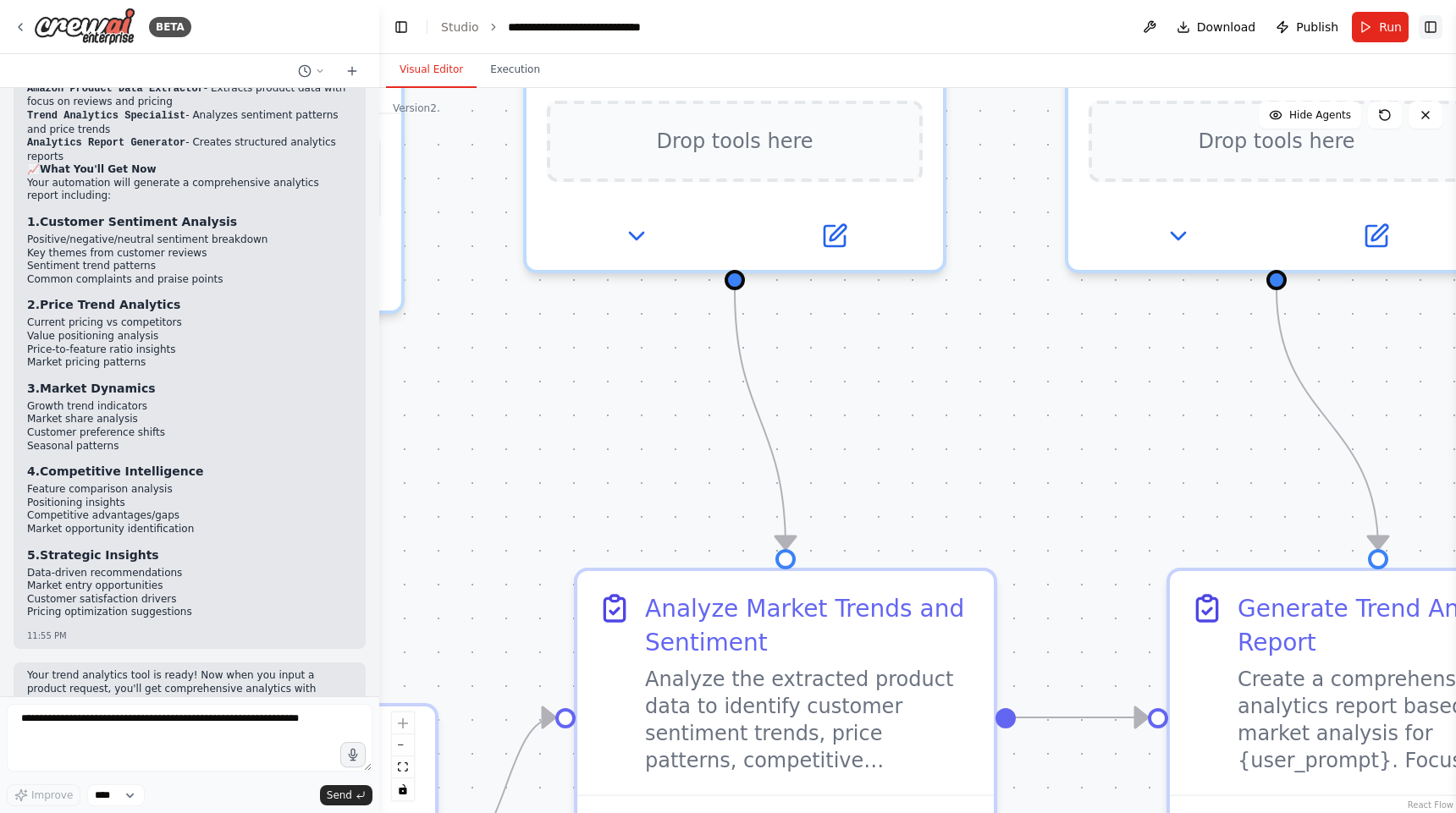
click at [1424, 35] on button "Toggle Right Sidebar" at bounding box center [1431, 27] width 24 height 24
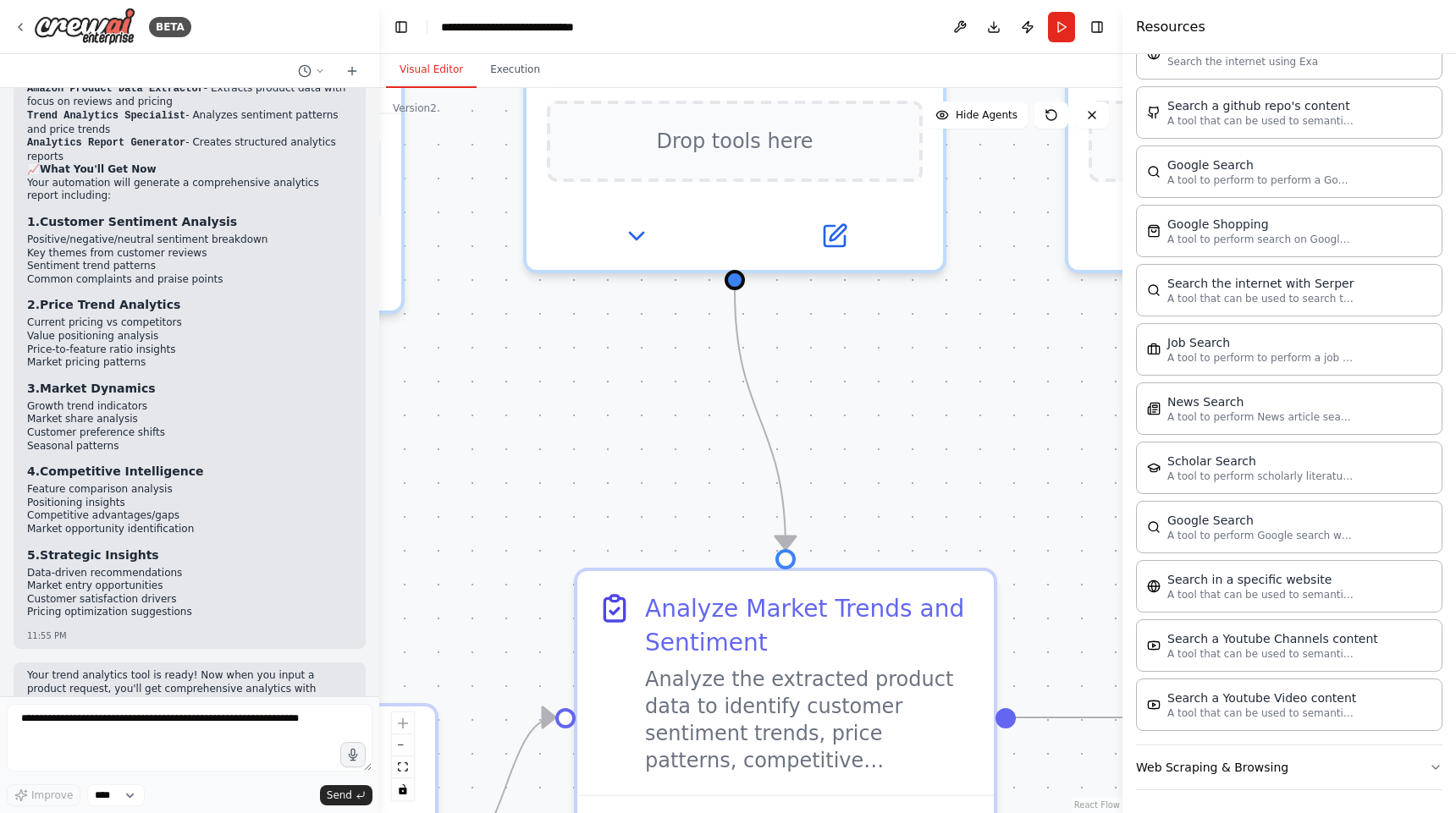
scroll to position [1889, 0]
click at [1099, 27] on button "Toggle Right Sidebar" at bounding box center [1097, 27] width 24 height 24
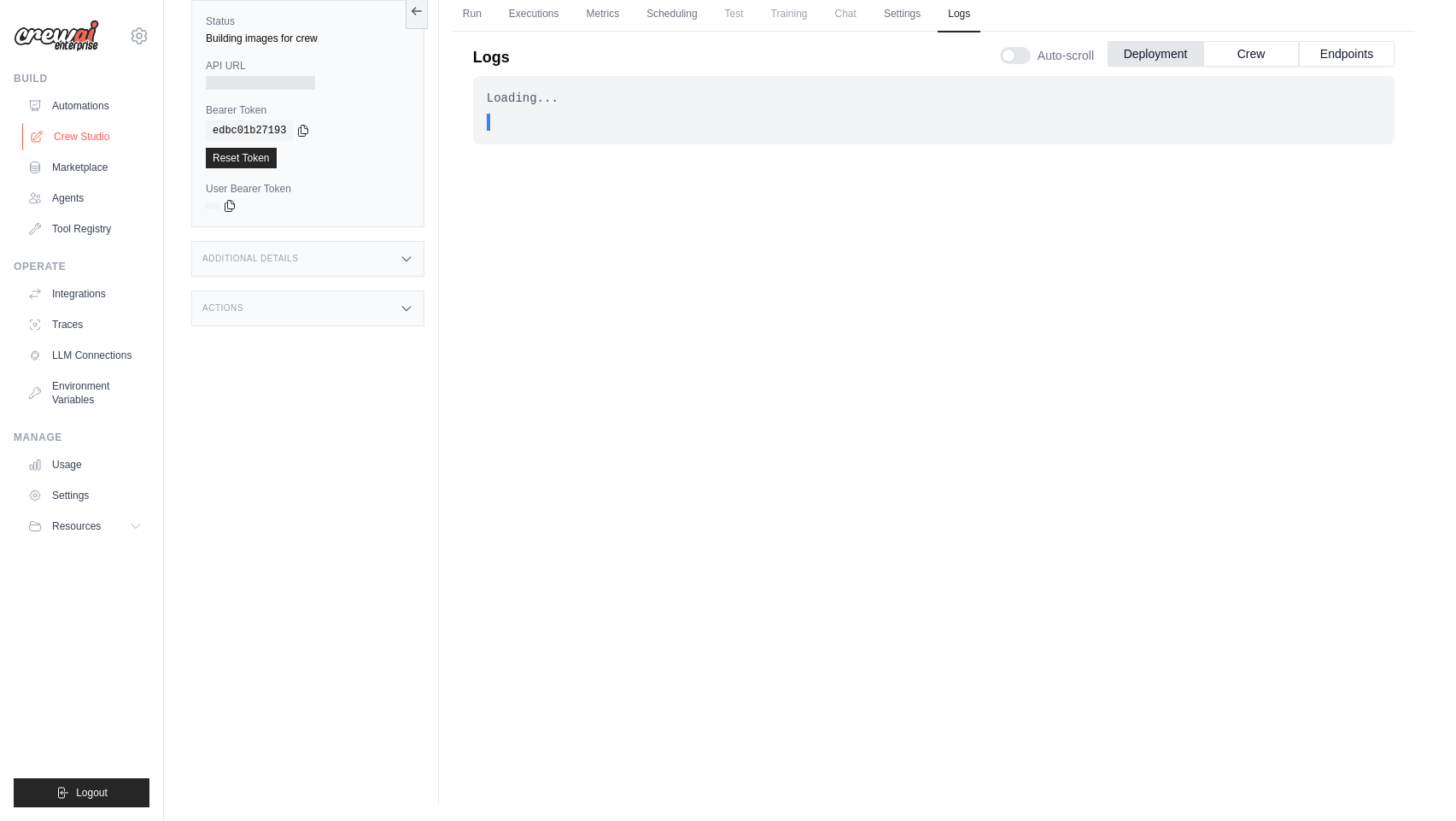
click at [103, 146] on link "Crew Studio" at bounding box center [86, 137] width 129 height 28
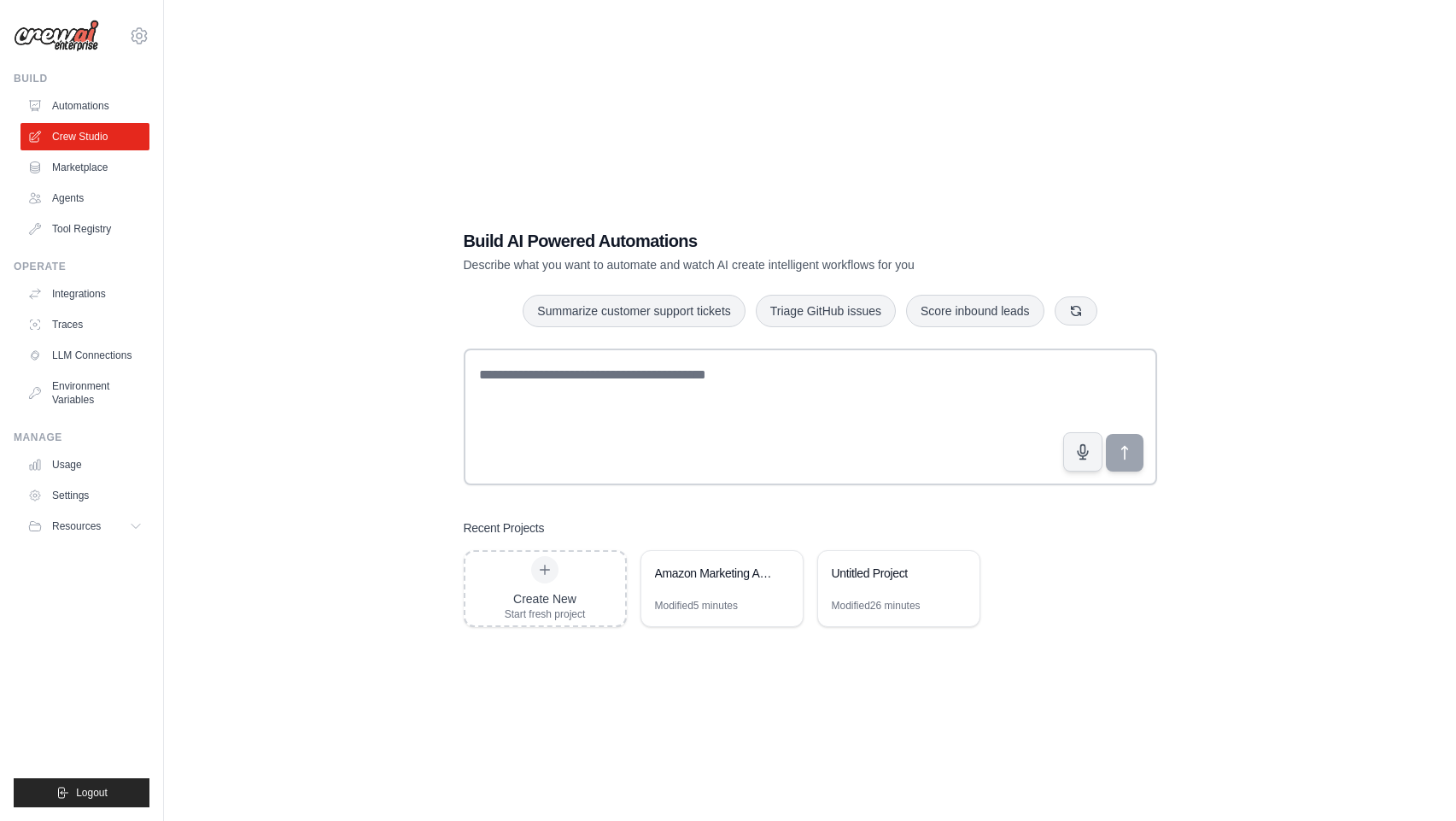
click at [99, 183] on ul "Automations Crew Studio Marketplace Agents Tool Registry" at bounding box center [85, 168] width 129 height 151
click at [67, 203] on link "Agents" at bounding box center [86, 198] width 129 height 28
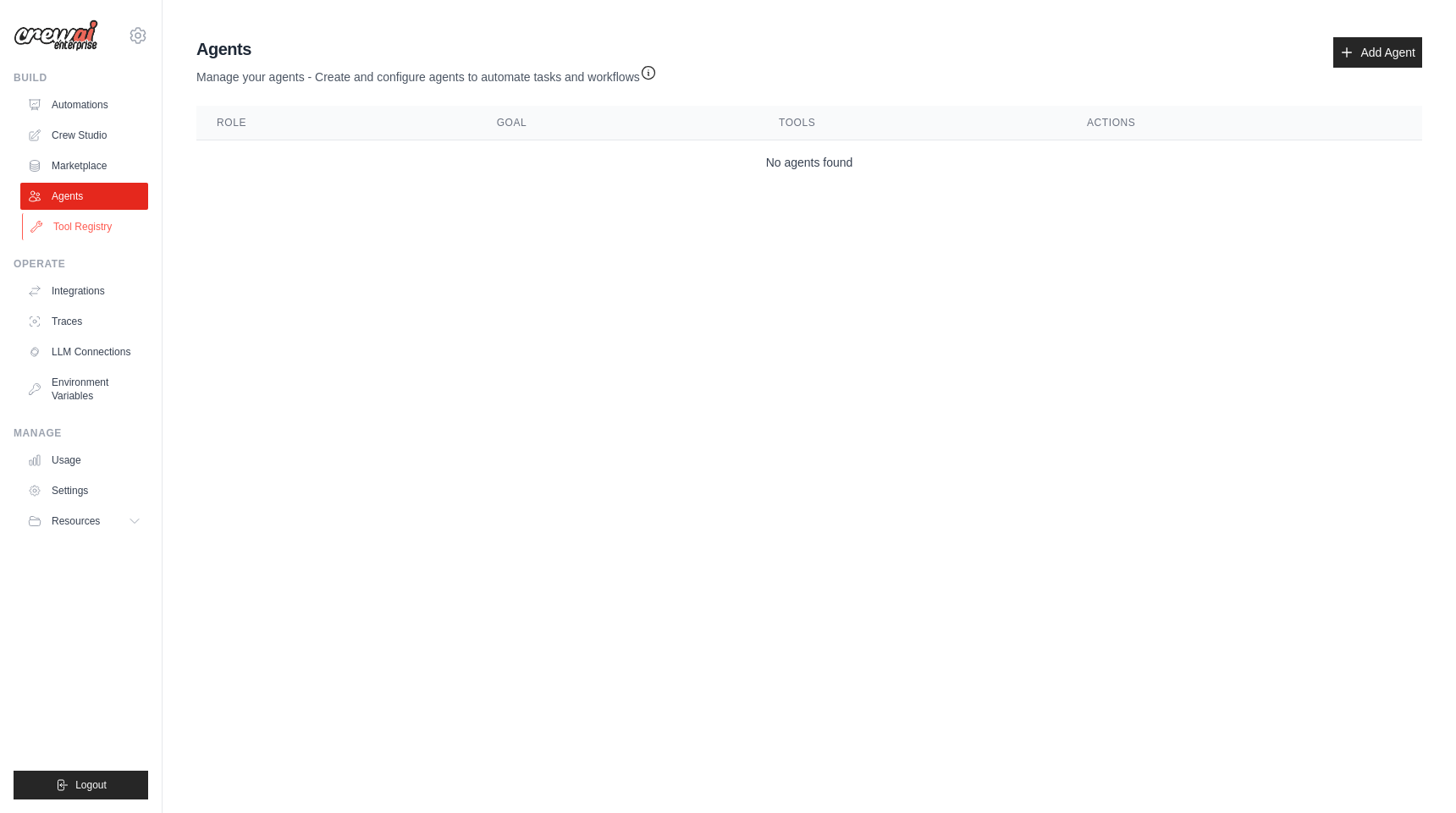
click at [81, 225] on link "Tool Registry" at bounding box center [86, 227] width 128 height 27
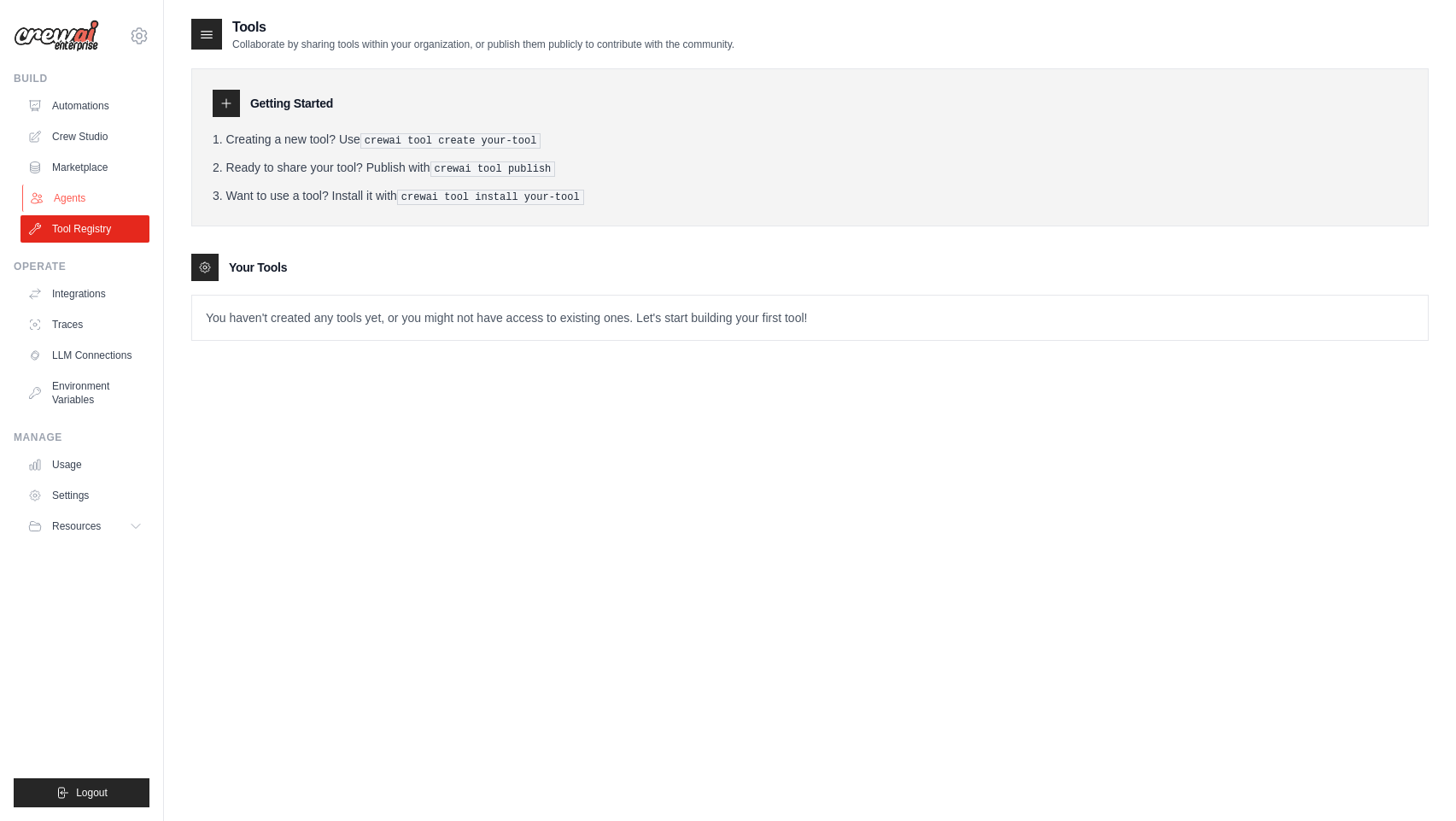
click at [90, 195] on link "Agents" at bounding box center [86, 198] width 129 height 28
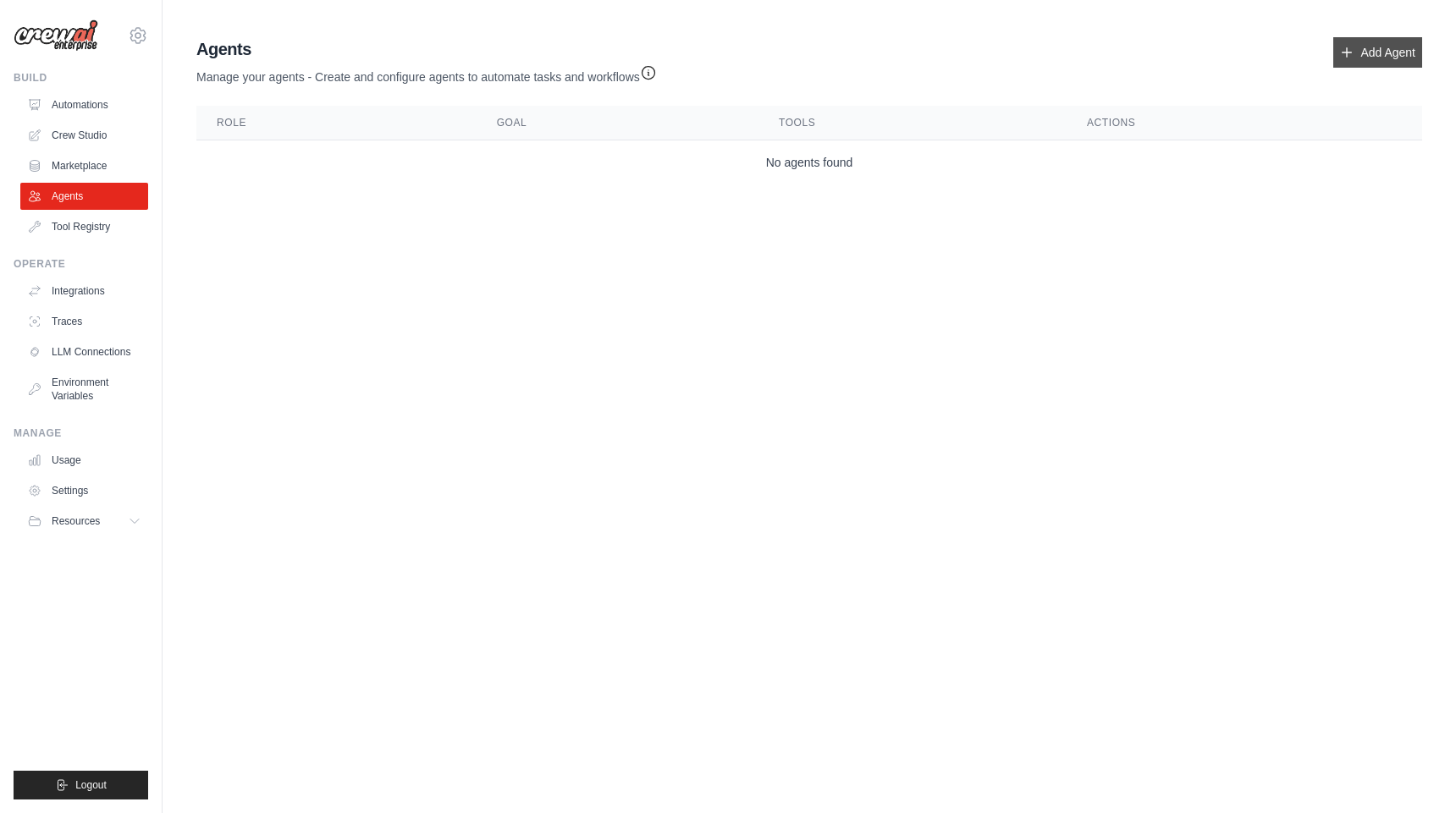
click at [1371, 52] on link "Add Agent" at bounding box center [1378, 52] width 89 height 31
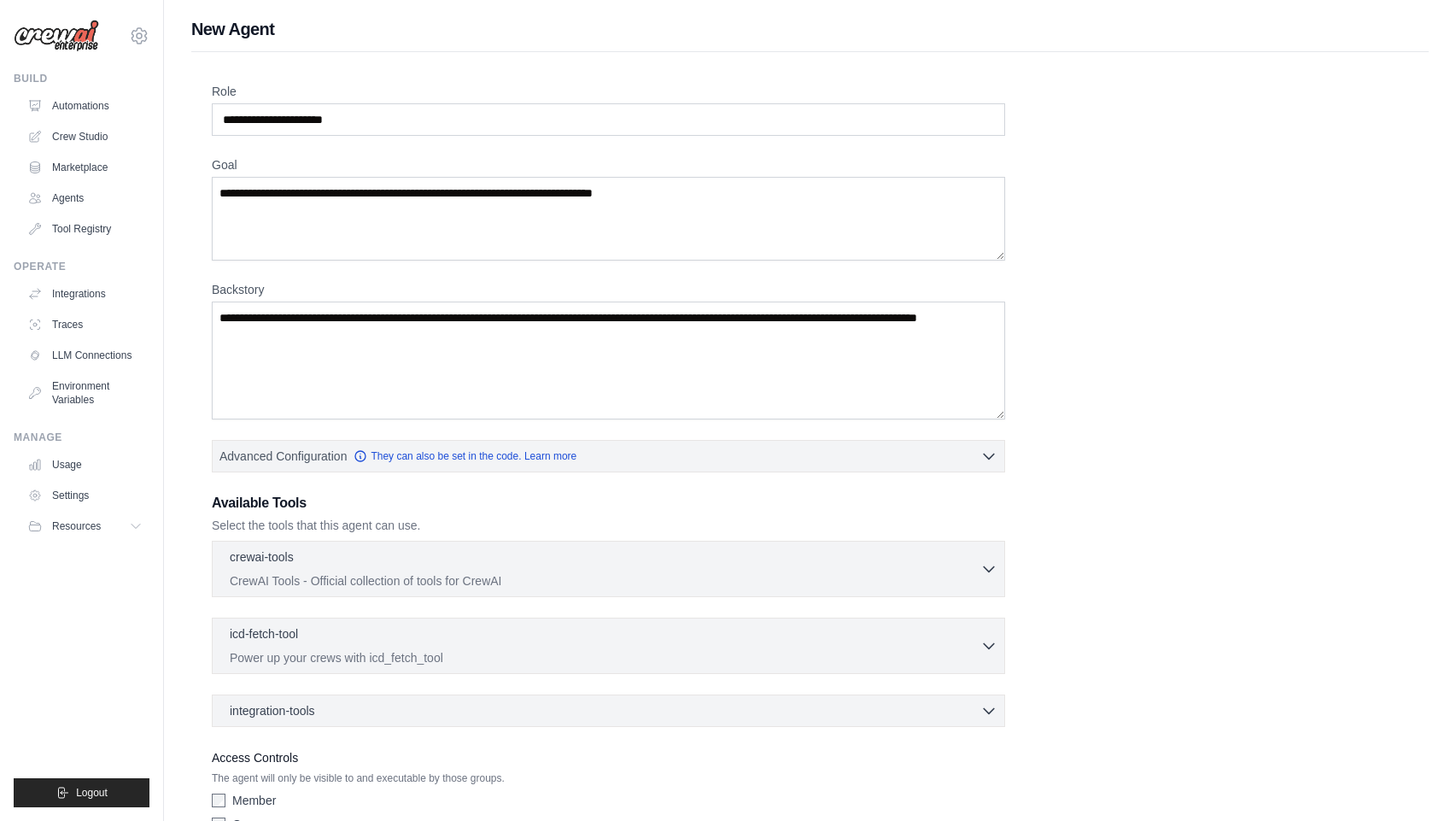
click at [1368, 58] on div "Role Goal [GEOGRAPHIC_DATA] Advanced Configuration They can also be set in the …" at bounding box center [809, 476] width 1237 height 848
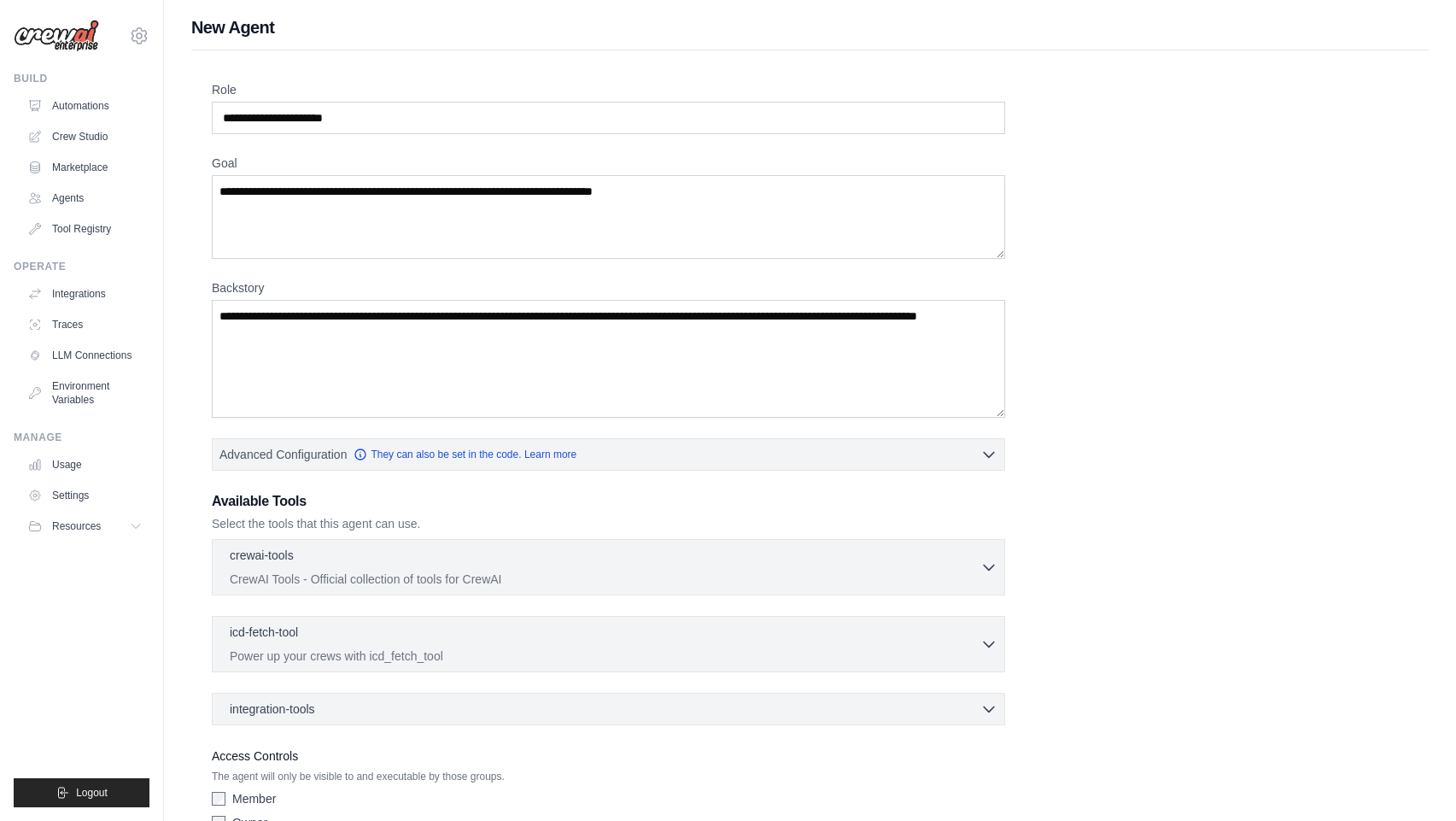
scroll to position [96, 0]
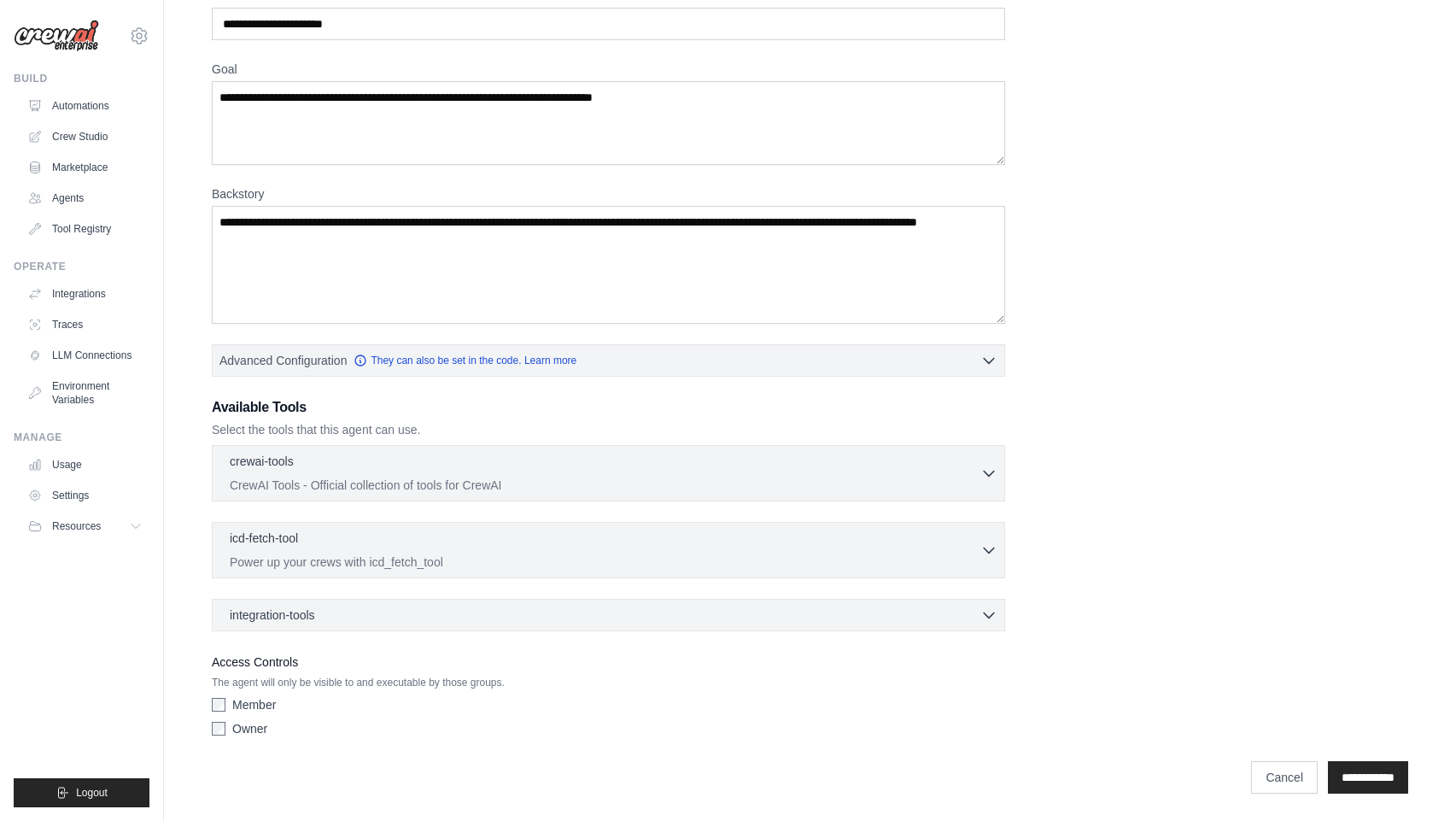
click at [795, 594] on div "crewai-tools 0 selected CrewAI Tools - Official collection of tools for CrewAI" at bounding box center [609, 538] width 794 height 186
click at [918, 613] on div "integration-tools 0 selected" at bounding box center [614, 614] width 768 height 17
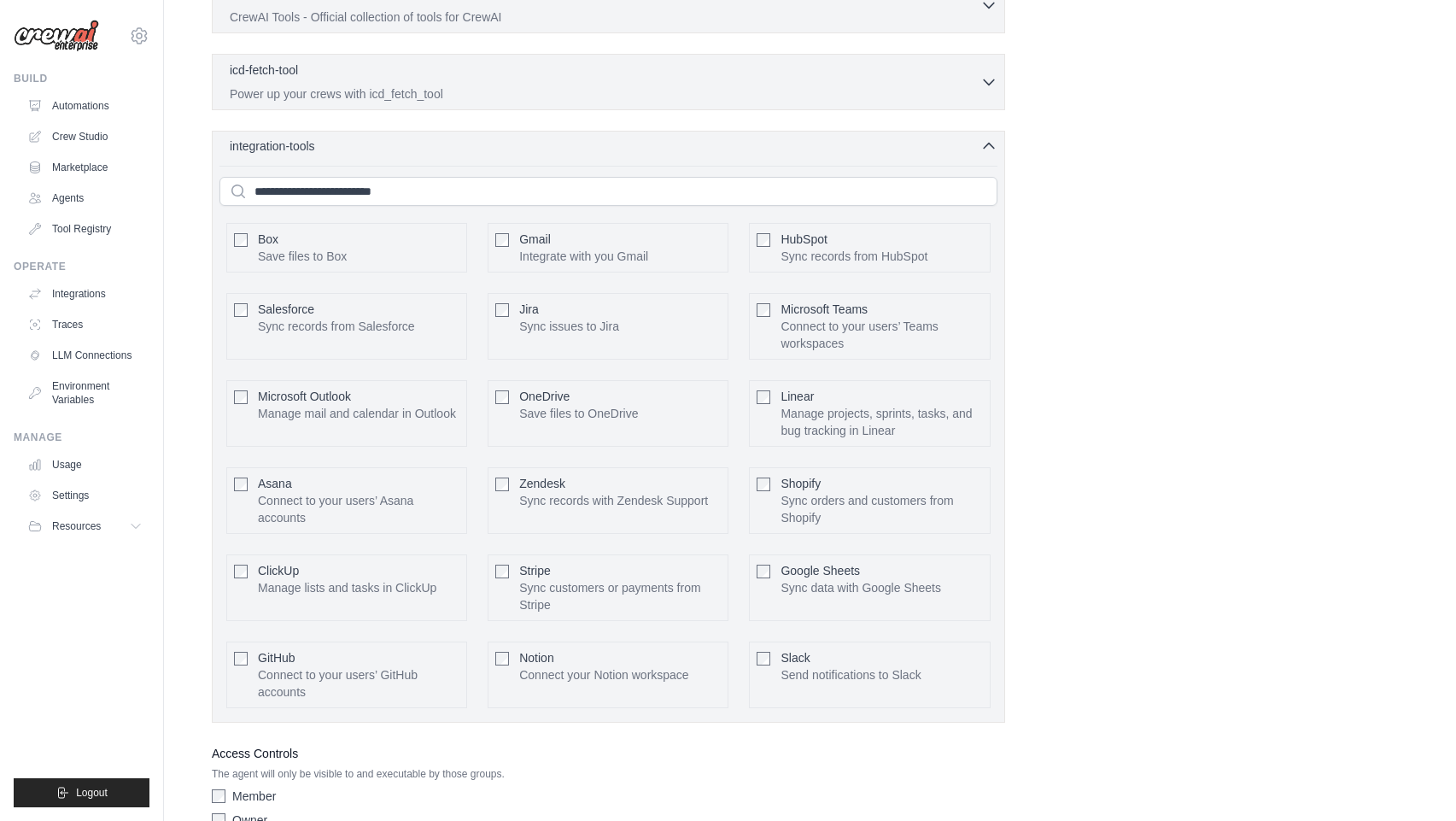
scroll to position [656, 0]
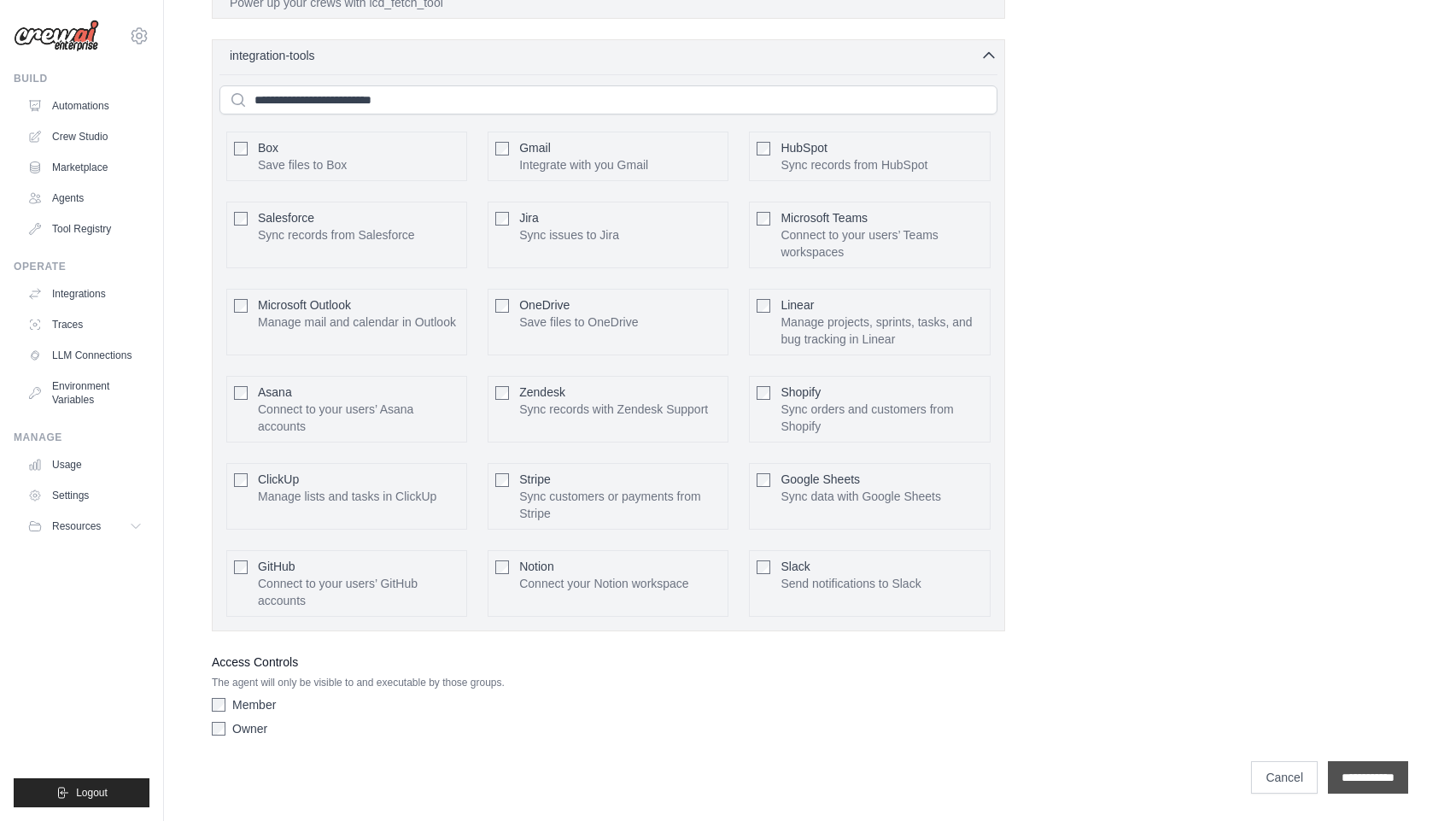
click at [1367, 777] on input "**********" at bounding box center [1368, 778] width 80 height 33
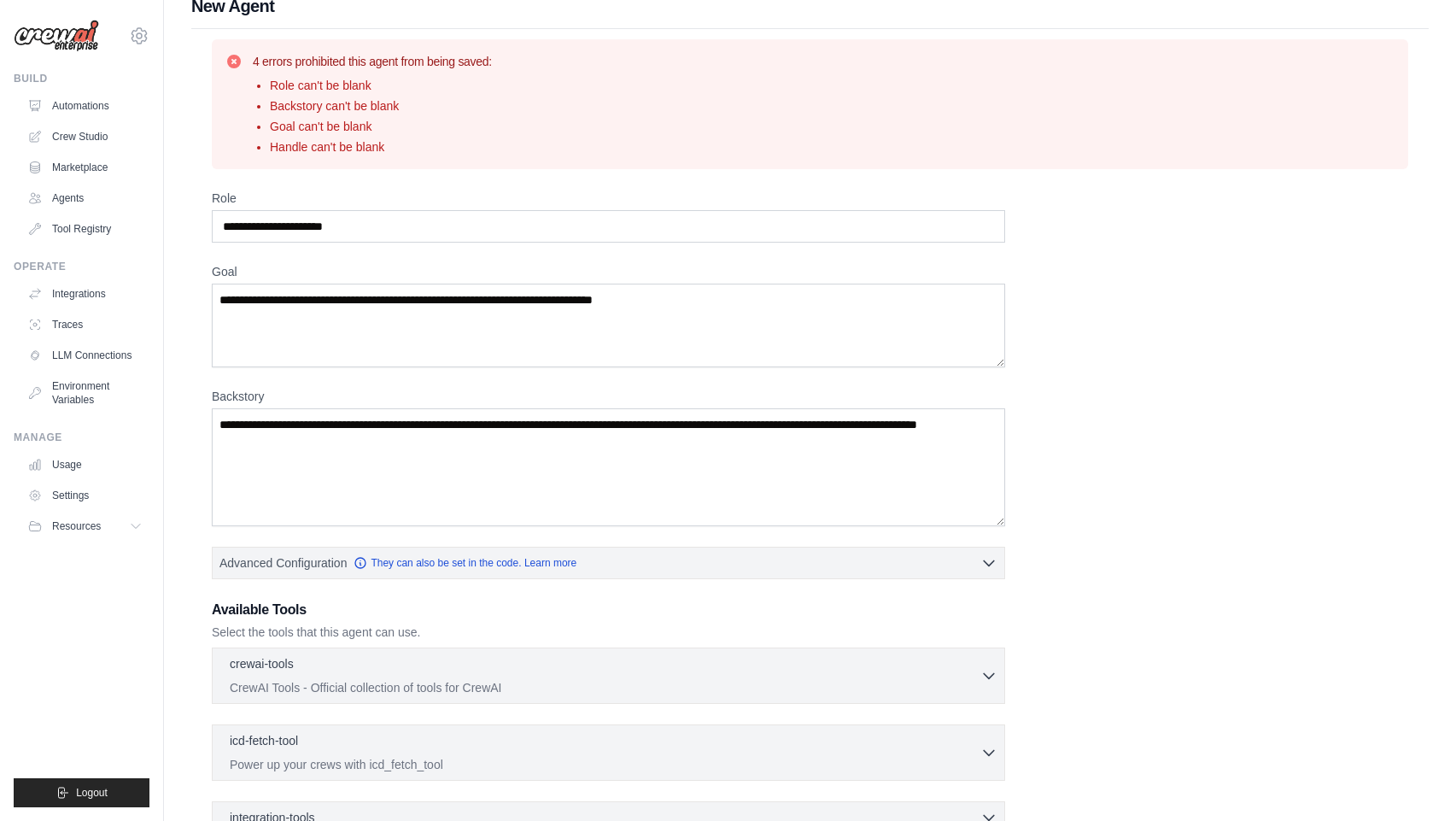
scroll to position [27, 0]
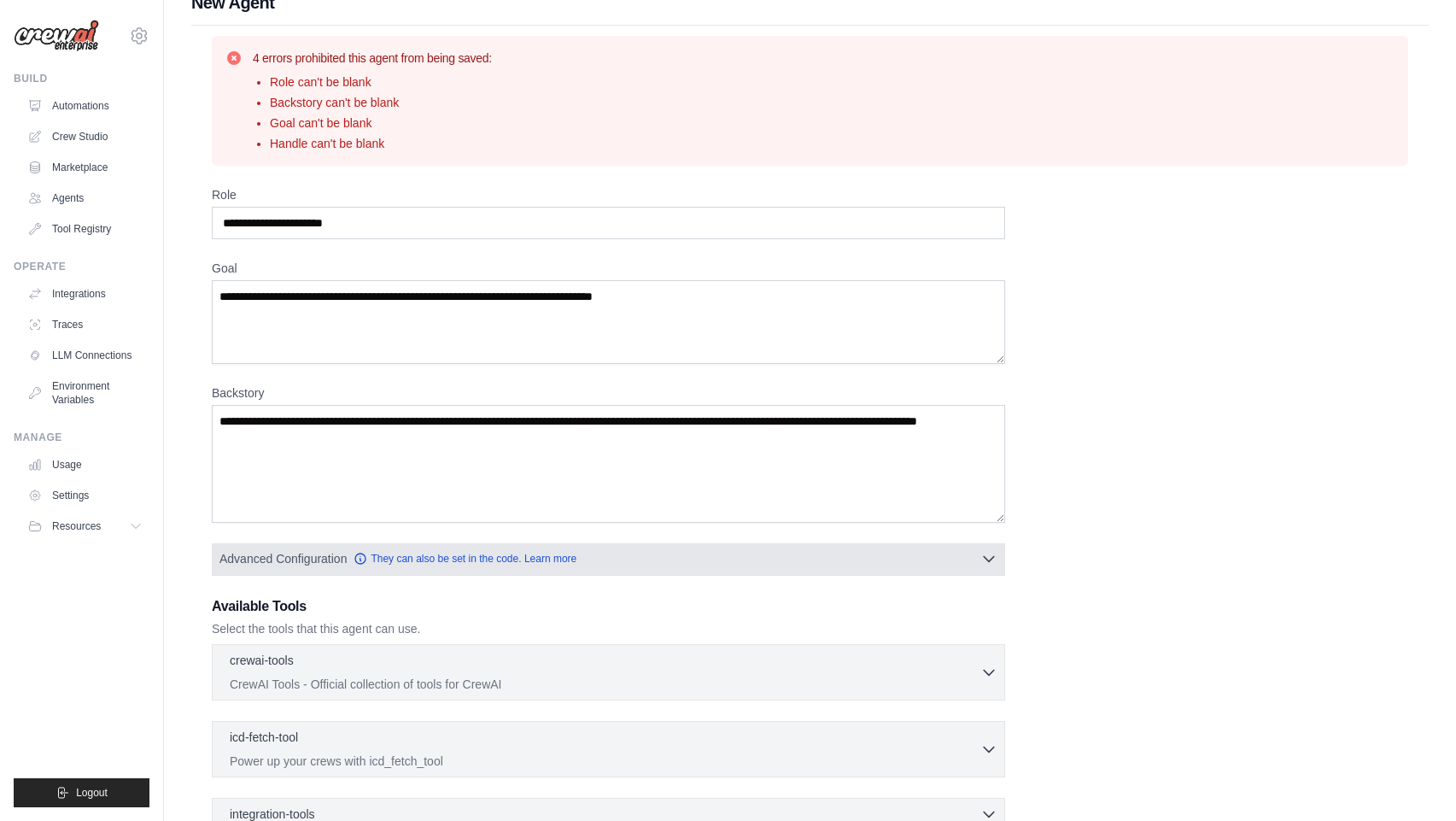
click at [753, 566] on button "Advanced Configuration They can also be set in the code. Learn more" at bounding box center [609, 559] width 792 height 31
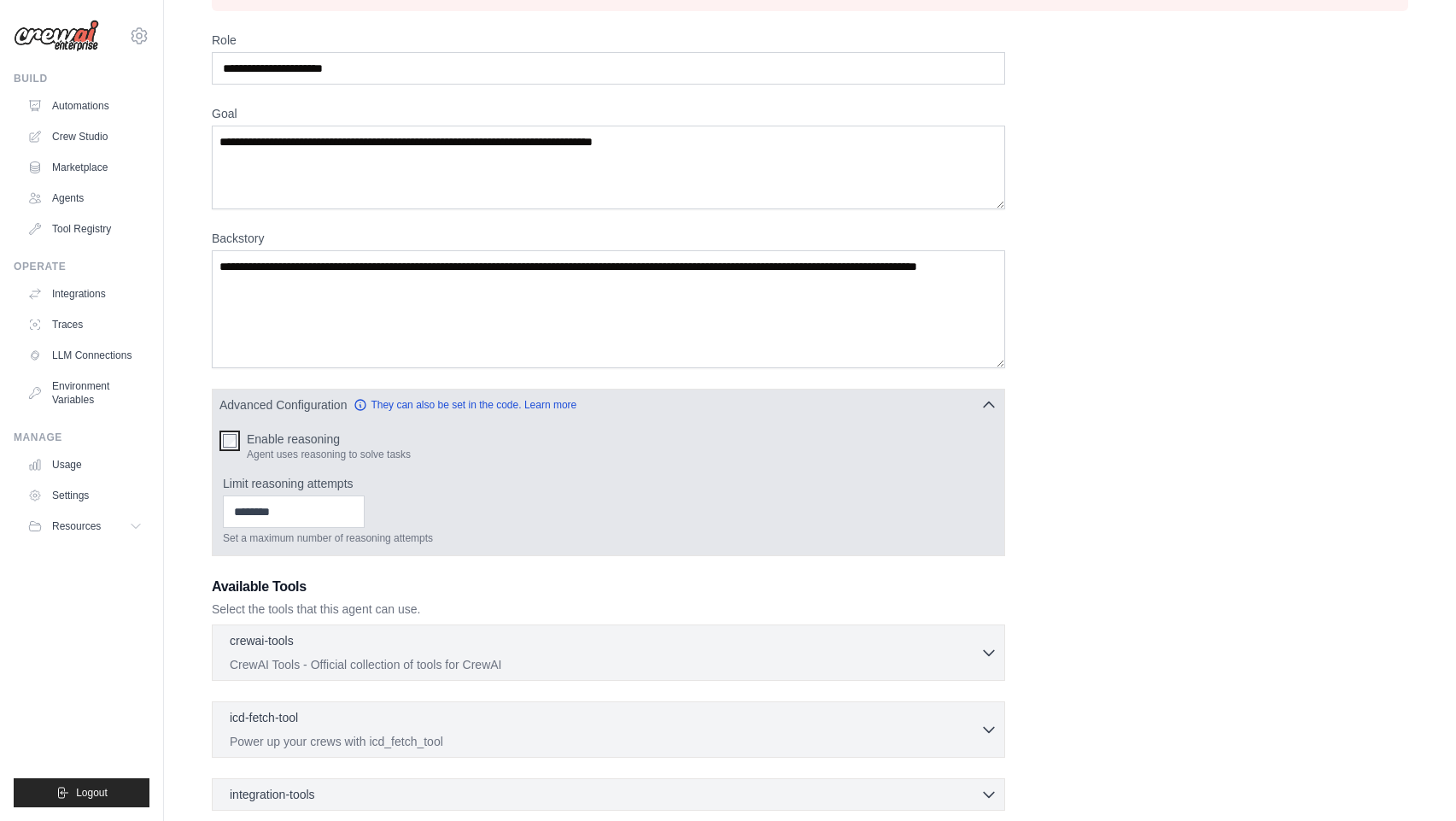
scroll to position [244, 0]
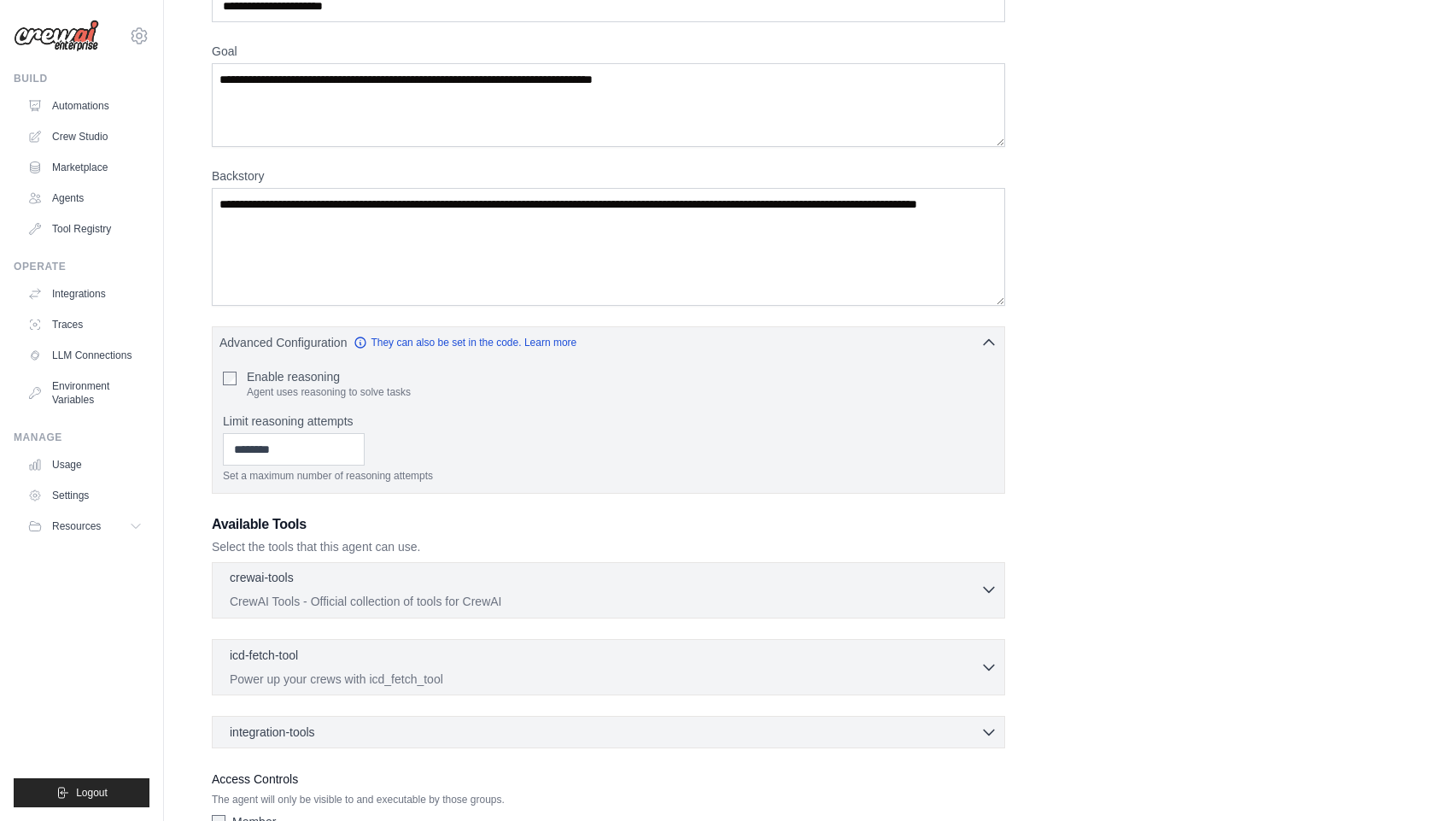
click at [421, 610] on div "crewai-tools 0 selected CrewAI Tools - Official collection of tools for CrewAI …" at bounding box center [609, 590] width 794 height 56
click at [655, 597] on p "CrewAI Tools - Official collection of tools for CrewAI" at bounding box center [605, 602] width 750 height 17
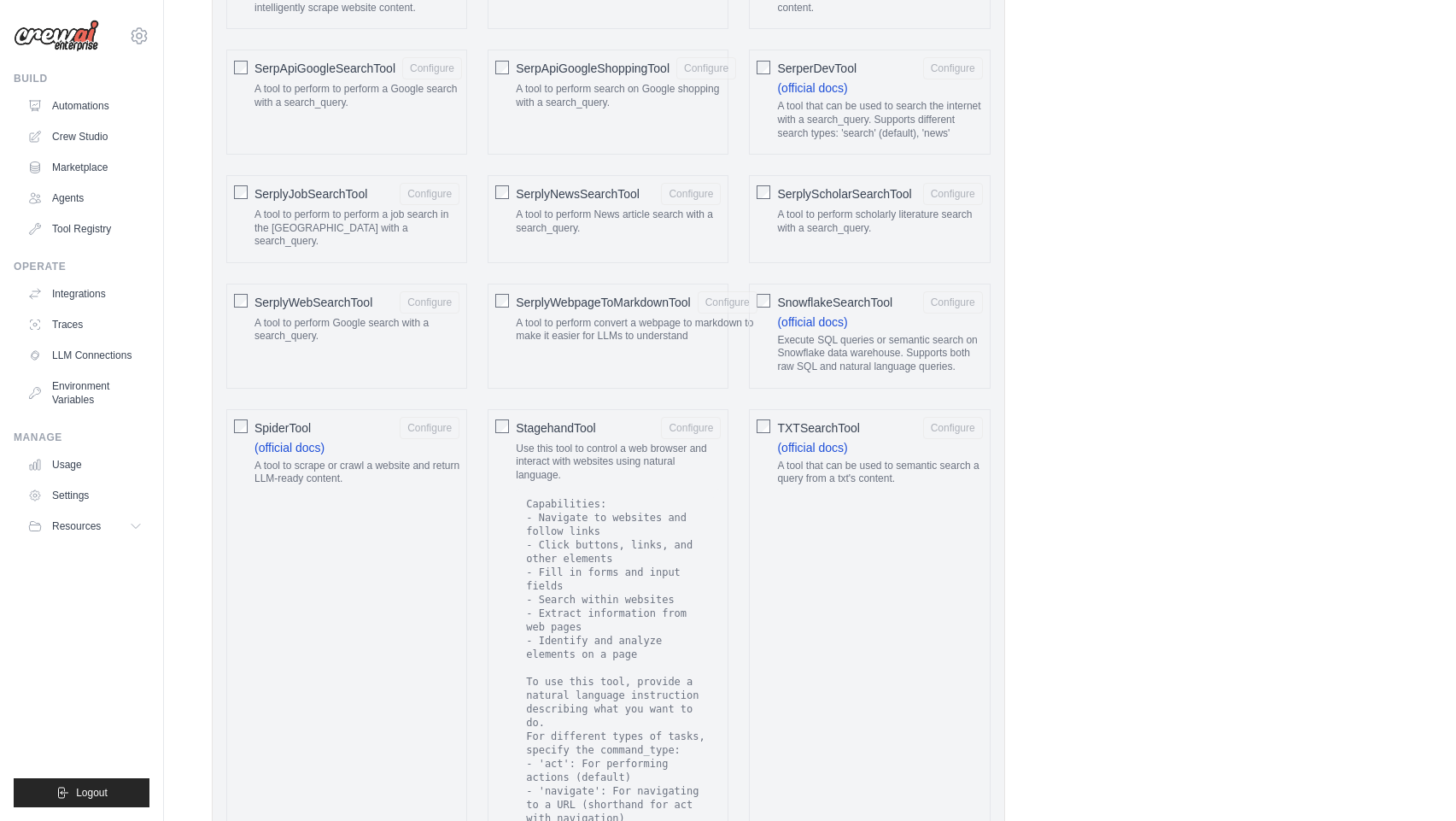
scroll to position [3080, 0]
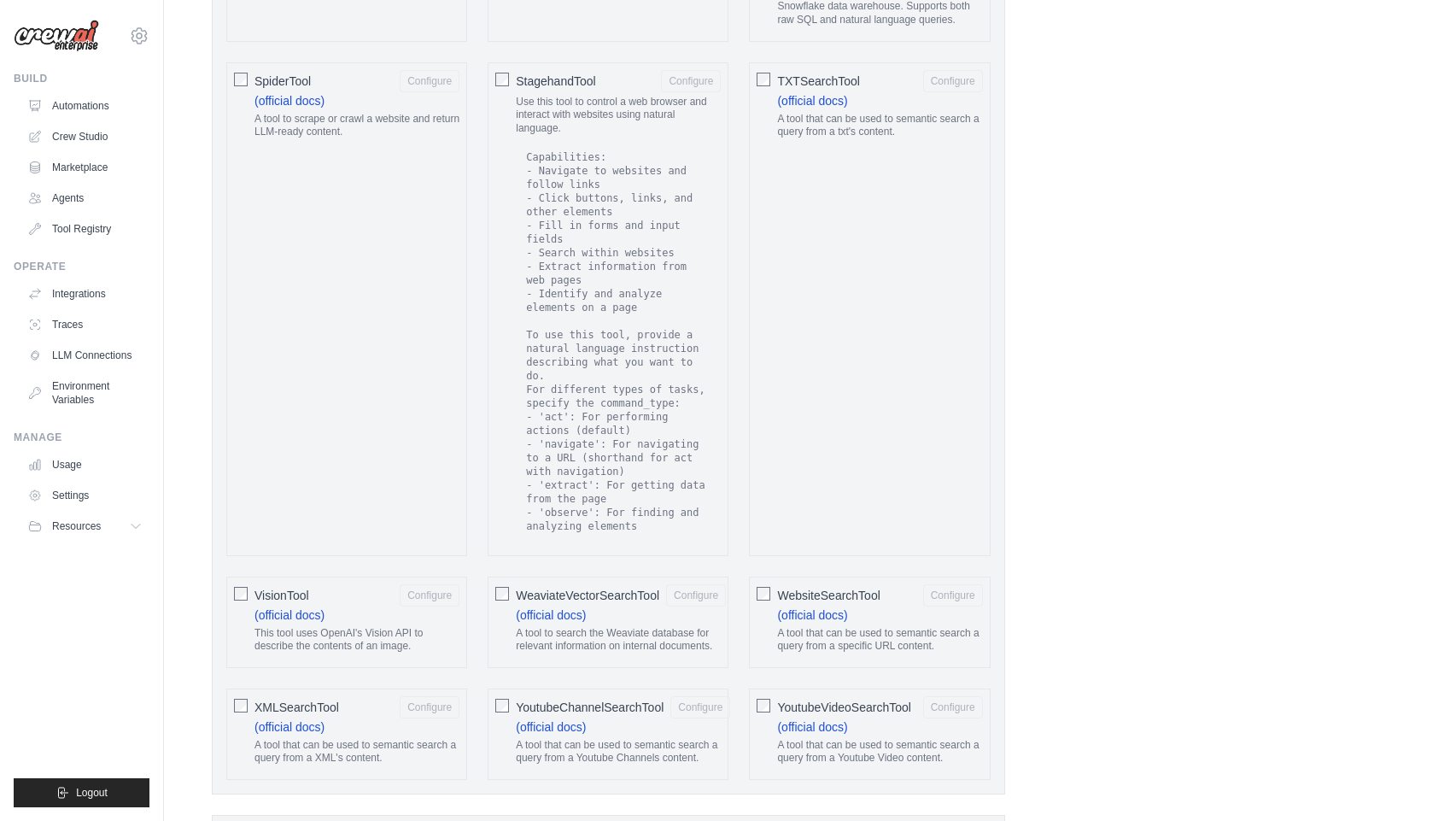
click at [767, 585] on div at bounding box center [763, 593] width 14 height 17
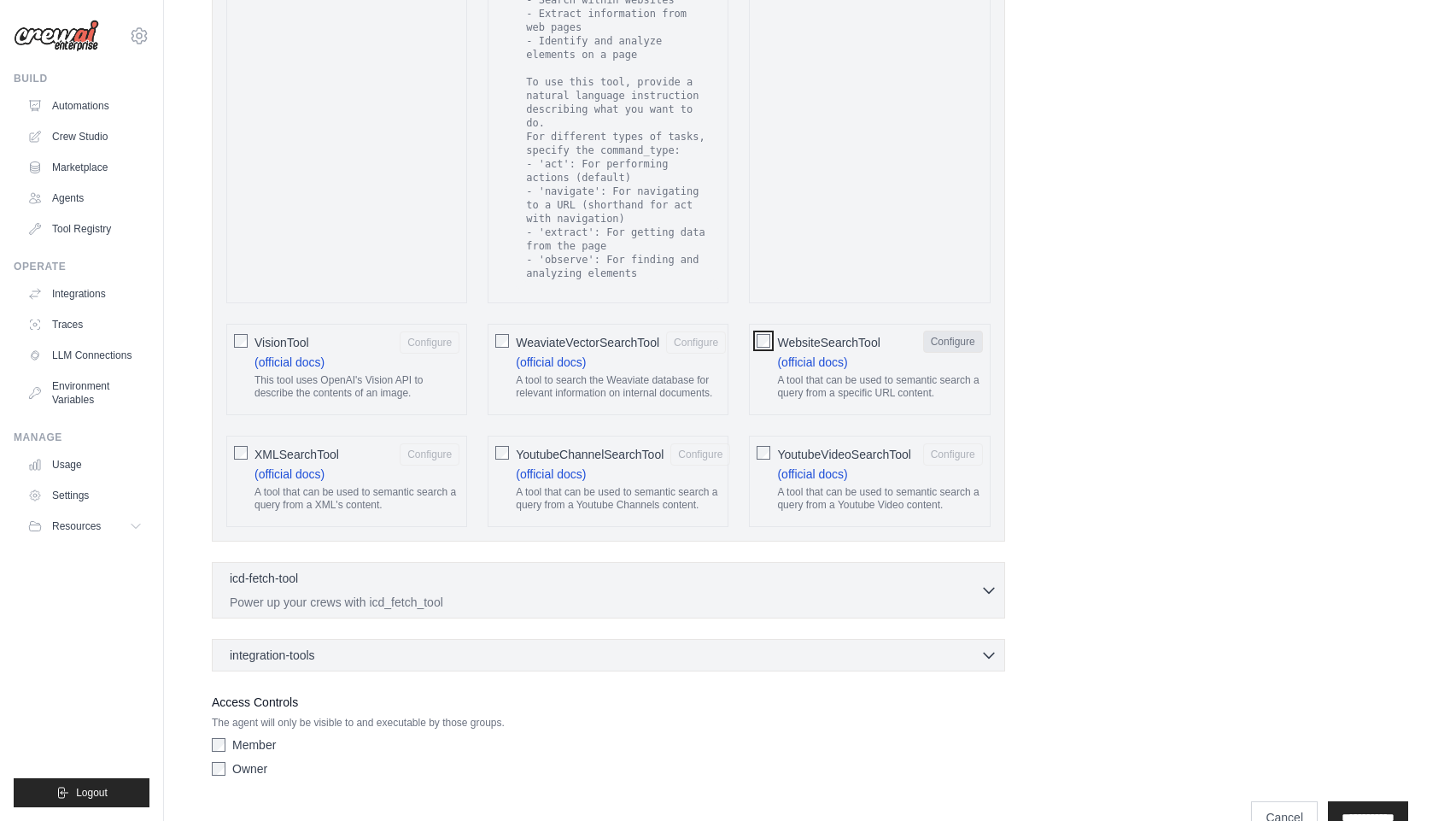
scroll to position [3359, 0]
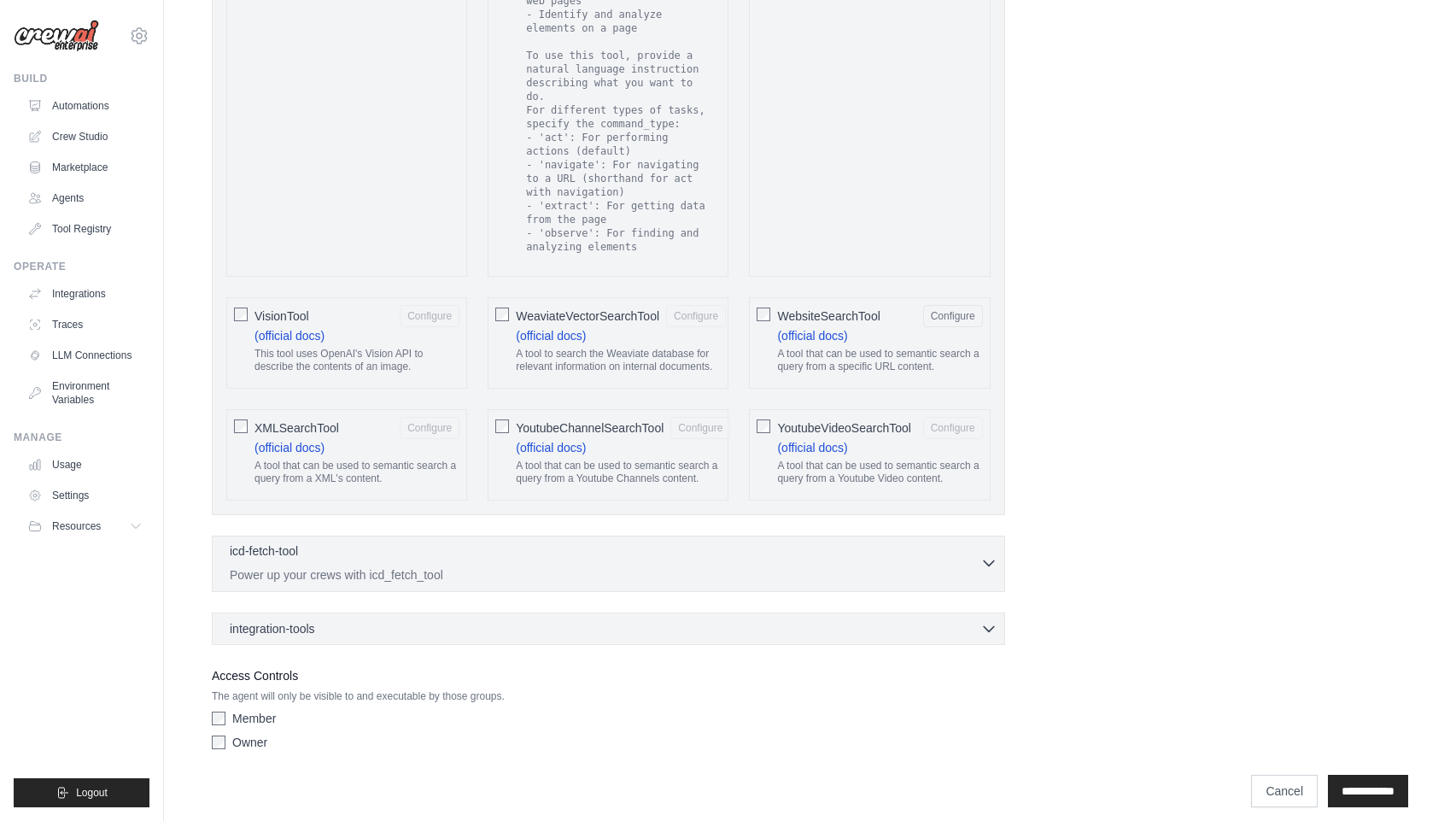
click at [947, 567] on p "Power up your crews with icd_fetch_tool" at bounding box center [605, 575] width 750 height 17
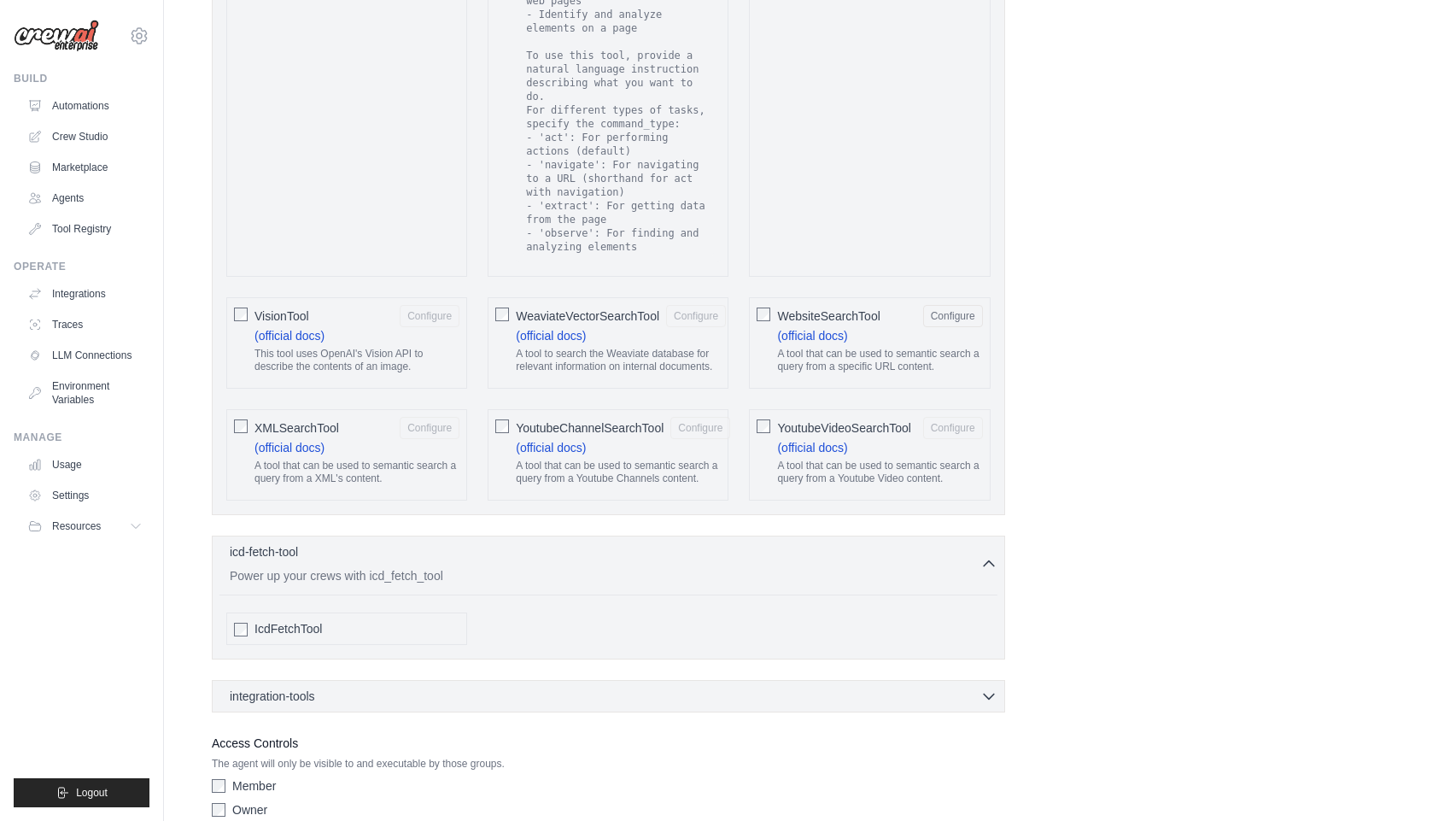
click at [930, 680] on div "integration-tools 0 selected Box Save files to Box Gmail" at bounding box center [609, 696] width 794 height 33
click at [985, 687] on icon "button" at bounding box center [989, 696] width 17 height 17
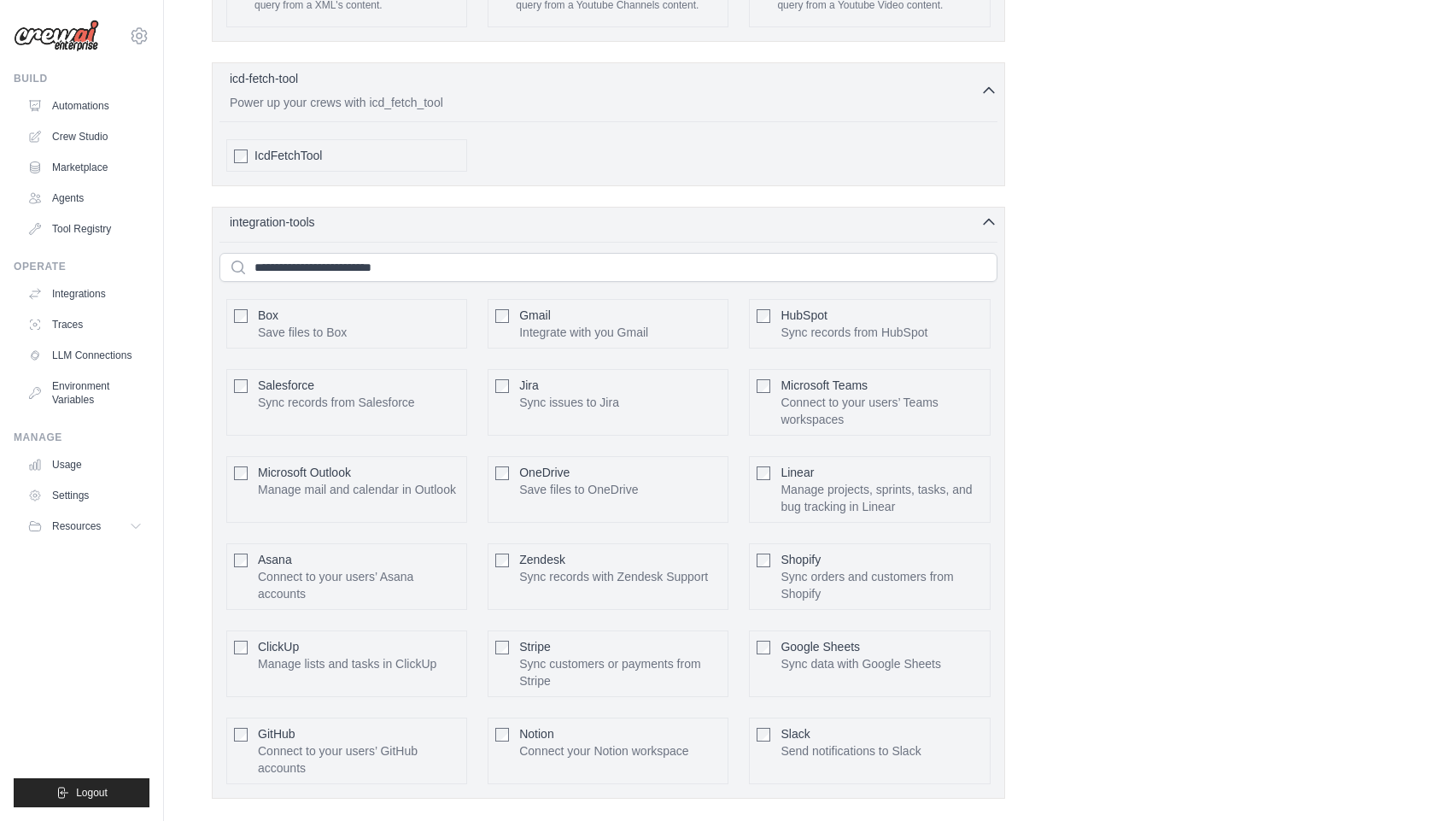
scroll to position [3986, 0]
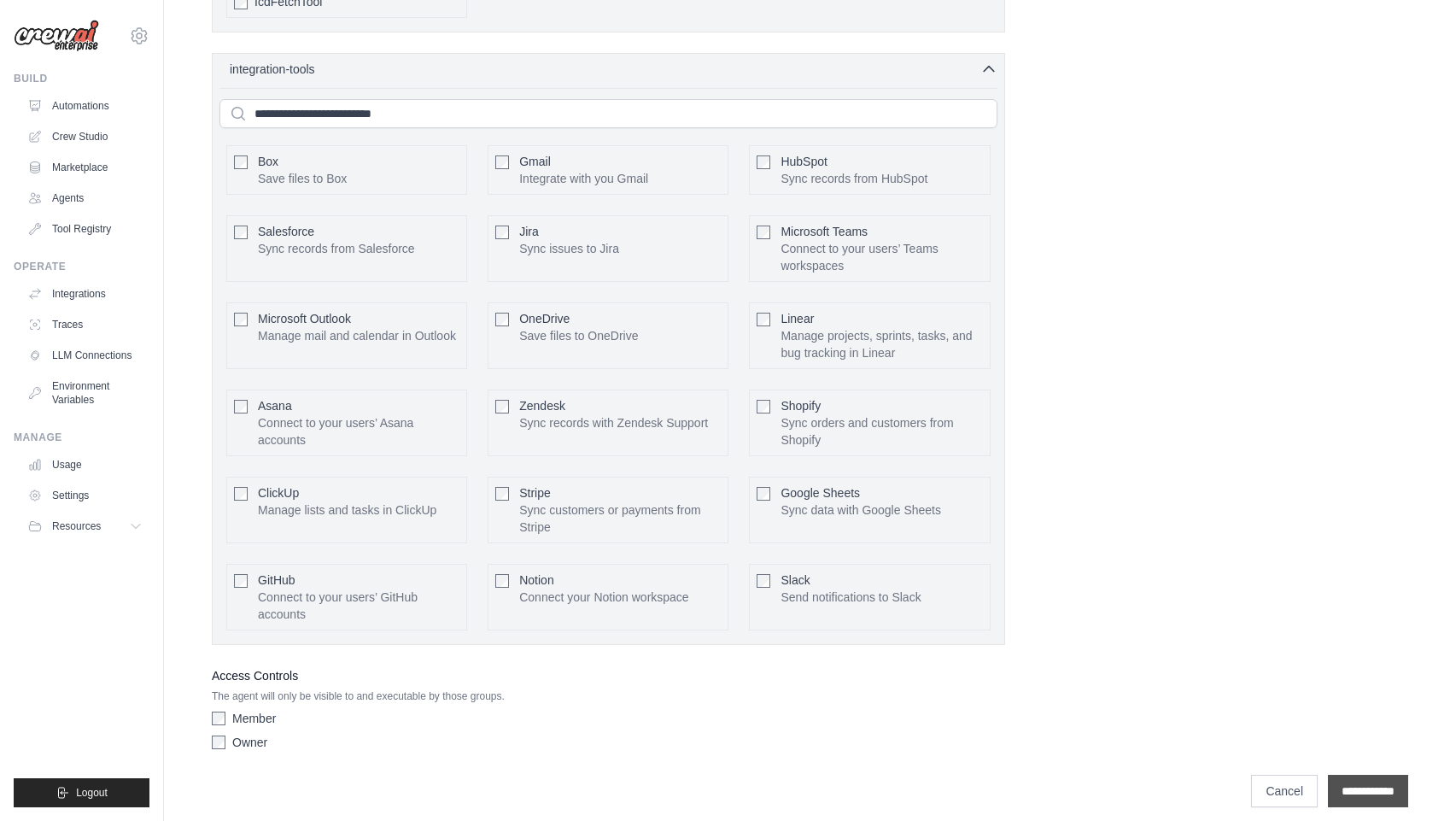
click at [1342, 780] on input "**********" at bounding box center [1368, 792] width 80 height 33
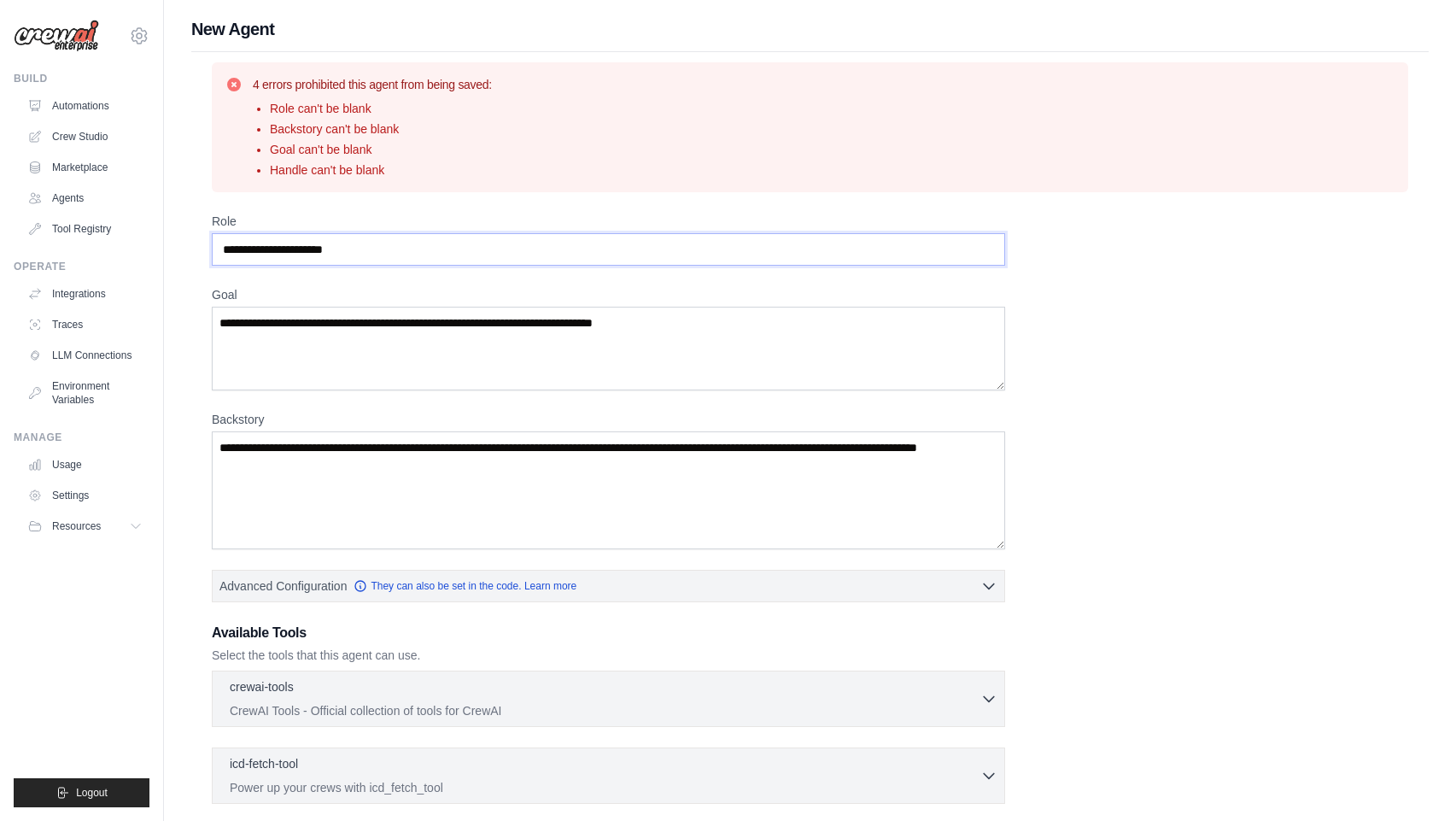
click at [628, 259] on input "Role" at bounding box center [609, 250] width 794 height 33
click at [635, 318] on textarea "Goal" at bounding box center [609, 349] width 794 height 84
click at [647, 472] on textarea "Backstory" at bounding box center [609, 491] width 794 height 118
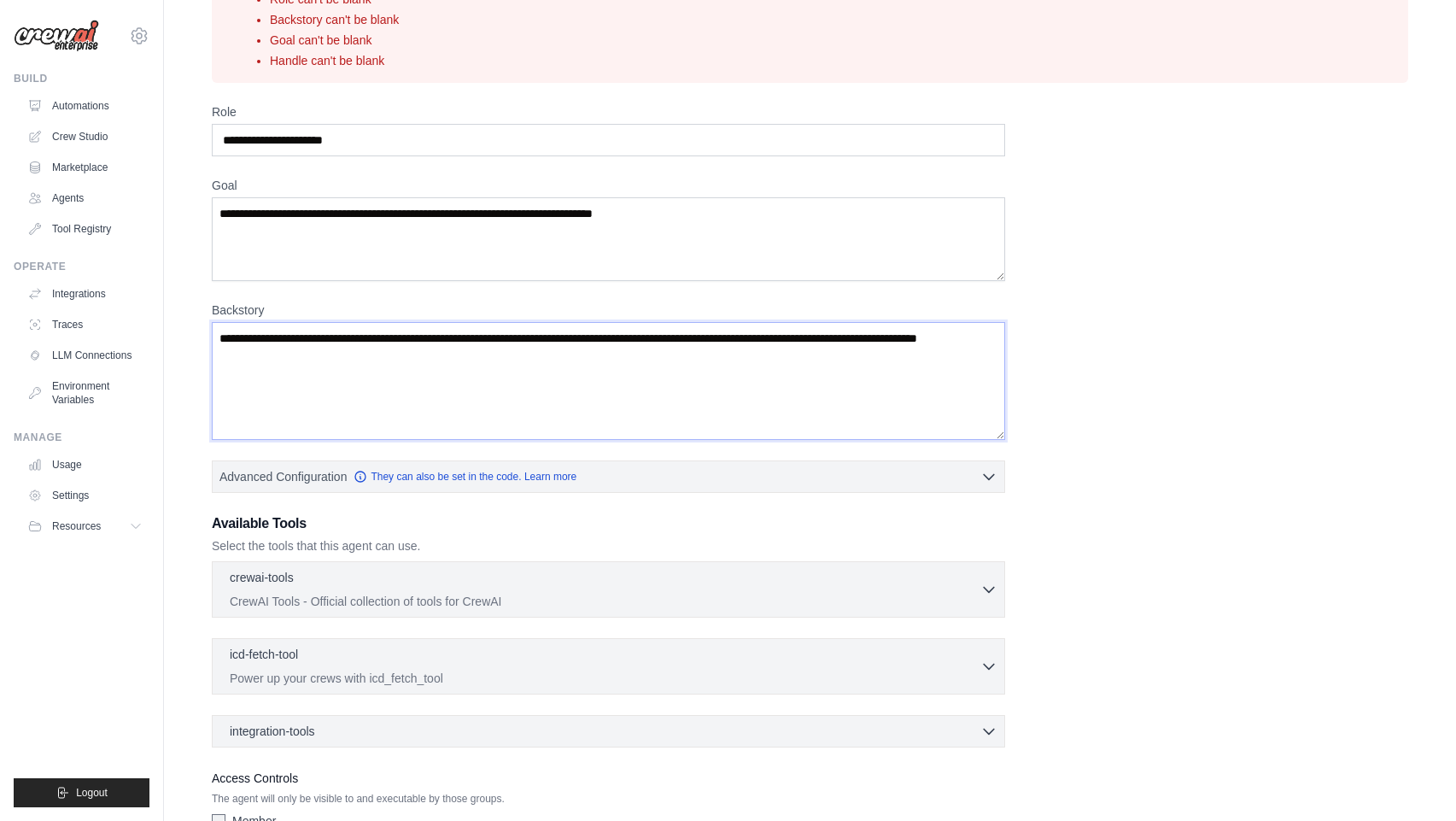
scroll to position [112, 0]
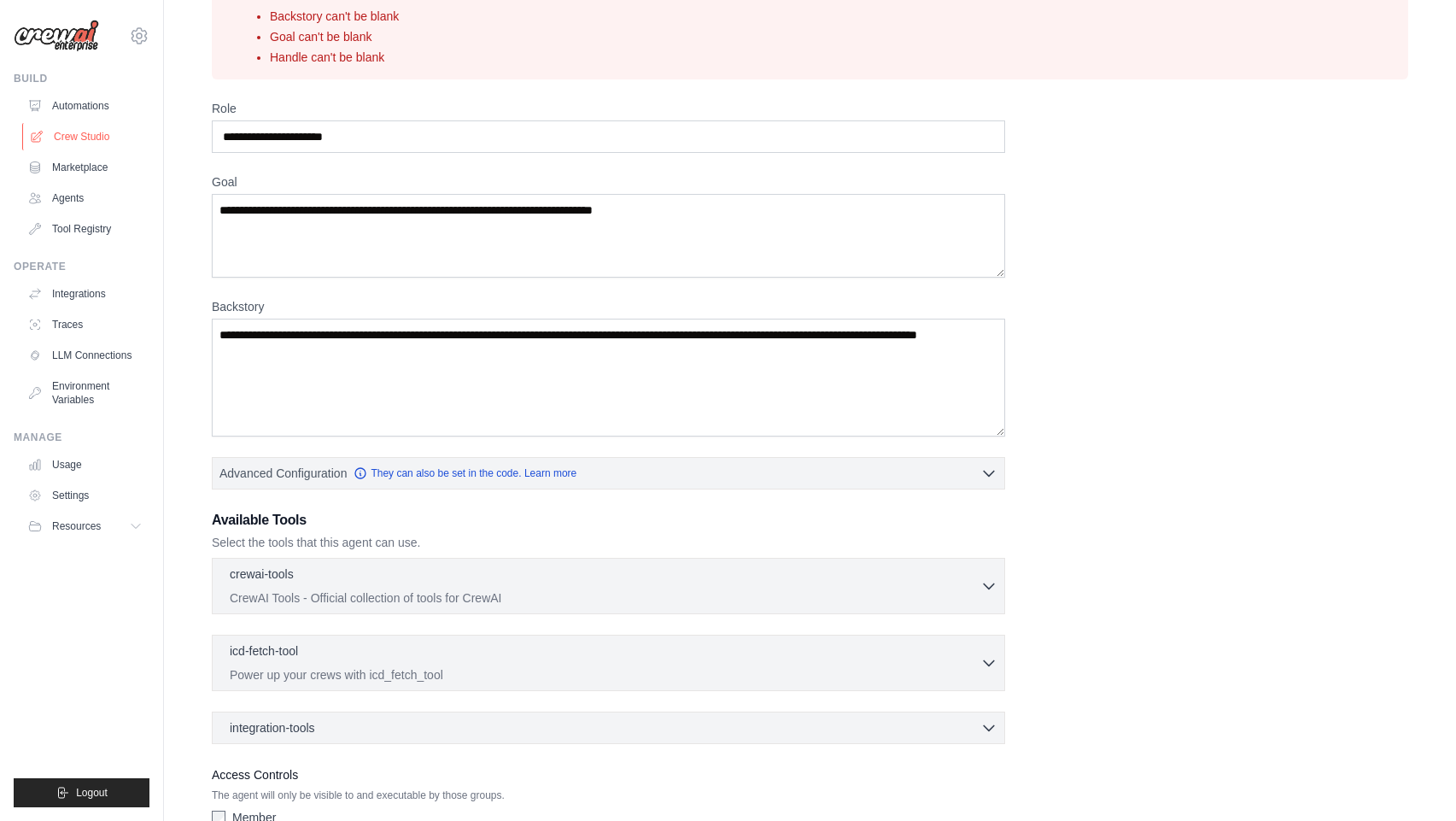
click at [73, 136] on link "Crew Studio" at bounding box center [86, 137] width 129 height 28
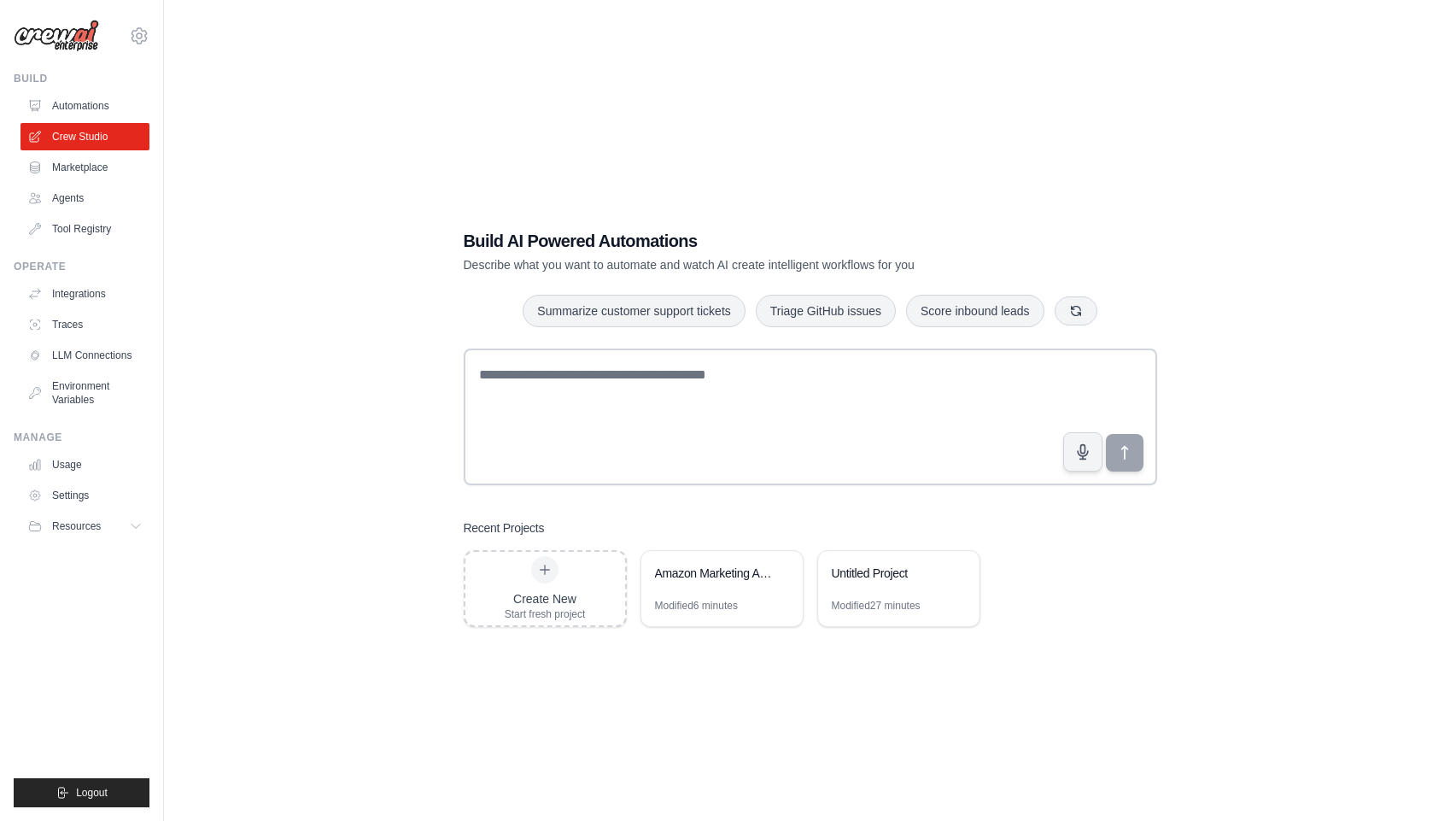
click at [84, 164] on link "Marketplace" at bounding box center [85, 168] width 129 height 28
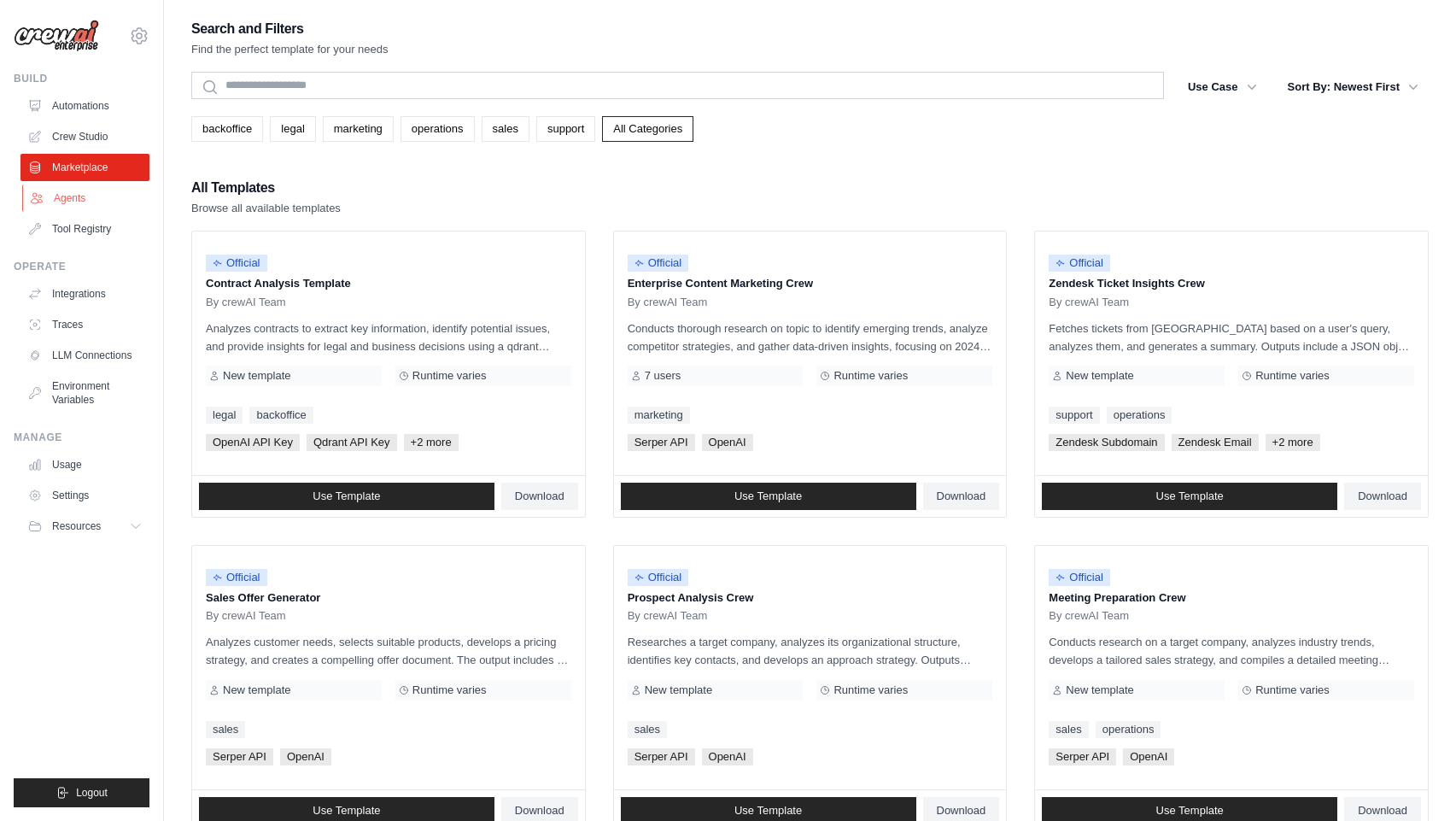
click at [95, 206] on link "Agents" at bounding box center [86, 198] width 129 height 28
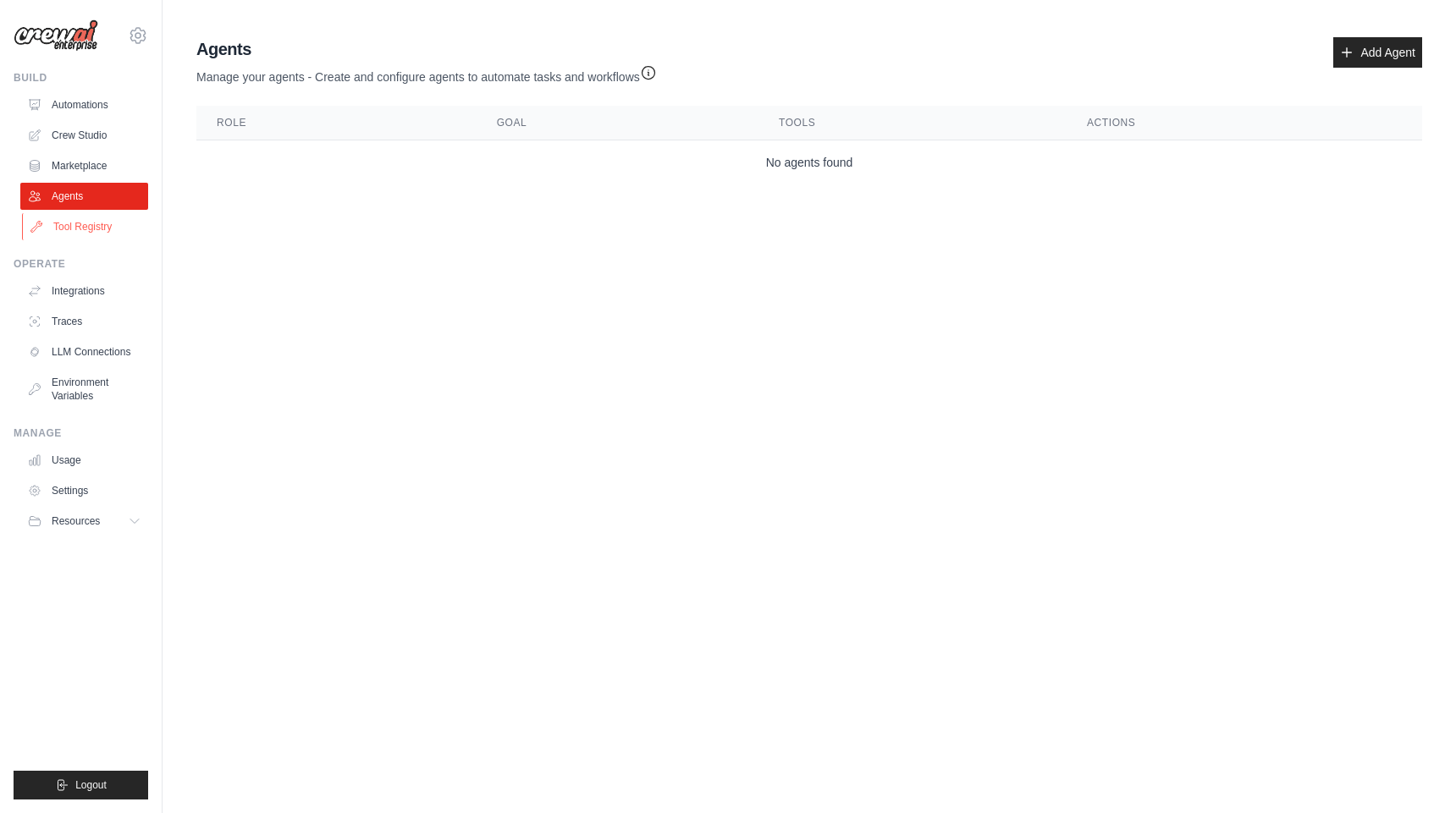
click at [99, 230] on link "Tool Registry" at bounding box center [86, 227] width 128 height 27
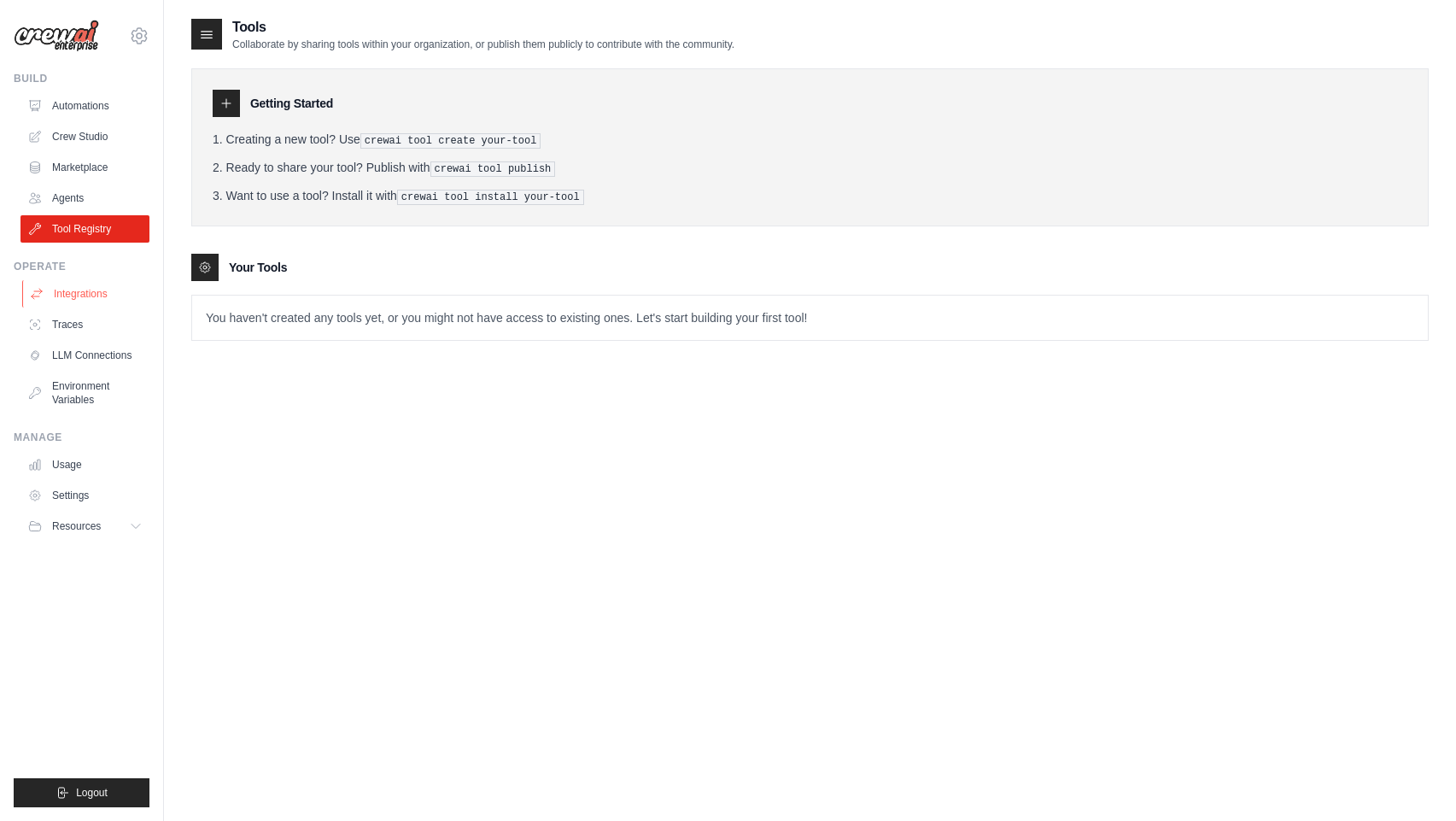
click at [97, 290] on link "Integrations" at bounding box center [86, 294] width 129 height 28
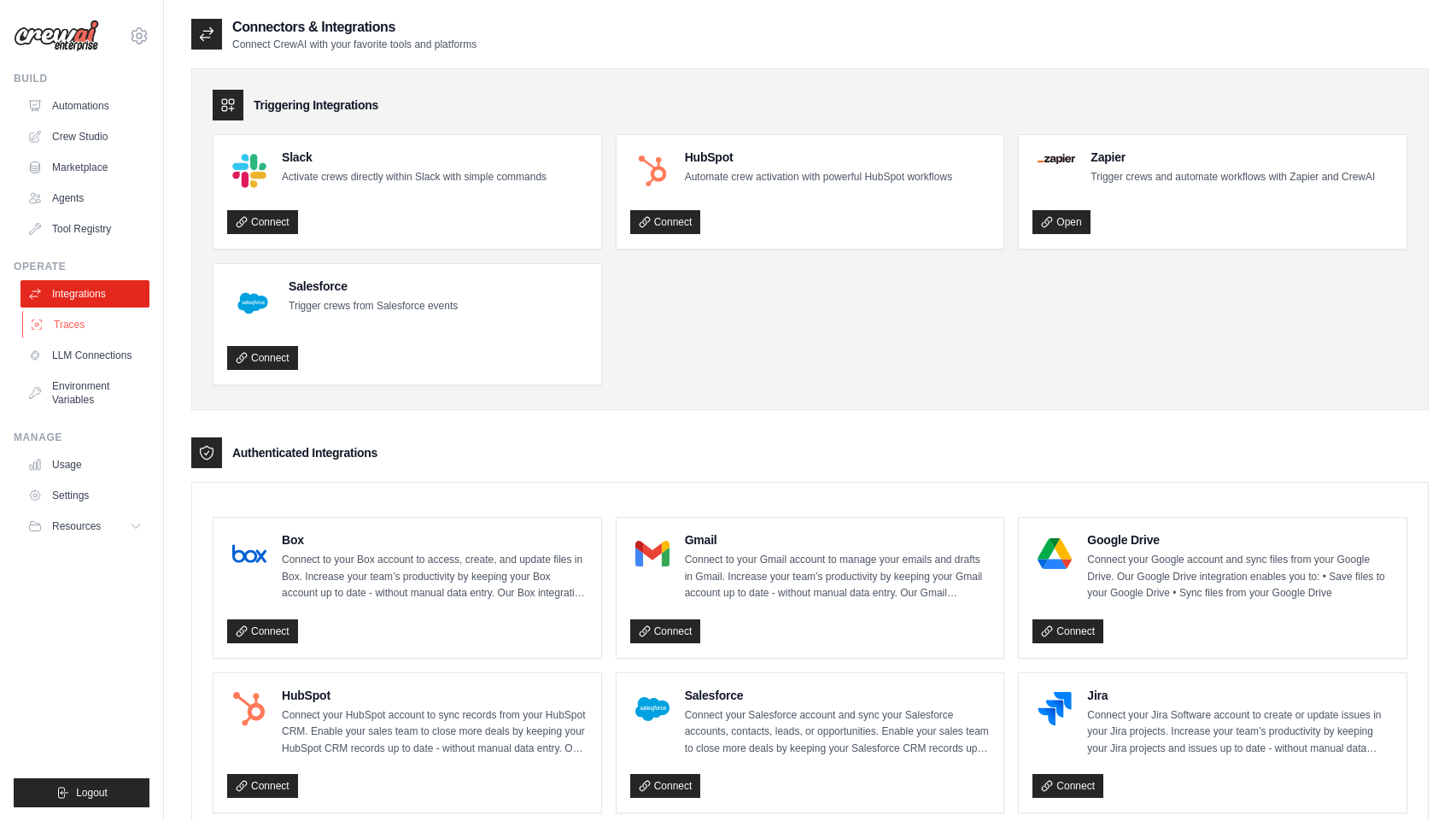
click at [98, 323] on link "Traces" at bounding box center [86, 325] width 129 height 28
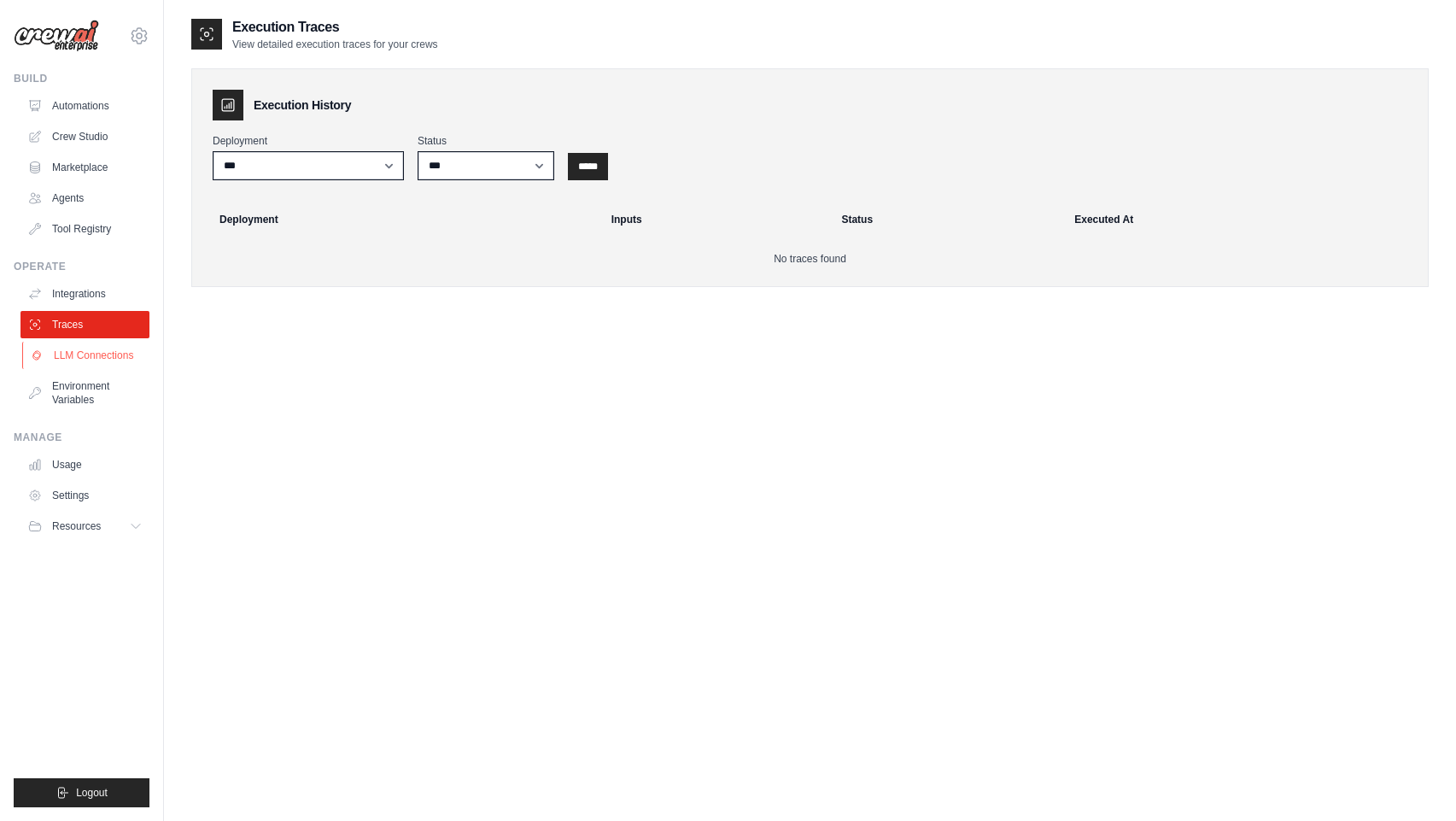
click at [103, 347] on link "LLM Connections" at bounding box center [86, 356] width 129 height 28
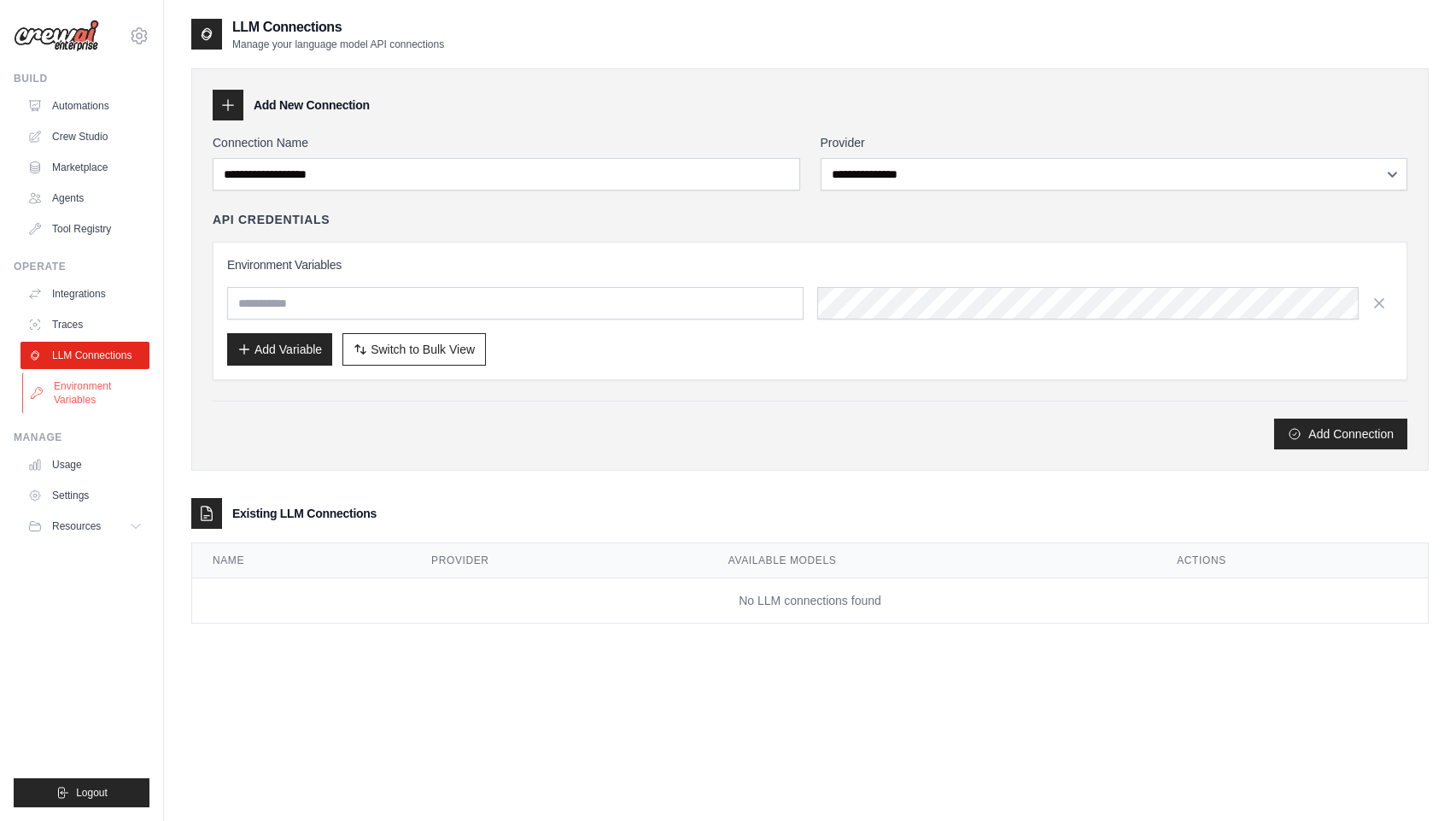
click at [103, 395] on link "Environment Variables" at bounding box center [86, 393] width 129 height 41
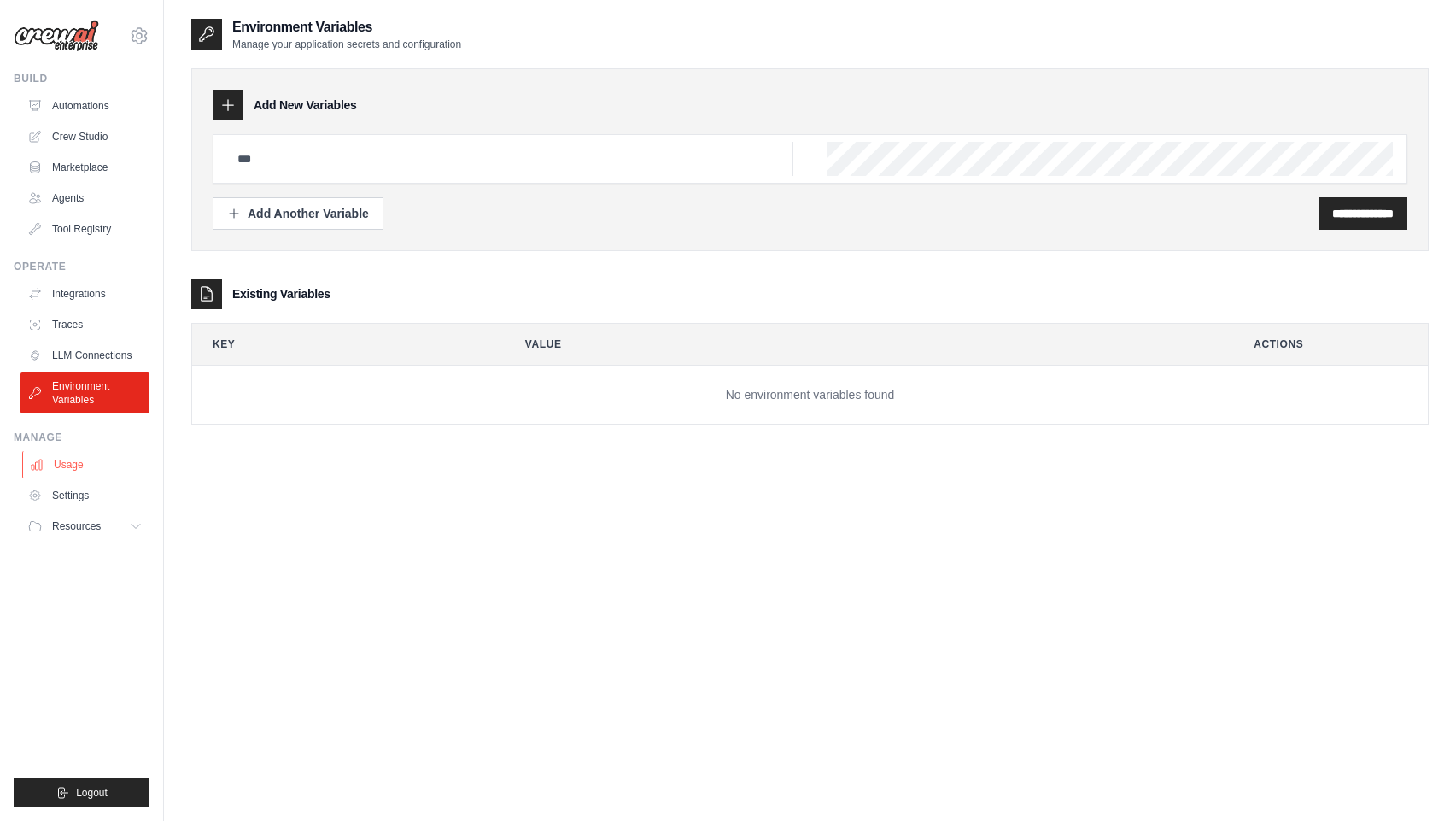
click at [90, 474] on link "Usage" at bounding box center [86, 465] width 129 height 28
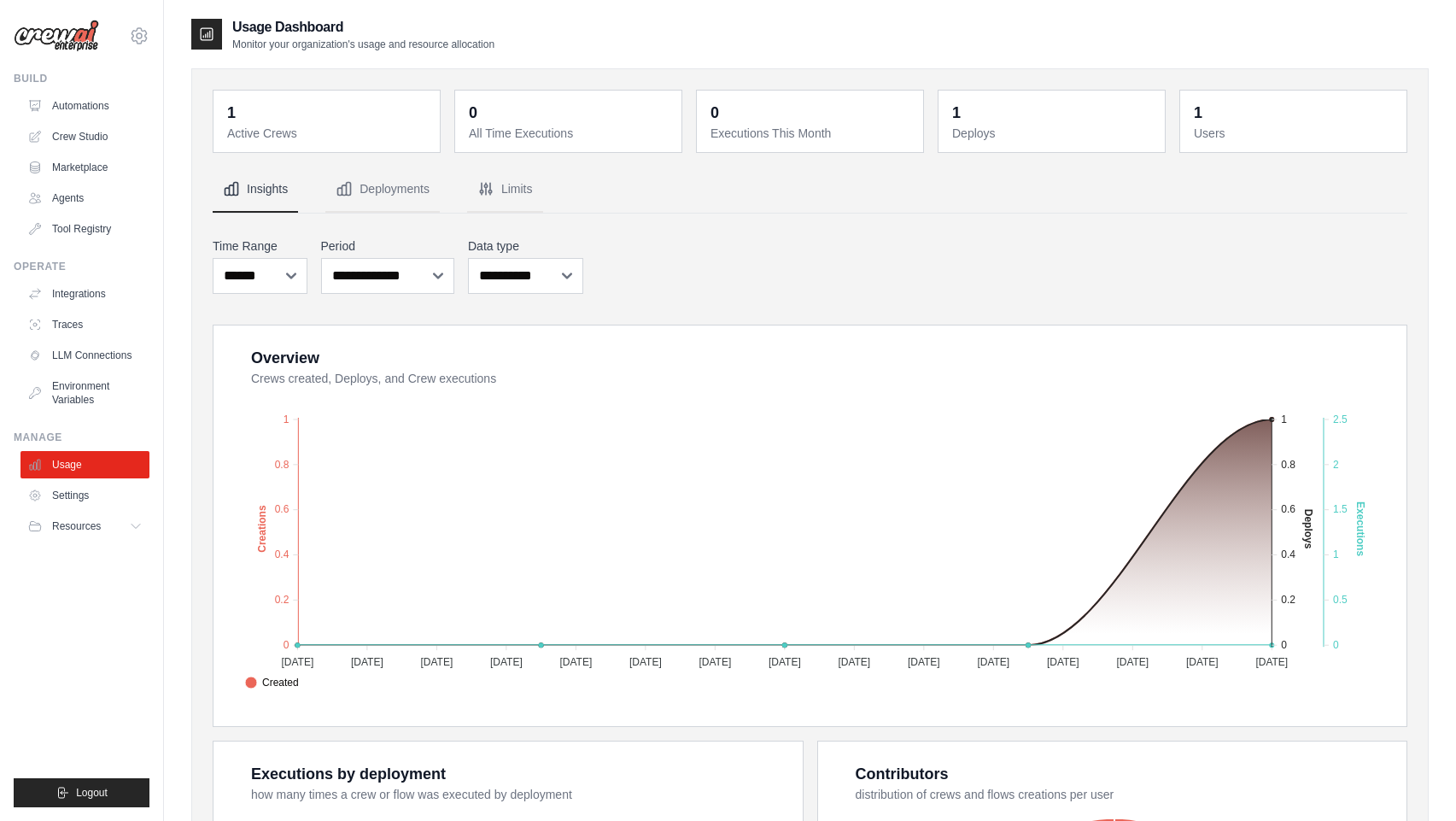
click at [255, 133] on dt "Active Crews" at bounding box center [329, 133] width 202 height 17
click at [961, 112] on dd "1" at bounding box center [1053, 113] width 202 height 24
click at [93, 112] on link "Automations" at bounding box center [86, 106] width 129 height 28
